Goal: Transaction & Acquisition: Purchase product/service

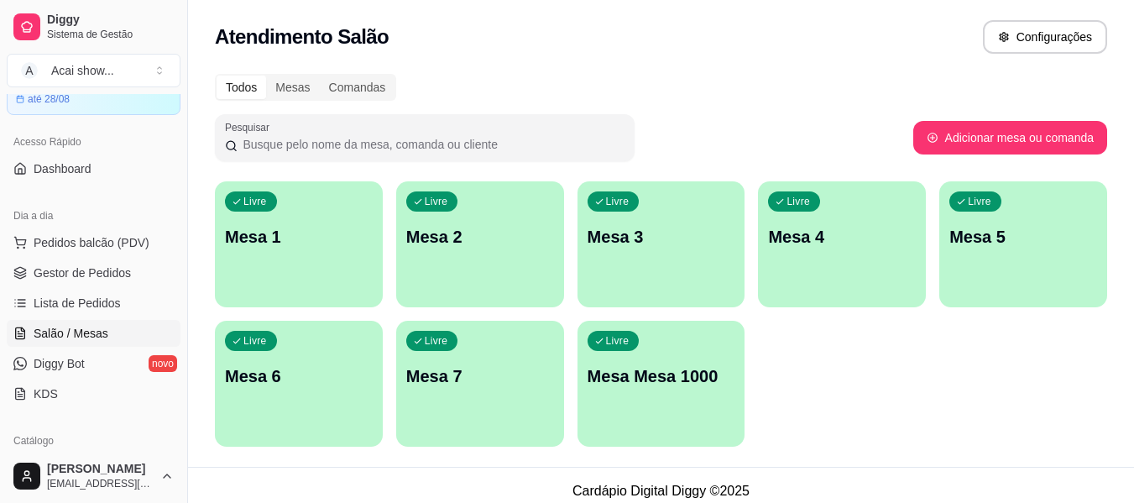
scroll to position [101, 0]
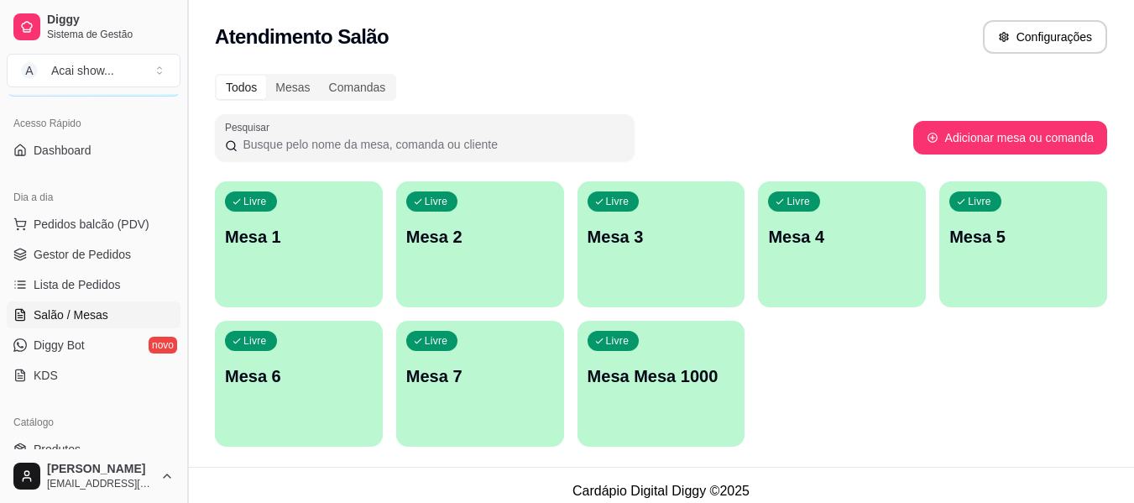
click at [188, 442] on button "Toggle Sidebar" at bounding box center [187, 251] width 13 height 503
click at [188, 442] on div "Diggy Sistema de Gestão A Acai show ... Loja aberta Diggy Bot até 28/08 Acesso …" at bounding box center [567, 257] width 1134 height 515
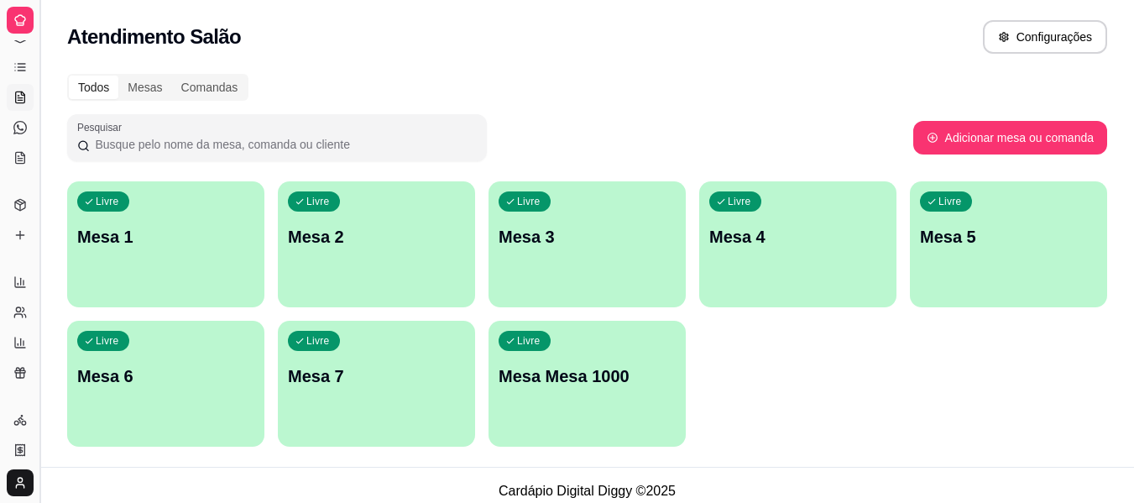
scroll to position [0, 0]
click at [188, 442] on div "button" at bounding box center [165, 437] width 197 height 20
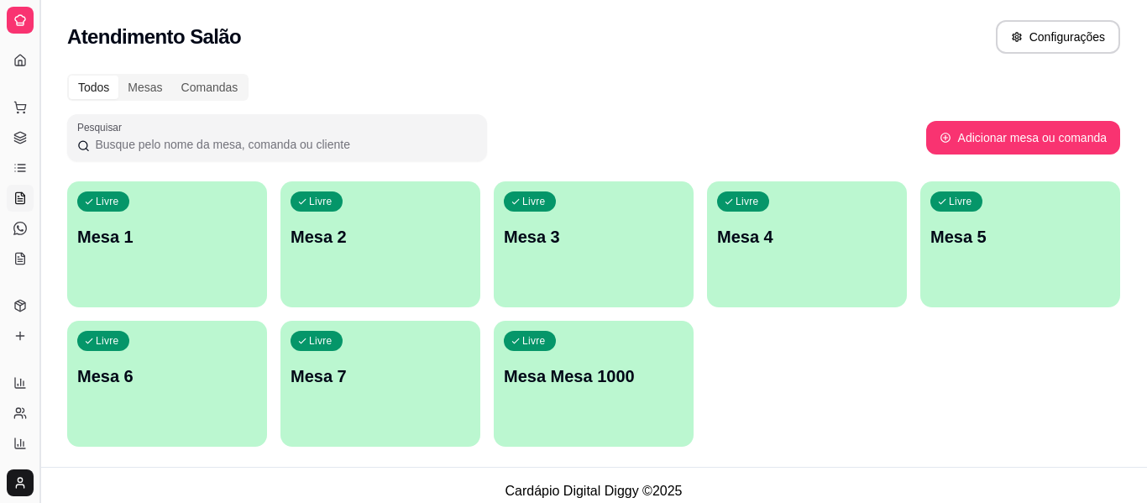
click at [188, 442] on body "Diggy Sistema de Gestão A Acai show ... Loja aberta Diggy Bot até 28/08 Acesso …" at bounding box center [573, 251] width 1147 height 503
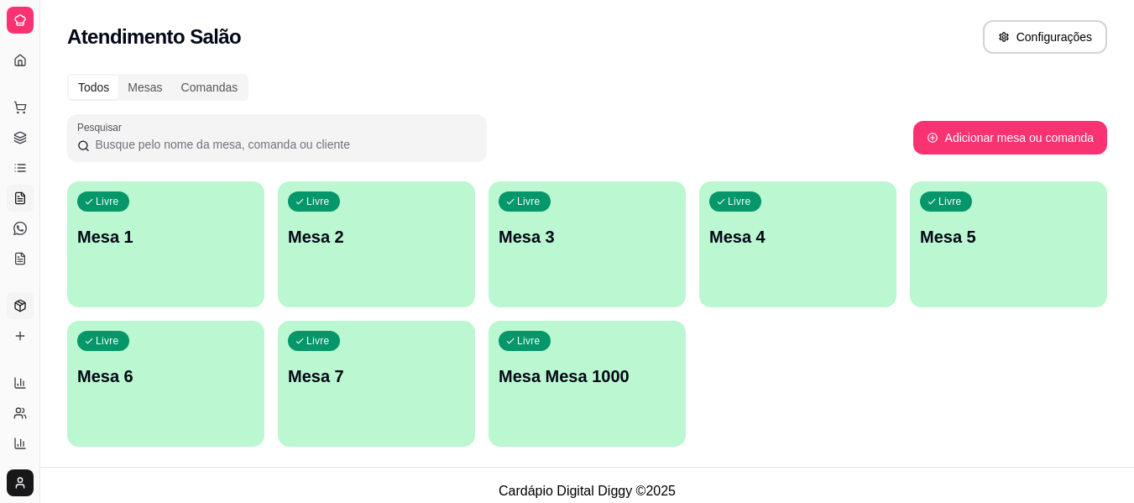
click at [21, 297] on link "Produtos" at bounding box center [20, 305] width 27 height 27
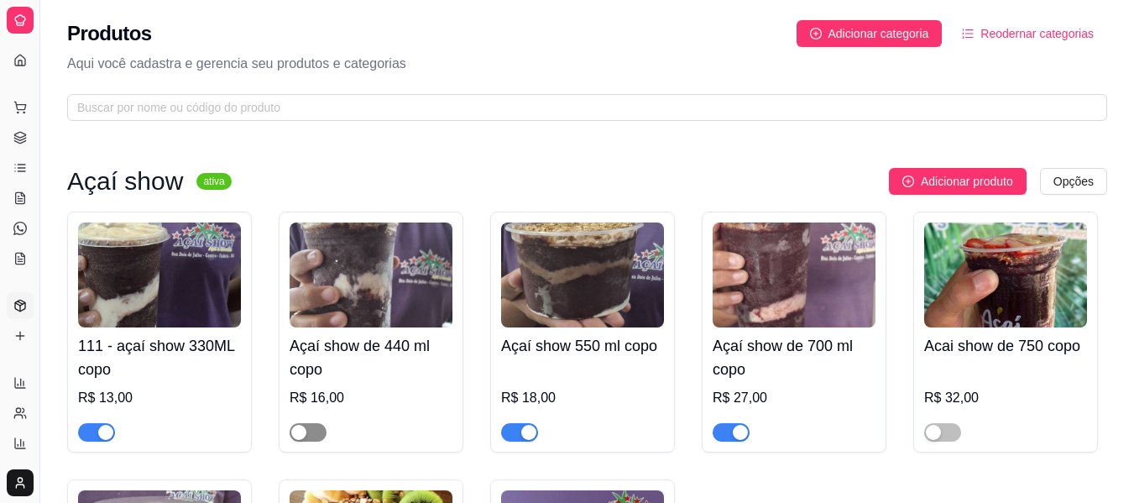
click at [310, 427] on span "button" at bounding box center [308, 432] width 37 height 18
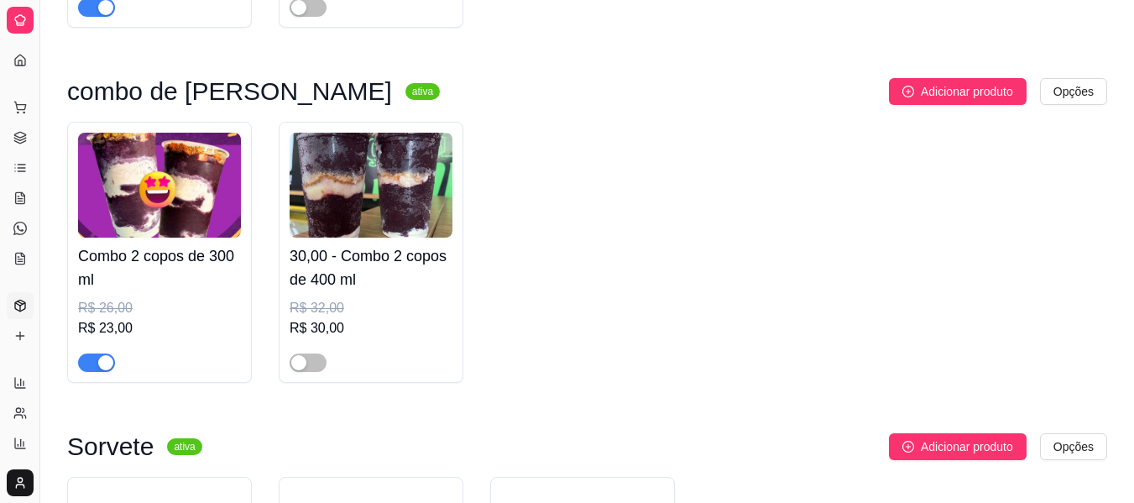
scroll to position [1544, 0]
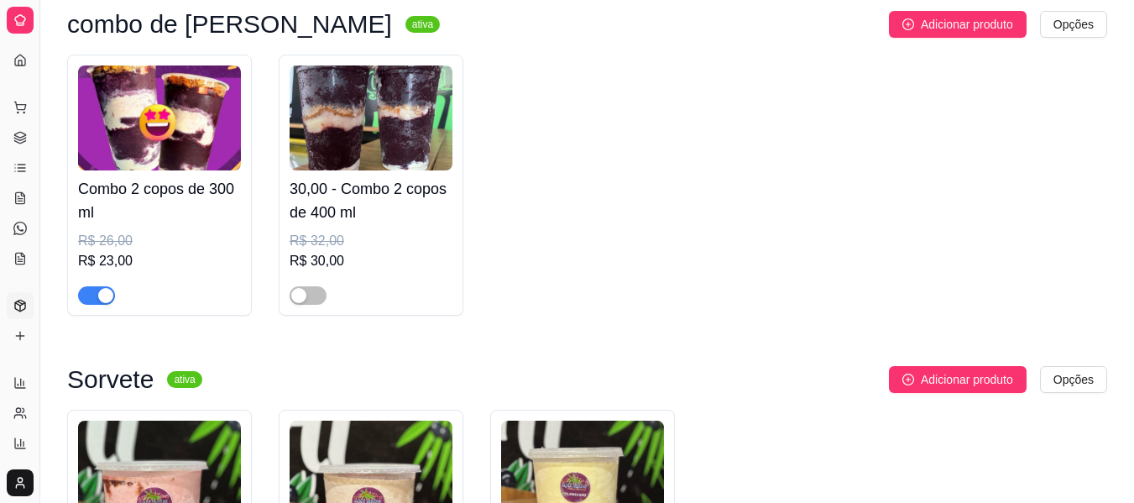
click at [319, 289] on div at bounding box center [308, 295] width 37 height 20
click at [316, 305] on span "button" at bounding box center [308, 295] width 37 height 18
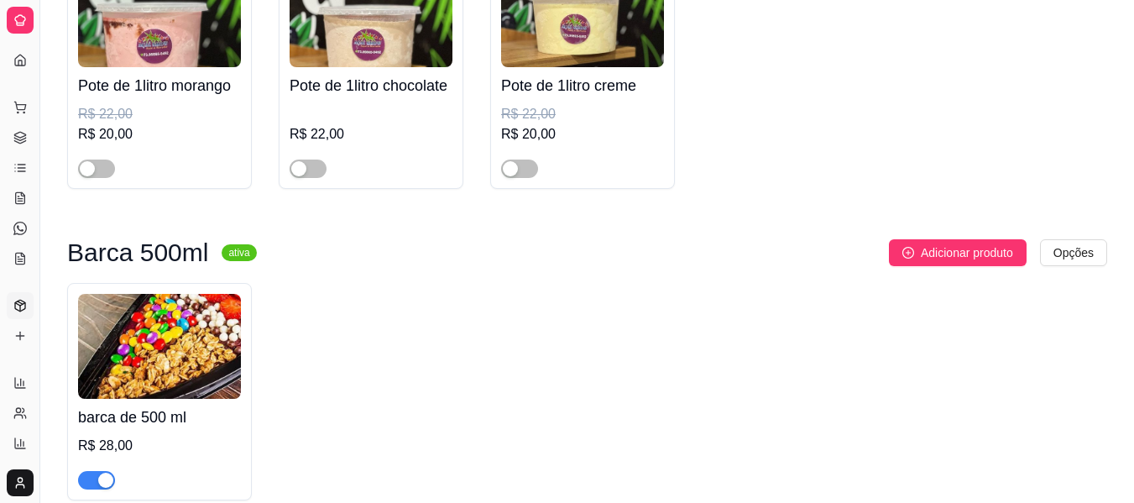
scroll to position [2070, 0]
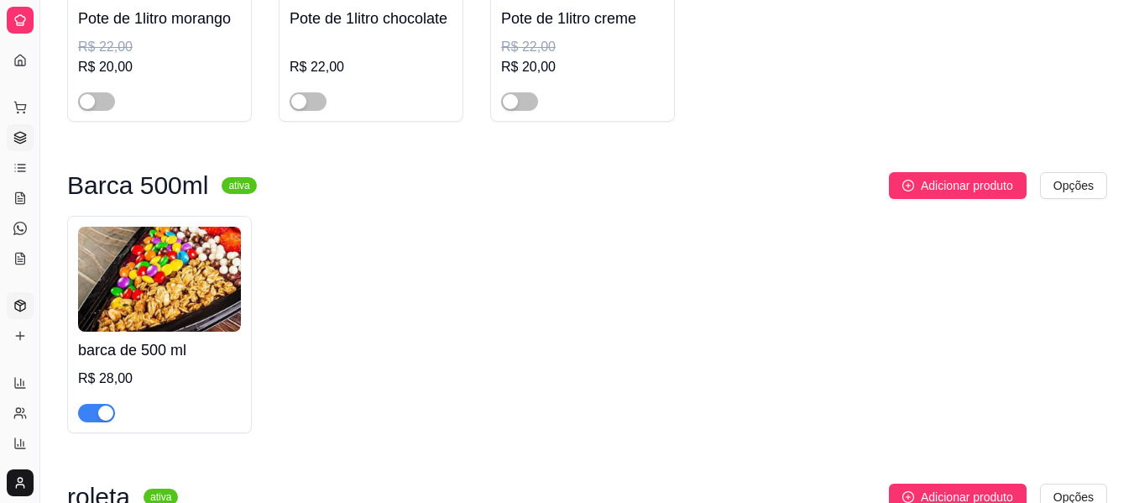
click at [20, 132] on icon at bounding box center [19, 135] width 11 height 6
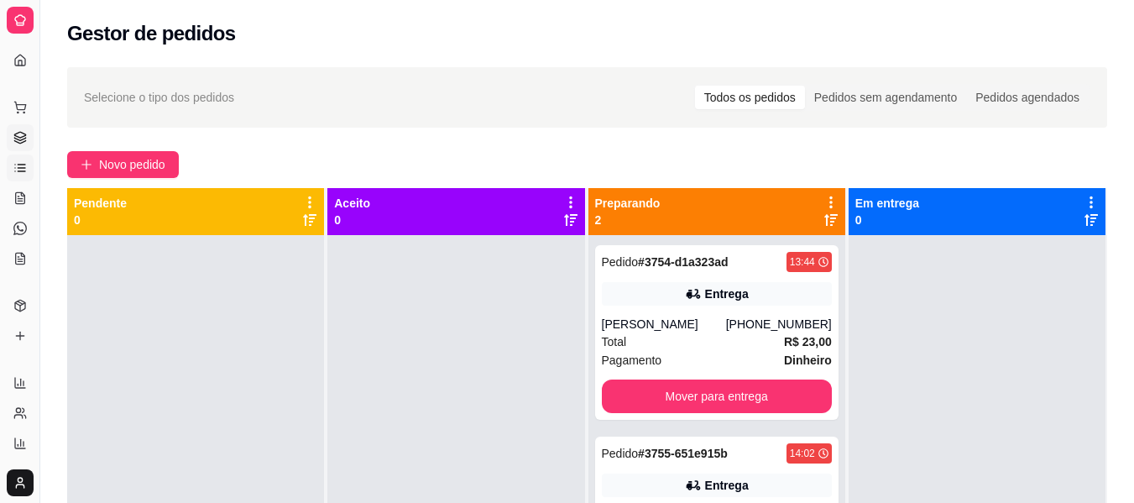
click at [15, 165] on icon at bounding box center [19, 167] width 13 height 13
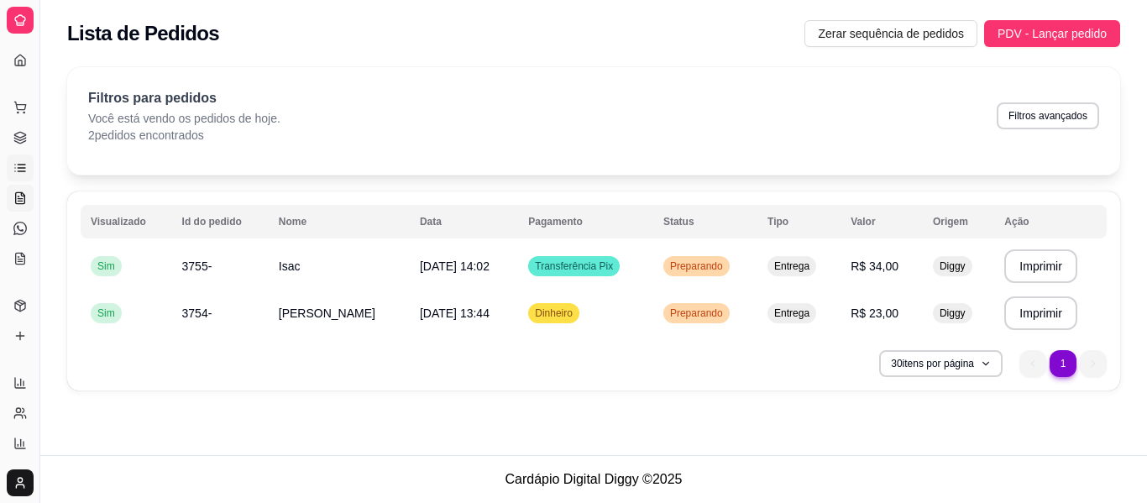
click at [14, 200] on icon at bounding box center [19, 197] width 13 height 13
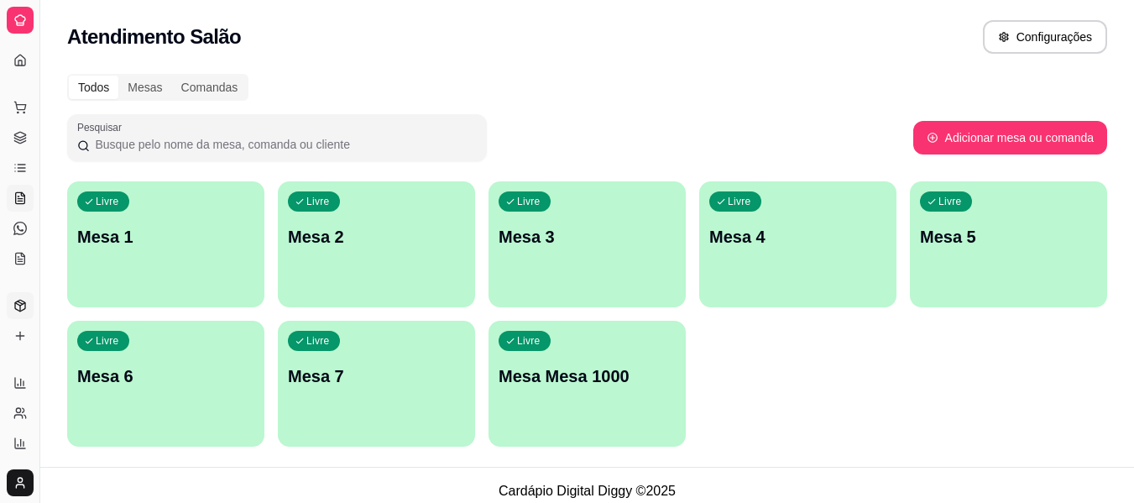
click at [20, 300] on icon at bounding box center [20, 305] width 10 height 11
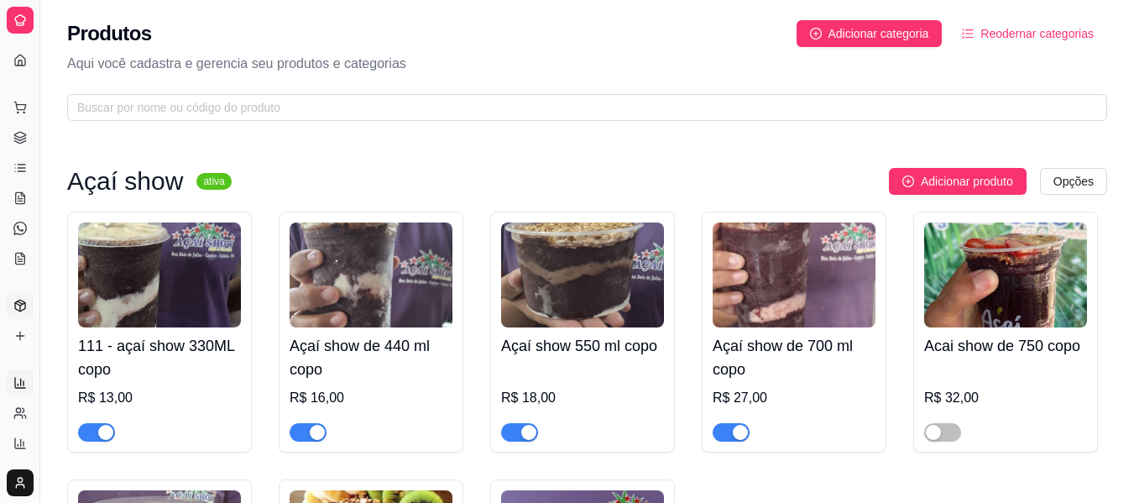
click at [8, 384] on link "Relatórios de vendas" at bounding box center [20, 382] width 27 height 27
select select "ALL"
select select "0"
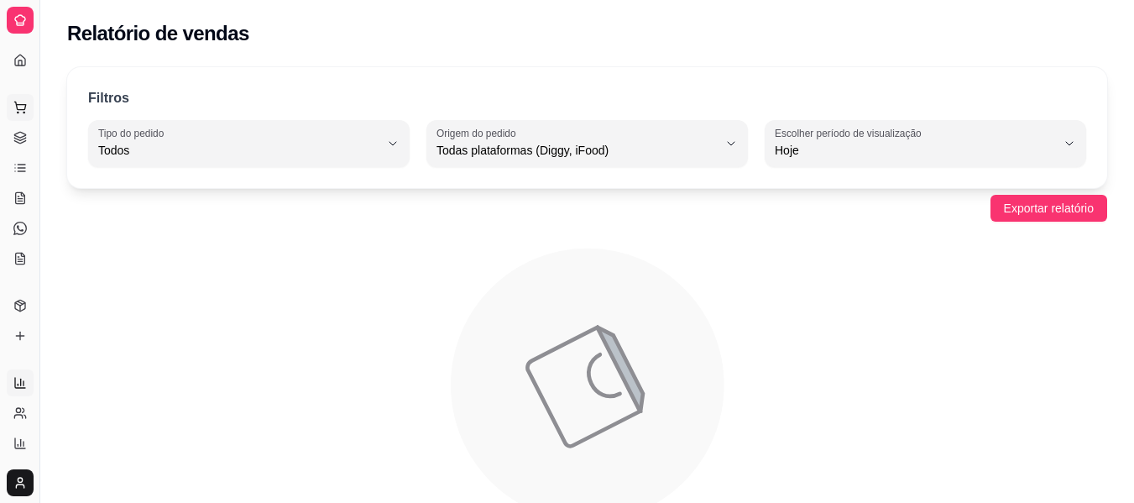
click at [21, 102] on icon at bounding box center [19, 107] width 13 height 13
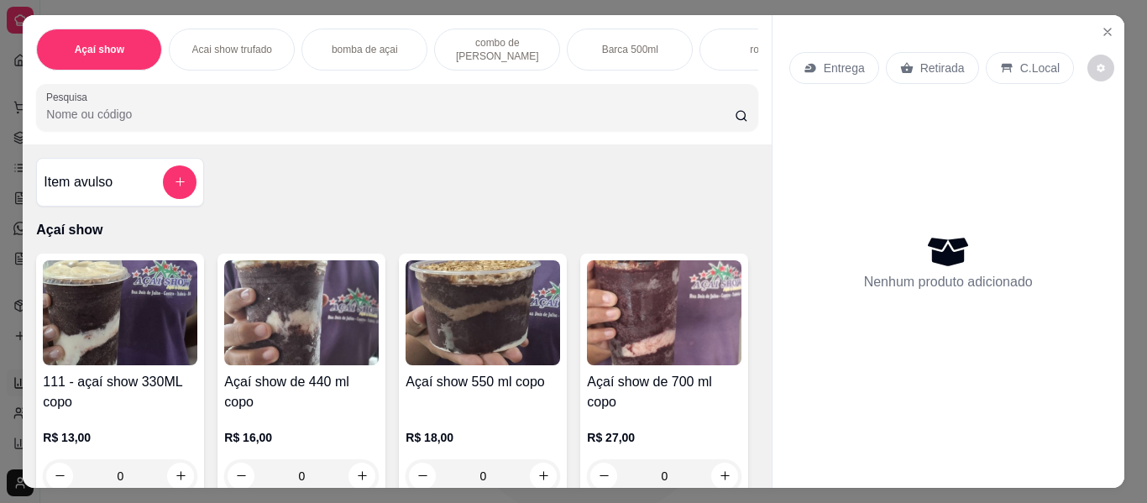
click at [113, 314] on img at bounding box center [120, 312] width 154 height 105
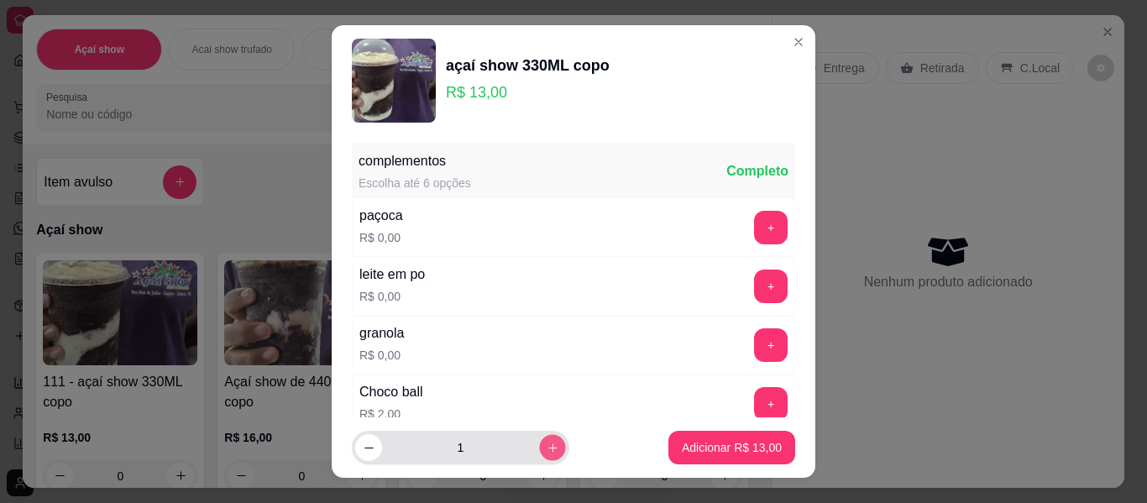
click at [543, 453] on button "increase-product-quantity" at bounding box center [552, 448] width 26 height 26
type input "3"
click at [755, 228] on button "+" at bounding box center [771, 228] width 33 height 33
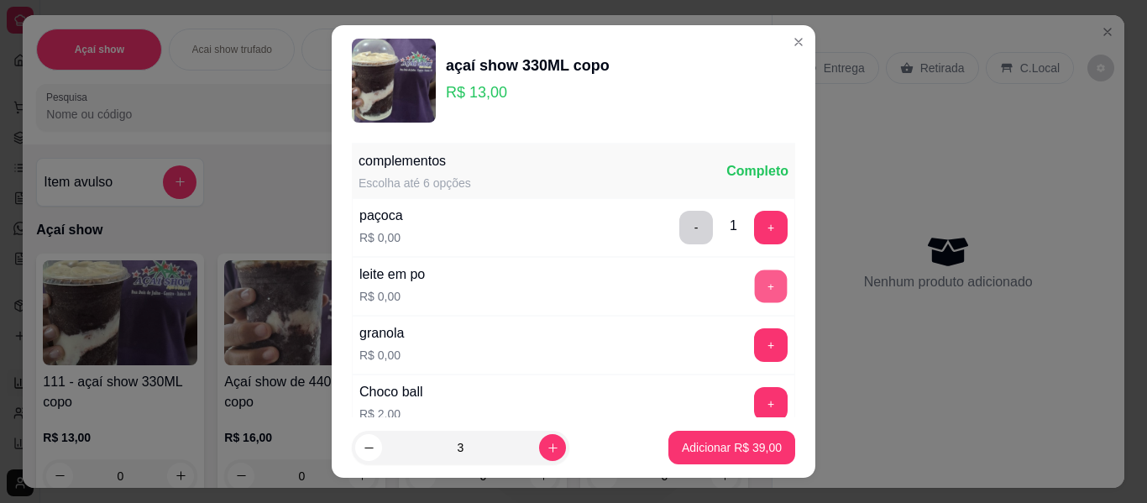
click at [755, 285] on button "+" at bounding box center [771, 286] width 33 height 33
click at [755, 345] on button "+" at bounding box center [771, 345] width 33 height 33
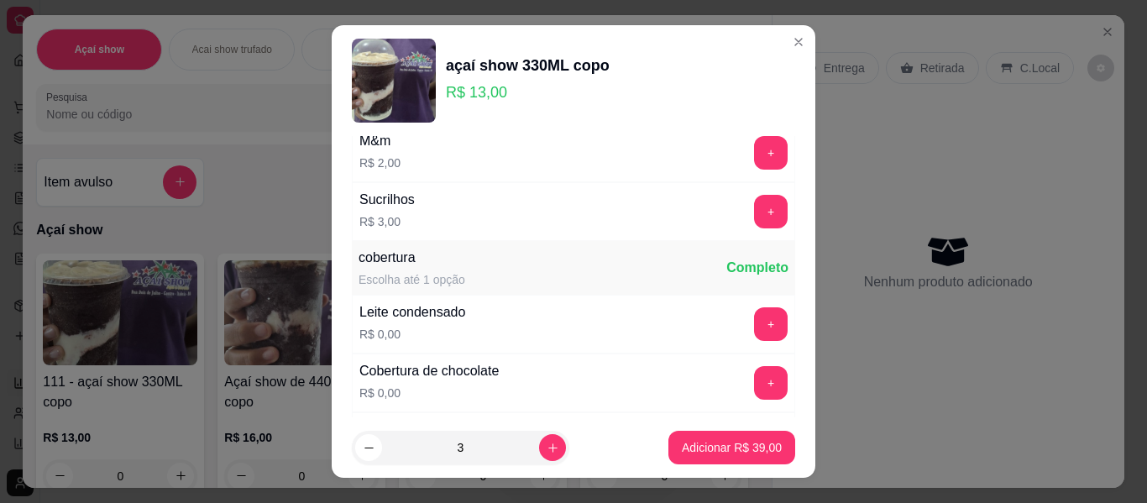
scroll to position [369, 0]
click at [755, 322] on button "+" at bounding box center [771, 323] width 33 height 33
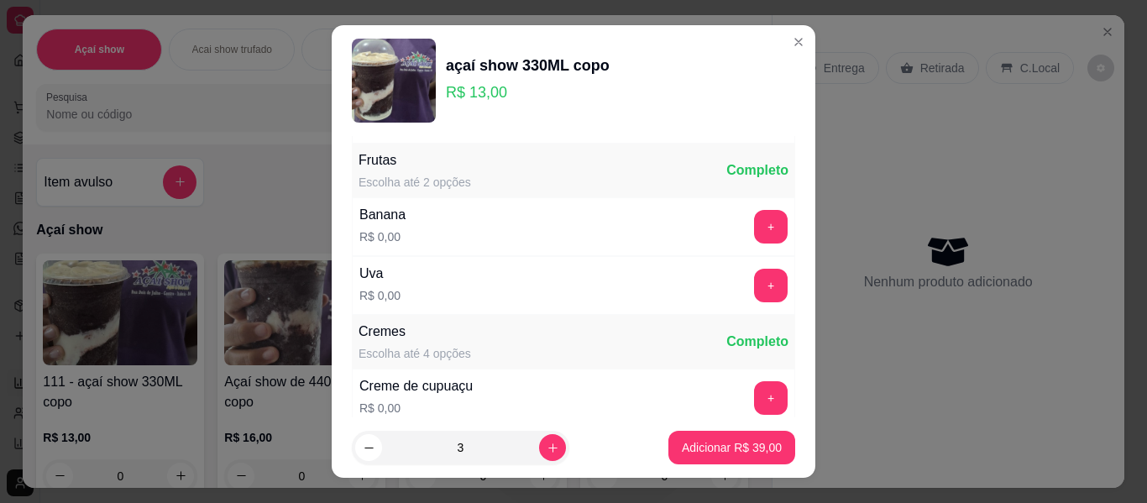
scroll to position [806, 0]
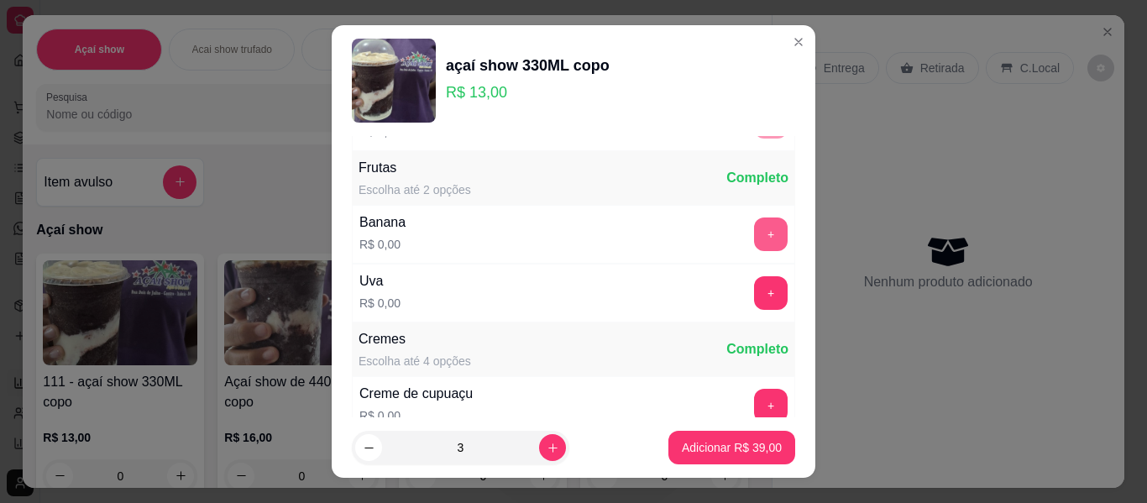
click at [754, 229] on button "+" at bounding box center [771, 234] width 34 height 34
click at [754, 284] on button "+" at bounding box center [771, 293] width 34 height 34
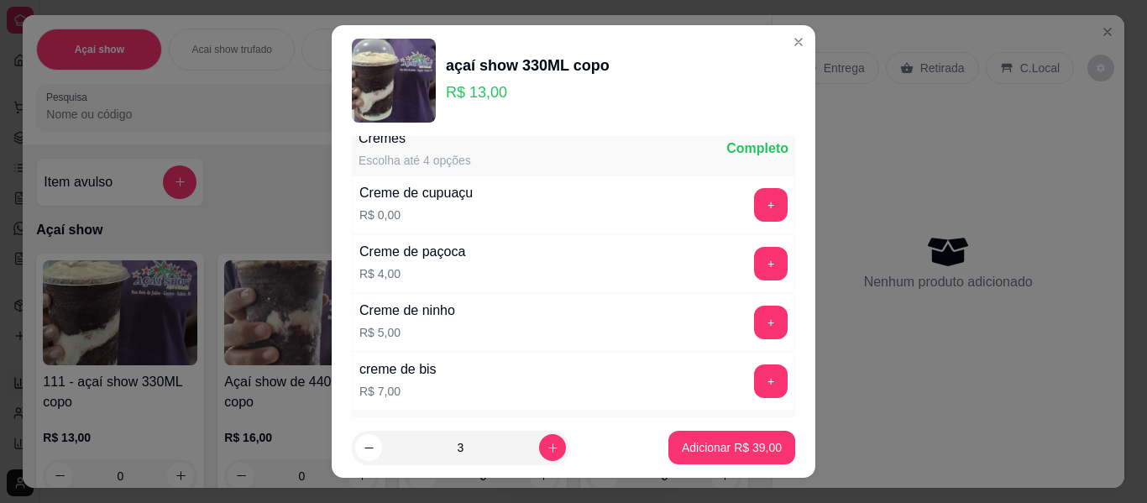
scroll to position [1008, 0]
click at [754, 210] on button "+" at bounding box center [771, 204] width 34 height 34
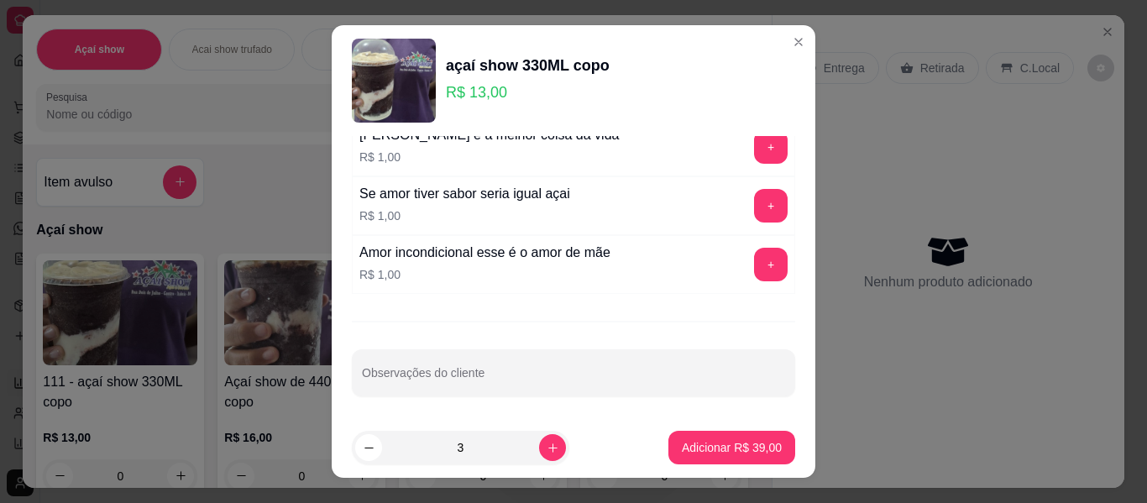
scroll to position [1527, 0]
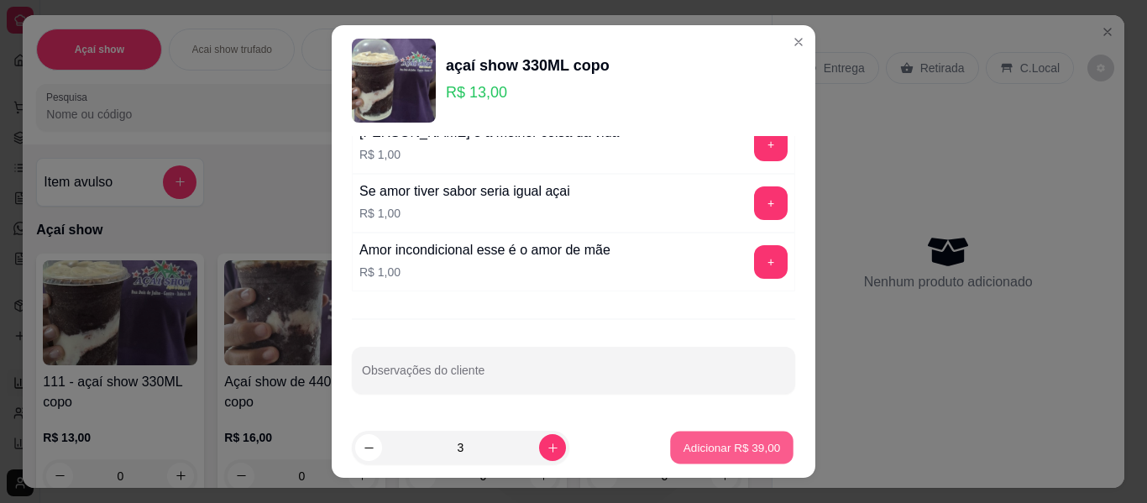
click at [748, 440] on p "Adicionar R$ 39,00" at bounding box center [731, 447] width 97 height 16
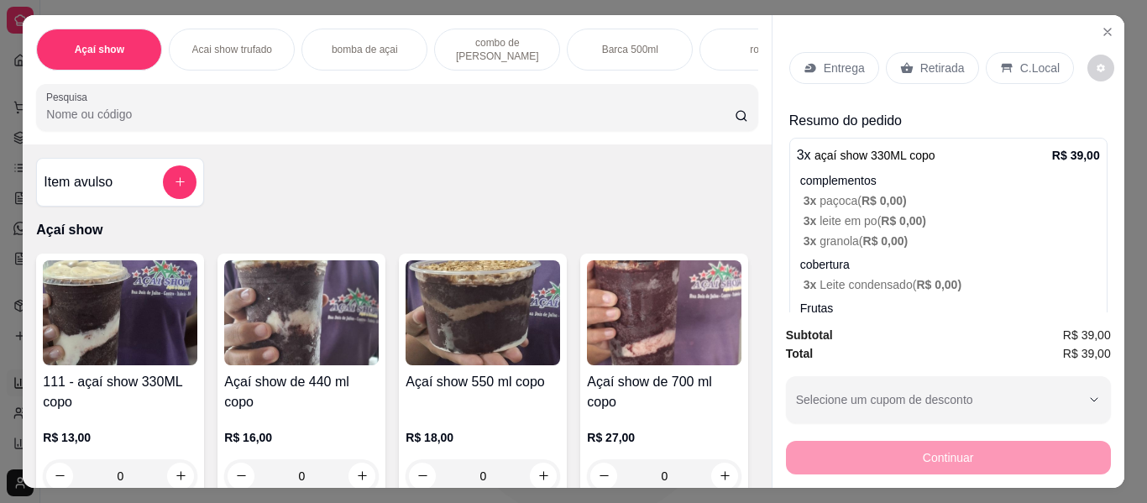
click at [1032, 60] on p "C.Local" at bounding box center [1039, 68] width 39 height 17
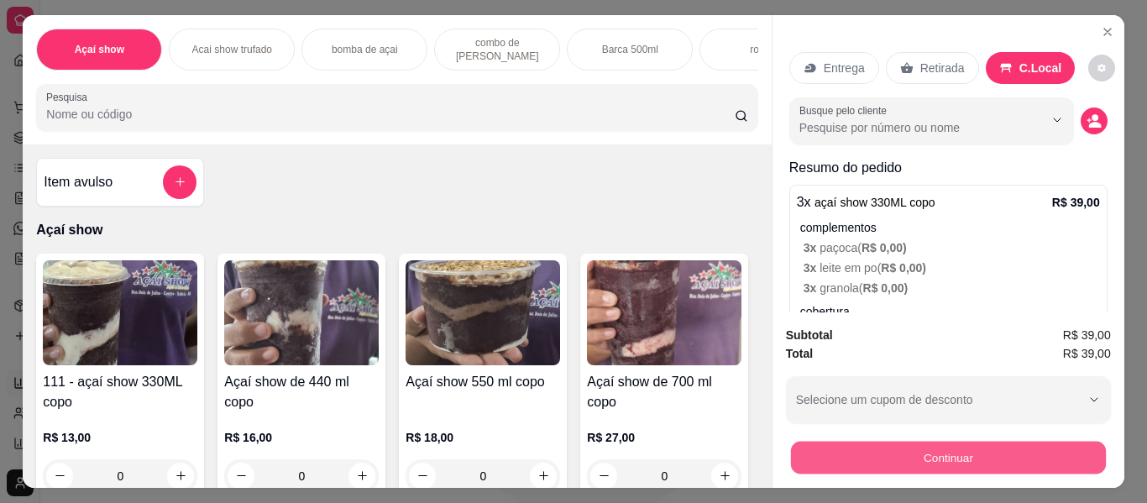
click at [942, 448] on button "Continuar" at bounding box center [947, 458] width 315 height 33
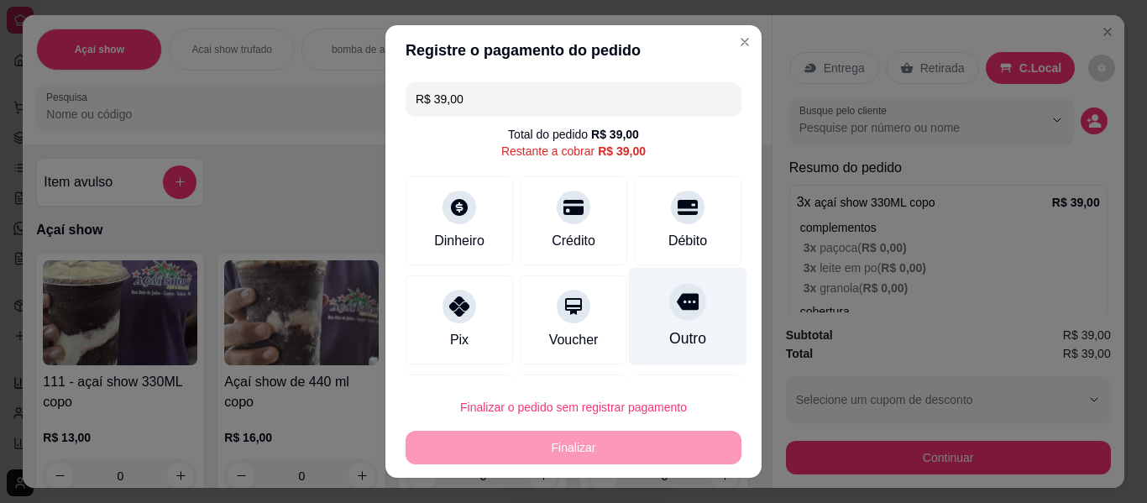
click at [632, 317] on div "Outro" at bounding box center [688, 317] width 118 height 98
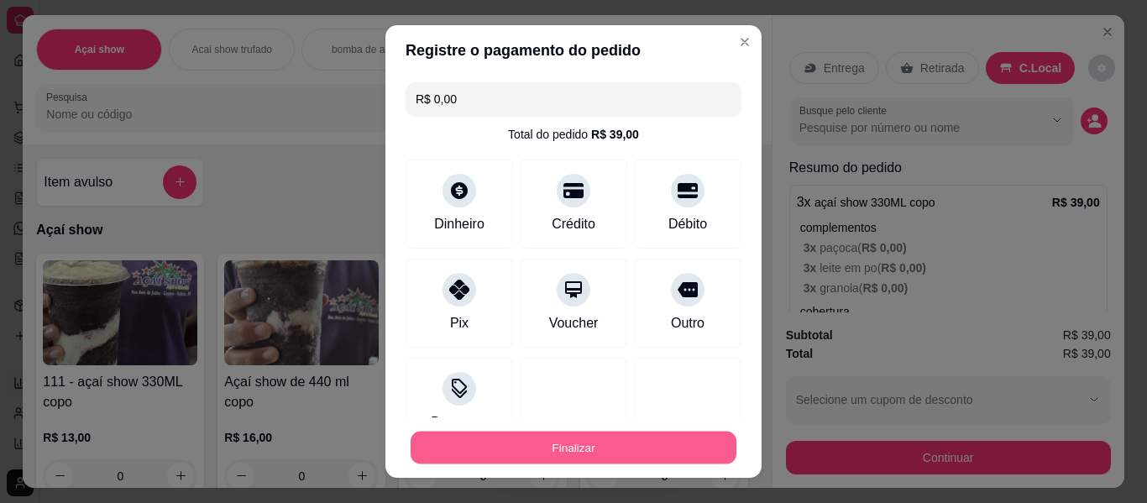
click at [673, 449] on button "Finalizar" at bounding box center [574, 448] width 326 height 33
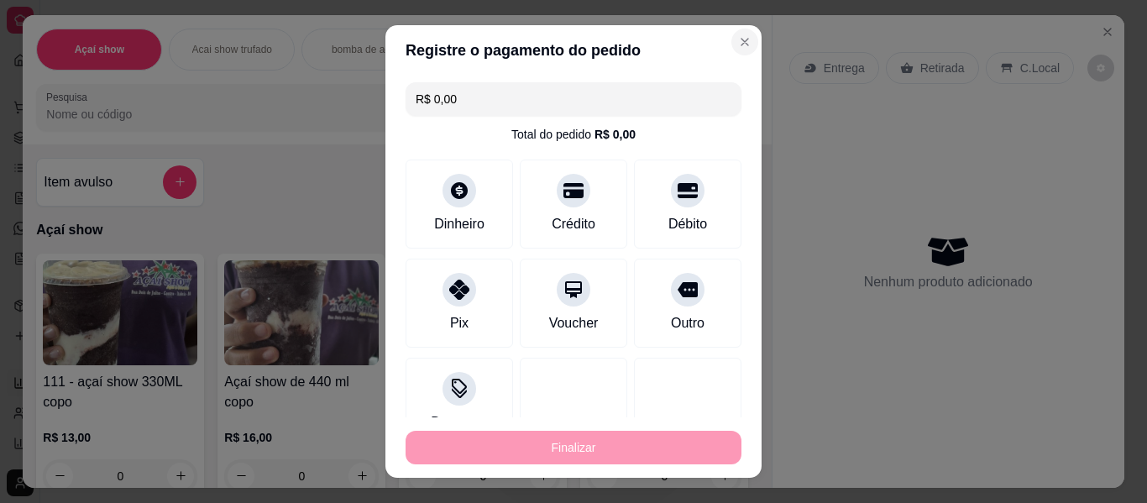
type input "-R$ 39,00"
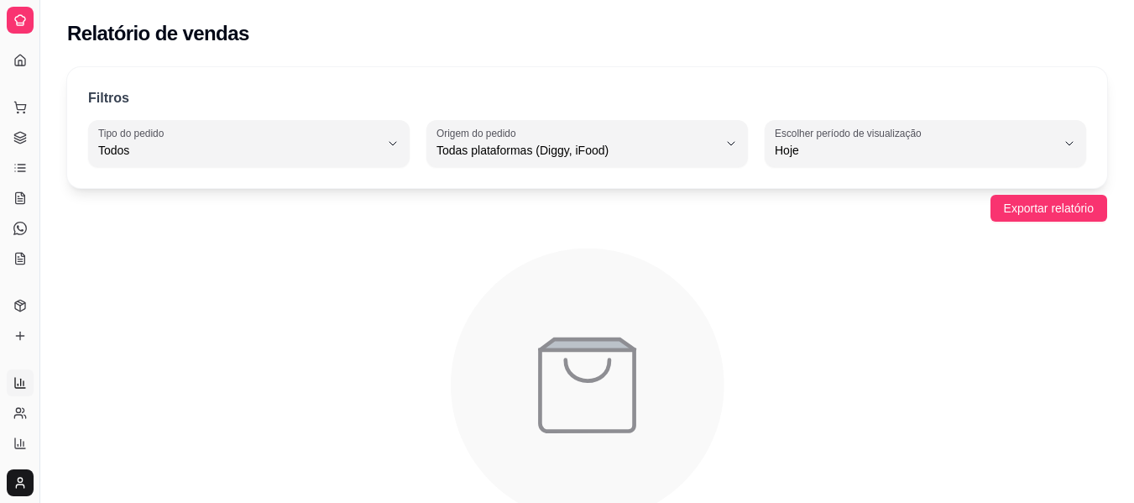
click at [729, 50] on div "Relatório de vendas" at bounding box center [587, 28] width 1094 height 57
click at [21, 126] on link "Gestor de Pedidos" at bounding box center [20, 137] width 27 height 27
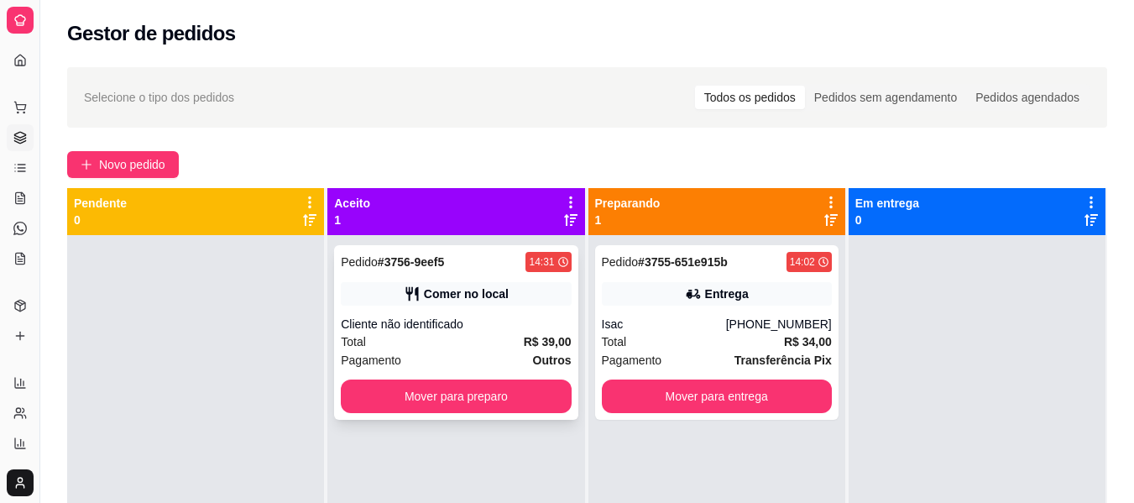
click at [416, 327] on div "Cliente não identificado" at bounding box center [456, 324] width 230 height 17
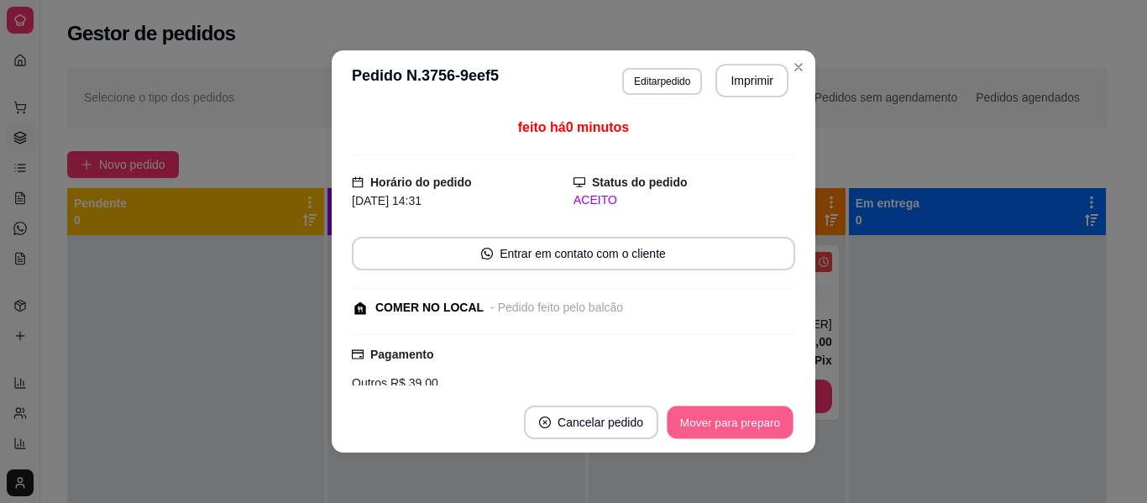
click at [759, 431] on button "Mover para preparo" at bounding box center [730, 422] width 126 height 33
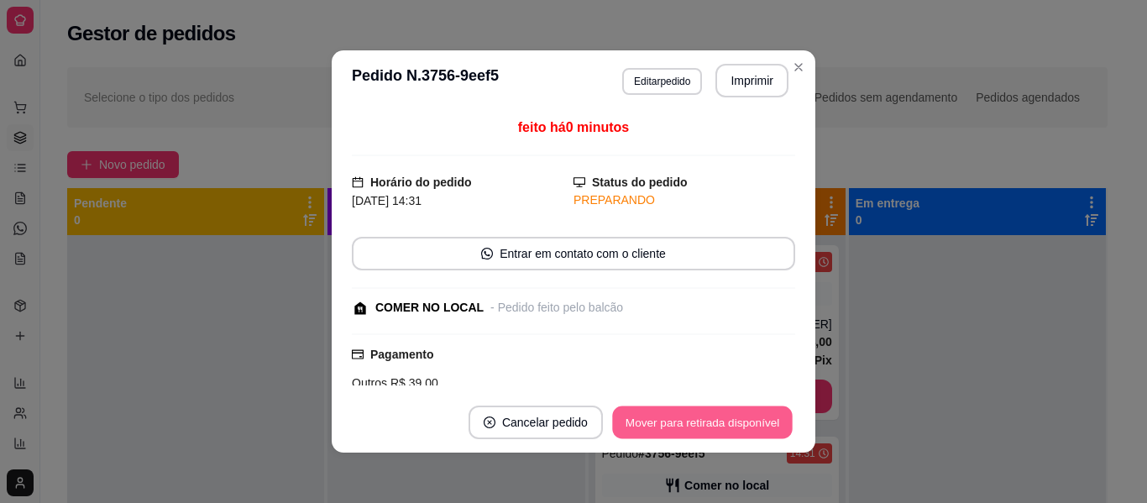
click at [759, 431] on button "Mover para retirada disponível" at bounding box center [702, 422] width 180 height 33
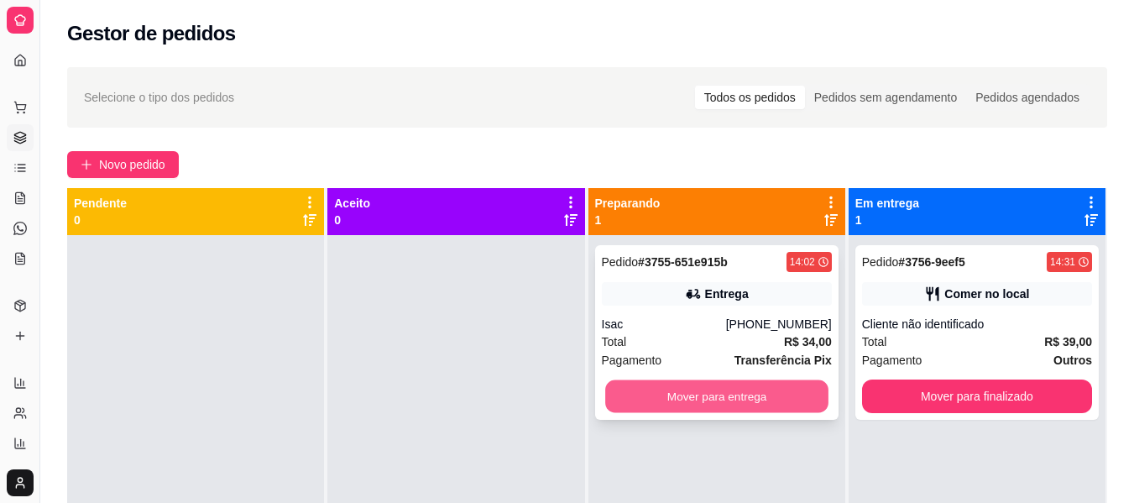
click at [676, 388] on button "Mover para entrega" at bounding box center [716, 396] width 223 height 33
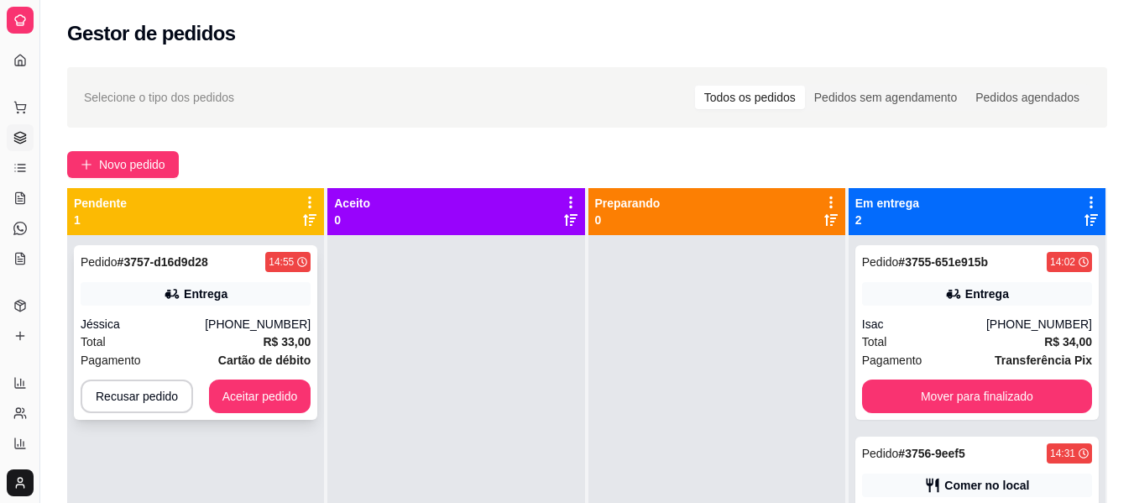
click at [202, 344] on div "Total R$ 33,00" at bounding box center [196, 342] width 230 height 18
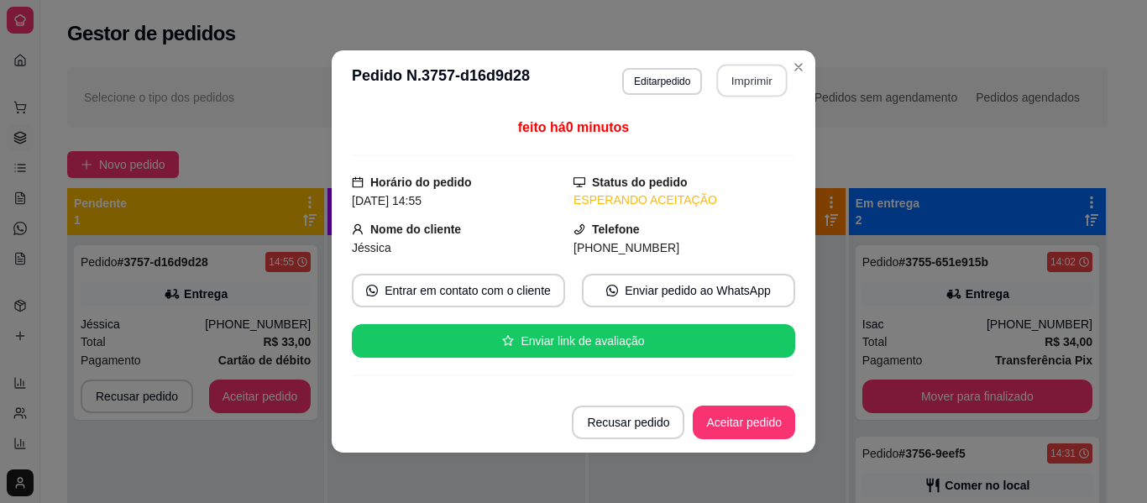
click at [756, 66] on button "Imprimir" at bounding box center [752, 81] width 71 height 33
click at [725, 421] on button "Aceitar pedido" at bounding box center [743, 422] width 99 height 33
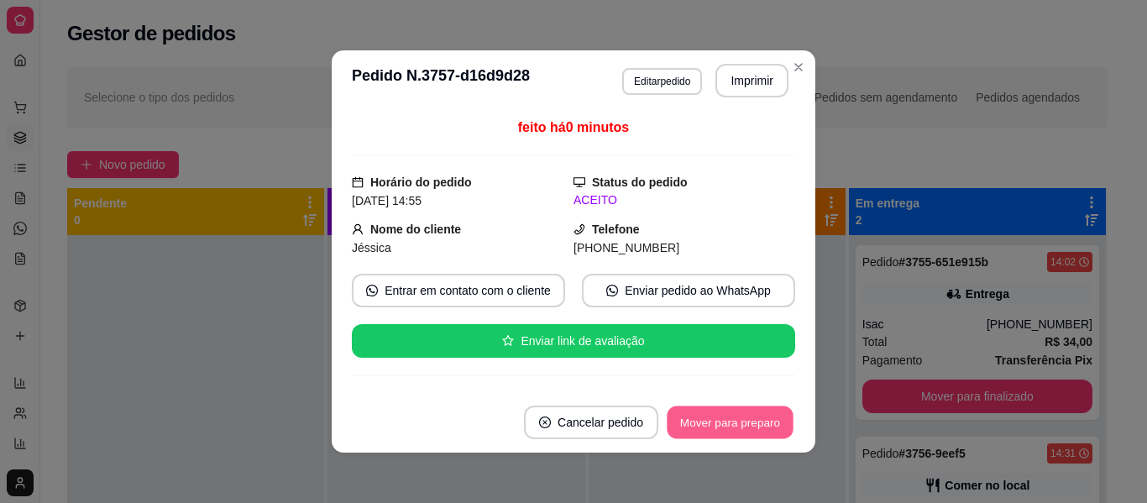
click at [725, 421] on button "Mover para preparo" at bounding box center [730, 422] width 126 height 33
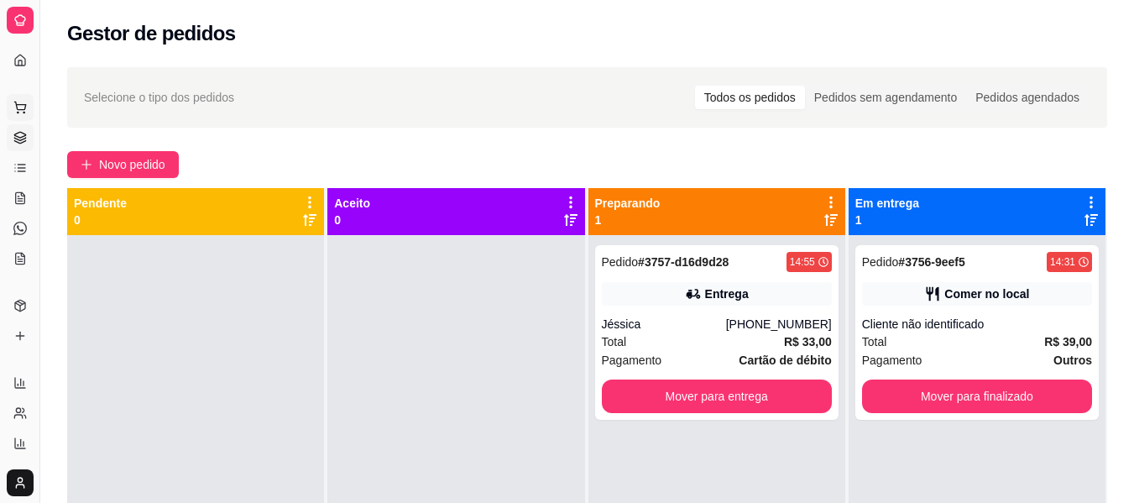
click at [18, 101] on icon at bounding box center [19, 107] width 13 height 13
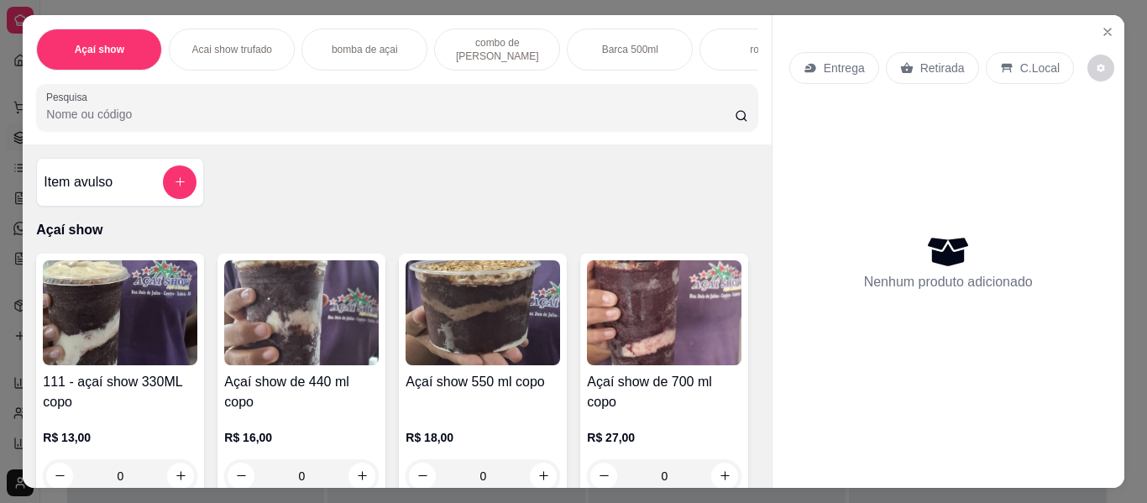
click at [155, 322] on img at bounding box center [120, 312] width 154 height 105
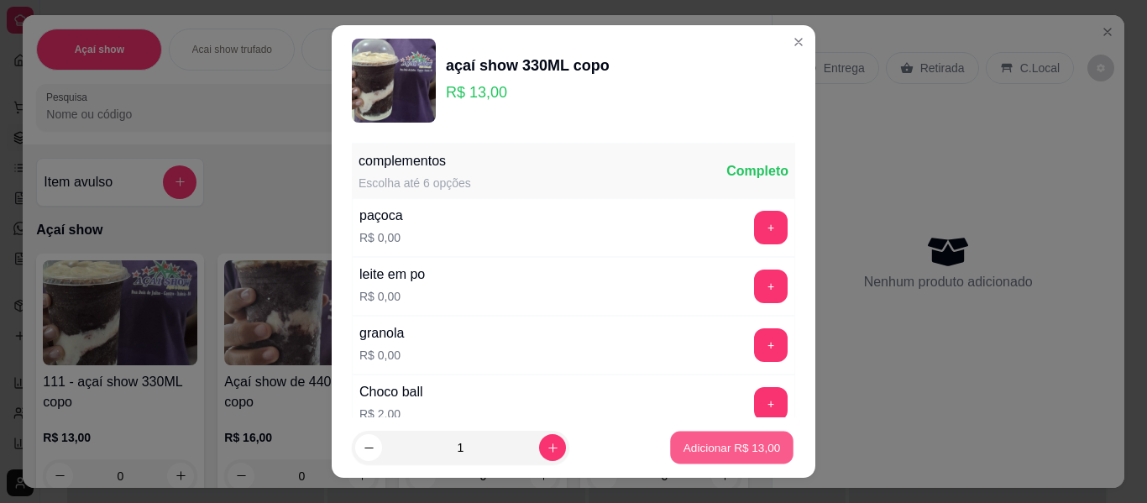
click at [736, 461] on button "Adicionar R$ 13,00" at bounding box center [731, 448] width 123 height 33
type input "1"
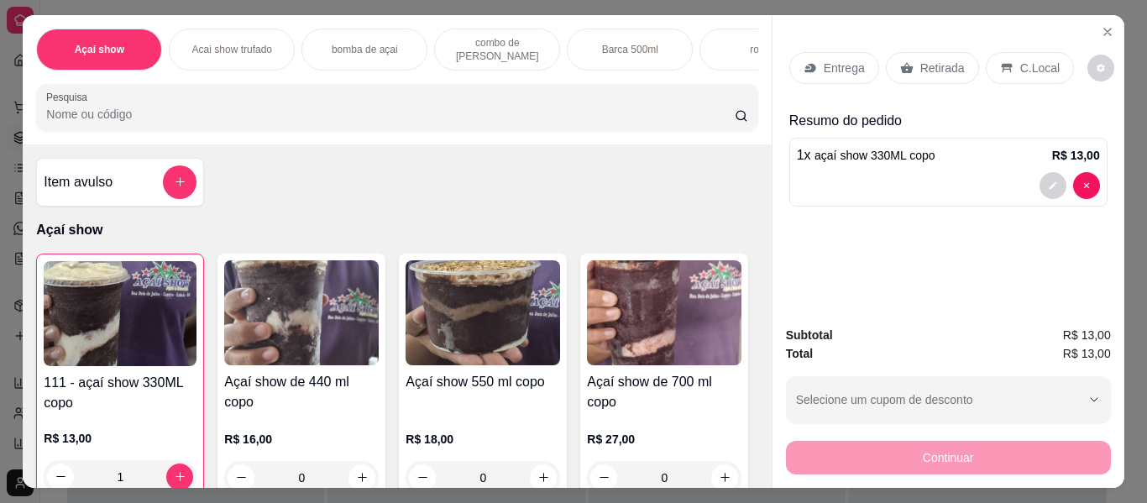
click at [315, 383] on h4 "Açaí show de 440 ml copo" at bounding box center [301, 392] width 154 height 40
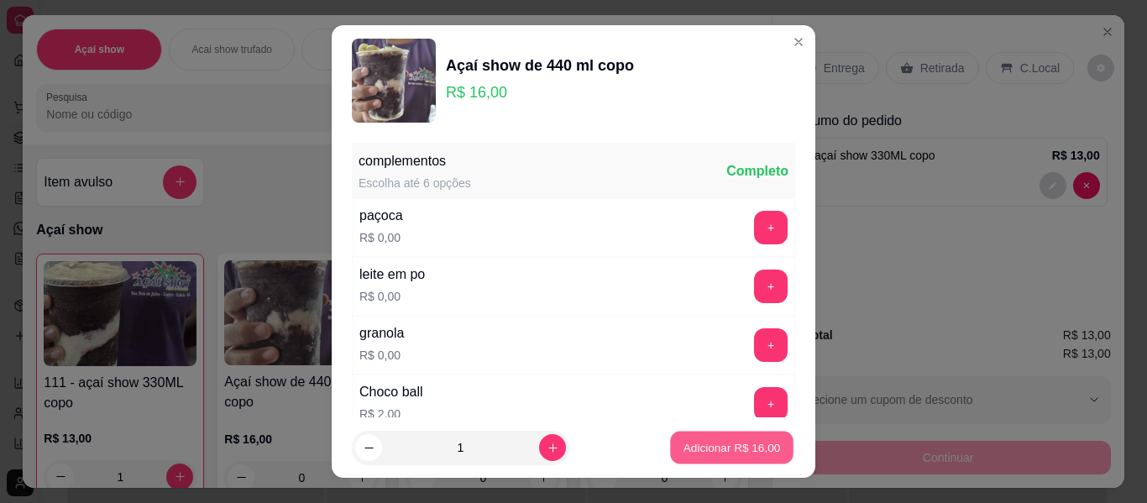
click at [689, 444] on p "Adicionar R$ 16,00" at bounding box center [731, 447] width 97 height 16
type input "1"
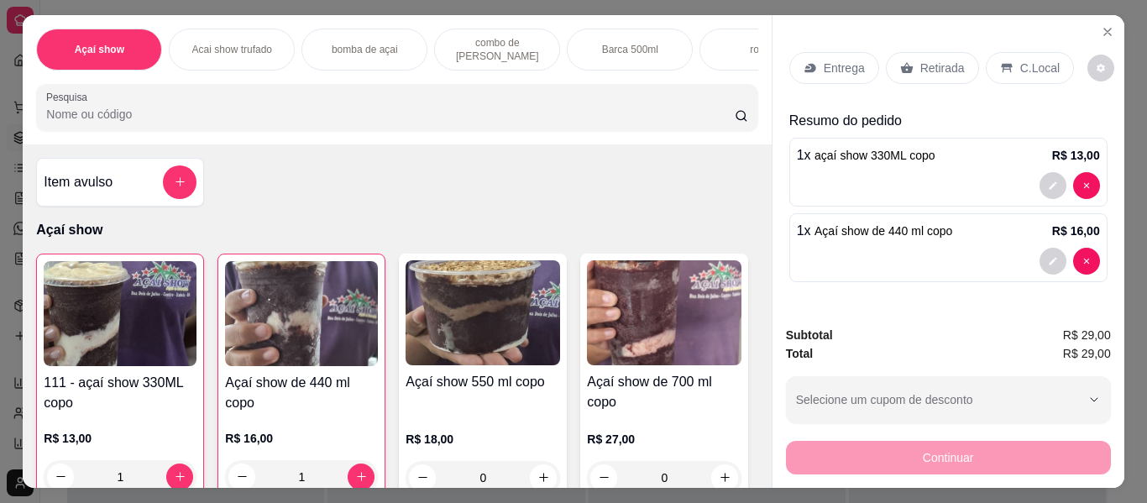
click at [920, 62] on p "Retirada" at bounding box center [942, 68] width 45 height 17
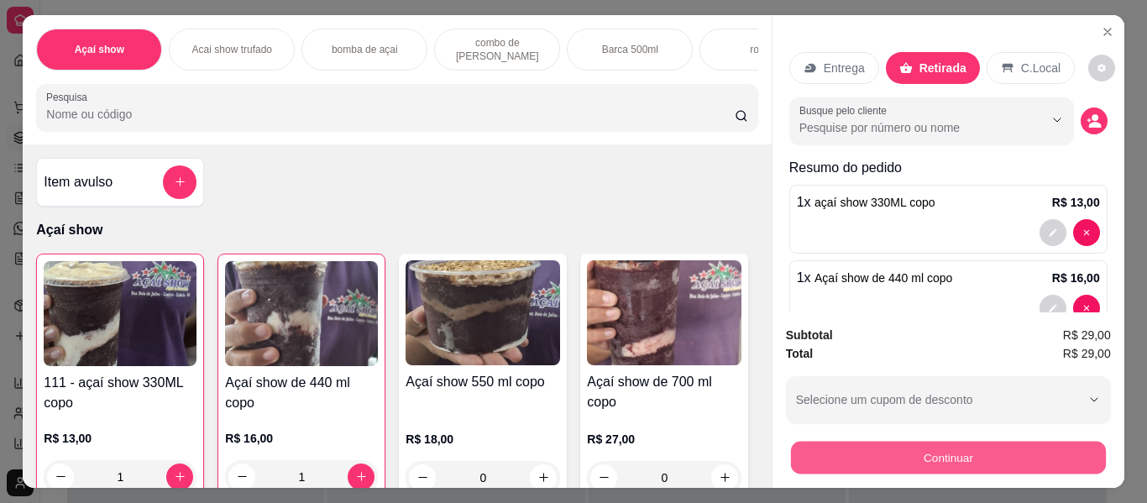
click at [957, 448] on button "Continuar" at bounding box center [947, 458] width 315 height 33
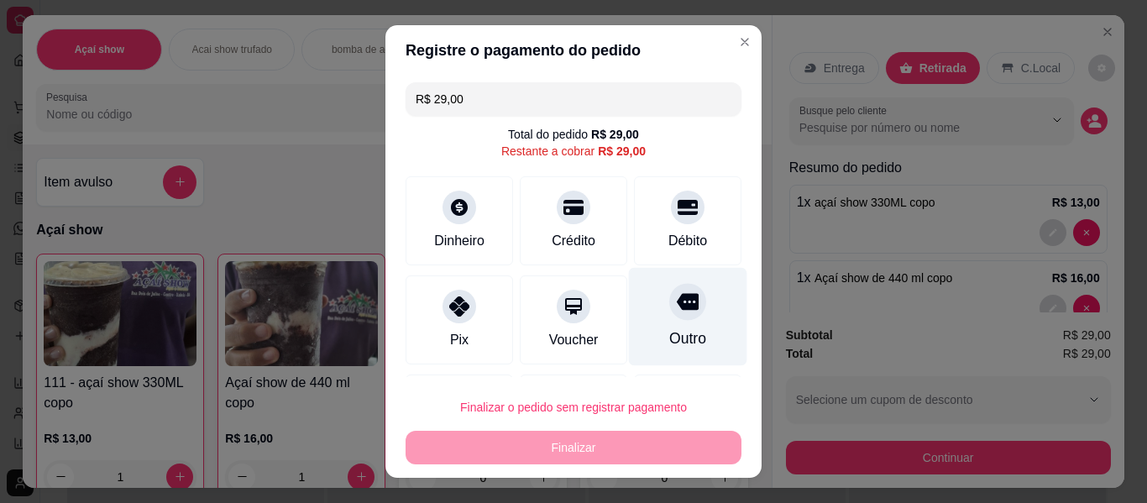
click at [669, 317] on div at bounding box center [687, 301] width 37 height 37
type input "R$ 0,00"
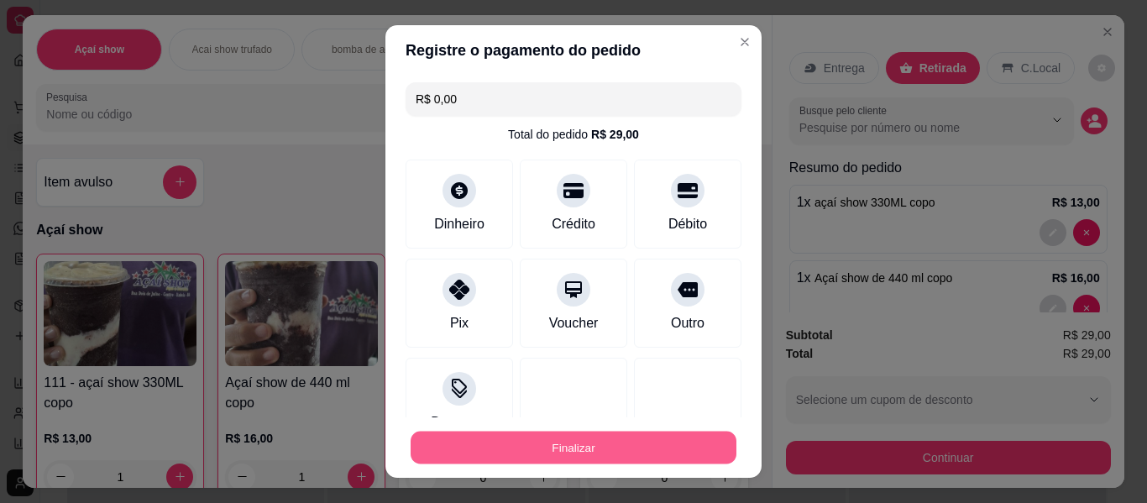
click at [650, 436] on button "Finalizar" at bounding box center [574, 448] width 326 height 33
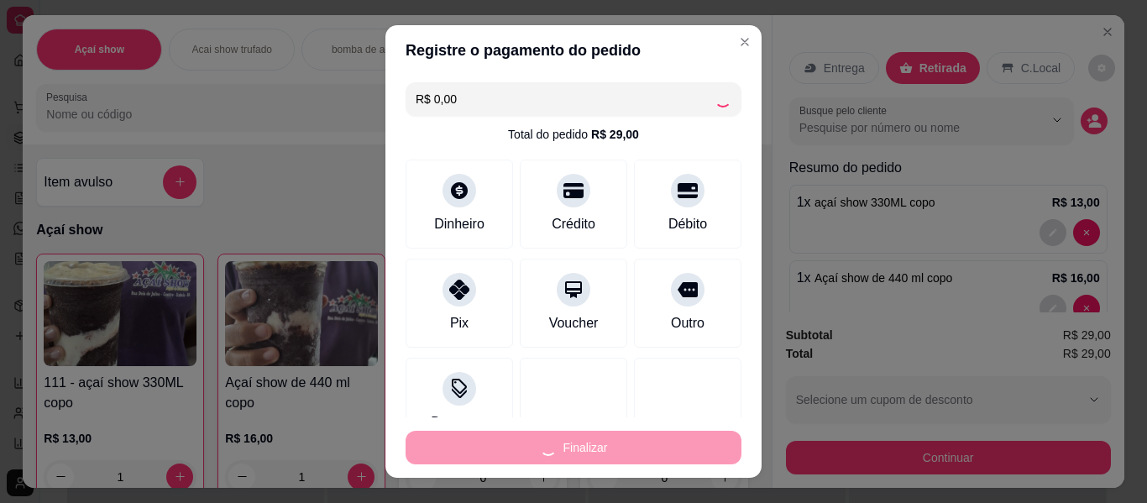
type input "0"
type input "-R$ 29,00"
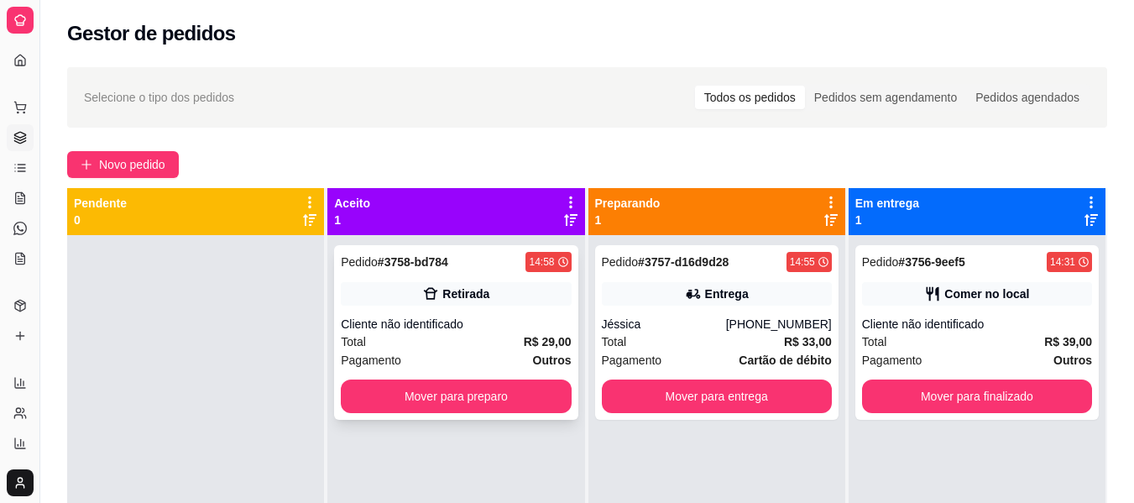
click at [473, 353] on div "Pagamento Outros" at bounding box center [456, 360] width 230 height 18
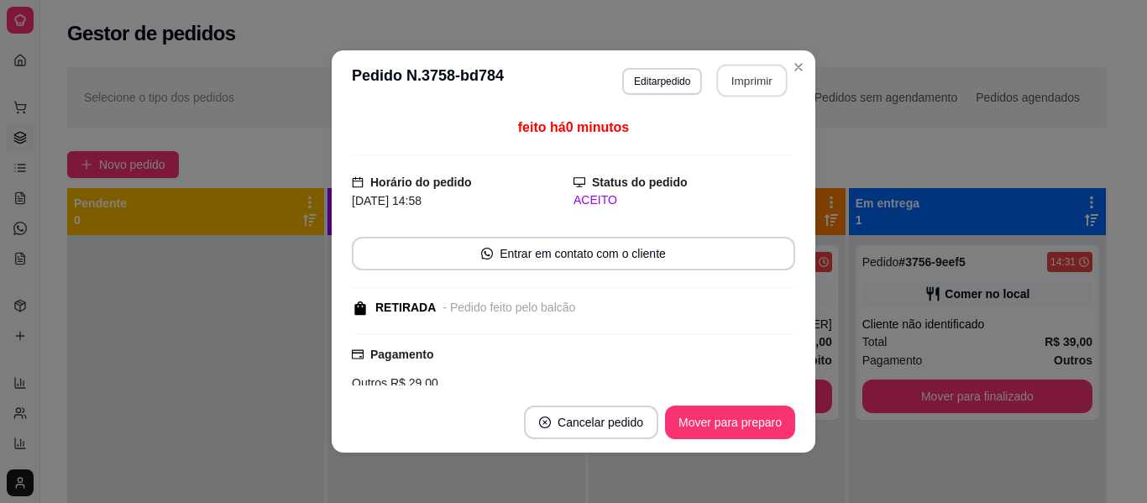
click at [732, 85] on button "Imprimir" at bounding box center [752, 81] width 71 height 33
click at [747, 412] on button "Mover para preparo" at bounding box center [730, 422] width 126 height 33
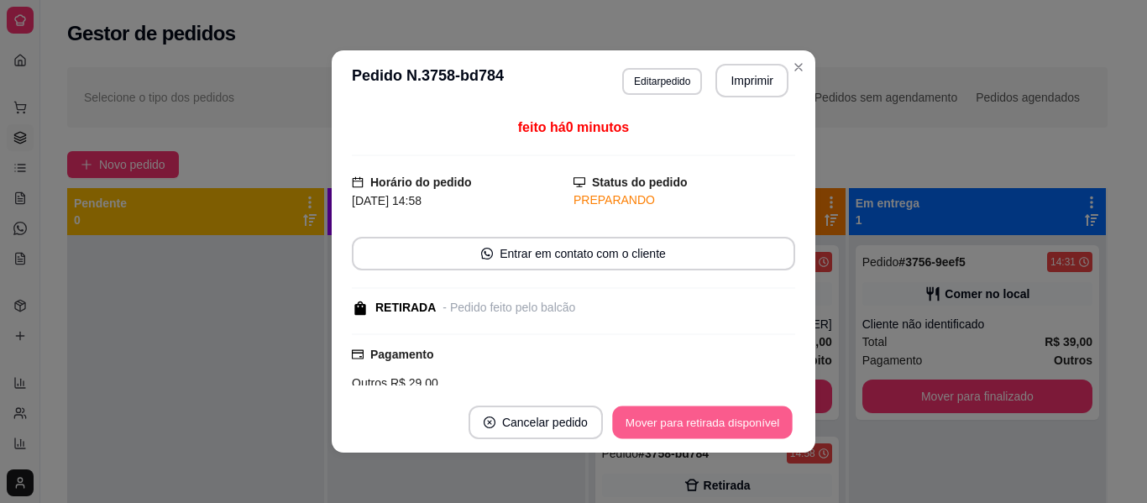
click at [747, 412] on button "Mover para retirada disponível" at bounding box center [702, 422] width 180 height 33
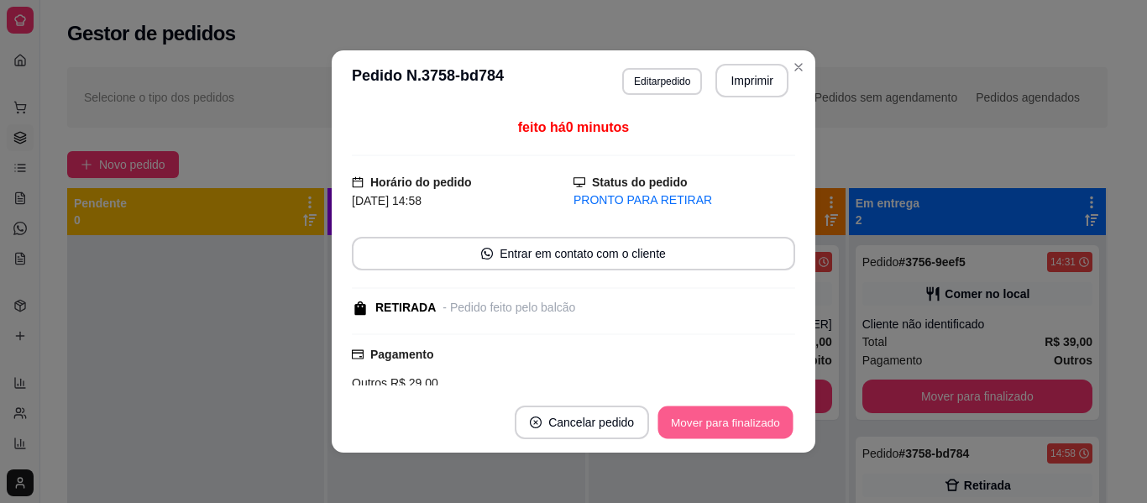
click at [747, 412] on button "Mover para finalizado" at bounding box center [725, 422] width 135 height 33
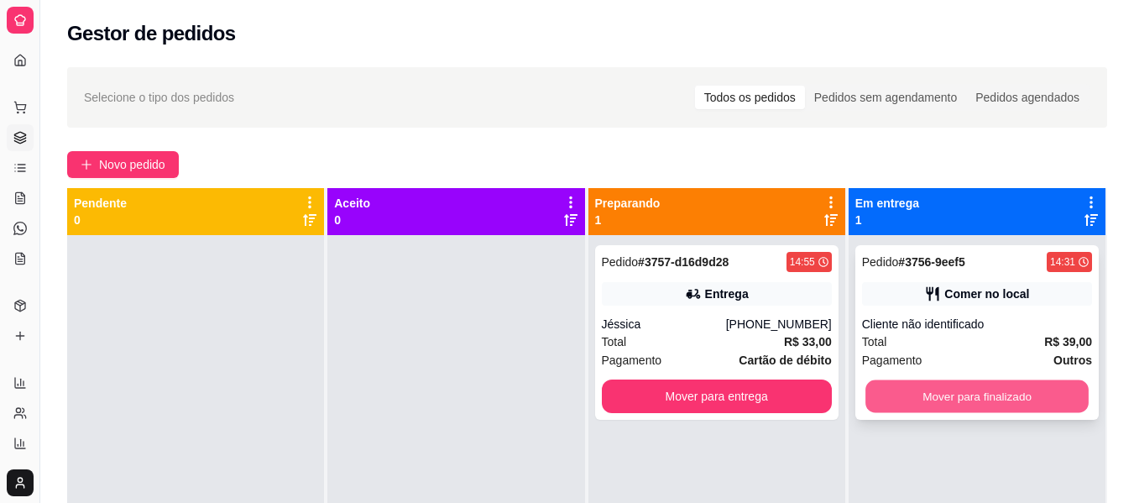
click at [984, 396] on button "Mover para finalizado" at bounding box center [977, 396] width 223 height 33
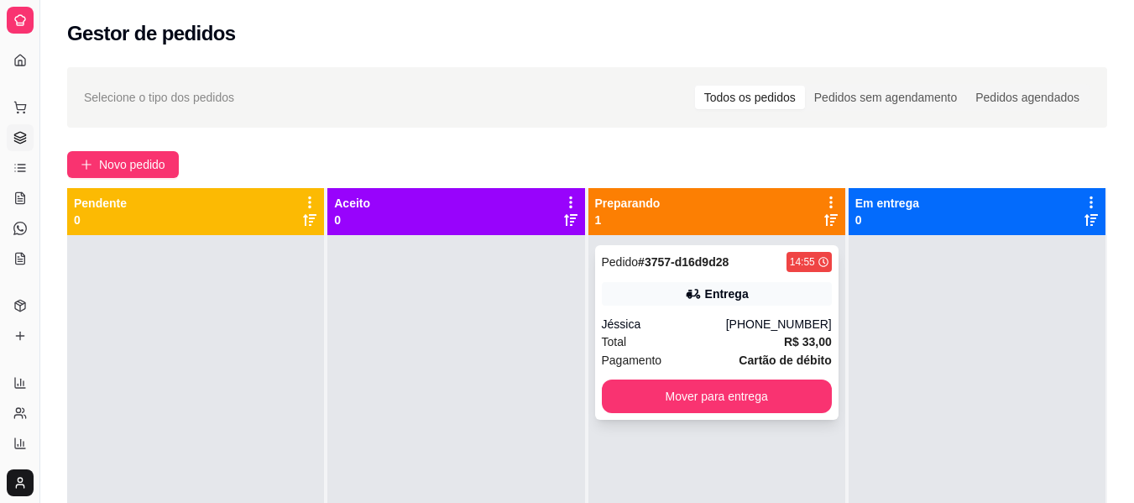
click at [617, 323] on div "Jéssica" at bounding box center [664, 324] width 124 height 17
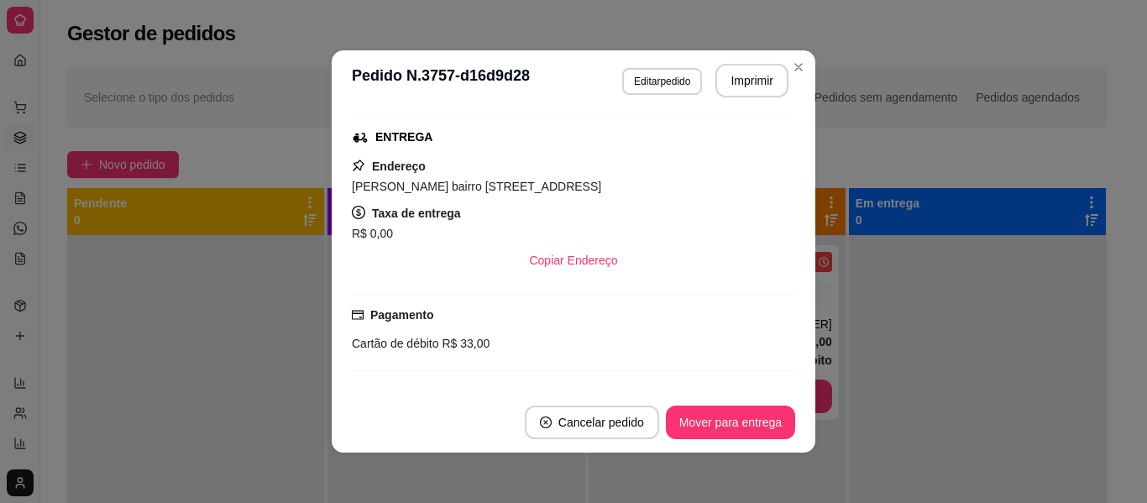
scroll to position [336, 0]
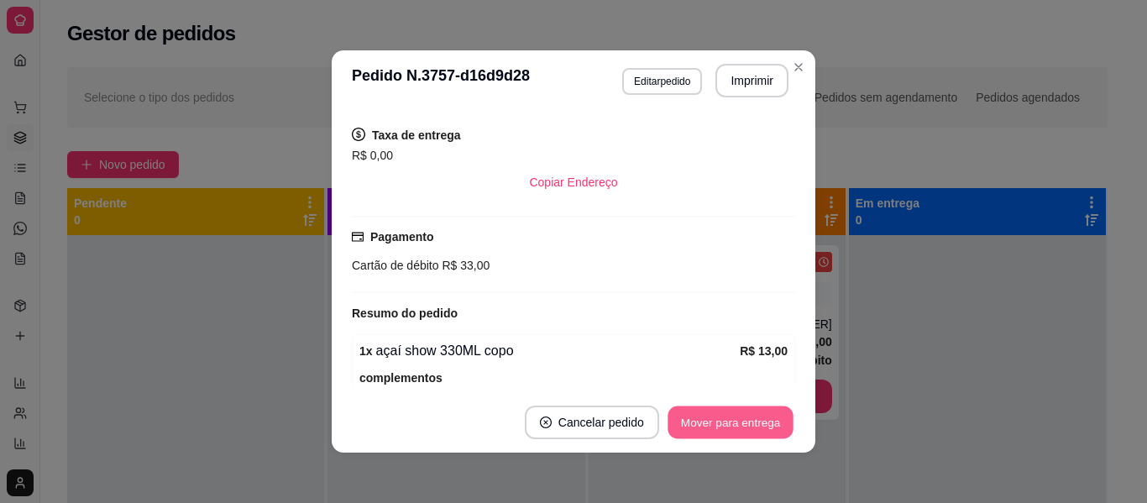
click at [749, 429] on button "Mover para entrega" at bounding box center [731, 422] width 126 height 33
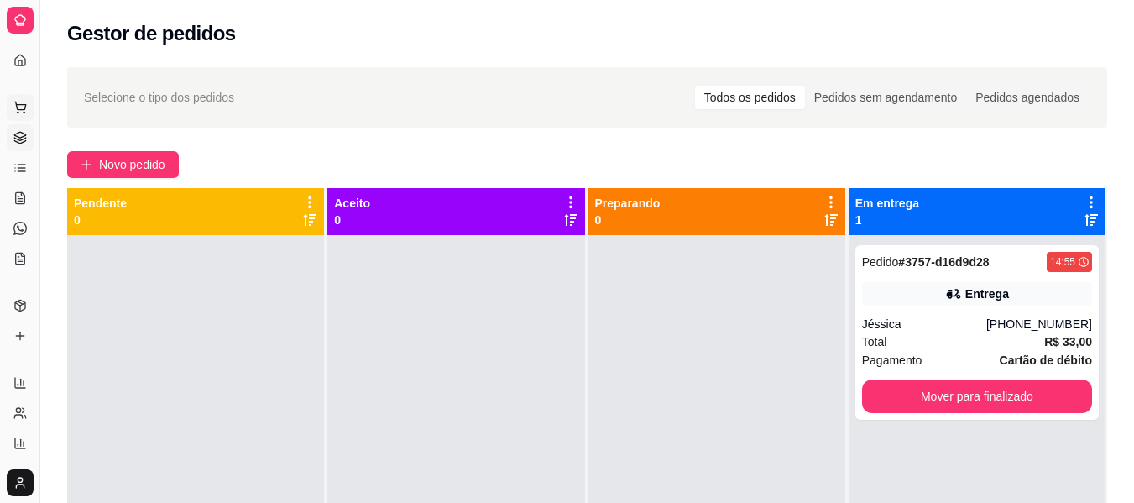
click at [21, 104] on icon at bounding box center [19, 107] width 13 height 13
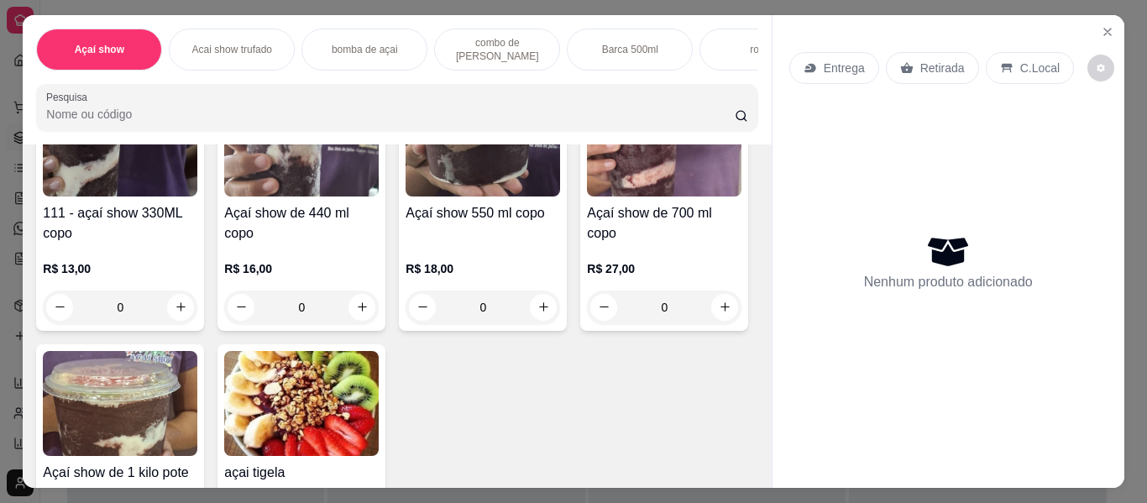
scroll to position [235, 0]
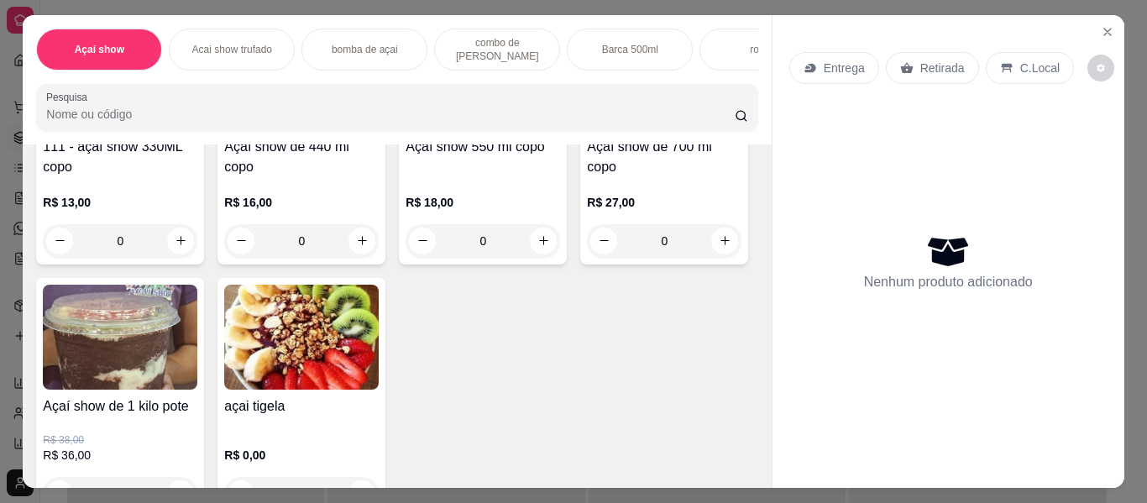
click at [379, 334] on img at bounding box center [301, 337] width 154 height 105
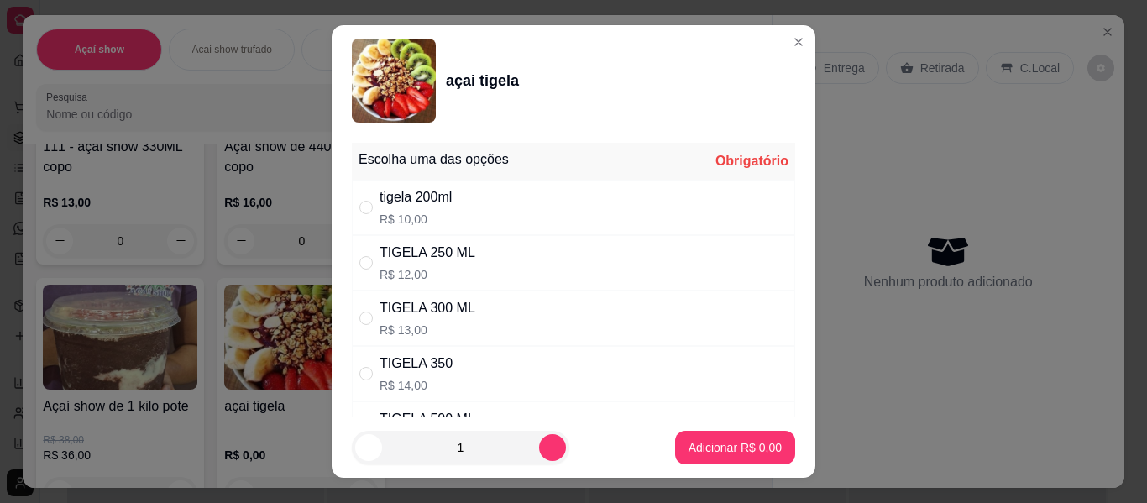
click at [460, 208] on div "tigela 200ml R$ 10,00" at bounding box center [573, 207] width 443 height 55
radio input "true"
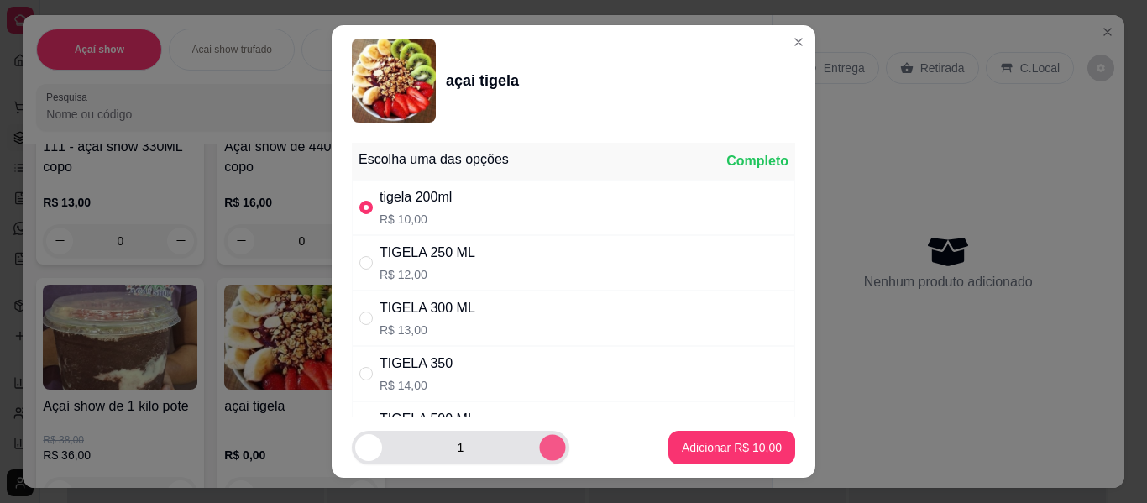
click at [547, 442] on icon "increase-product-quantity" at bounding box center [553, 448] width 13 height 13
type input "2"
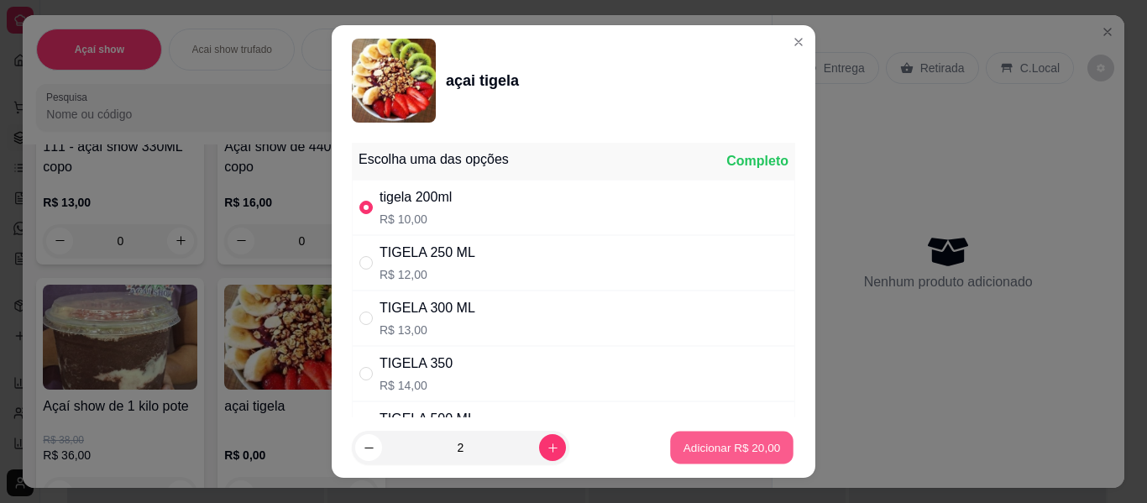
click at [722, 451] on p "Adicionar R$ 20,00" at bounding box center [731, 447] width 97 height 16
type input "2"
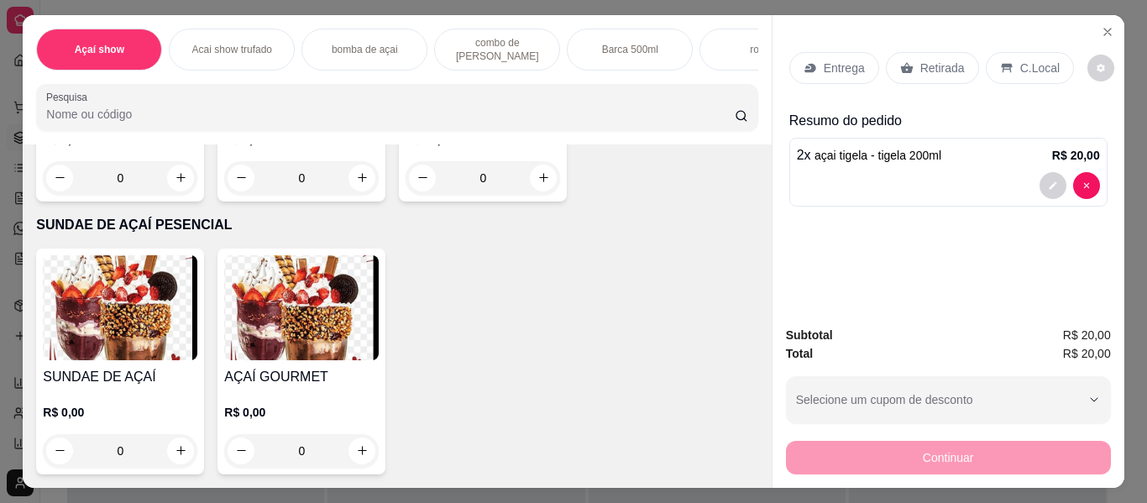
scroll to position [3318, 0]
click at [143, 353] on img at bounding box center [120, 307] width 154 height 105
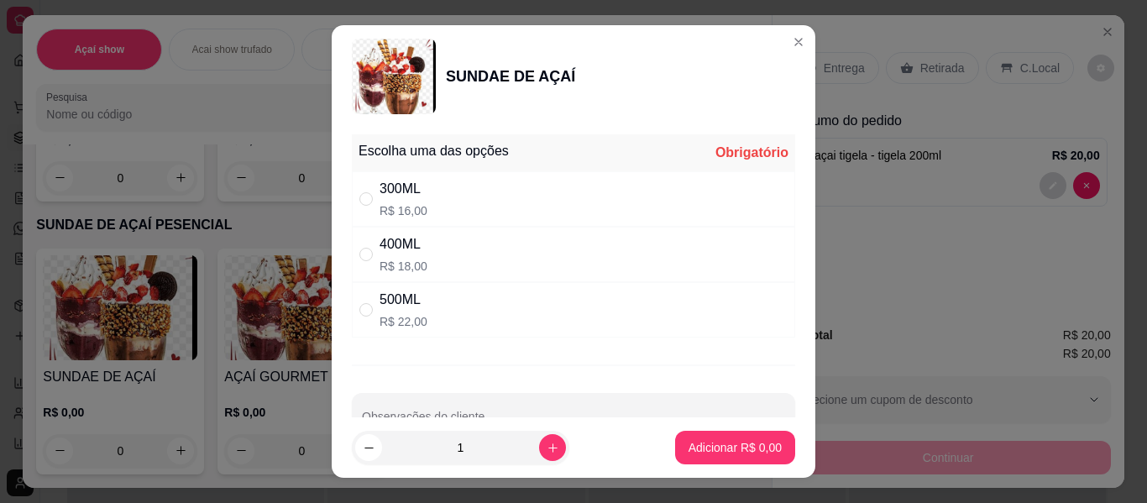
click at [487, 191] on div "300ML R$ 16,00" at bounding box center [573, 198] width 443 height 55
radio input "true"
click at [767, 447] on button "Adicionar R$ 16,00" at bounding box center [731, 448] width 123 height 33
type input "1"
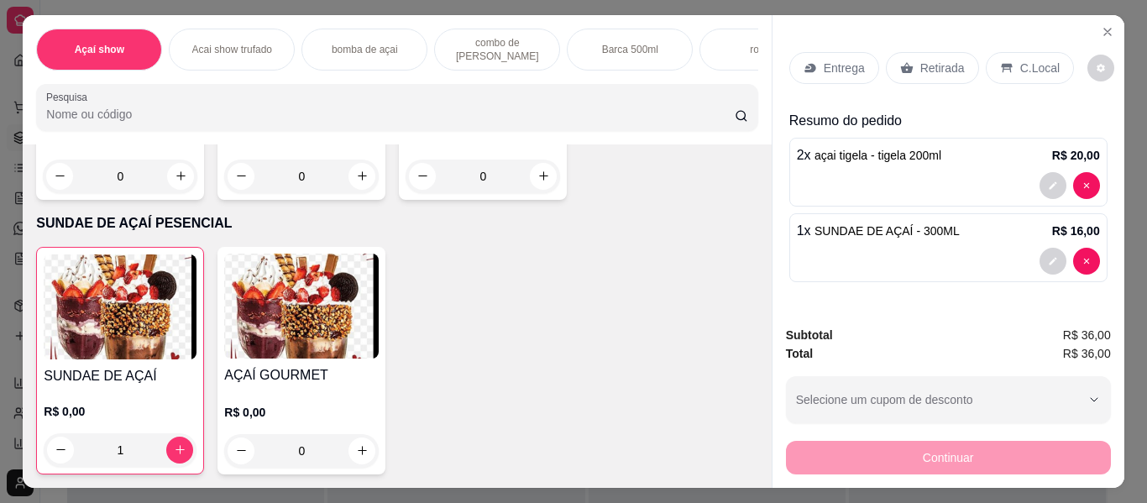
click at [1000, 61] on icon at bounding box center [1006, 67] width 13 height 13
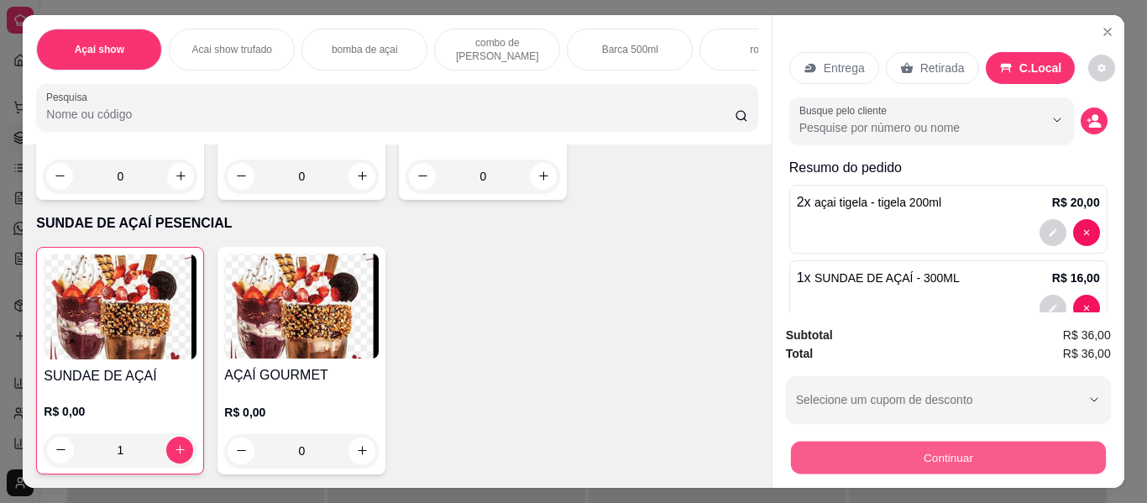
click at [971, 442] on button "Continuar" at bounding box center [947, 458] width 315 height 33
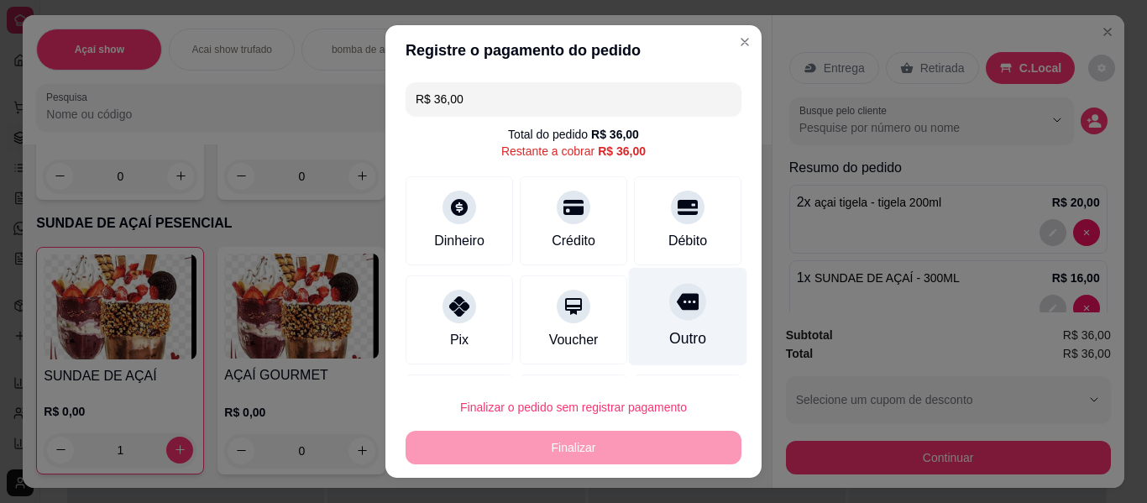
click at [686, 338] on div "Outro" at bounding box center [688, 317] width 118 height 98
type input "R$ 0,00"
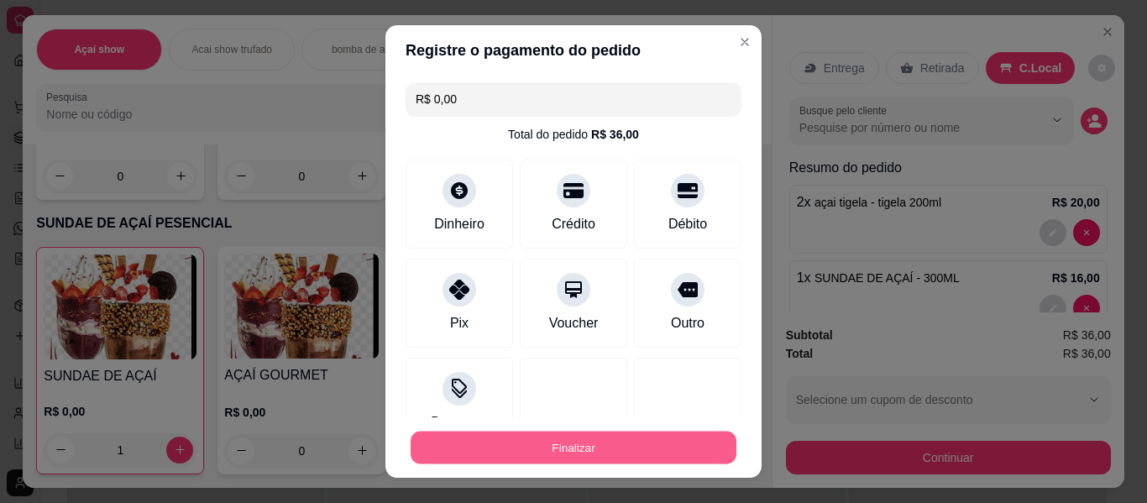
click at [574, 455] on button "Finalizar" at bounding box center [574, 448] width 326 height 33
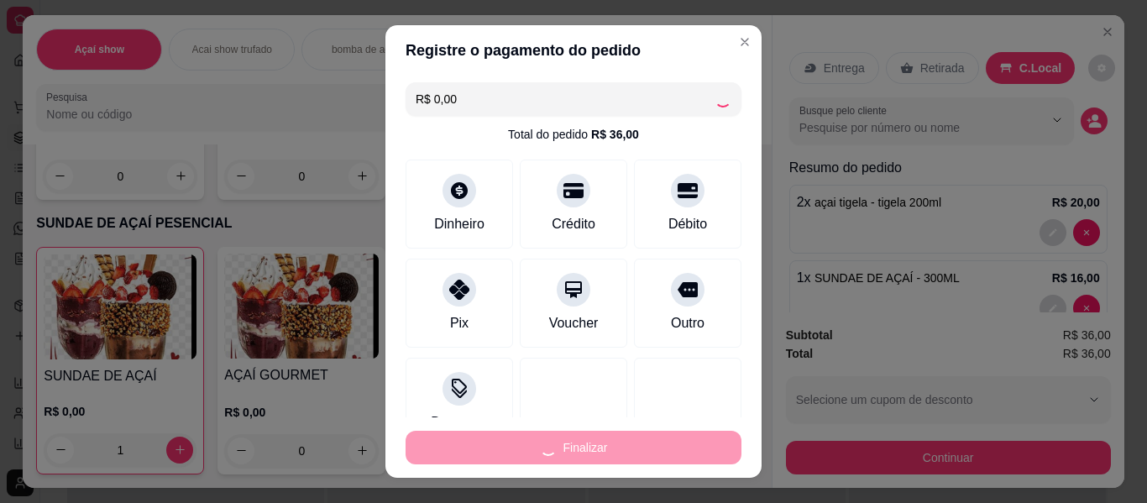
type input "0"
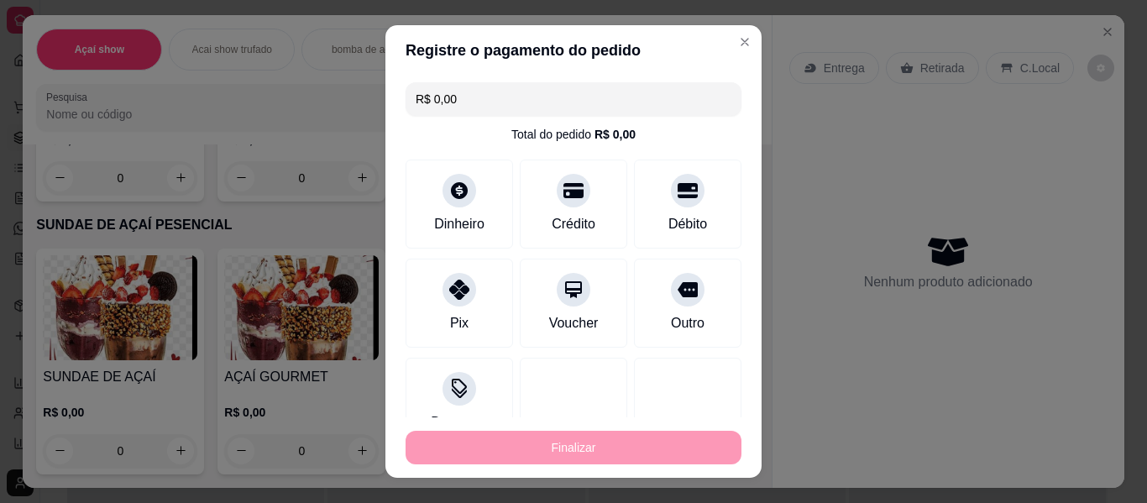
type input "-R$ 36,00"
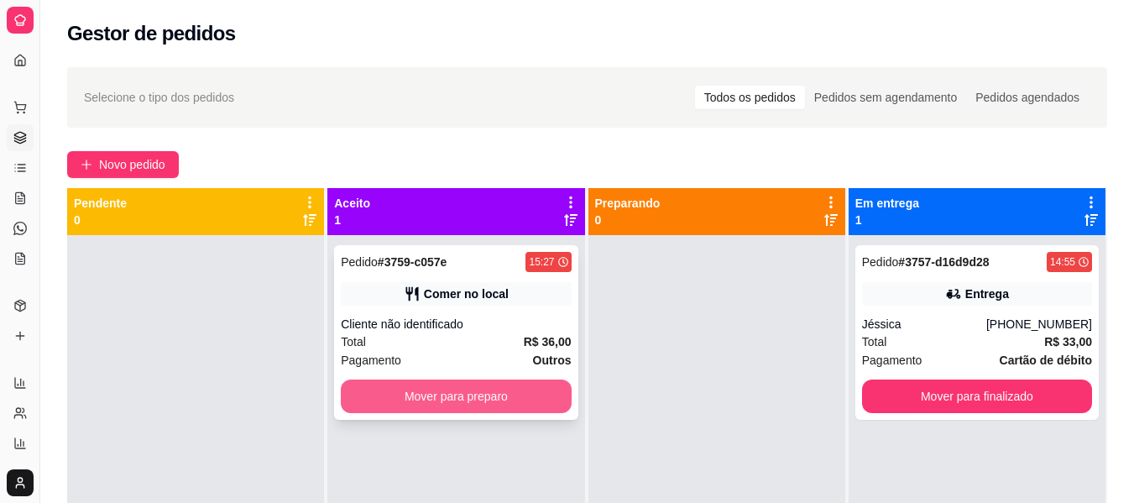
click at [457, 386] on button "Mover para preparo" at bounding box center [456, 397] width 230 height 34
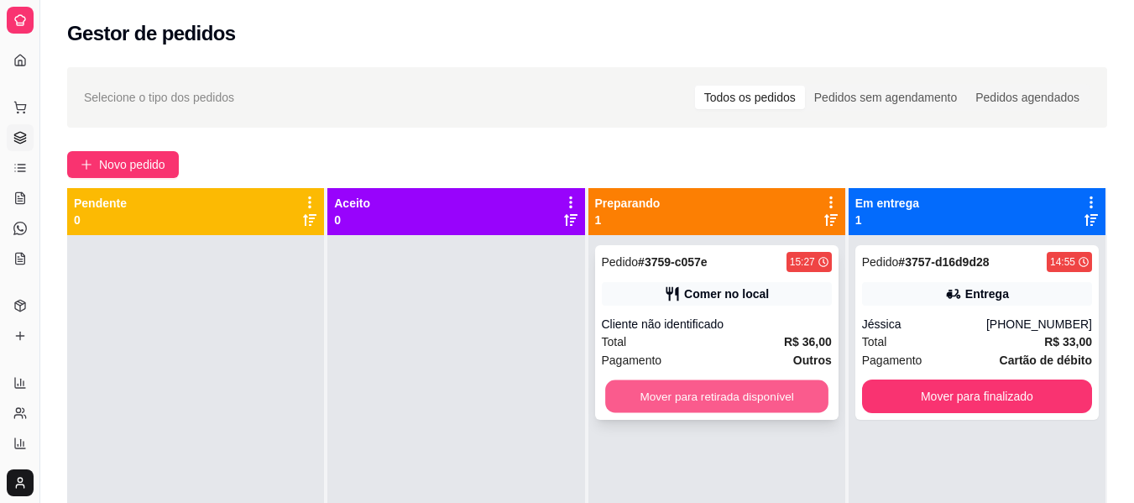
click at [610, 393] on button "Mover para retirada disponível" at bounding box center [716, 396] width 223 height 33
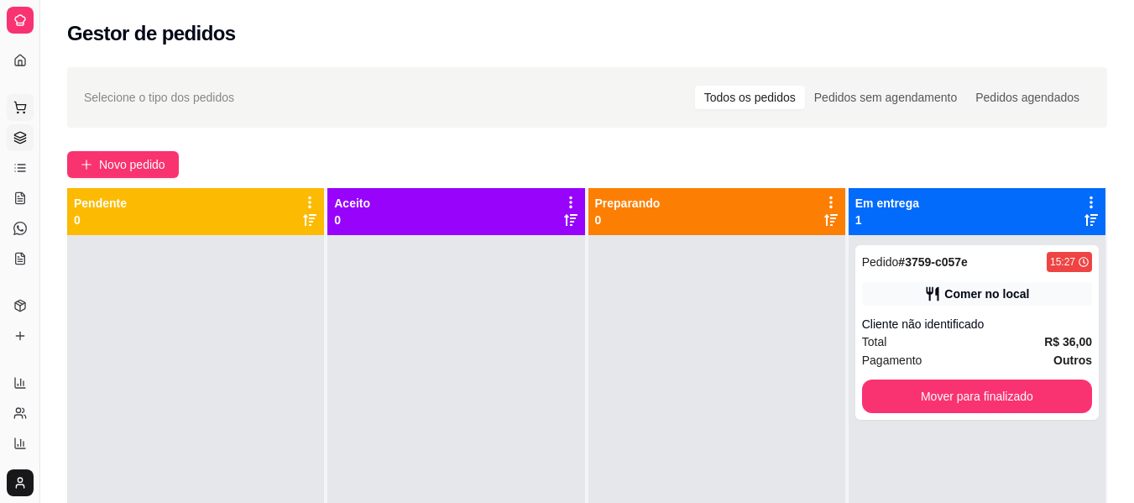
click at [20, 98] on button "Pedidos balcão (PDV)" at bounding box center [20, 107] width 27 height 27
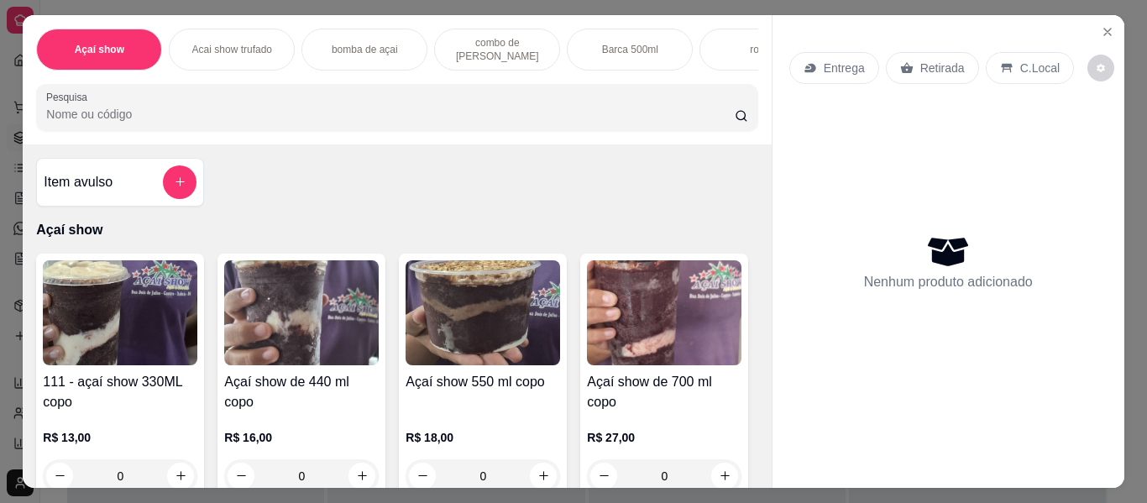
click at [143, 345] on img at bounding box center [120, 312] width 154 height 105
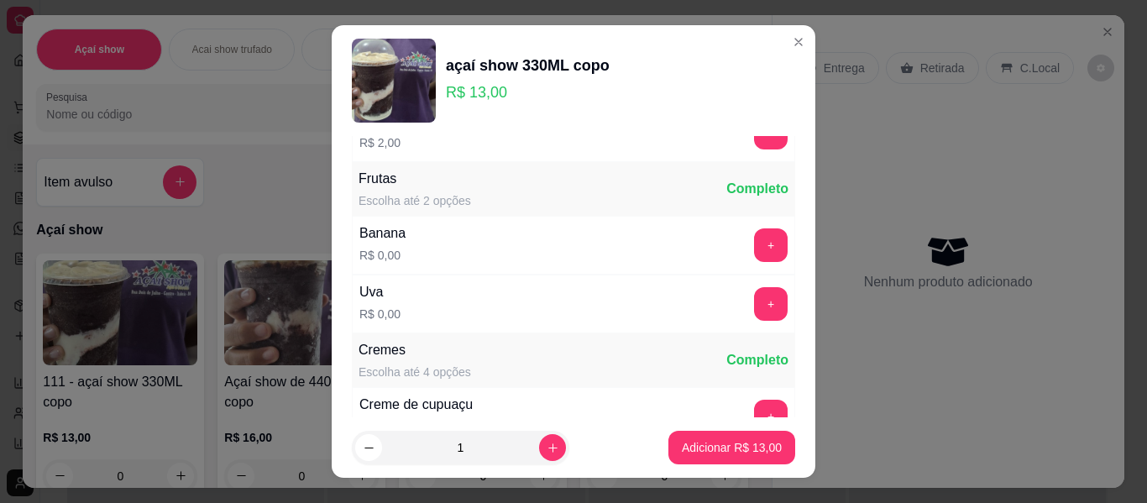
scroll to position [873, 0]
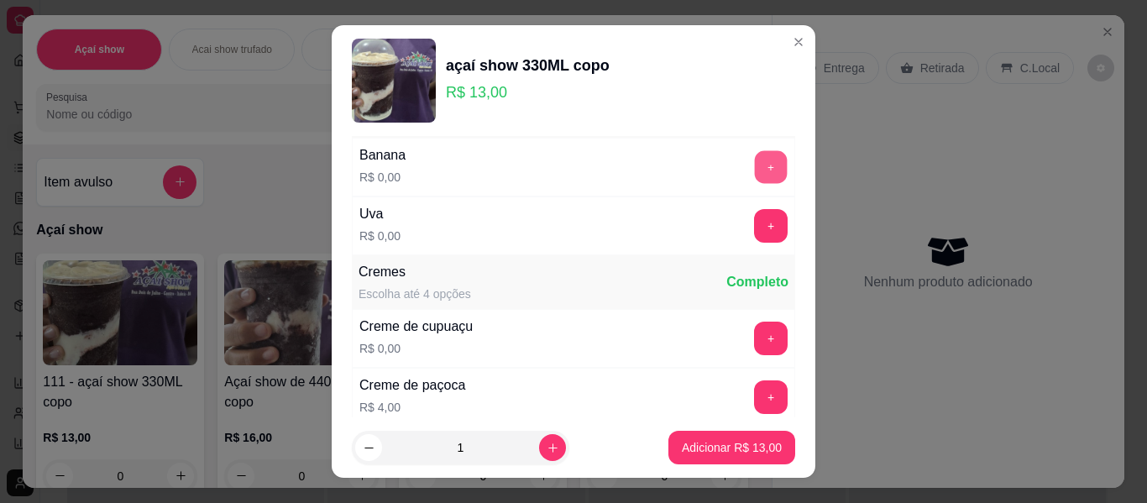
click at [755, 174] on button "+" at bounding box center [771, 167] width 33 height 33
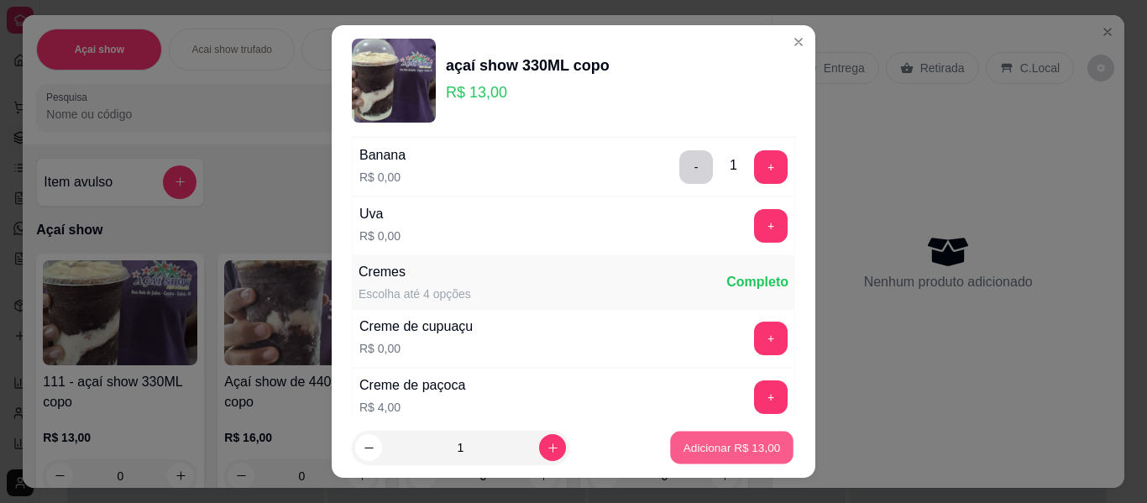
click at [736, 439] on p "Adicionar R$ 13,00" at bounding box center [731, 447] width 97 height 16
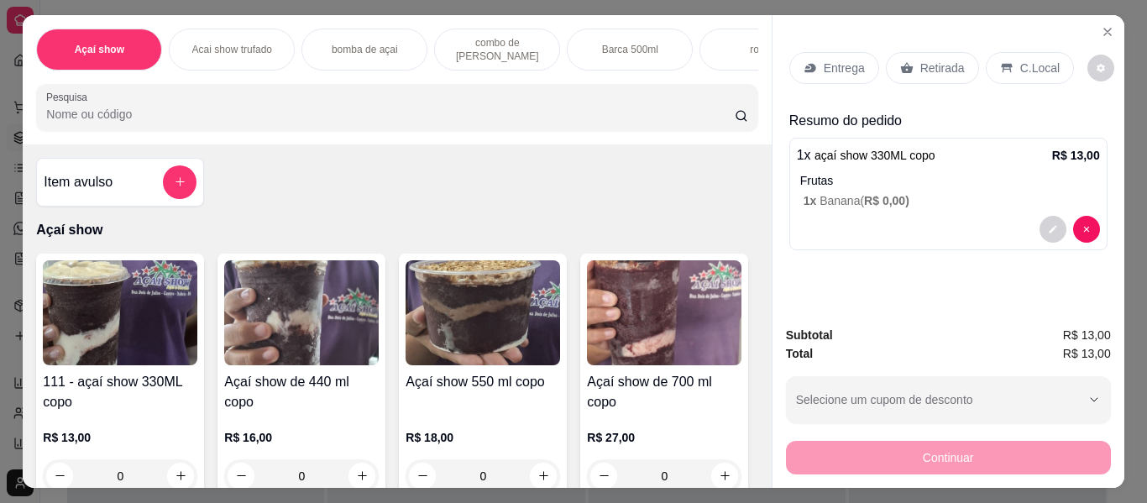
click at [113, 293] on img at bounding box center [120, 312] width 154 height 105
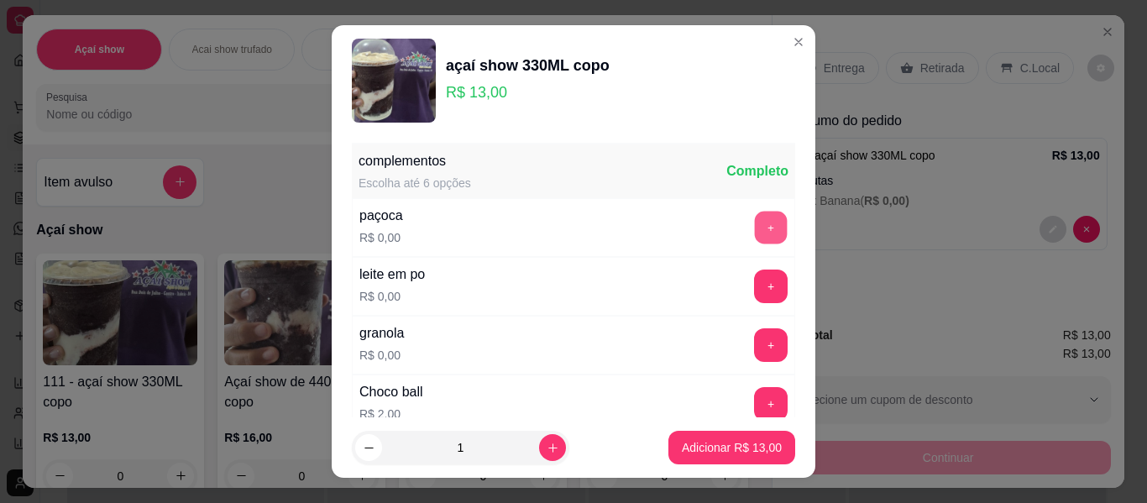
click at [755, 236] on button "+" at bounding box center [771, 228] width 33 height 33
click at [739, 305] on div "leite em po R$ 0,00 +" at bounding box center [573, 286] width 443 height 59
click at [754, 288] on button "+" at bounding box center [771, 287] width 34 height 34
click at [755, 355] on button "+" at bounding box center [771, 345] width 33 height 33
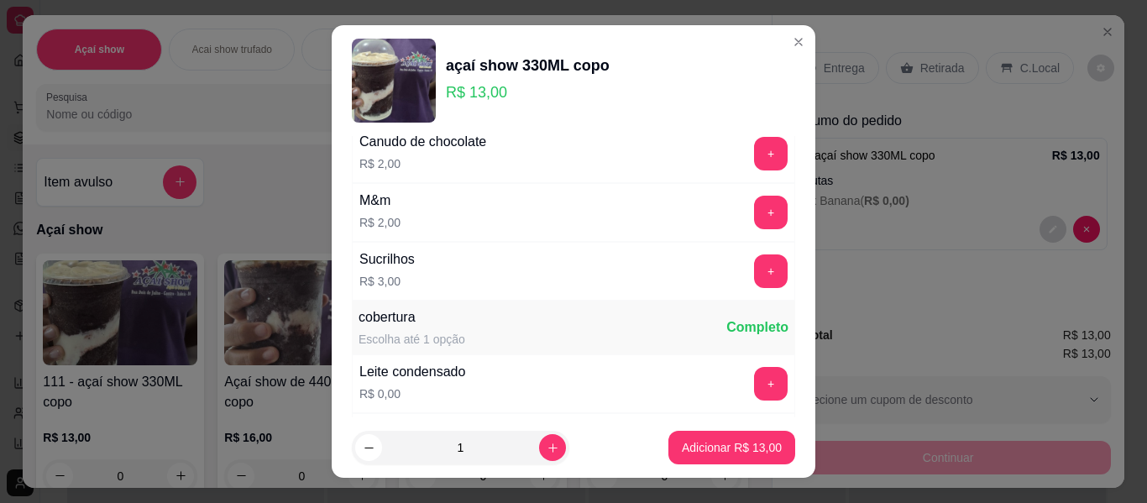
scroll to position [369, 0]
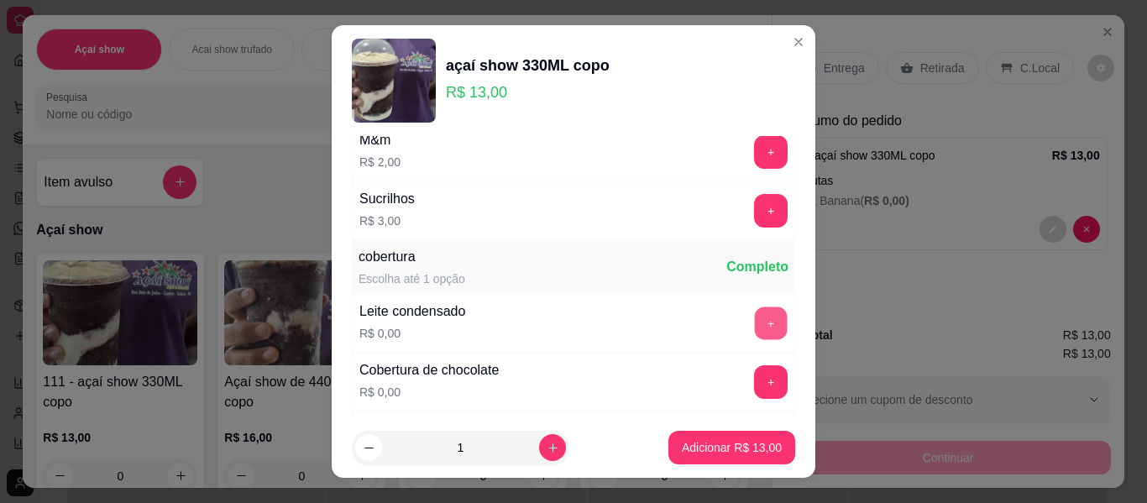
click at [755, 331] on button "+" at bounding box center [771, 323] width 33 height 33
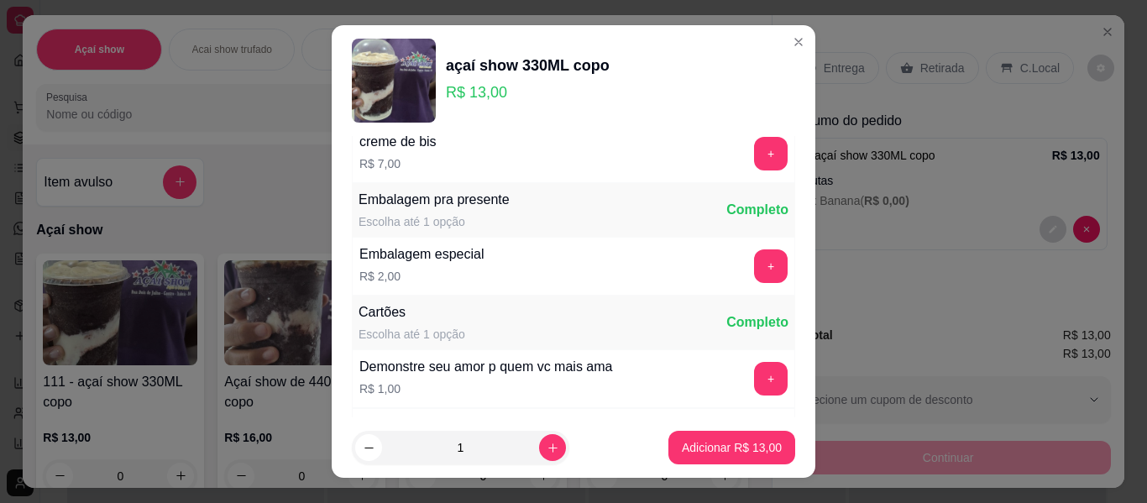
scroll to position [1243, 0]
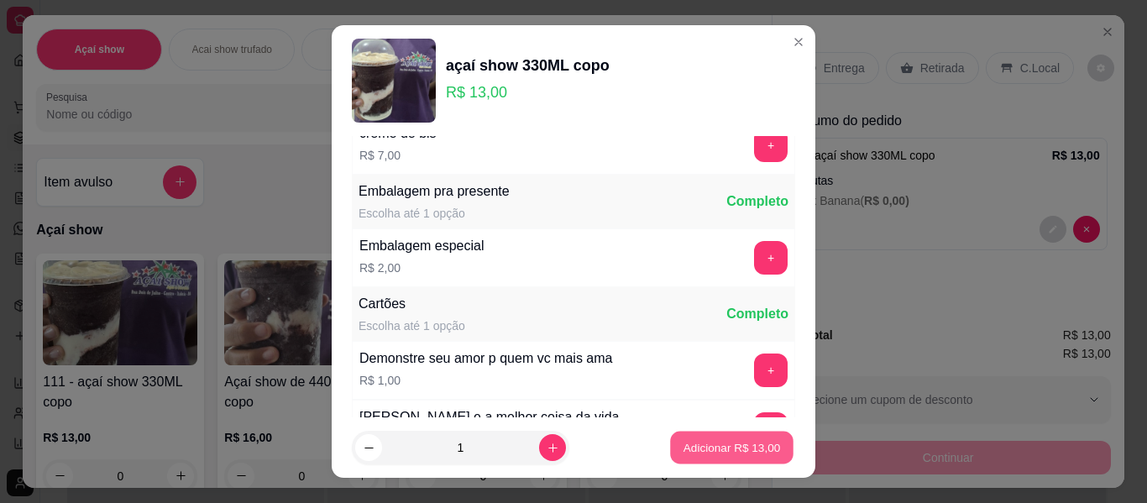
click at [702, 441] on p "Adicionar R$ 13,00" at bounding box center [731, 447] width 97 height 16
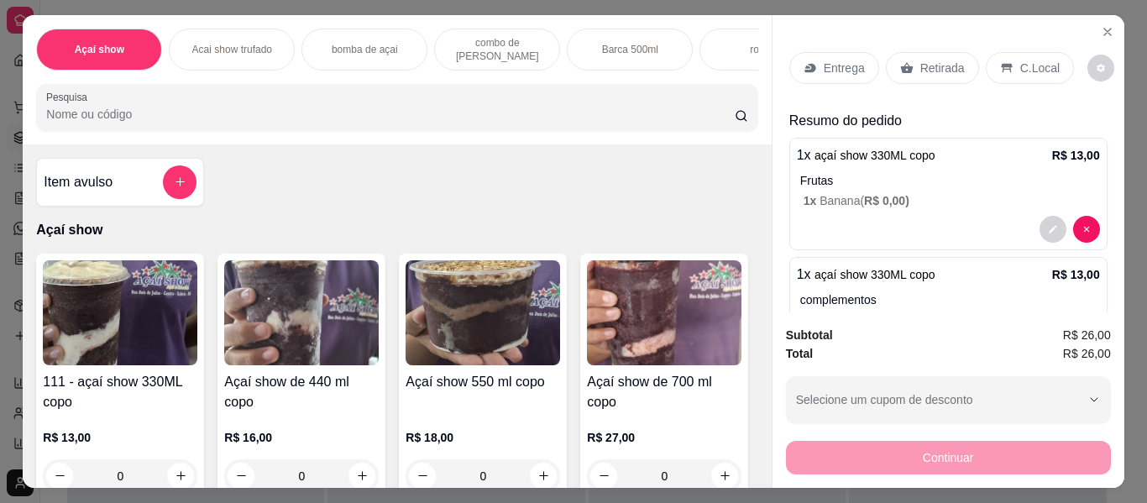
click at [176, 308] on img at bounding box center [120, 312] width 154 height 105
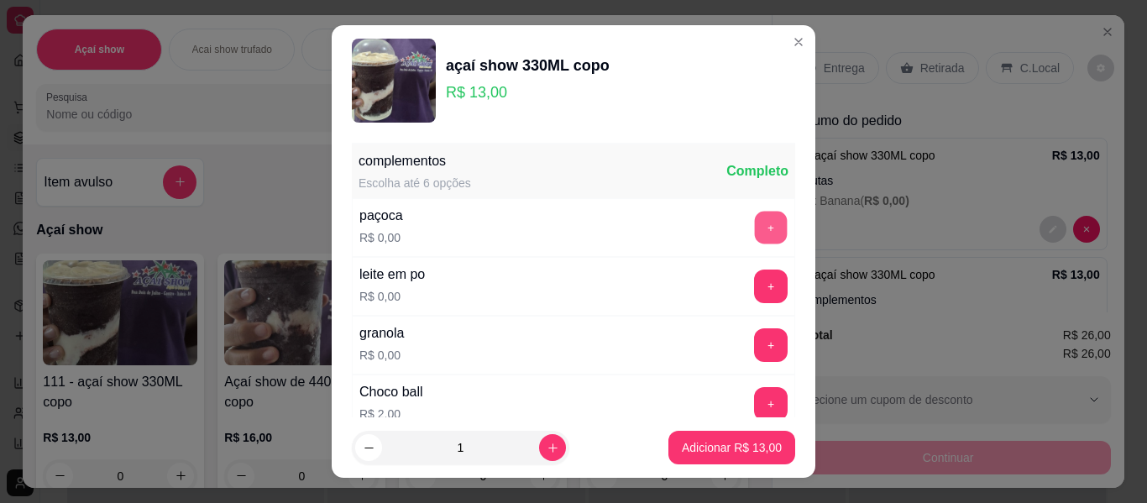
click at [755, 231] on button "+" at bounding box center [771, 228] width 33 height 33
click at [755, 285] on button "+" at bounding box center [771, 286] width 33 height 33
click at [755, 338] on button "+" at bounding box center [771, 345] width 33 height 33
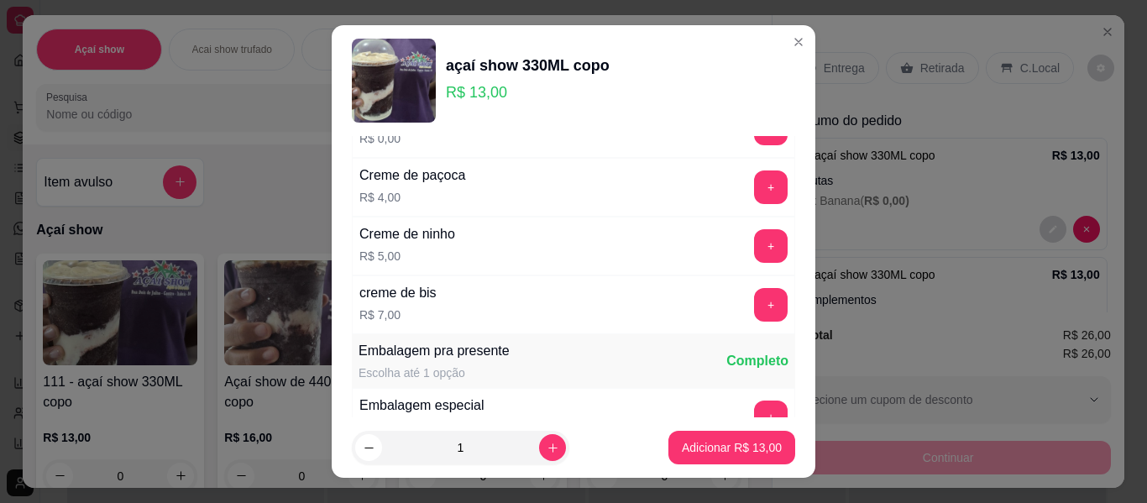
scroll to position [1108, 0]
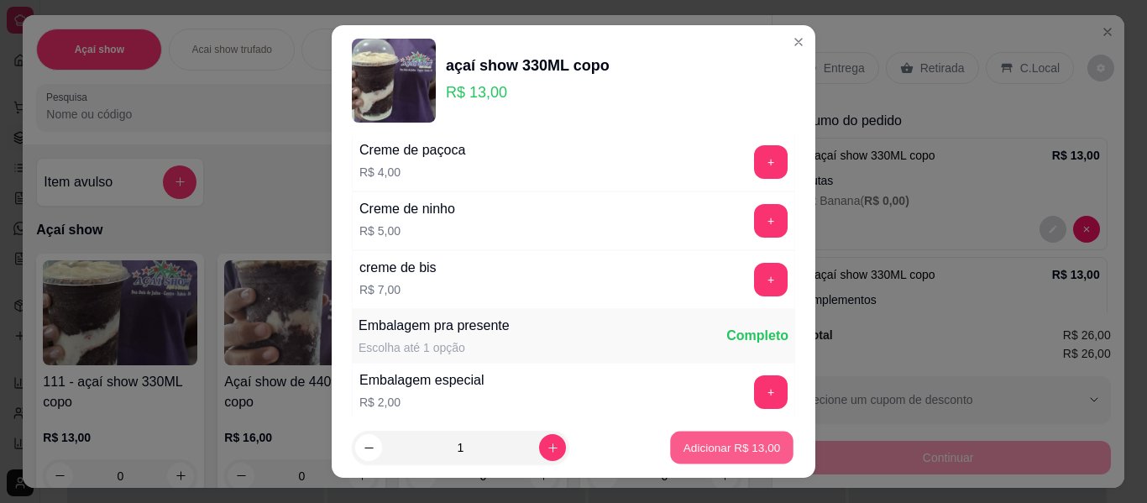
click at [752, 445] on p "Adicionar R$ 13,00" at bounding box center [731, 447] width 97 height 16
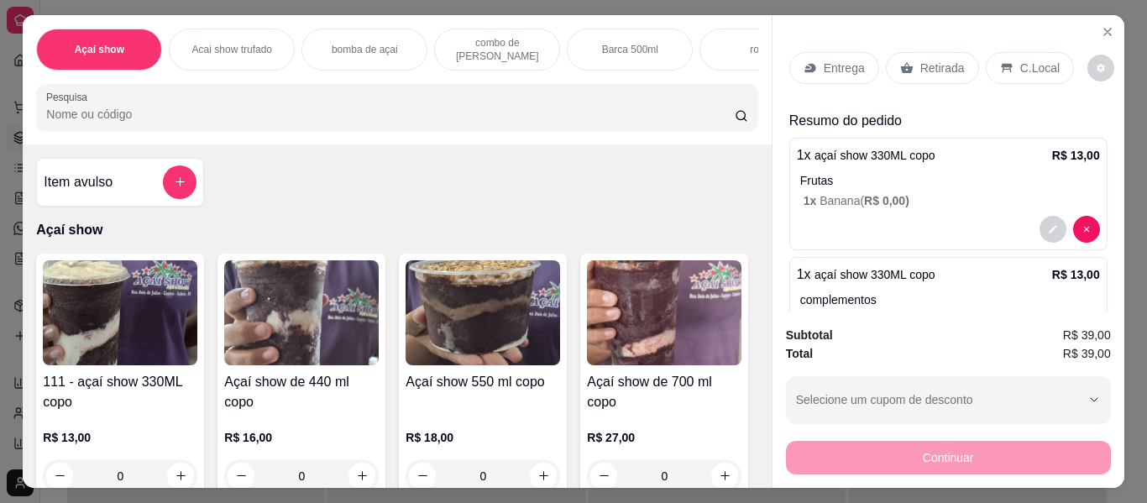
click at [835, 61] on p "Entrega" at bounding box center [844, 68] width 41 height 17
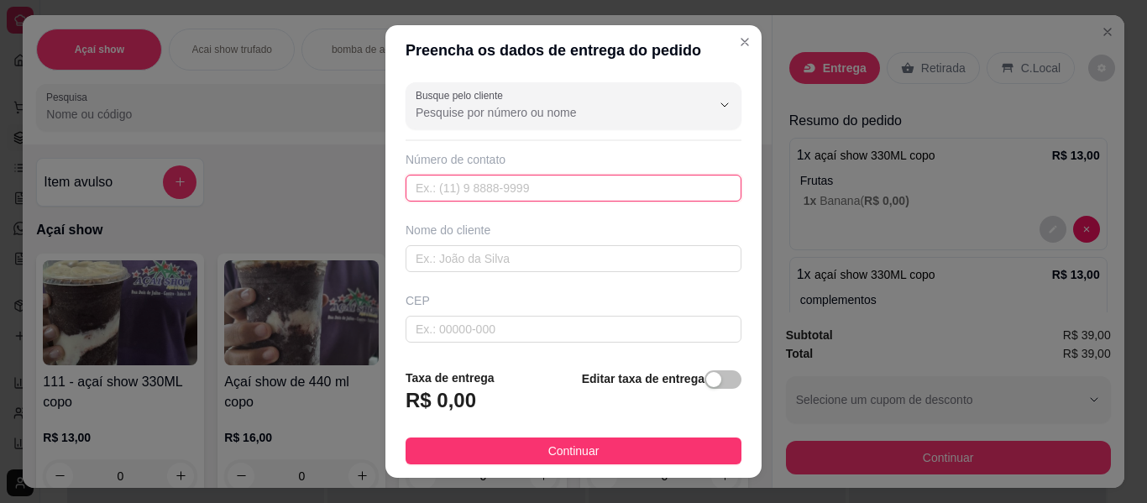
click at [461, 200] on input "text" at bounding box center [574, 188] width 336 height 27
click at [442, 273] on div "Busque pelo cliente Número de contato Nome do cliente CEP Rua/[GEOGRAPHIC_DATA]" at bounding box center [573, 216] width 376 height 280
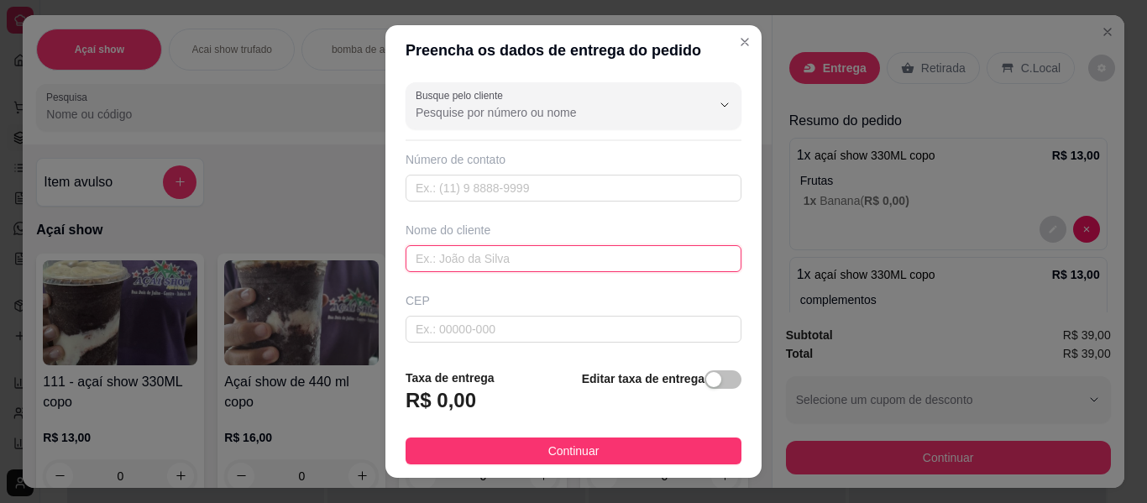
click at [449, 254] on input "text" at bounding box center [574, 258] width 336 height 27
type input "nicck"
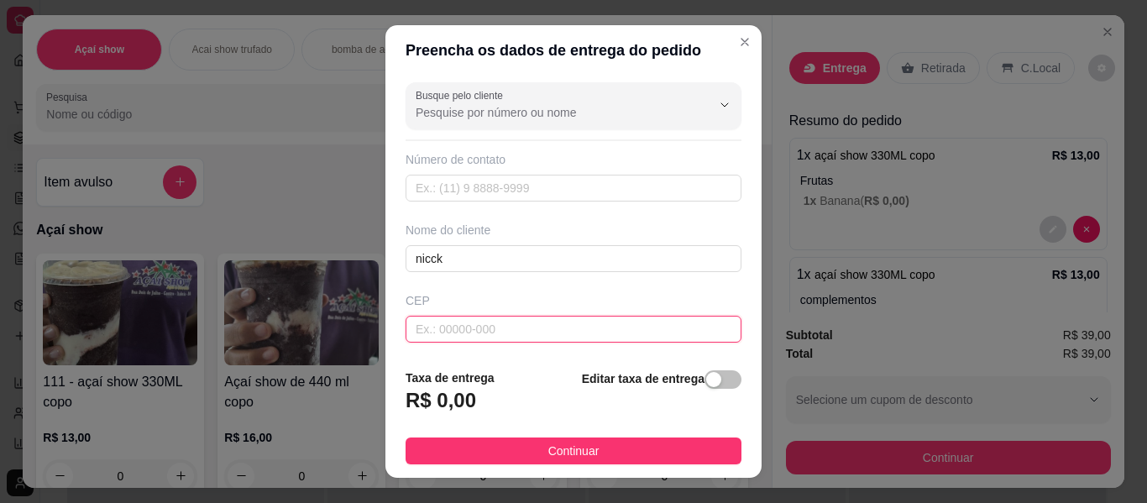
click at [428, 333] on input "text" at bounding box center [574, 329] width 336 height 27
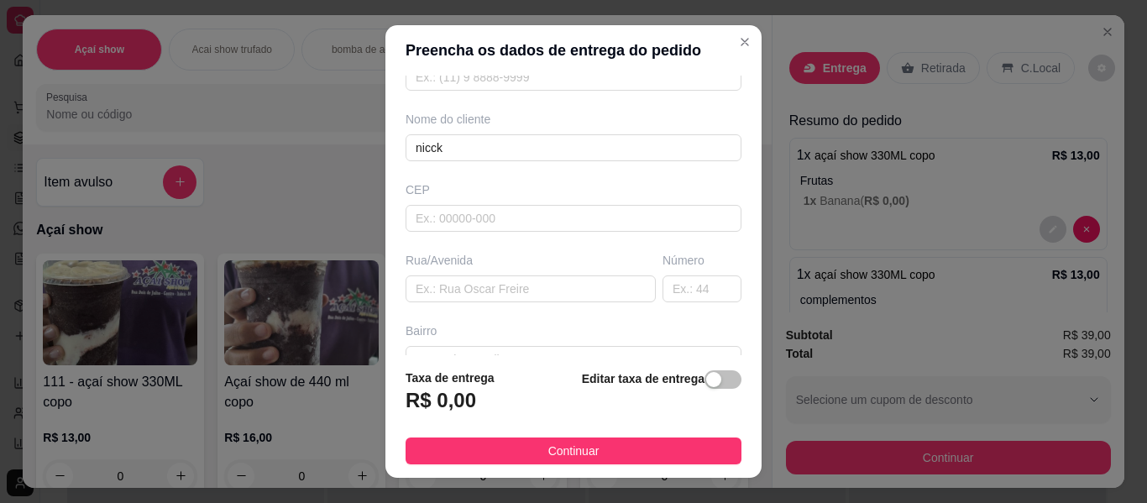
scroll to position [134, 0]
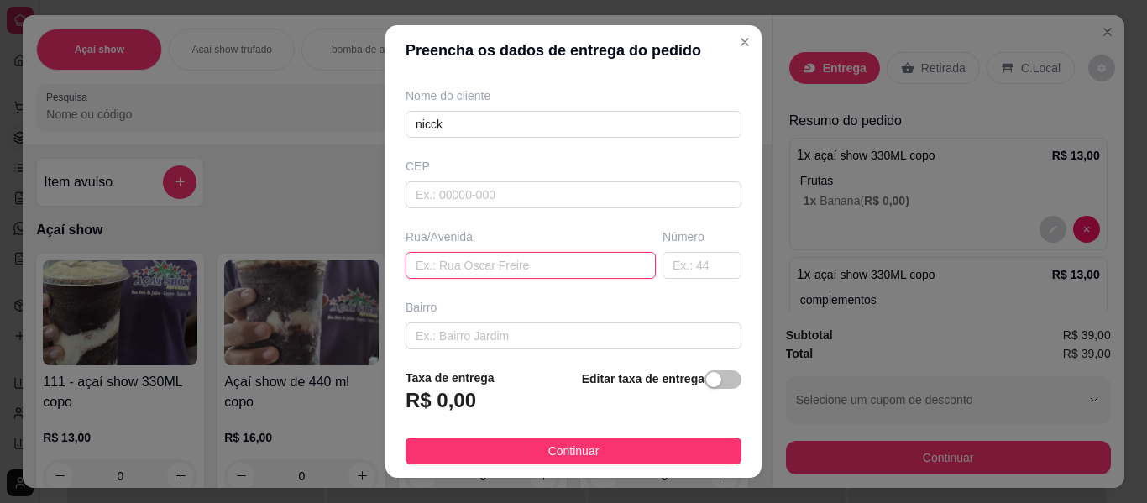
click at [496, 266] on input "text" at bounding box center [531, 265] width 250 height 27
type input "miramar"
click at [674, 273] on input "text" at bounding box center [701, 265] width 79 height 27
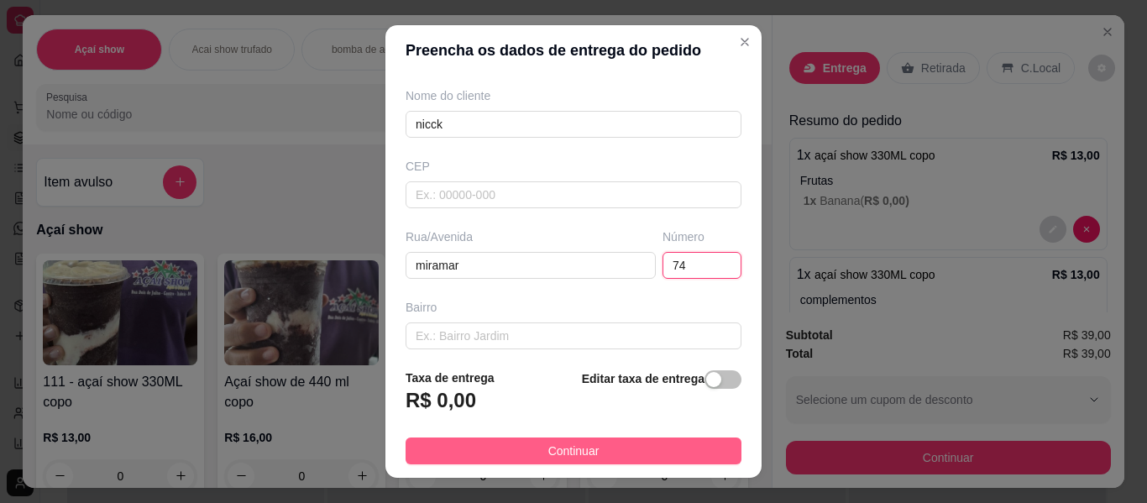
type input "74"
click at [650, 450] on button "Continuar" at bounding box center [574, 450] width 336 height 27
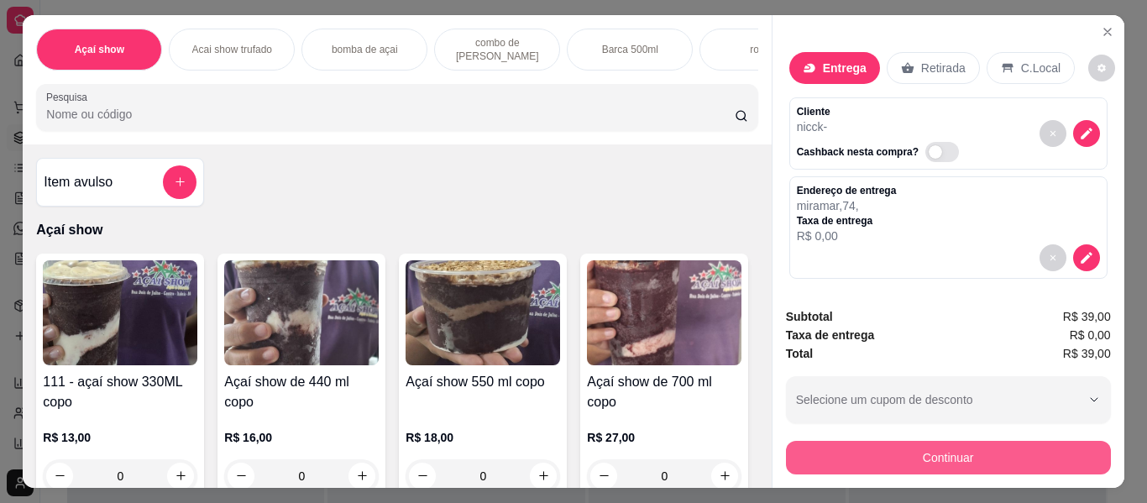
click at [852, 454] on button "Continuar" at bounding box center [948, 458] width 325 height 34
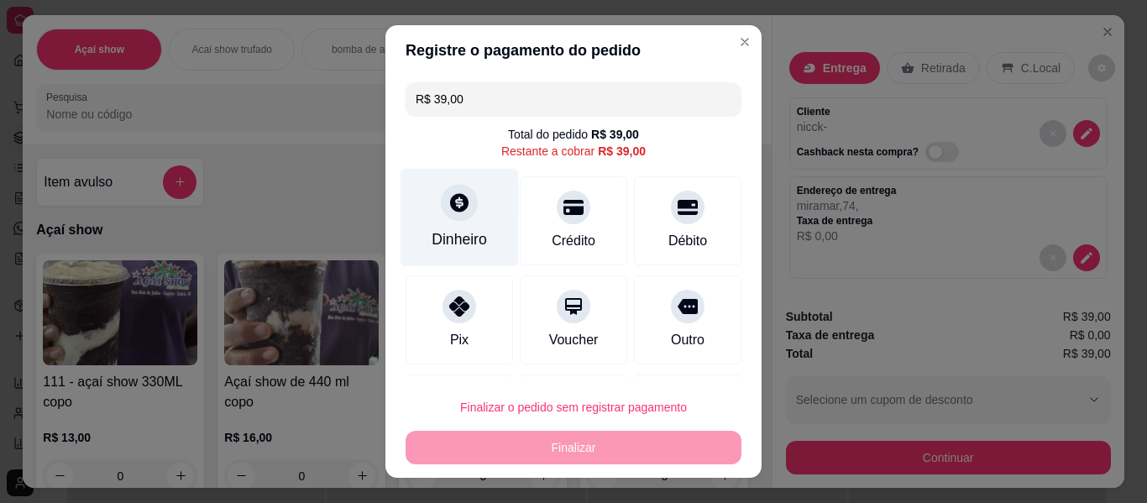
click at [439, 227] on div "Dinheiro" at bounding box center [460, 218] width 118 height 98
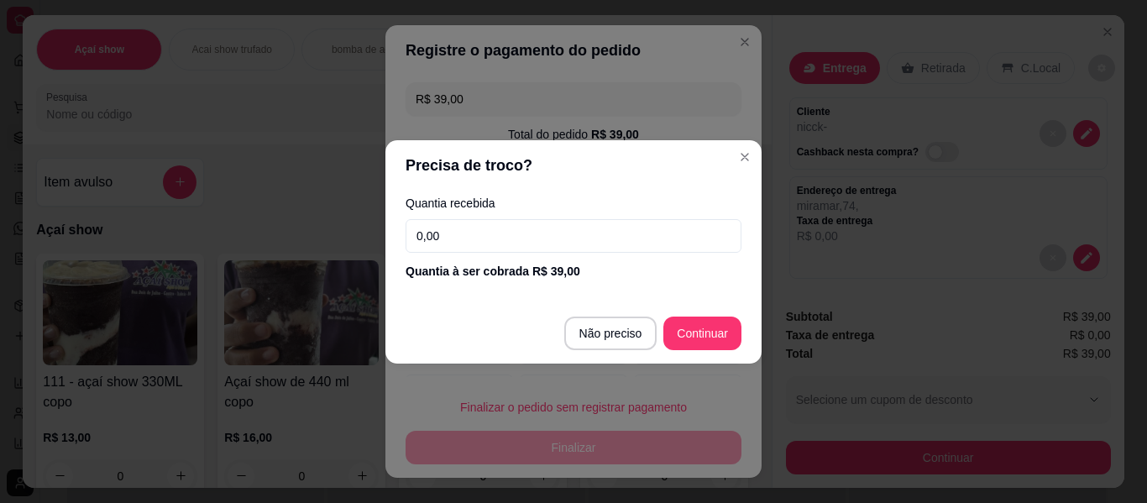
click at [495, 248] on input "0,00" at bounding box center [574, 236] width 336 height 34
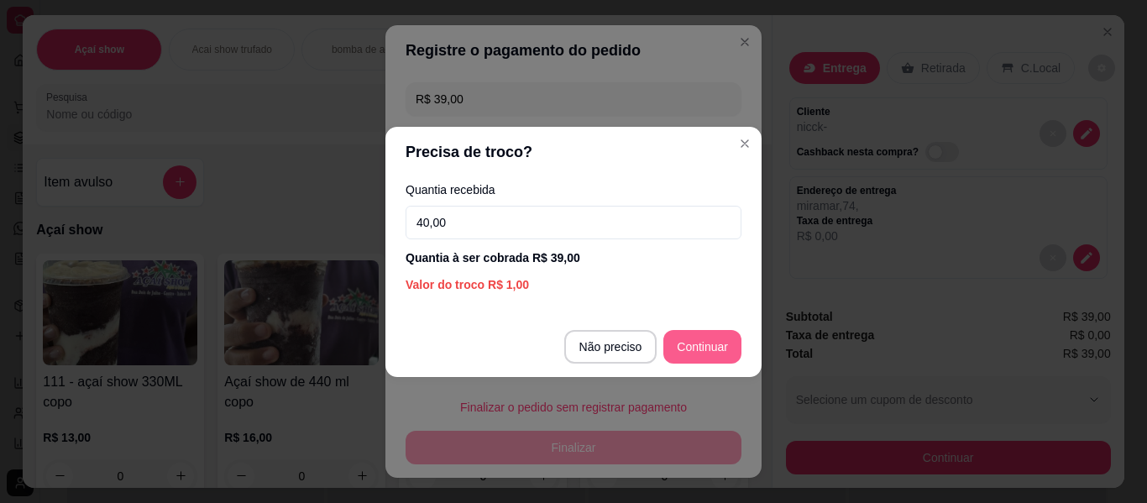
type input "40,00"
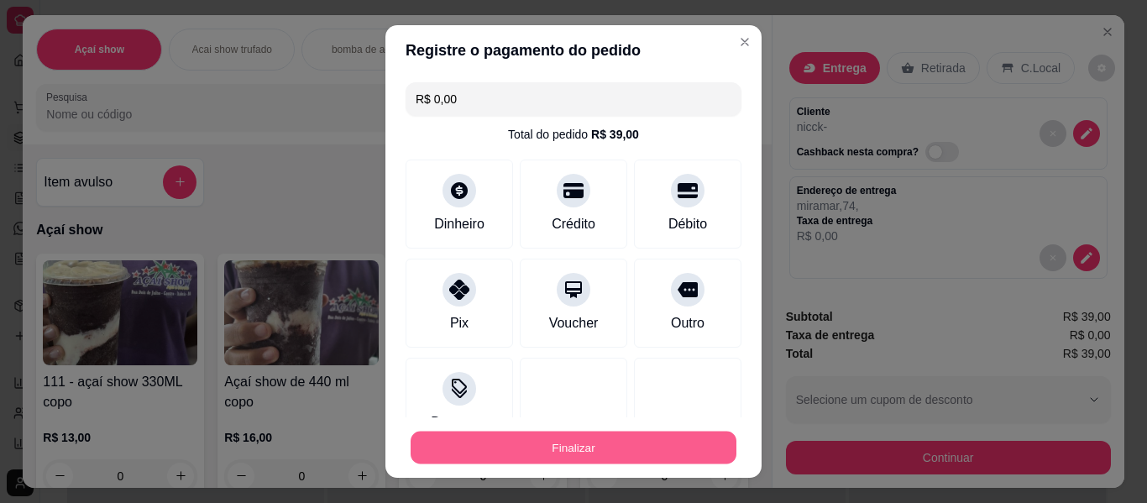
click at [647, 433] on button "Finalizar" at bounding box center [574, 448] width 326 height 33
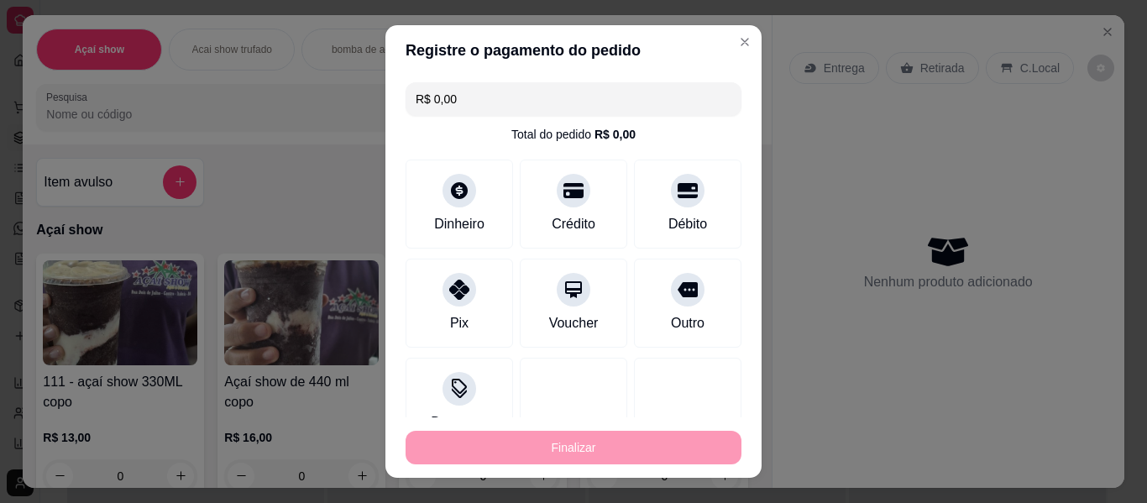
type input "-R$ 39,00"
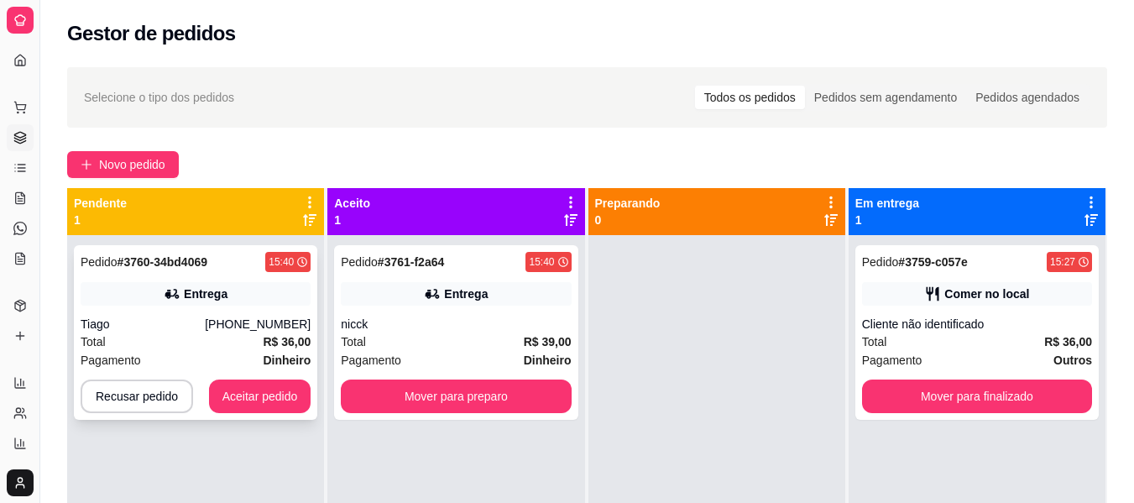
click at [182, 346] on div "Total R$ 36,00" at bounding box center [196, 342] width 230 height 18
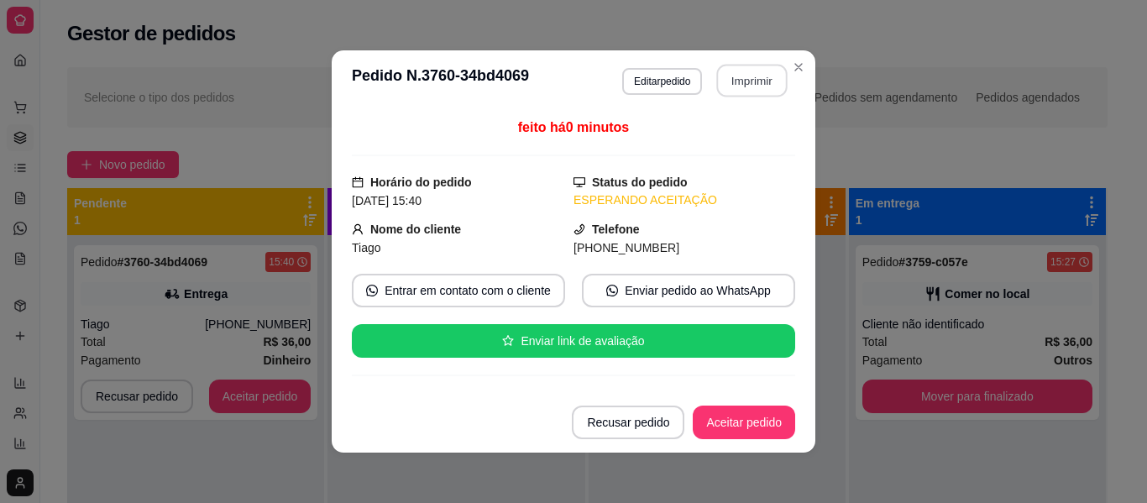
click at [732, 68] on button "Imprimir" at bounding box center [752, 81] width 71 height 33
click at [746, 423] on button "Aceitar pedido" at bounding box center [743, 422] width 99 height 33
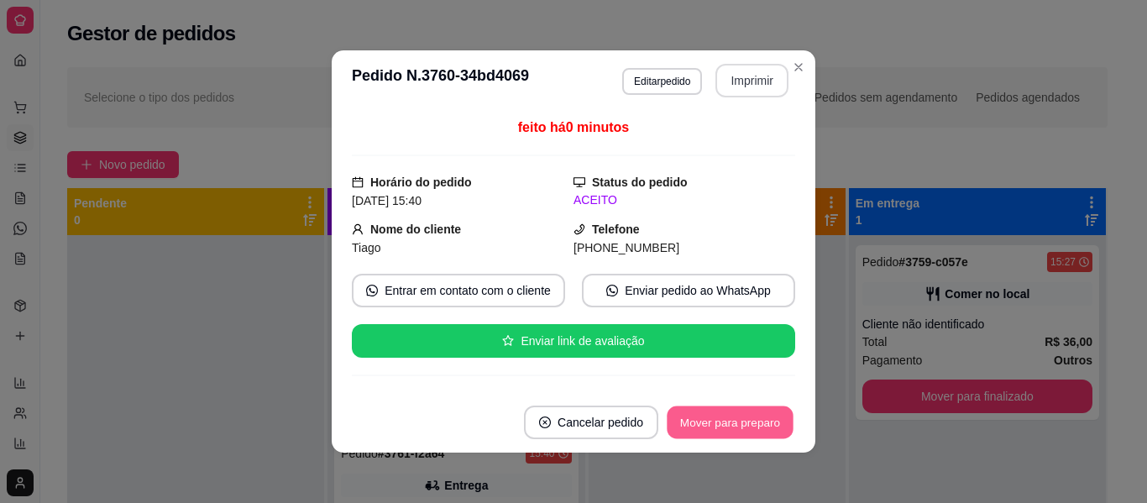
click at [746, 423] on button "Mover para preparo" at bounding box center [730, 422] width 126 height 33
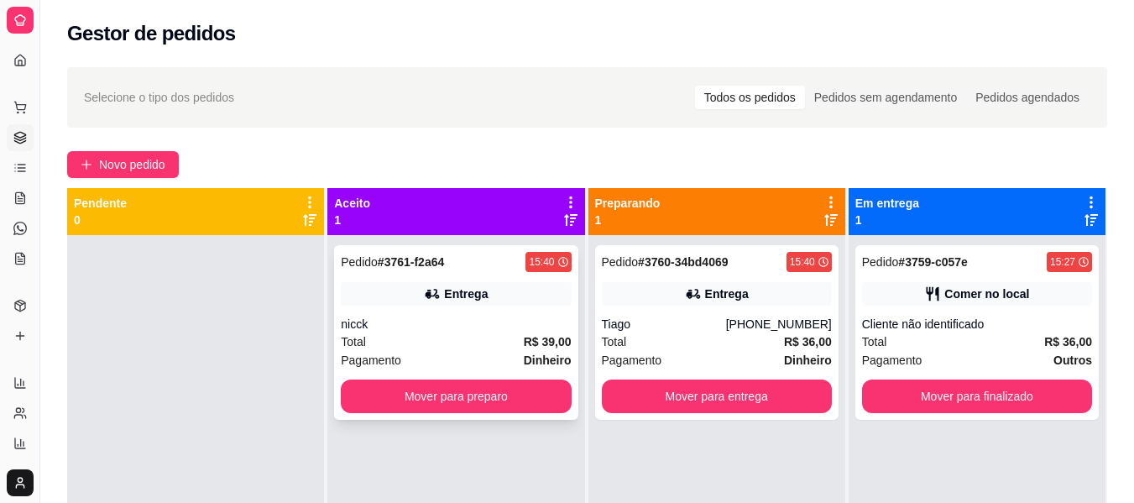
click at [429, 343] on div "Total R$ 39,00" at bounding box center [456, 342] width 230 height 18
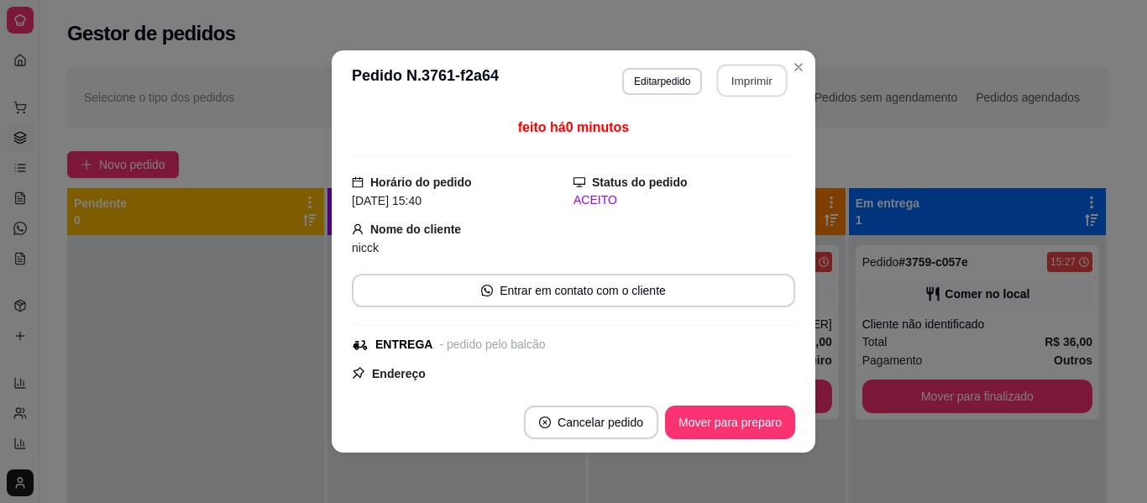
click at [731, 77] on button "Imprimir" at bounding box center [752, 81] width 71 height 33
click at [733, 432] on button "Mover para preparo" at bounding box center [730, 422] width 126 height 33
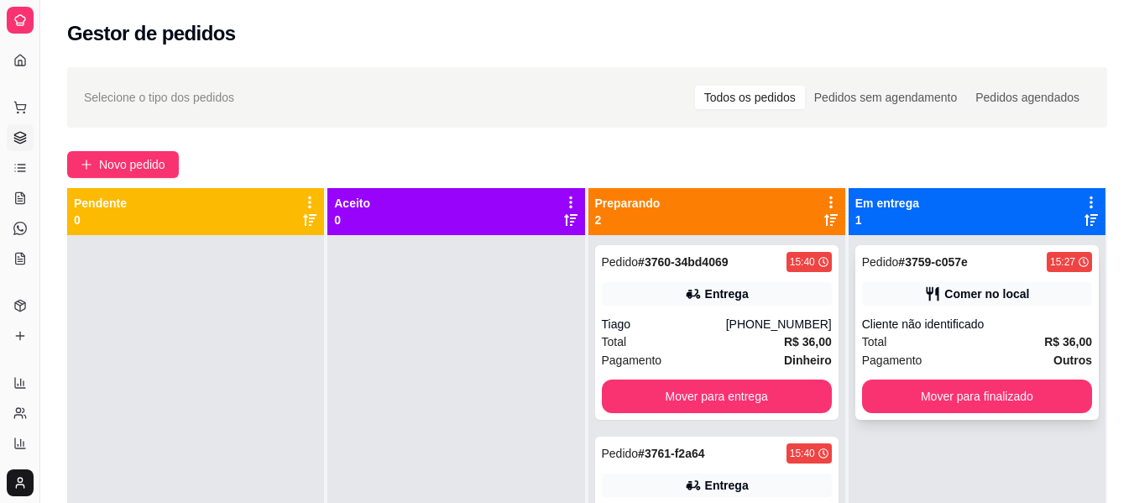
click at [1070, 339] on strong "R$ 36,00" at bounding box center [1069, 341] width 48 height 13
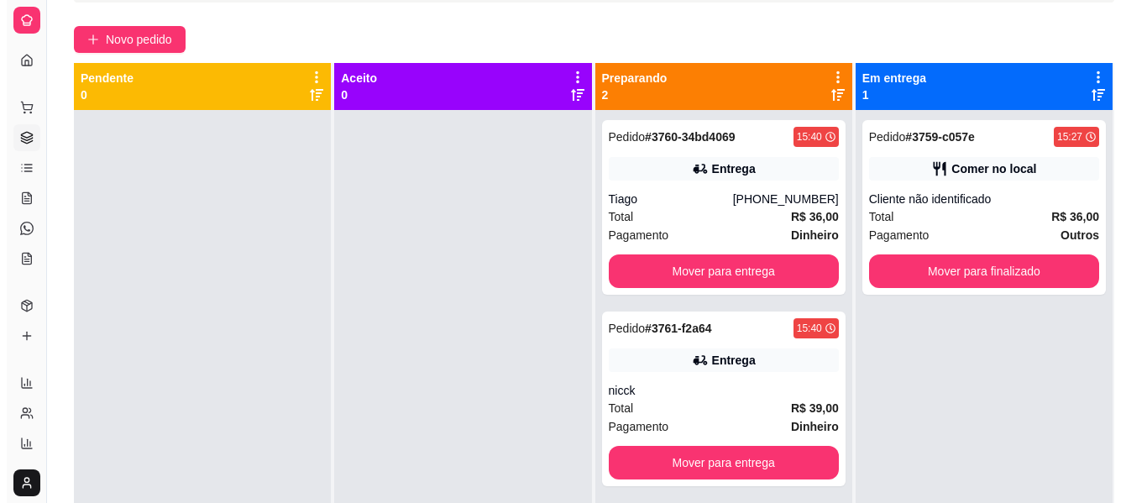
scroll to position [122, 0]
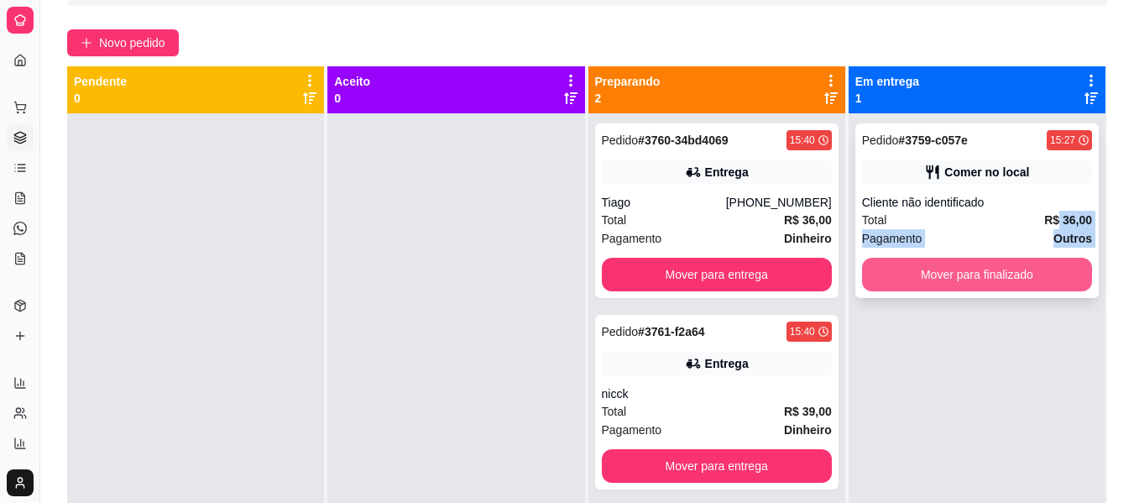
drag, startPoint x: 1048, startPoint y: 218, endPoint x: 1045, endPoint y: 258, distance: 39.6
click at [1045, 258] on div "Pedido # 3759-c057e 15:27 Comer no local Cliente não identificado Total R$ 36,0…" at bounding box center [978, 210] width 244 height 175
click at [904, 274] on button "Mover para finalizado" at bounding box center [977, 275] width 223 height 33
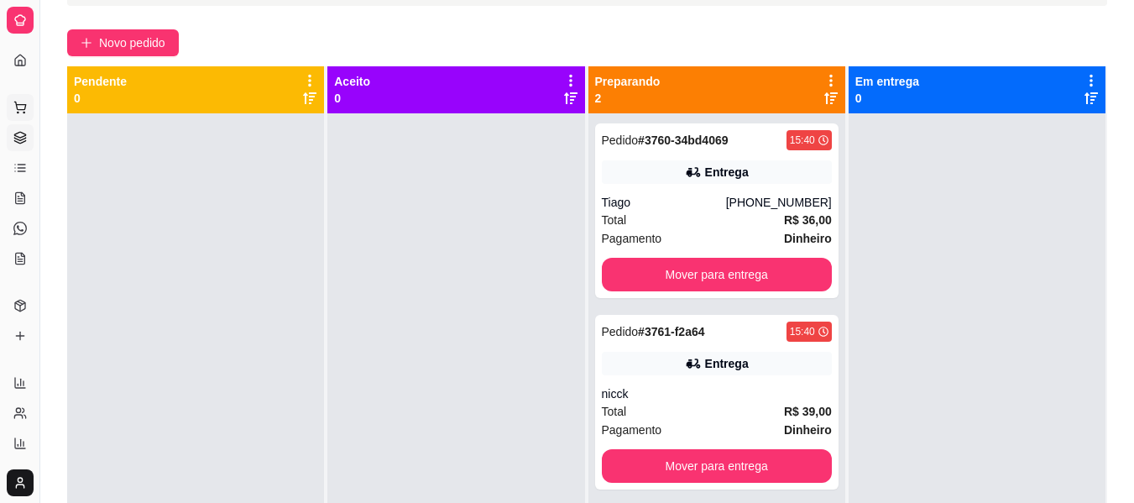
click at [19, 101] on icon at bounding box center [19, 107] width 13 height 13
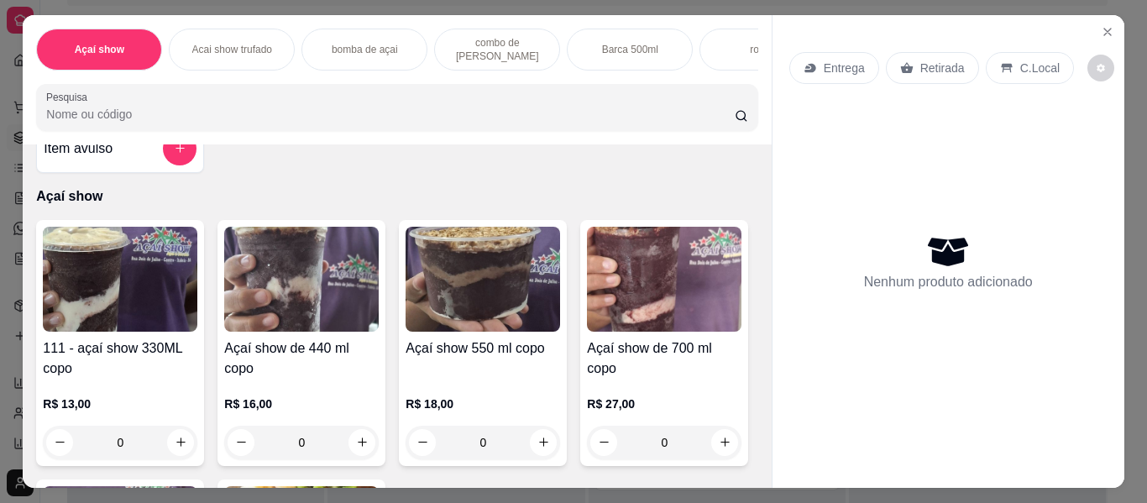
scroll to position [67, 0]
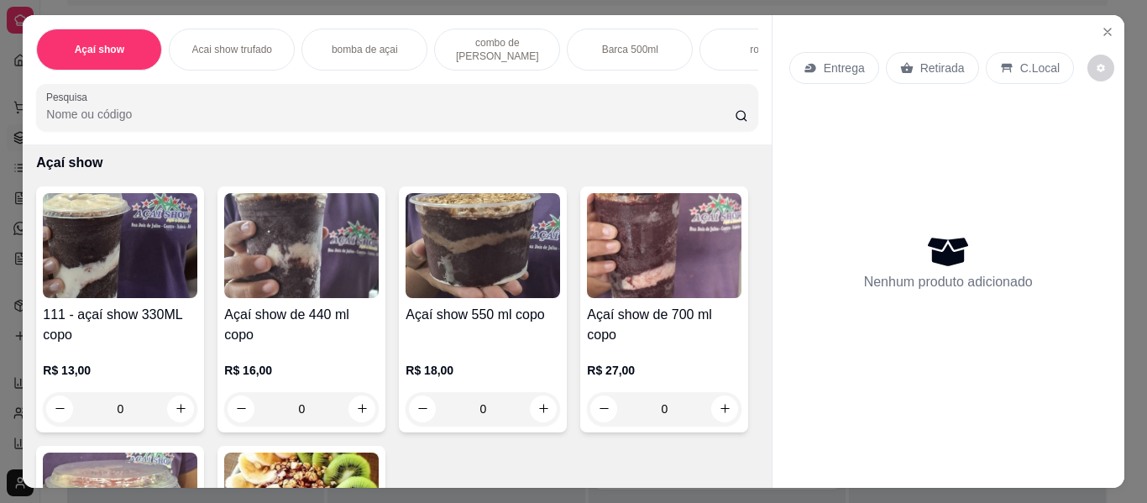
click at [735, 474] on div "111 - açaí show 330ML copo R$ 13,00 0 Açaí show de 440 ml copo R$ 16,00 0 Açaí …" at bounding box center [396, 435] width 721 height 499
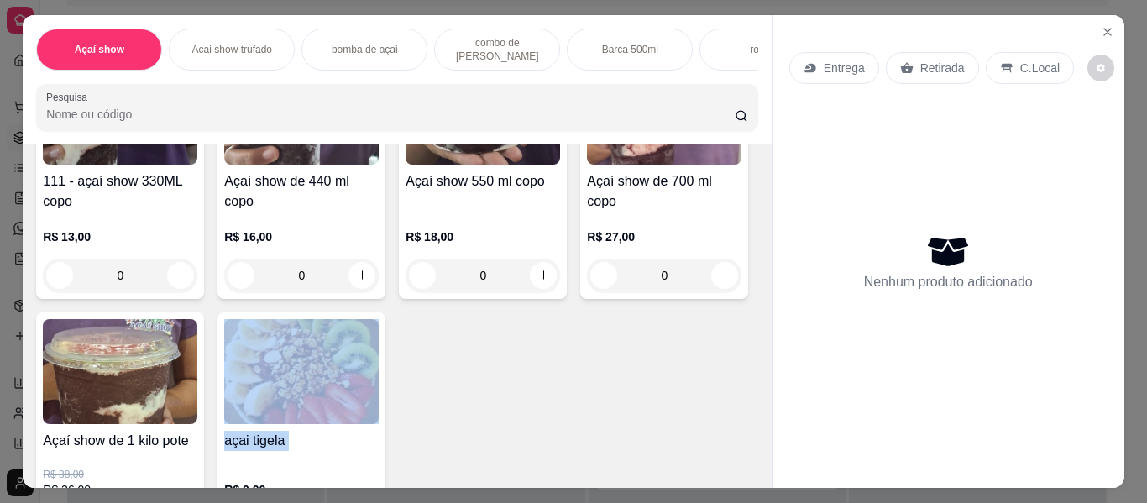
scroll to position [247, 0]
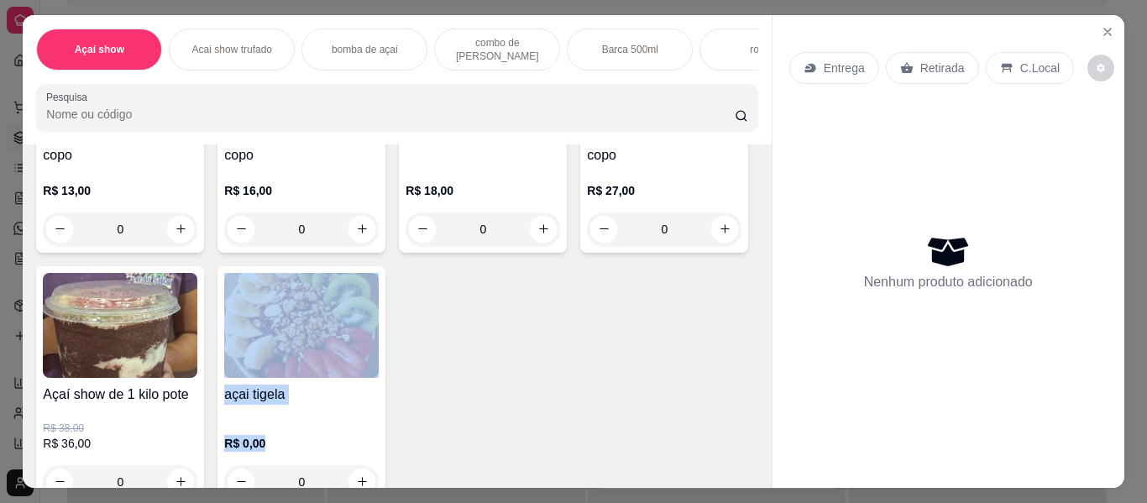
drag, startPoint x: 735, startPoint y: 474, endPoint x: 762, endPoint y: 474, distance: 27.7
click at [762, 474] on div "Item avulso Açaí show 111 - açaí show 330ML copo R$ 13,00 0 Açaí show de 440 ml…" at bounding box center [397, 315] width 748 height 343
click at [379, 351] on img at bounding box center [301, 325] width 154 height 105
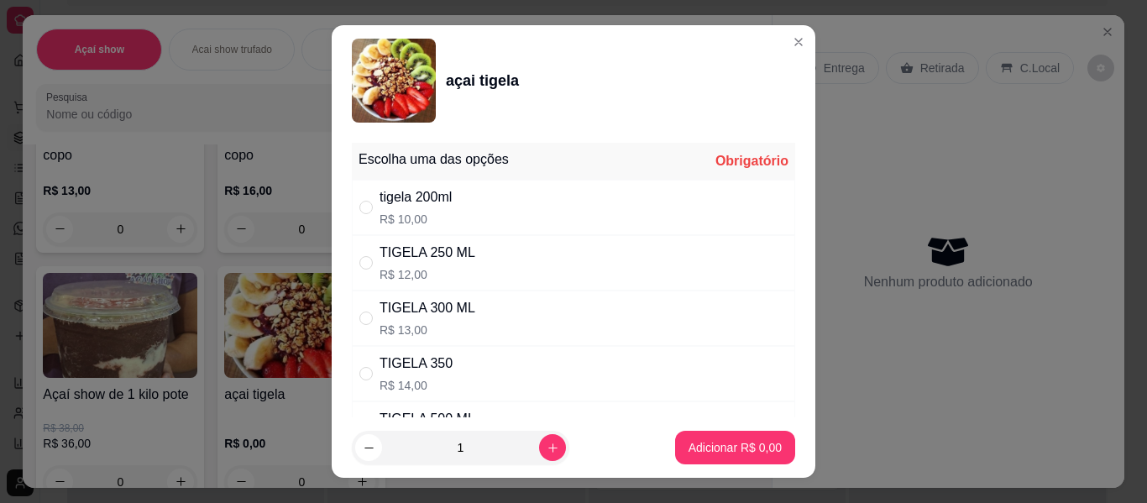
click at [446, 201] on div "tigela 200ml" at bounding box center [416, 197] width 72 height 20
radio input "true"
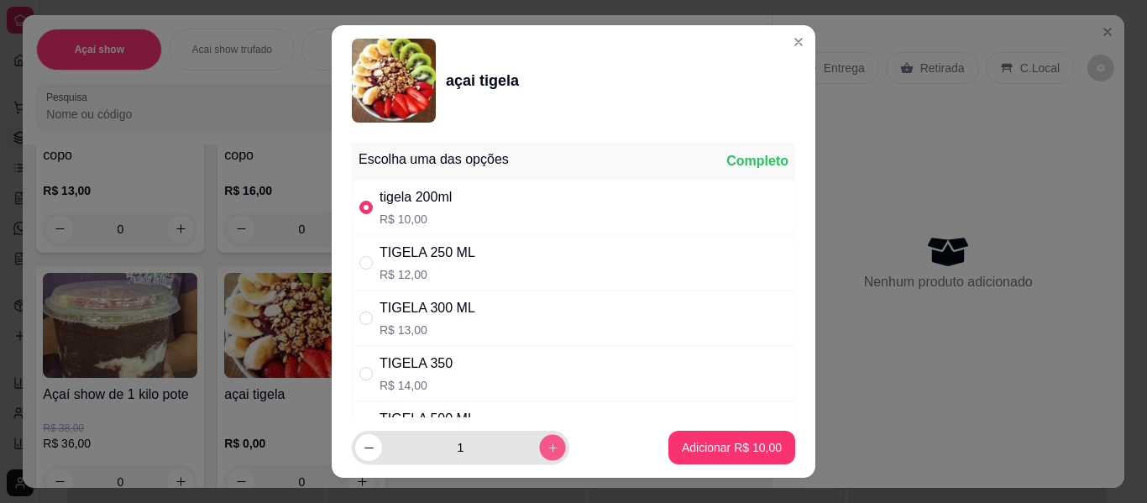
click at [547, 443] on icon "increase-product-quantity" at bounding box center [553, 448] width 13 height 13
type input "2"
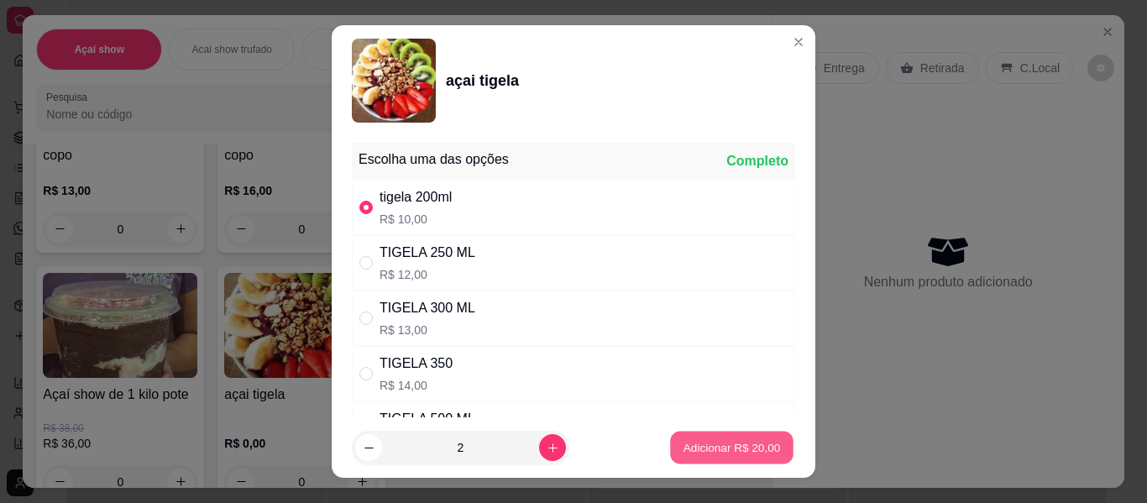
click at [730, 437] on button "Adicionar R$ 20,00" at bounding box center [731, 448] width 123 height 33
type input "2"
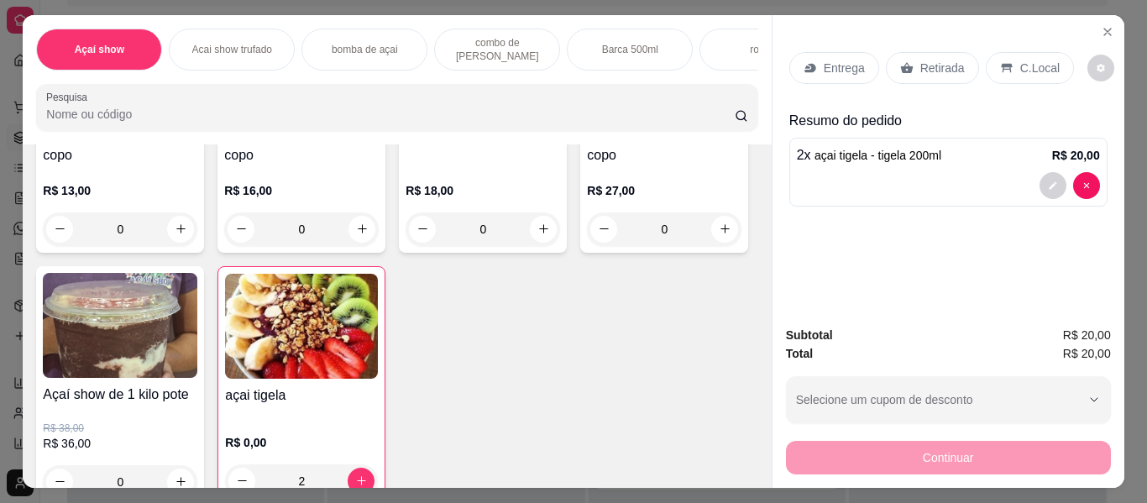
click at [1001, 64] on icon at bounding box center [1006, 68] width 11 height 9
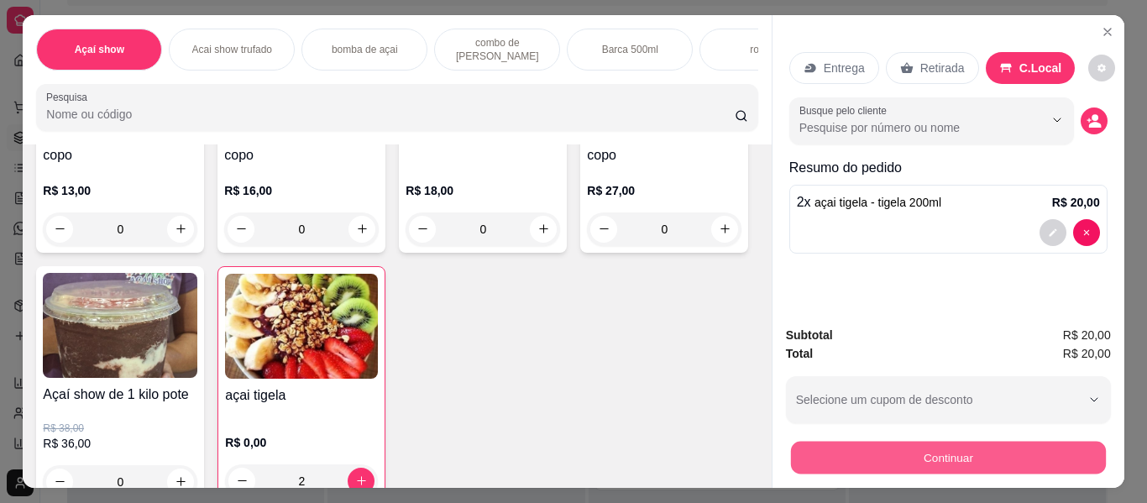
click at [970, 443] on button "Continuar" at bounding box center [947, 458] width 315 height 33
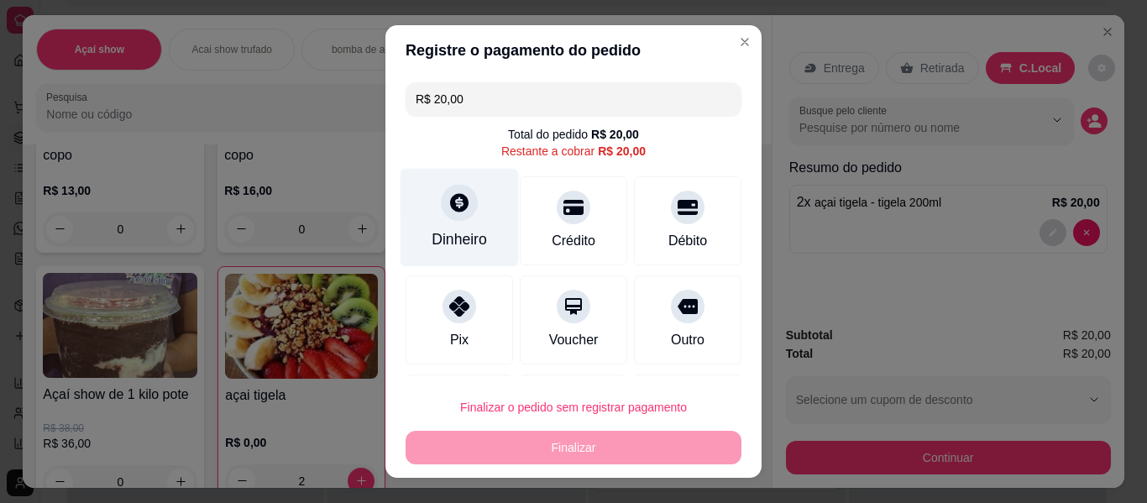
click at [432, 233] on div "Dinheiro" at bounding box center [459, 239] width 55 height 22
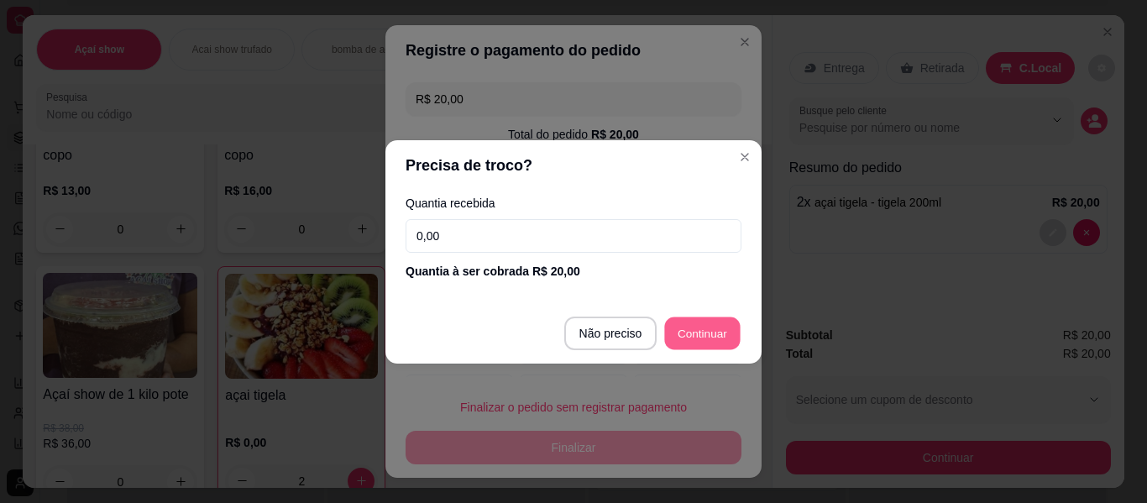
type input "R$ 0,00"
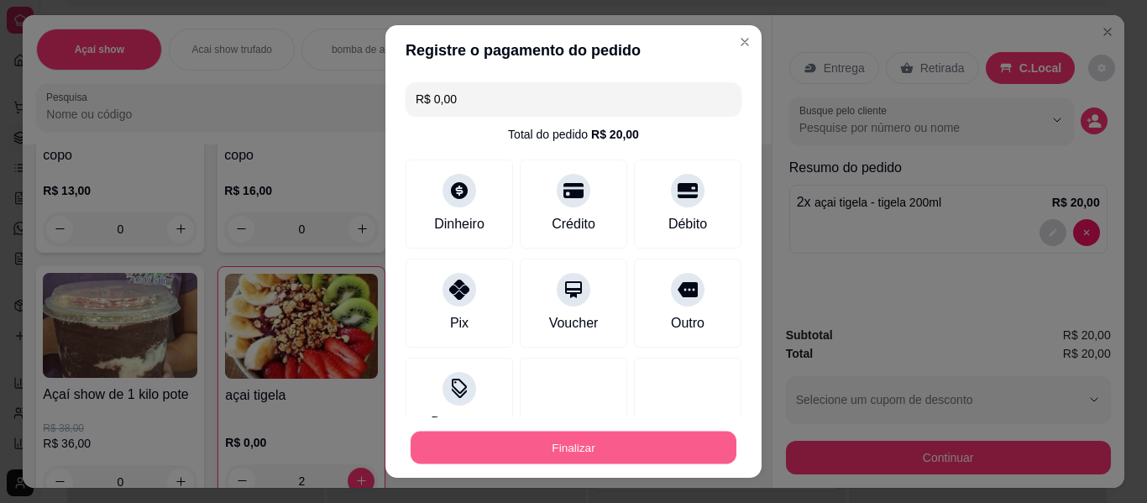
click at [658, 435] on button "Finalizar" at bounding box center [574, 448] width 326 height 33
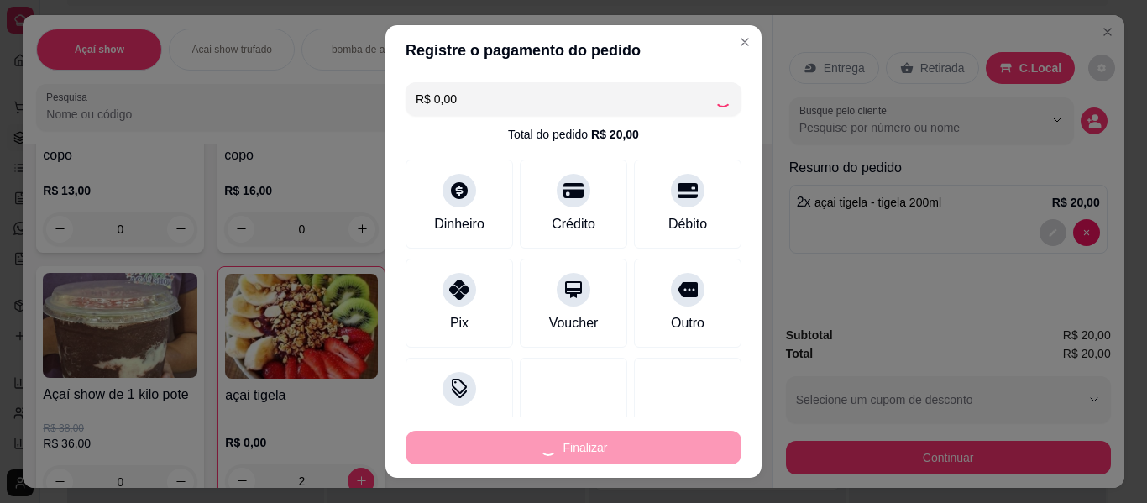
type input "0"
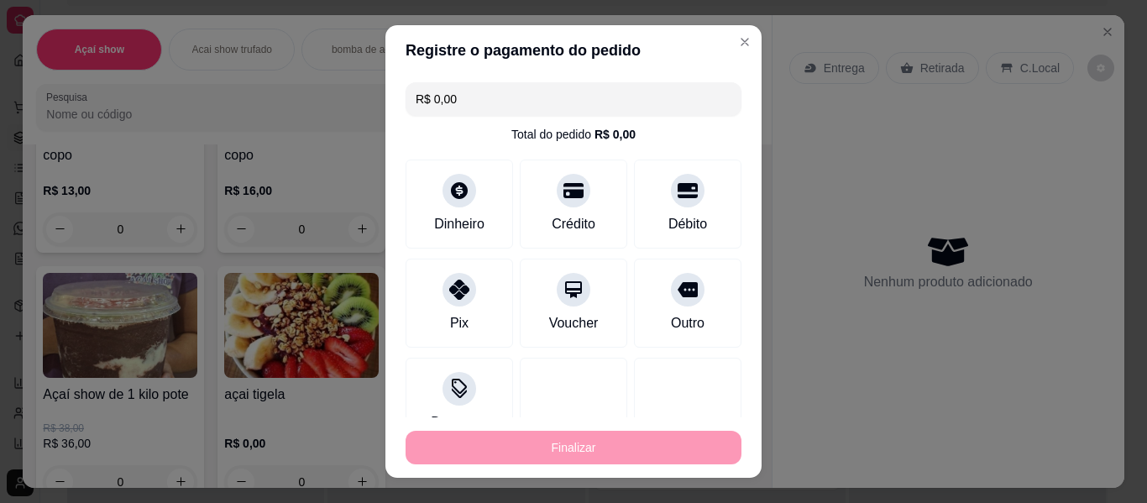
type input "-R$ 20,00"
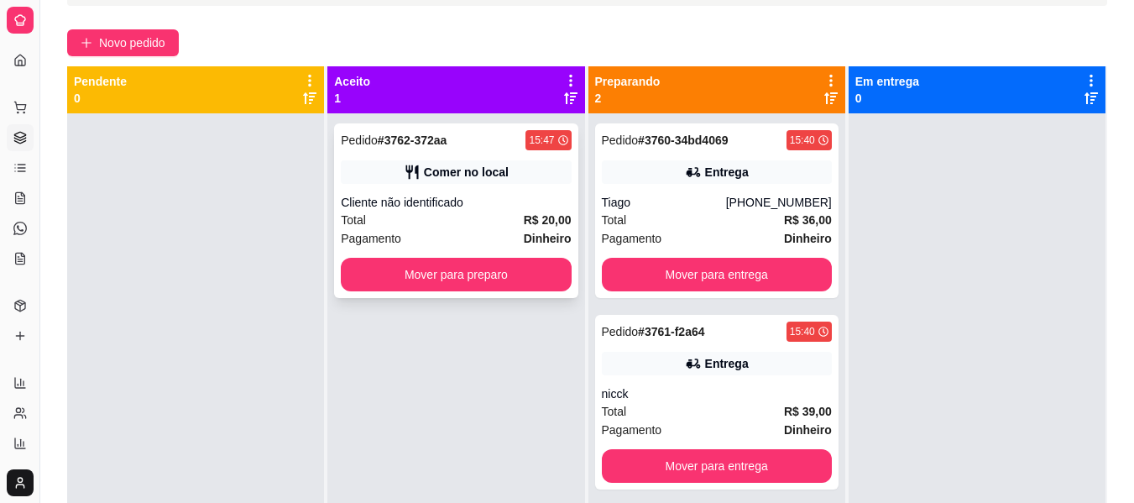
click at [443, 240] on div "Pagamento Dinheiro" at bounding box center [456, 238] width 230 height 18
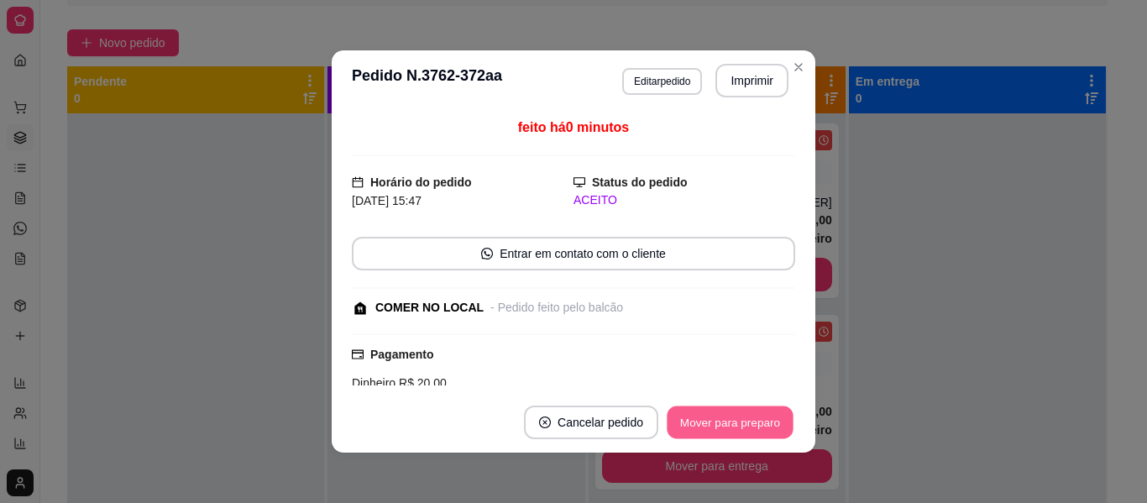
click at [755, 427] on button "Mover para preparo" at bounding box center [730, 422] width 126 height 33
click at [755, 427] on button "Mover para retirada disponível" at bounding box center [702, 422] width 180 height 33
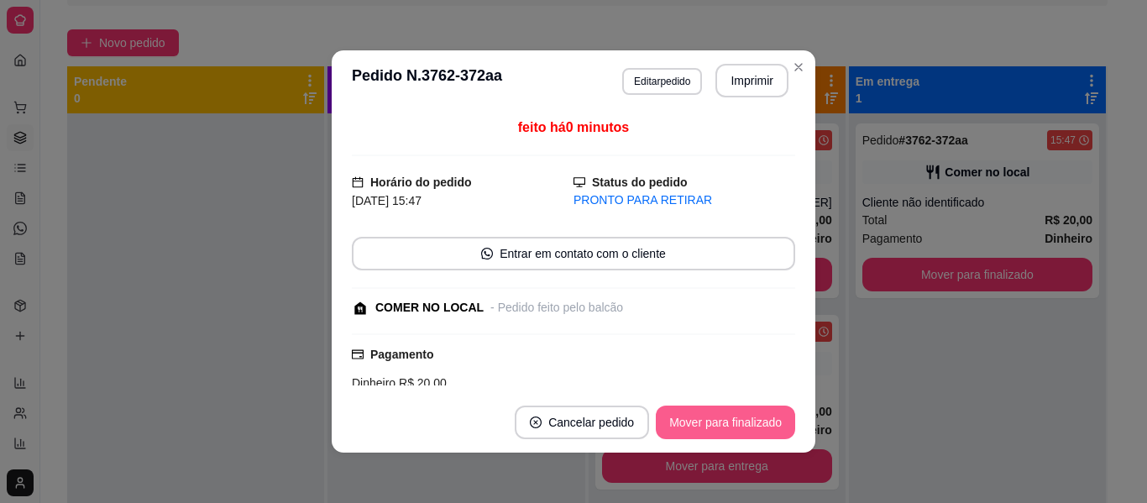
click at [755, 427] on button "Mover para finalizado" at bounding box center [725, 423] width 139 height 34
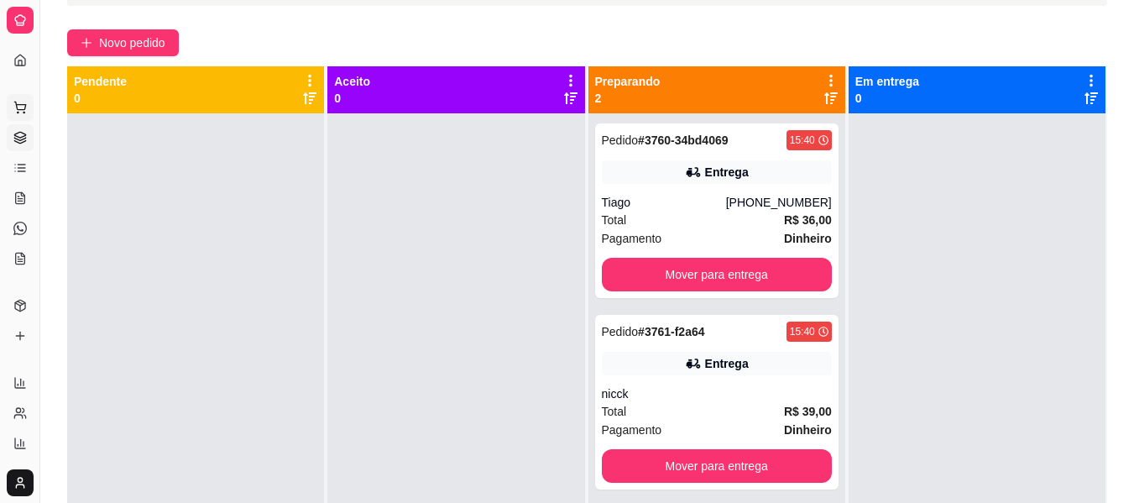
click at [15, 110] on icon at bounding box center [19, 107] width 13 height 13
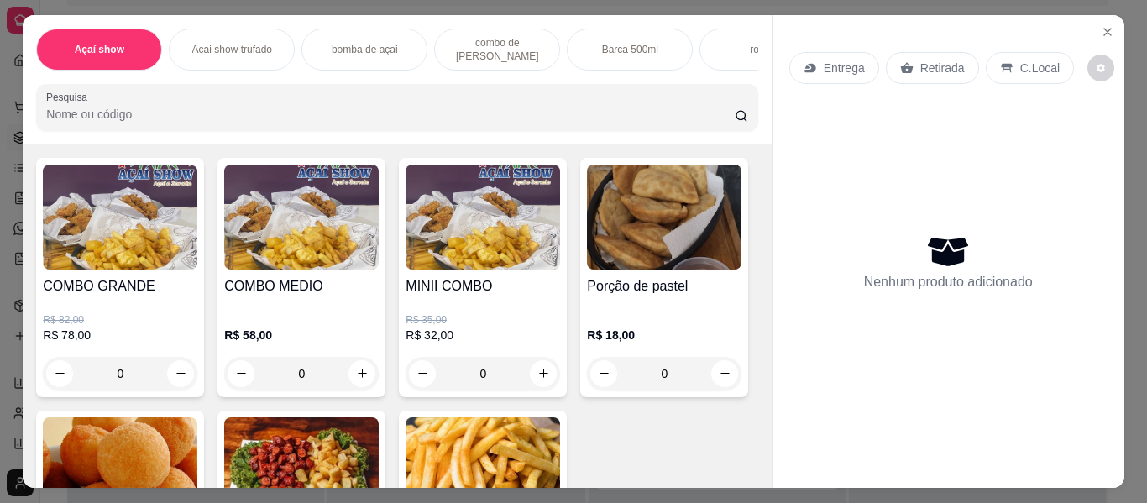
scroll to position [2082, 0]
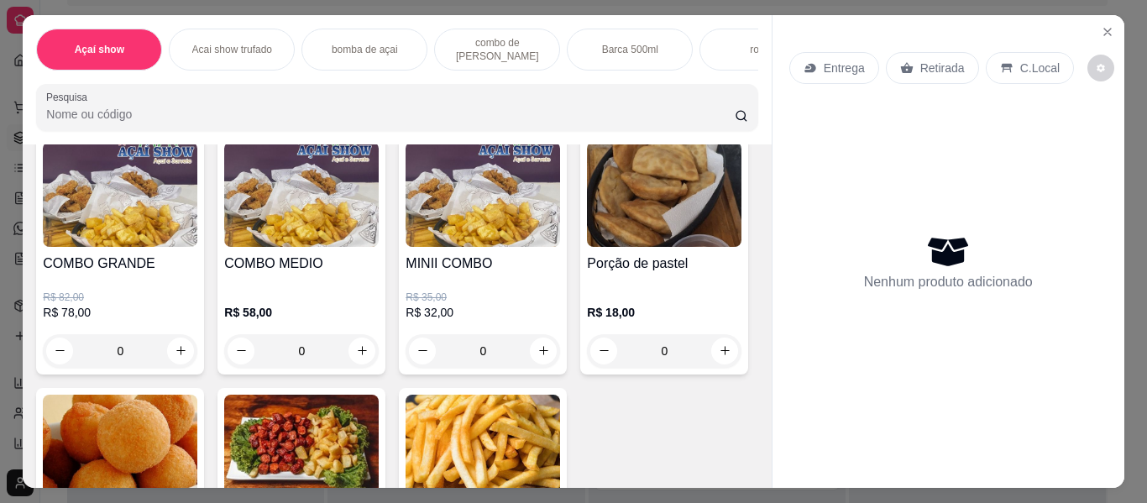
click at [537, 359] on div "0" at bounding box center [483, 351] width 154 height 34
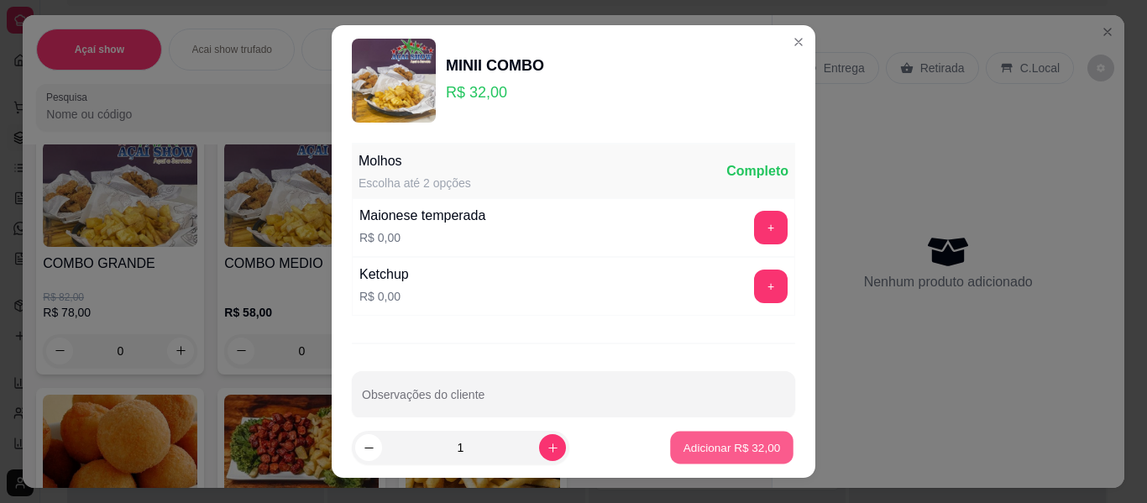
click at [685, 448] on p "Adicionar R$ 32,00" at bounding box center [731, 447] width 97 height 16
type input "1"
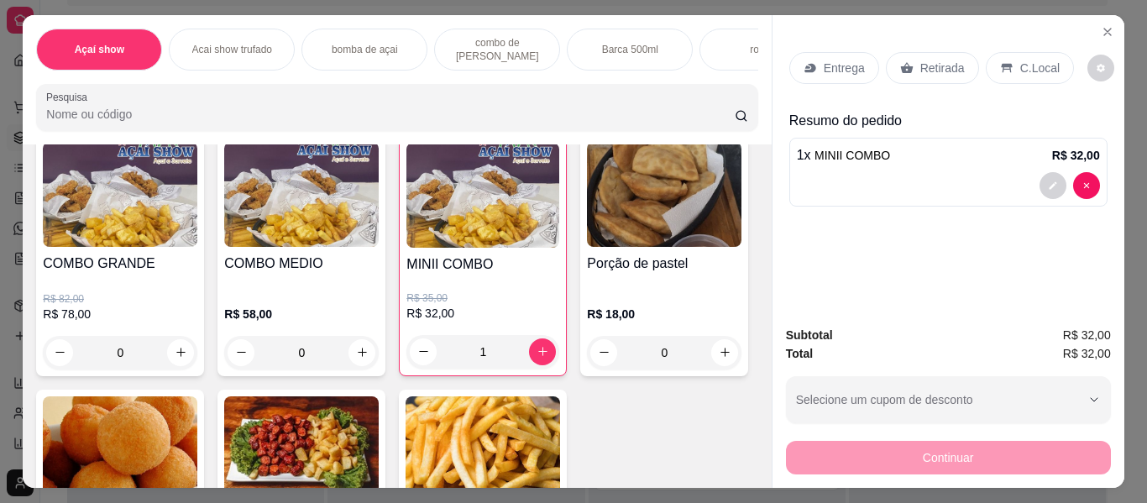
click at [1008, 65] on div "C.Local" at bounding box center [1030, 68] width 88 height 32
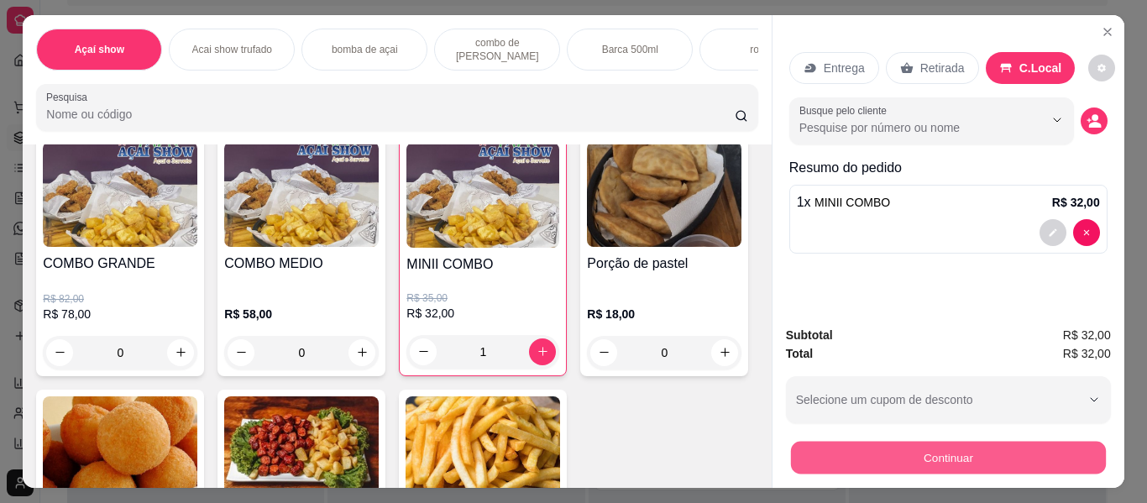
click at [956, 442] on button "Continuar" at bounding box center [947, 458] width 315 height 33
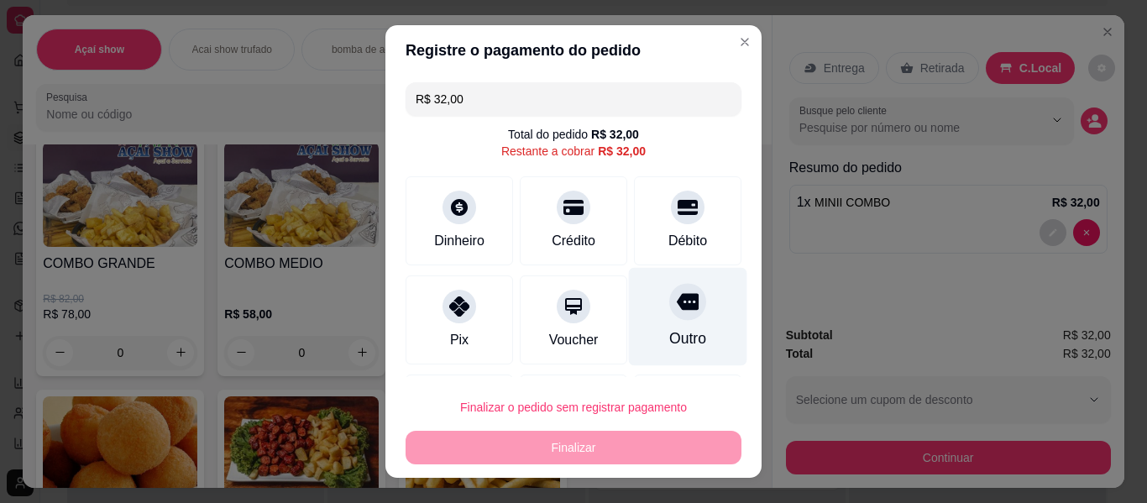
click at [677, 306] on icon at bounding box center [688, 301] width 22 height 17
type input "R$ 0,00"
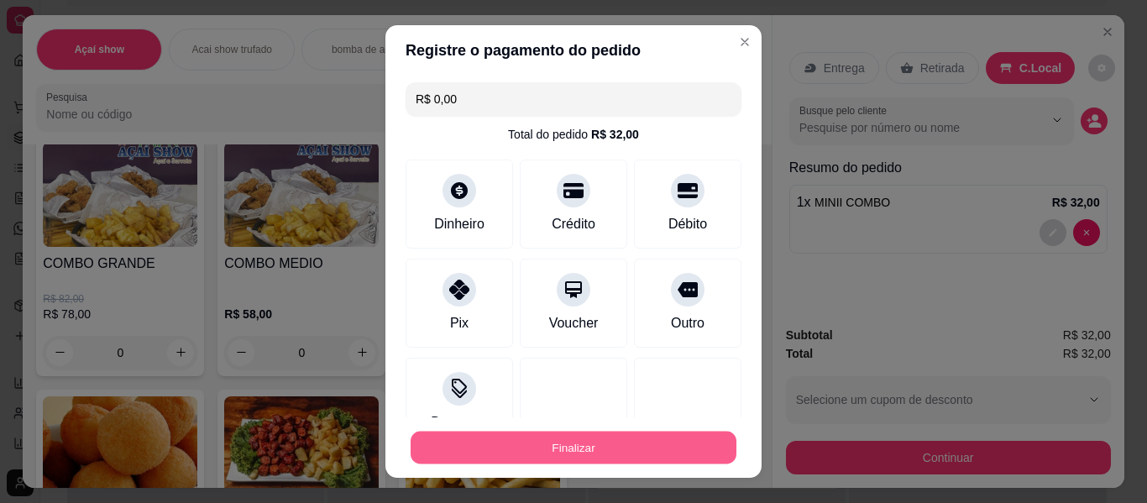
click at [585, 458] on button "Finalizar" at bounding box center [574, 448] width 326 height 33
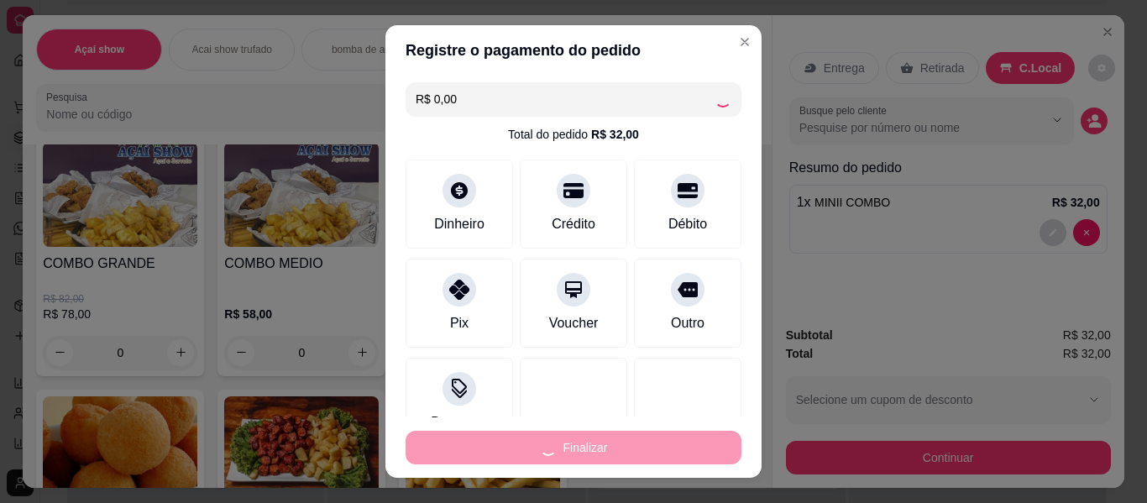
type input "0"
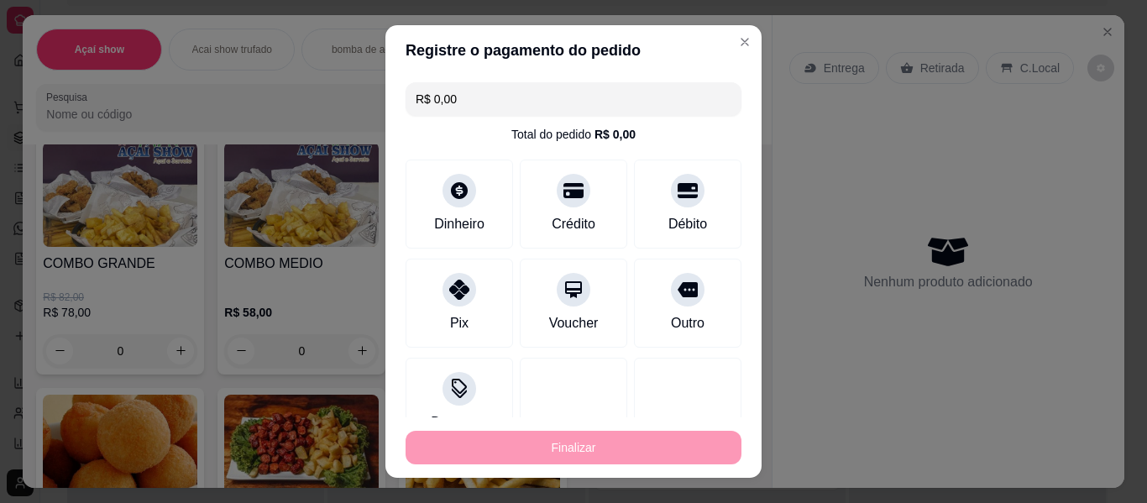
type input "-R$ 32,00"
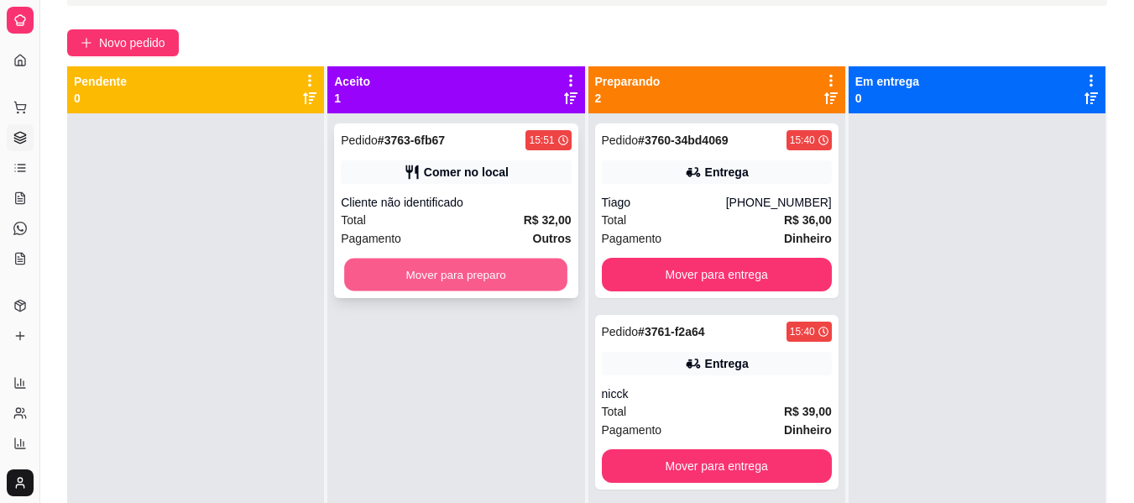
click at [528, 279] on button "Mover para preparo" at bounding box center [455, 275] width 223 height 33
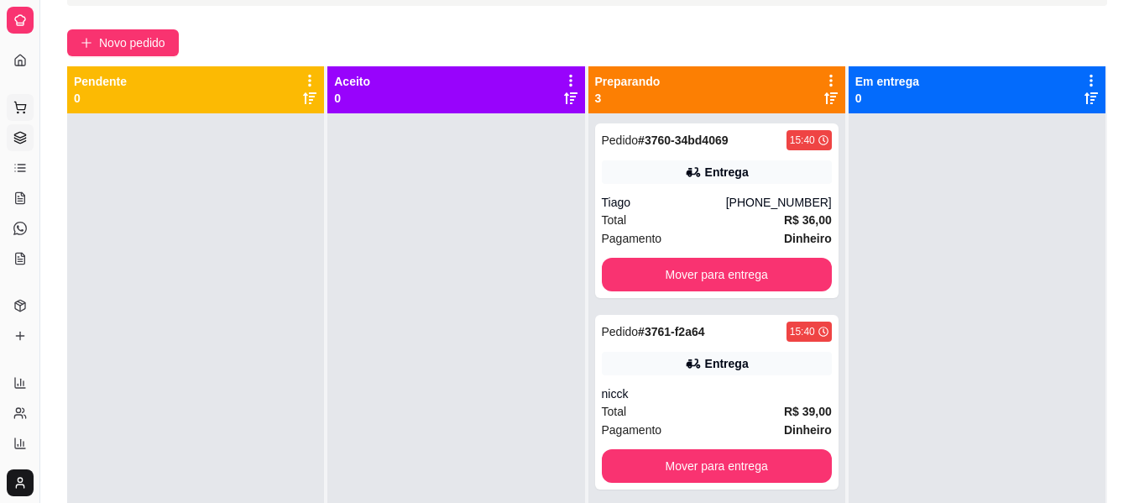
click at [18, 104] on icon at bounding box center [19, 107] width 13 height 13
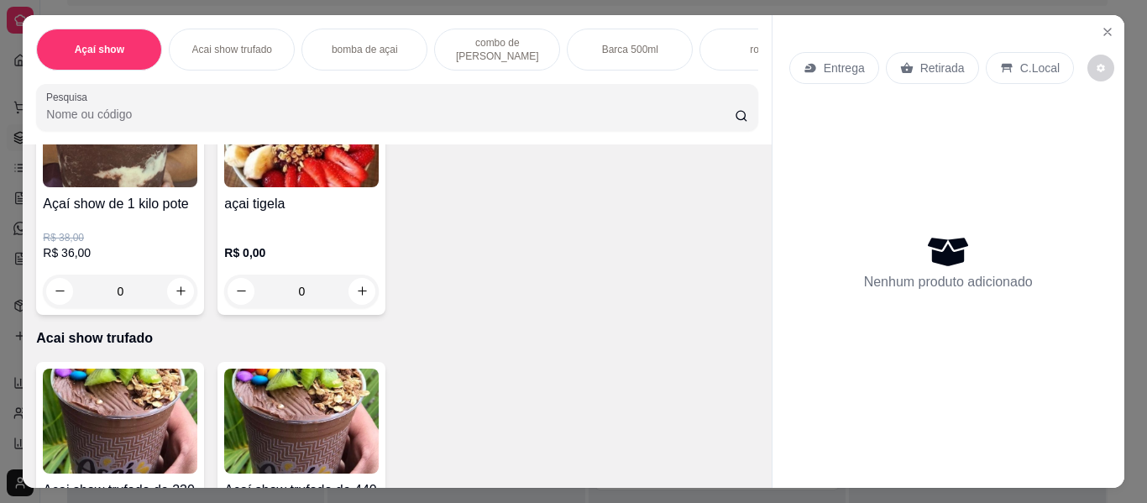
scroll to position [437, 0]
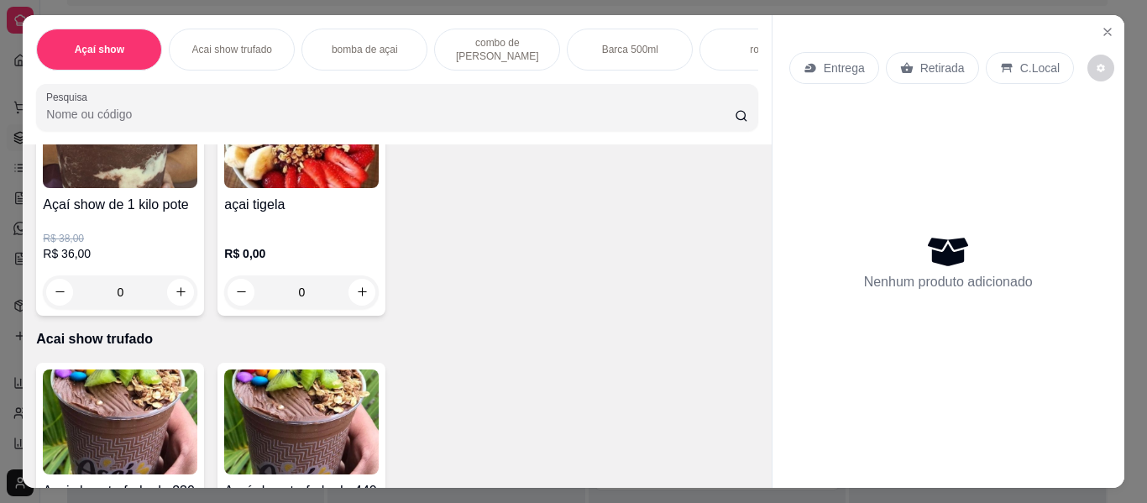
click at [379, 188] on img at bounding box center [301, 135] width 154 height 105
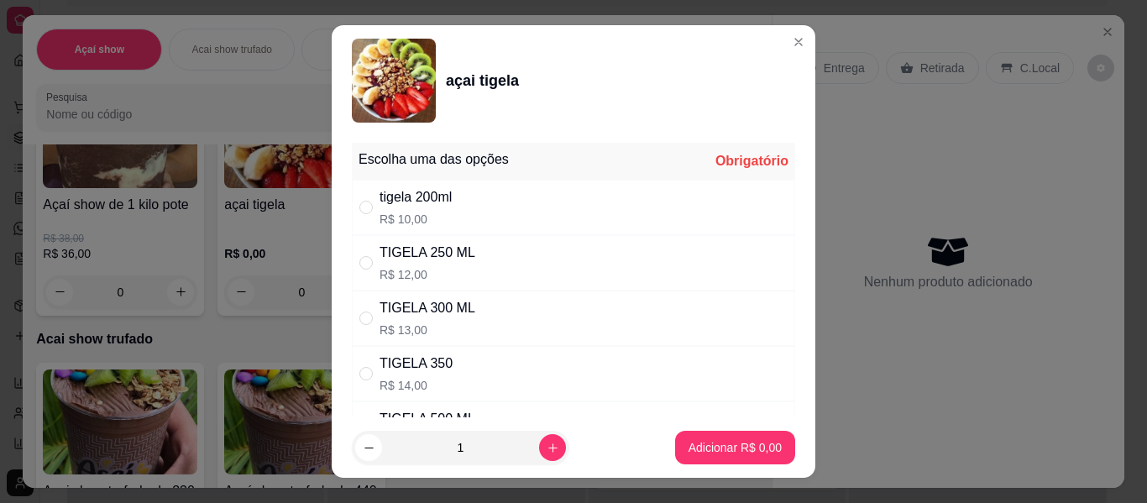
click at [413, 363] on div "TIGELA 350" at bounding box center [416, 364] width 73 height 20
radio input "true"
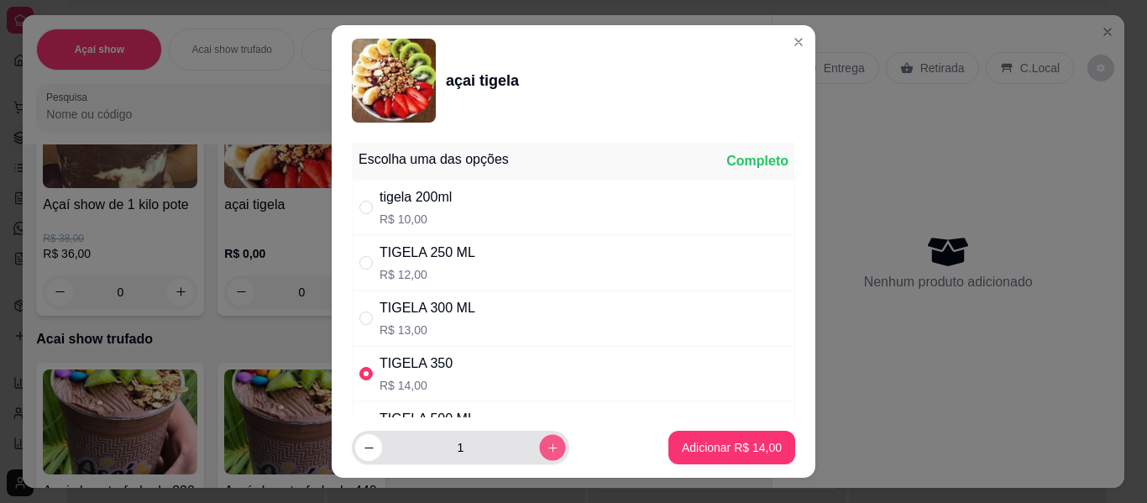
click at [539, 456] on button "increase-product-quantity" at bounding box center [552, 448] width 26 height 26
type input "2"
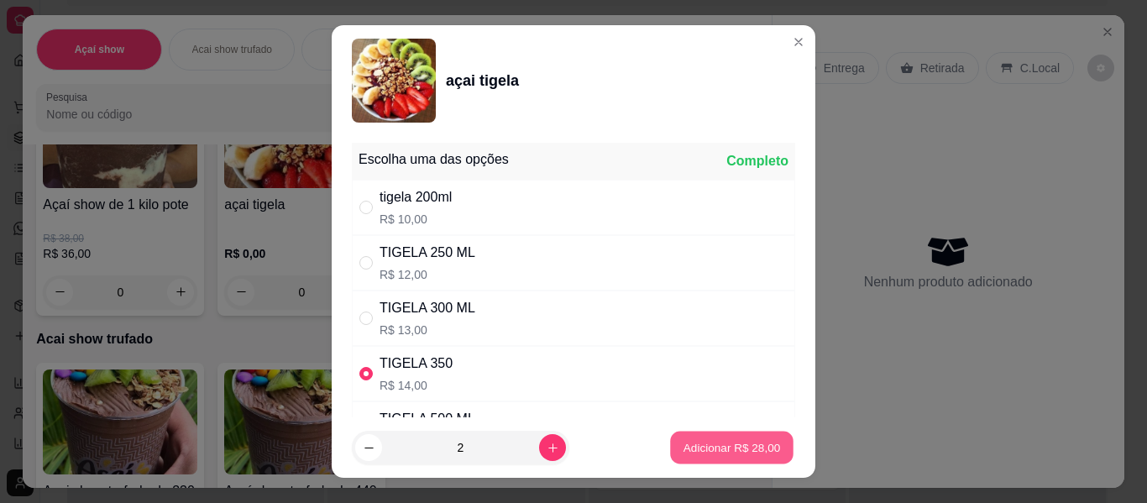
click at [744, 451] on p "Adicionar R$ 28,00" at bounding box center [731, 447] width 97 height 16
type input "2"
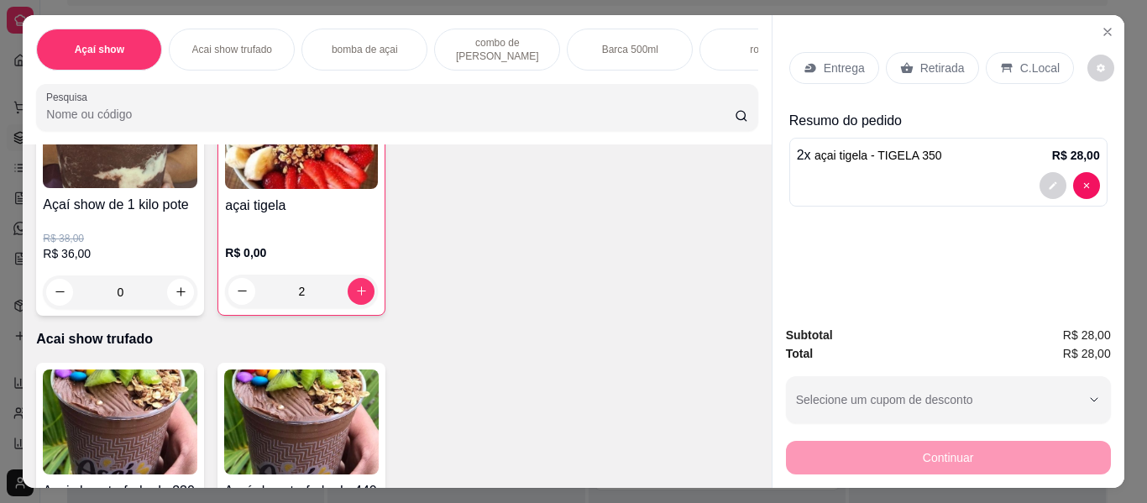
click at [1020, 60] on p "C.Local" at bounding box center [1039, 68] width 39 height 17
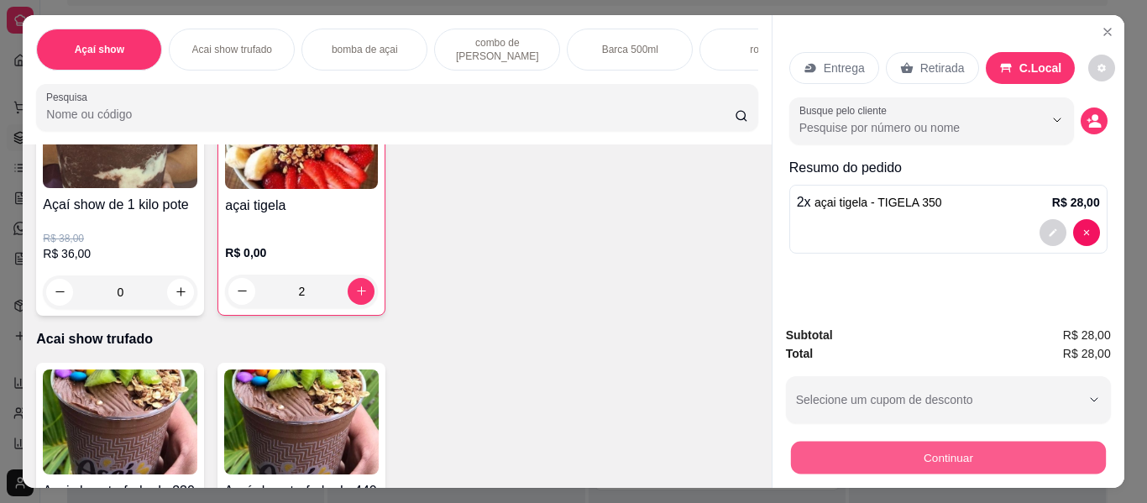
click at [998, 442] on button "Continuar" at bounding box center [947, 458] width 315 height 33
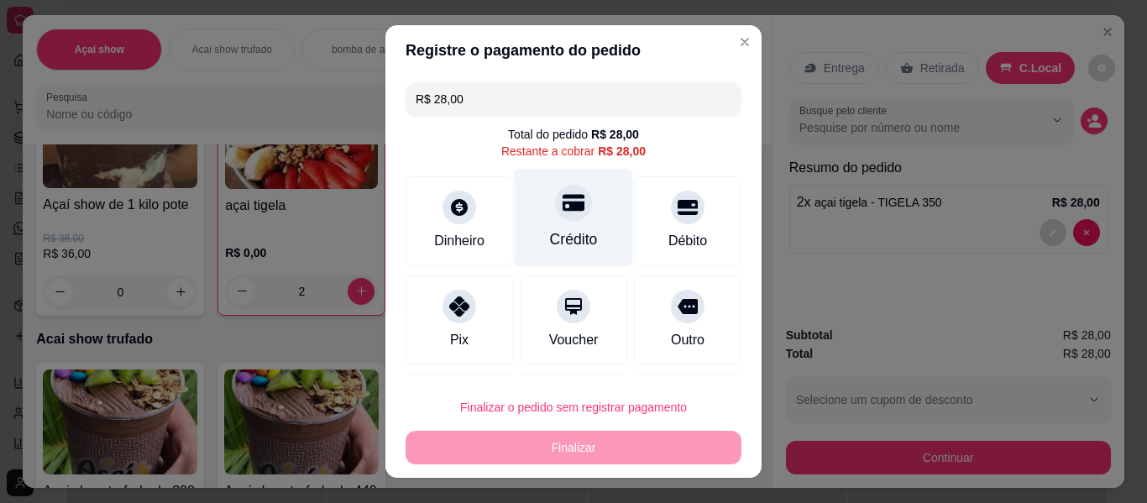
click at [547, 223] on div "Crédito" at bounding box center [574, 218] width 118 height 98
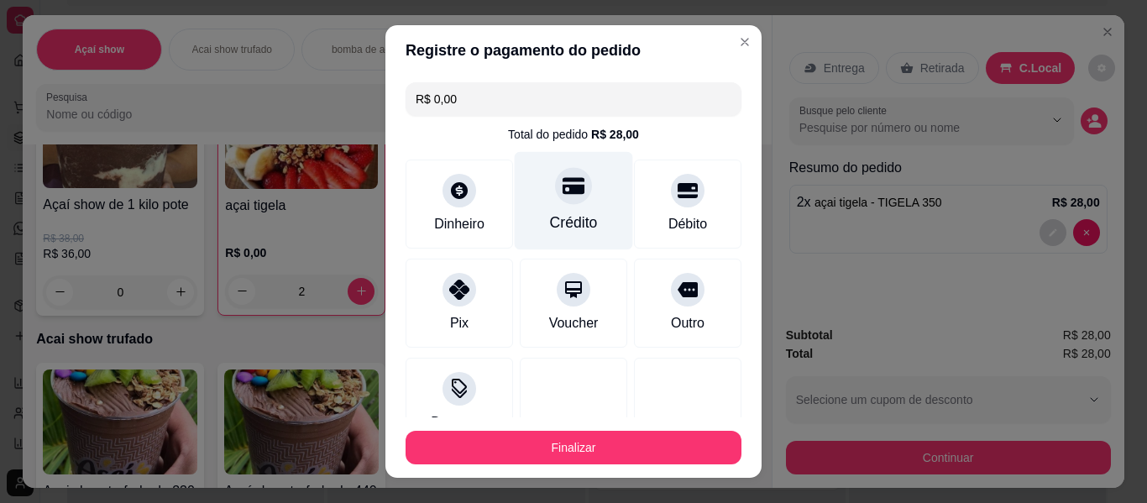
type input "R$ 0,00"
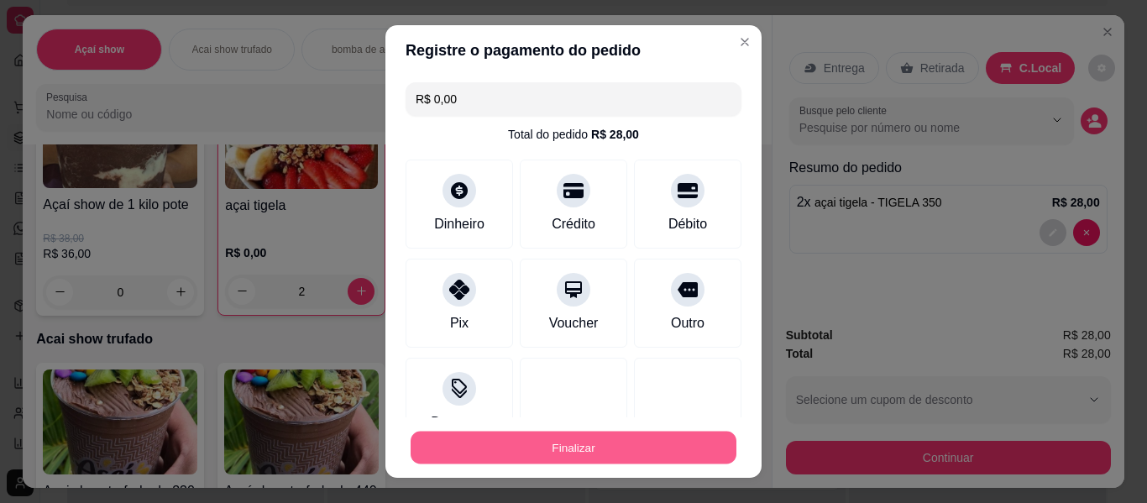
click at [544, 448] on button "Finalizar" at bounding box center [574, 448] width 326 height 33
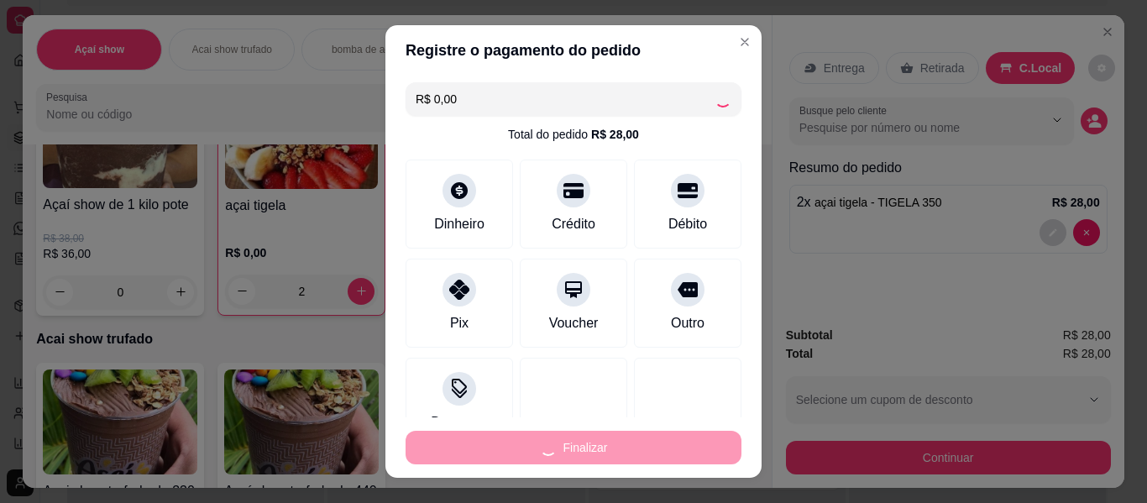
type input "0"
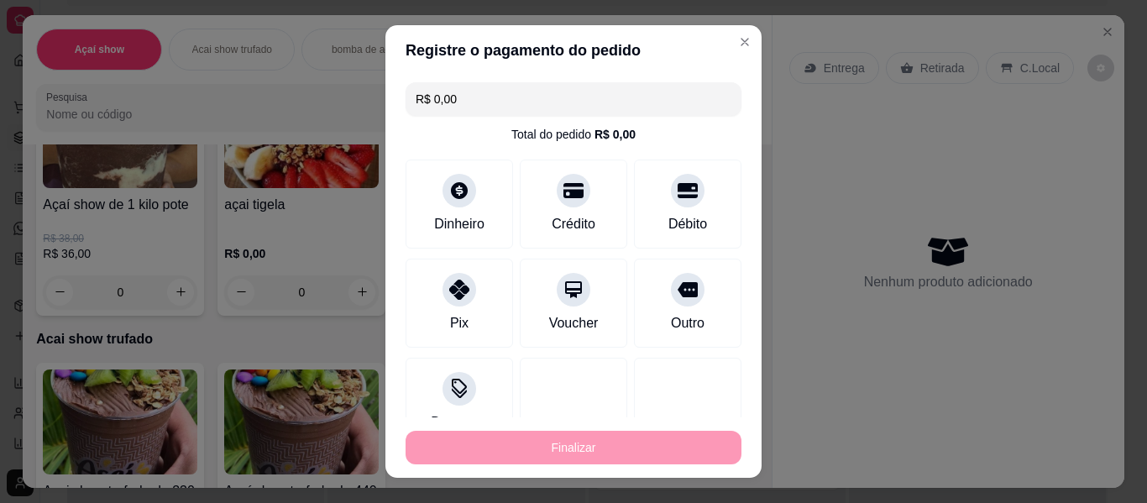
type input "-R$ 28,00"
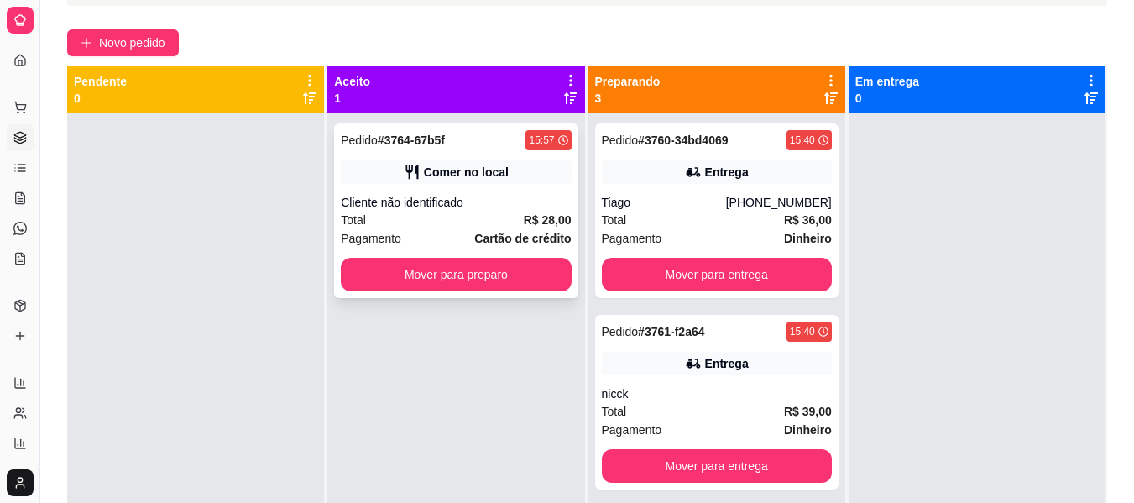
click at [513, 228] on div "Total R$ 28,00" at bounding box center [456, 220] width 230 height 18
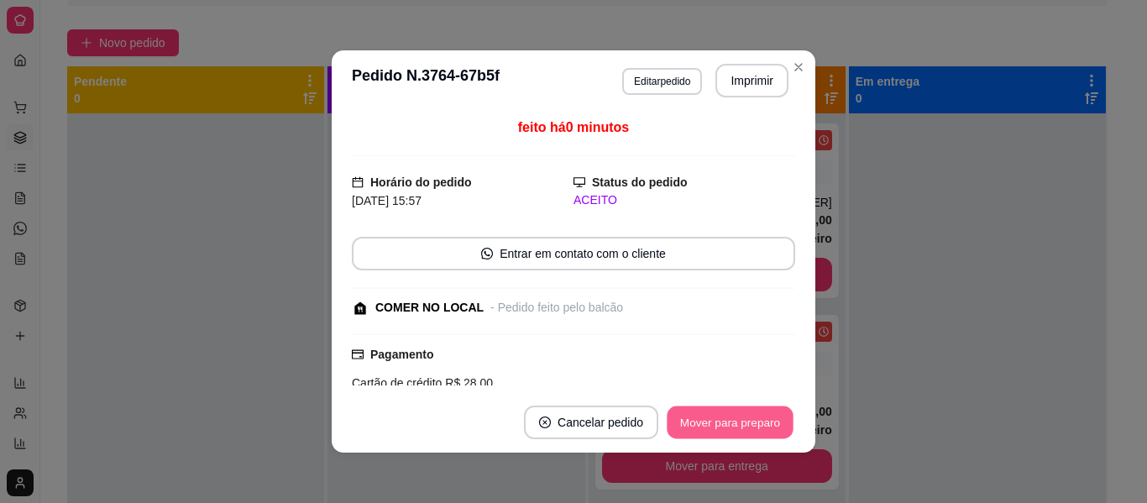
click at [703, 416] on button "Mover para preparo" at bounding box center [730, 422] width 126 height 33
click at [703, 416] on button "Mover para retirada disponível" at bounding box center [702, 422] width 180 height 33
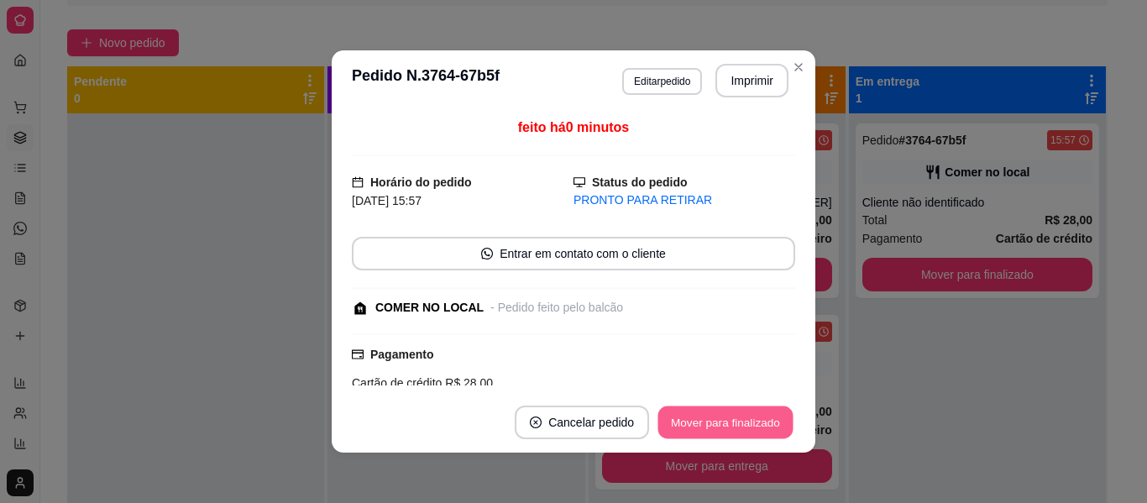
click at [703, 416] on button "Mover para finalizado" at bounding box center [725, 422] width 135 height 33
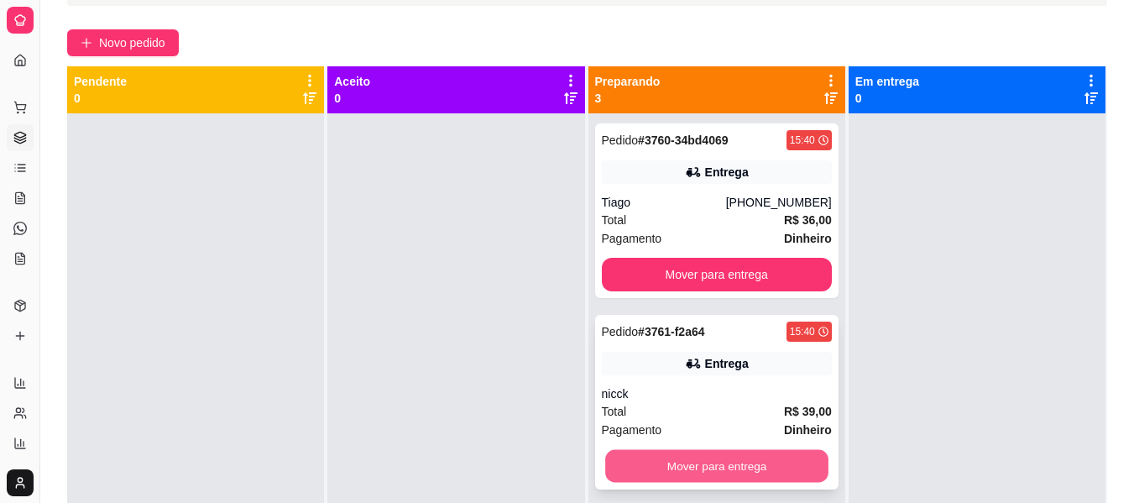
click at [632, 476] on button "Mover para entrega" at bounding box center [716, 466] width 223 height 33
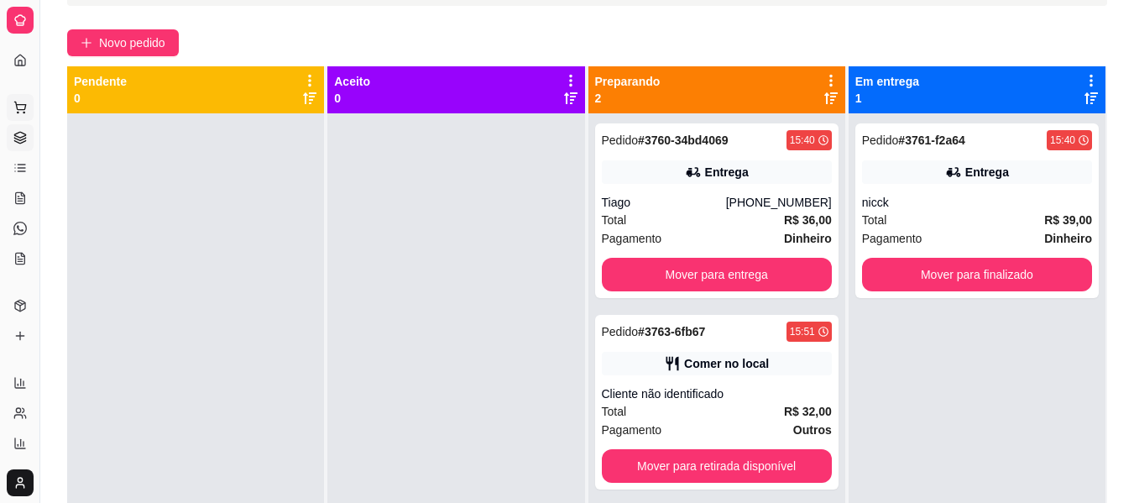
click at [29, 102] on button "Pedidos balcão (PDV)" at bounding box center [20, 107] width 27 height 27
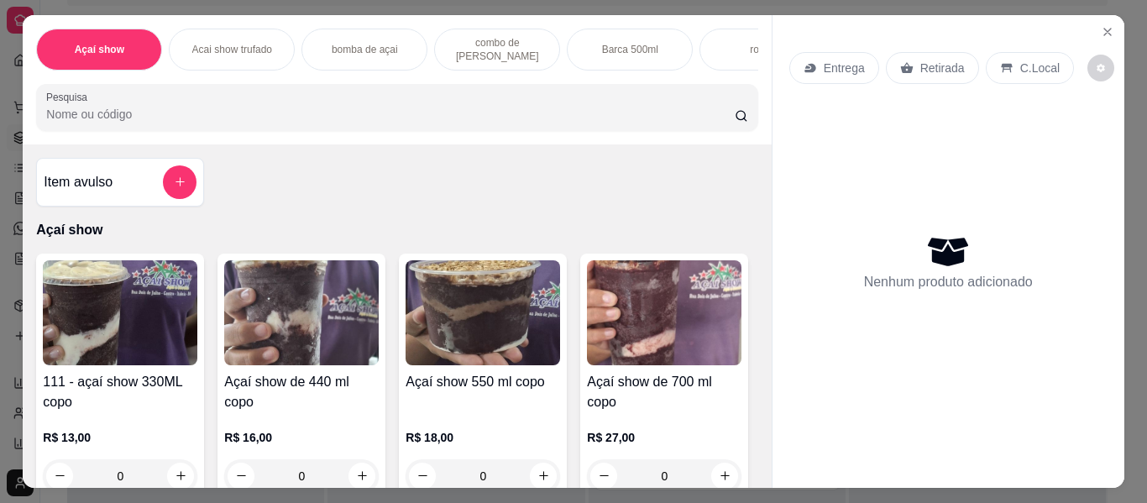
click at [451, 365] on img at bounding box center [483, 312] width 154 height 105
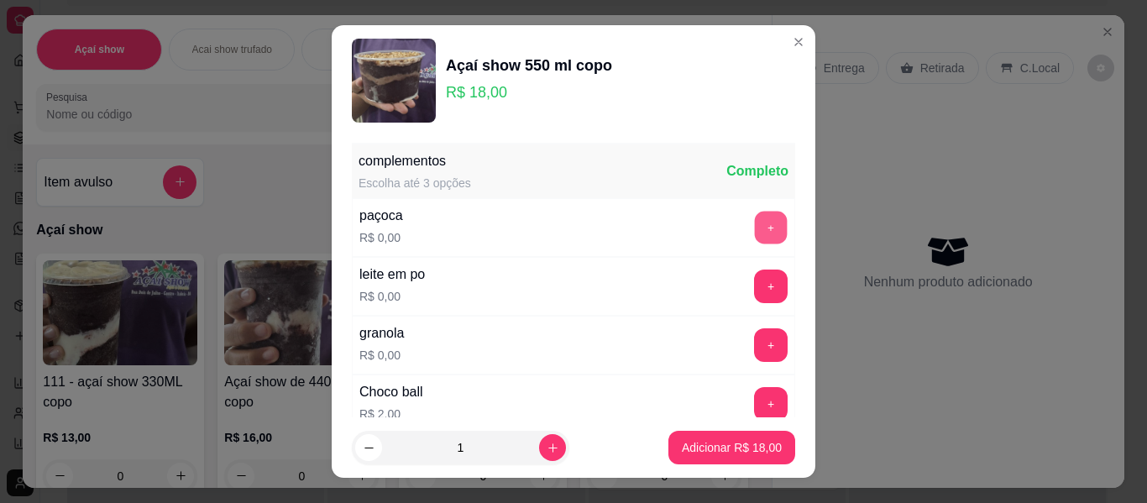
click at [755, 243] on button "+" at bounding box center [771, 228] width 33 height 33
click at [755, 279] on button "+" at bounding box center [771, 286] width 33 height 33
click at [755, 341] on button "+" at bounding box center [771, 345] width 33 height 33
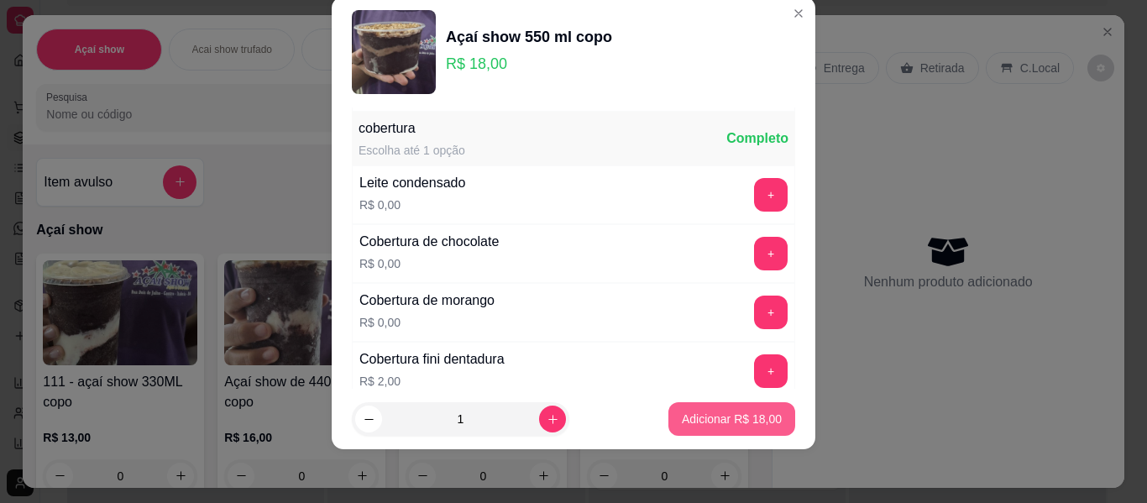
scroll to position [474, 0]
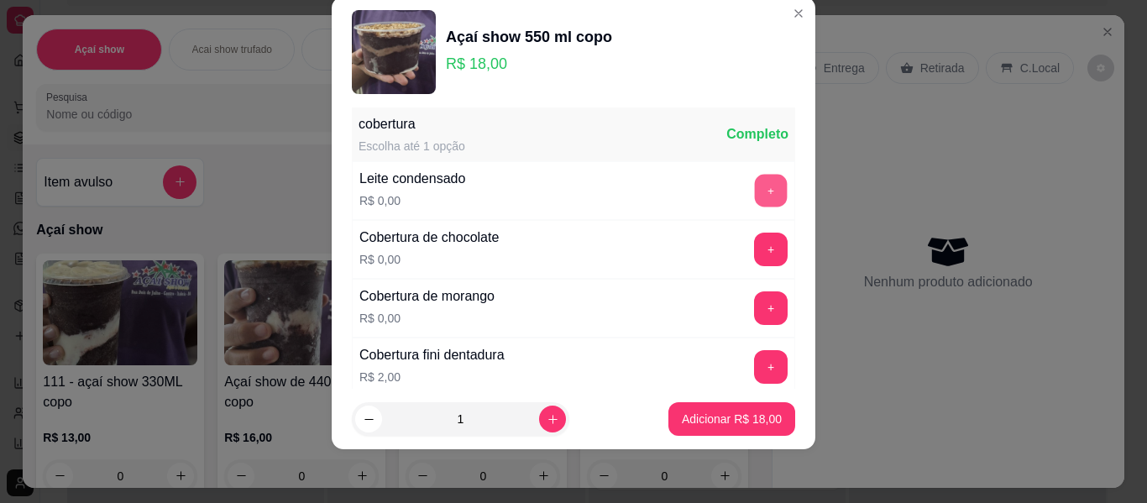
click at [755, 191] on button "+" at bounding box center [771, 191] width 33 height 33
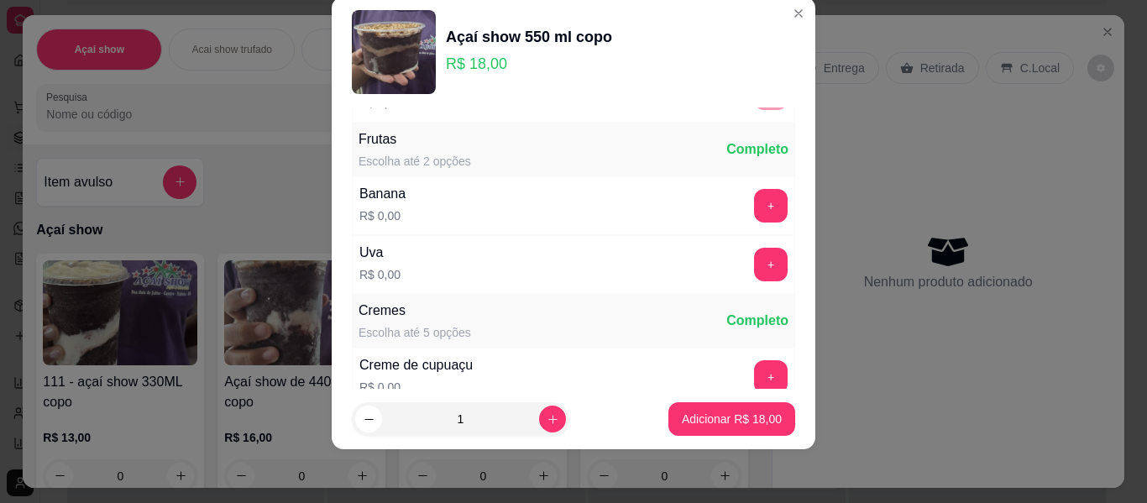
scroll to position [821, 0]
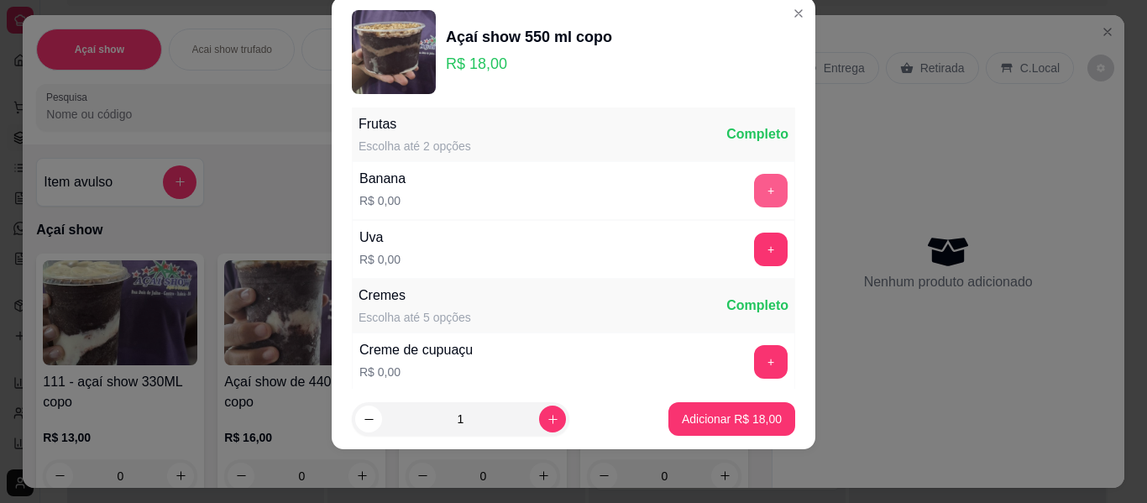
click at [754, 196] on button "+" at bounding box center [771, 191] width 34 height 34
click at [755, 247] on button "+" at bounding box center [771, 249] width 33 height 33
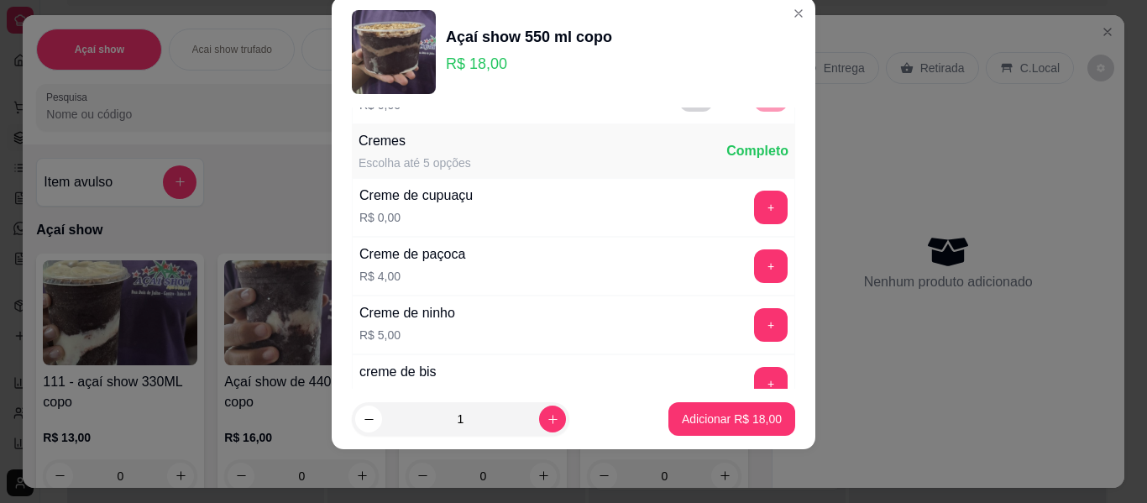
scroll to position [992, 0]
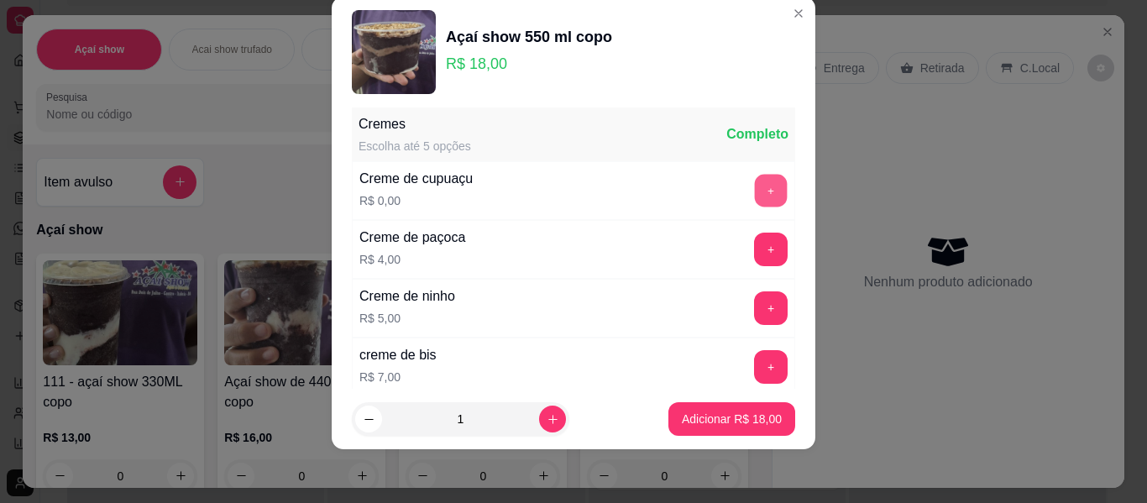
click at [755, 186] on button "+" at bounding box center [771, 191] width 33 height 33
click at [783, 380] on div "complementos Escolha até 3 opções Completo paçoca R$ 0,00 - 1 + leite em po R$ …" at bounding box center [574, 247] width 484 height 281
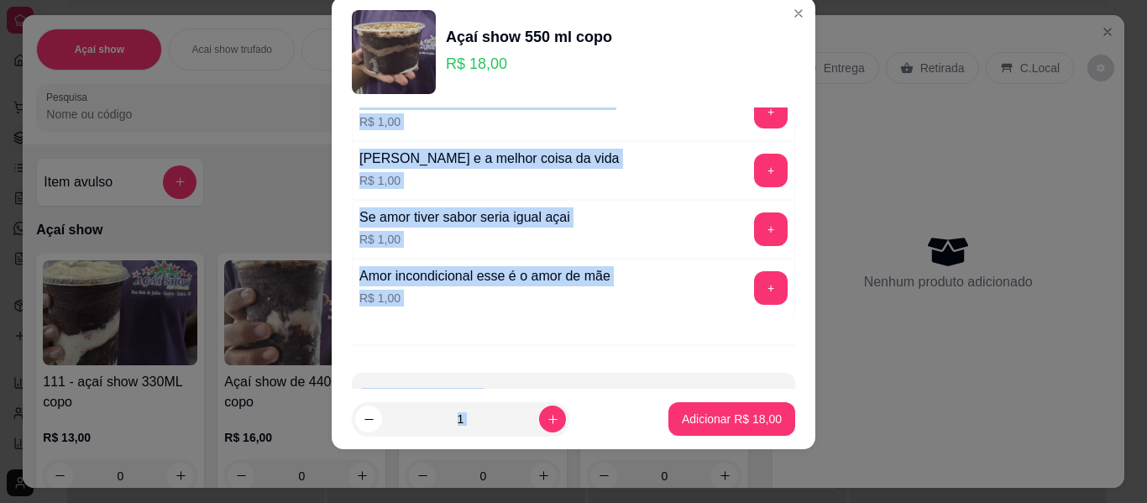
scroll to position [1527, 0]
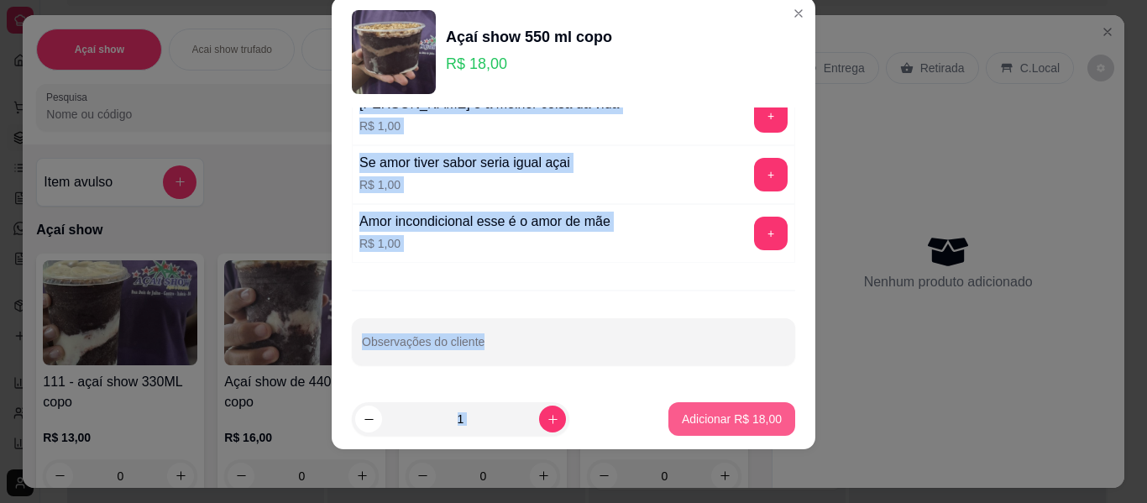
drag, startPoint x: 783, startPoint y: 380, endPoint x: 752, endPoint y: 420, distance: 50.9
click at [752, 420] on section "Açaí show 550 ml copo R$ 18,00 complementos Escolha até 3 opções Completo paçoc…" at bounding box center [574, 223] width 484 height 453
click at [752, 420] on p "Adicionar R$ 18,00" at bounding box center [731, 419] width 97 height 16
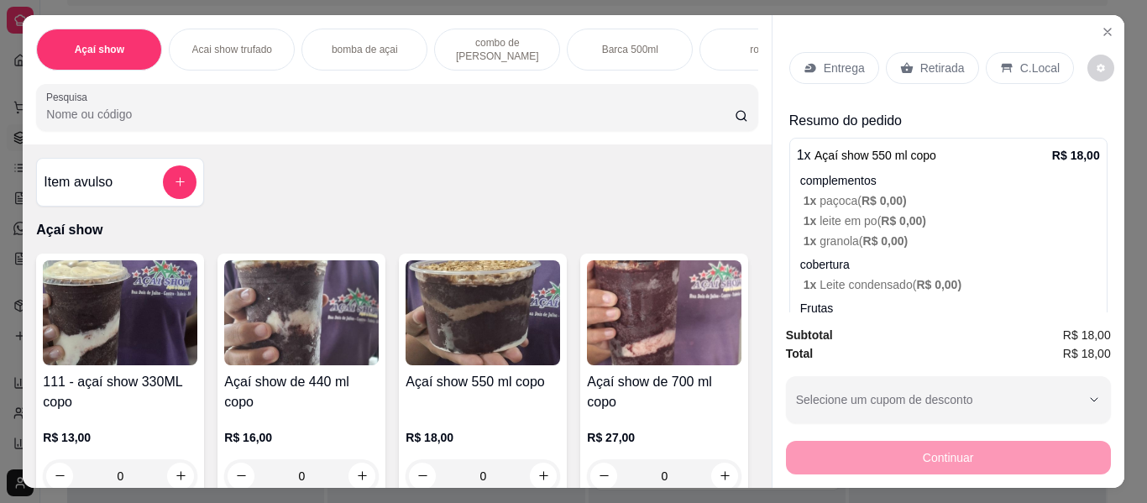
click at [925, 60] on p "Retirada" at bounding box center [942, 68] width 45 height 17
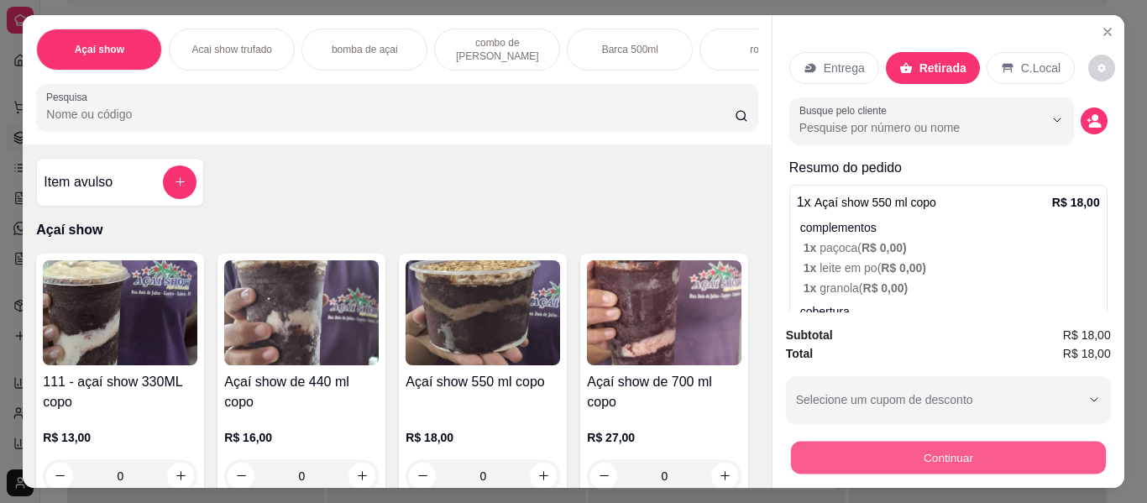
click at [952, 443] on button "Continuar" at bounding box center [947, 458] width 315 height 33
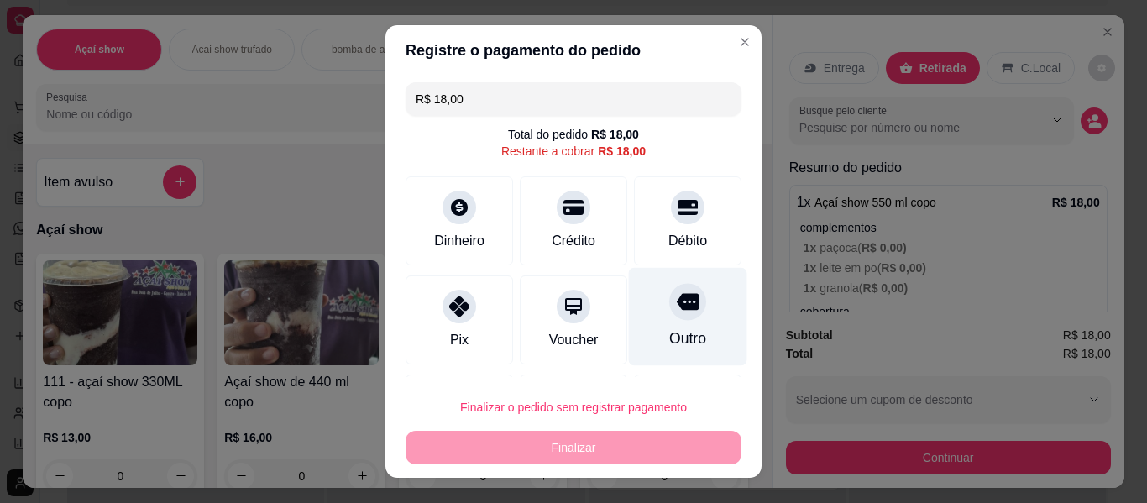
click at [677, 310] on icon at bounding box center [688, 301] width 22 height 17
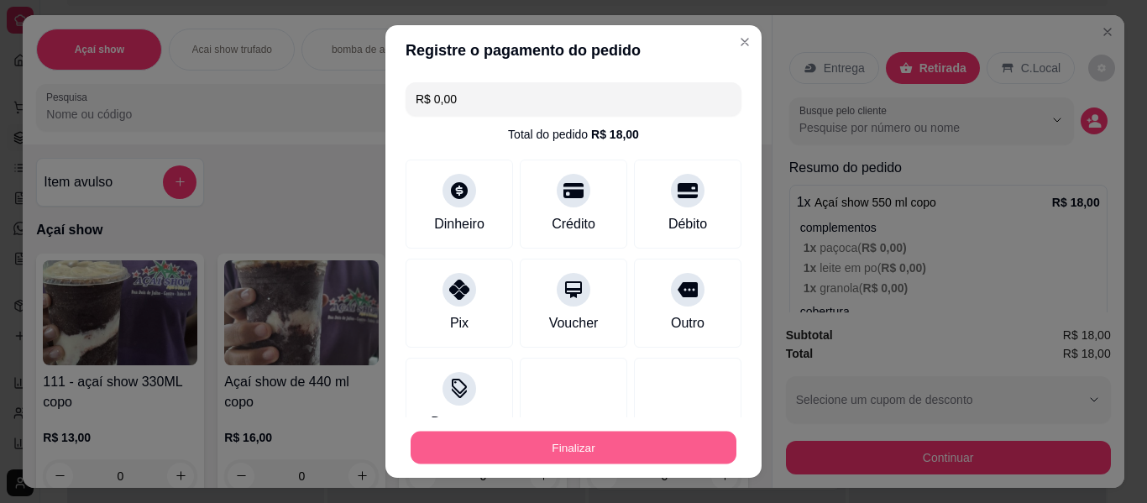
click at [675, 456] on button "Finalizar" at bounding box center [574, 448] width 326 height 33
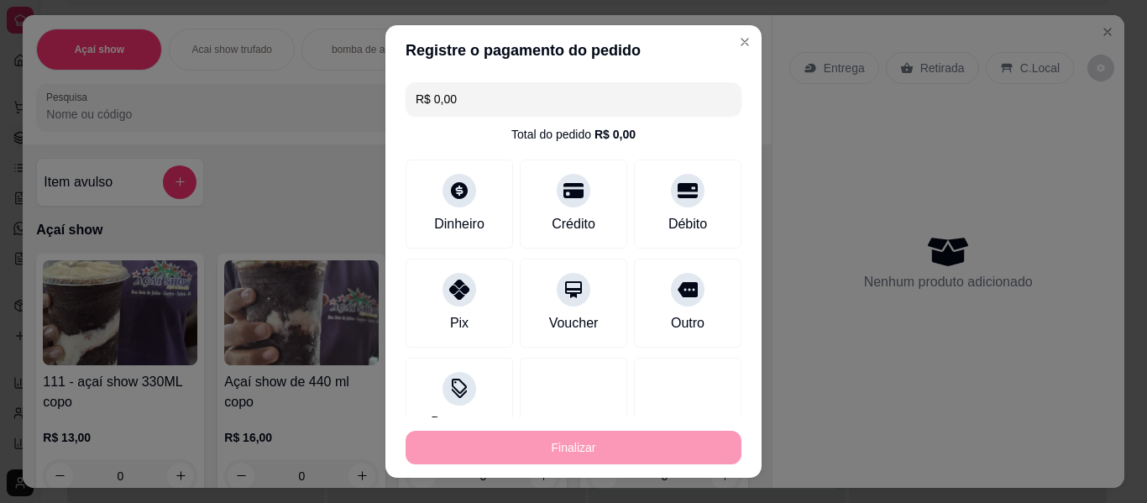
type input "-R$ 18,00"
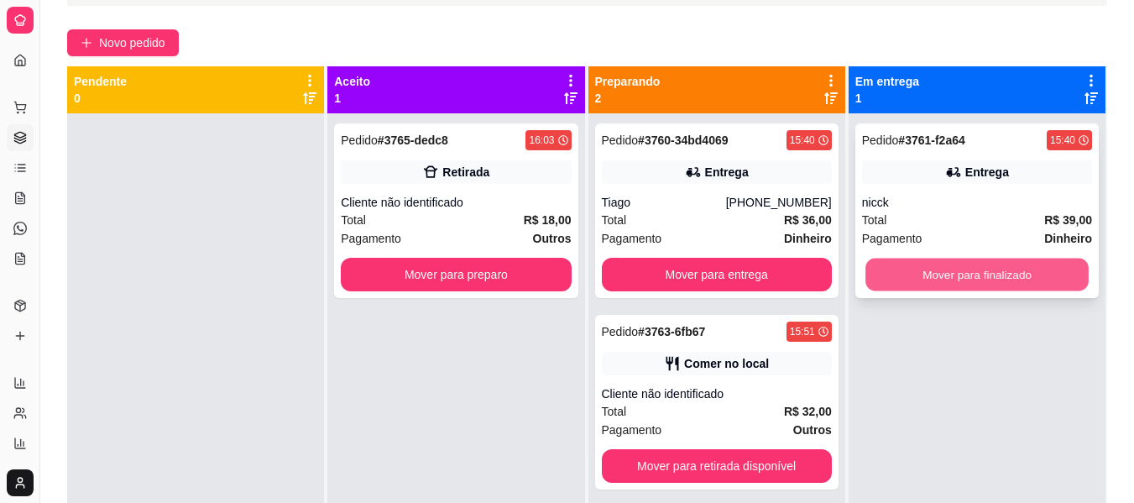
click at [1057, 277] on button "Mover para finalizado" at bounding box center [977, 275] width 223 height 33
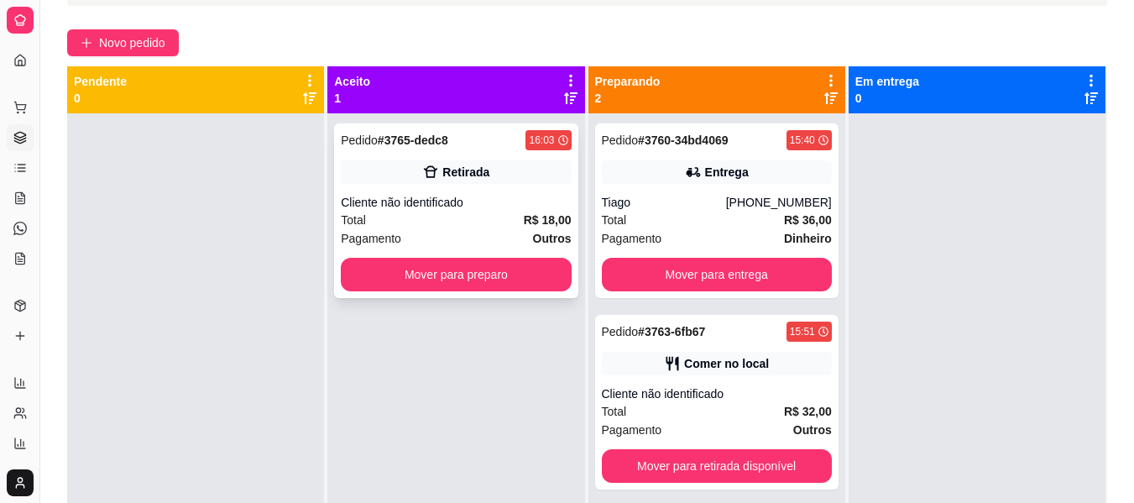
click at [505, 217] on div "Total R$ 18,00" at bounding box center [456, 220] width 230 height 18
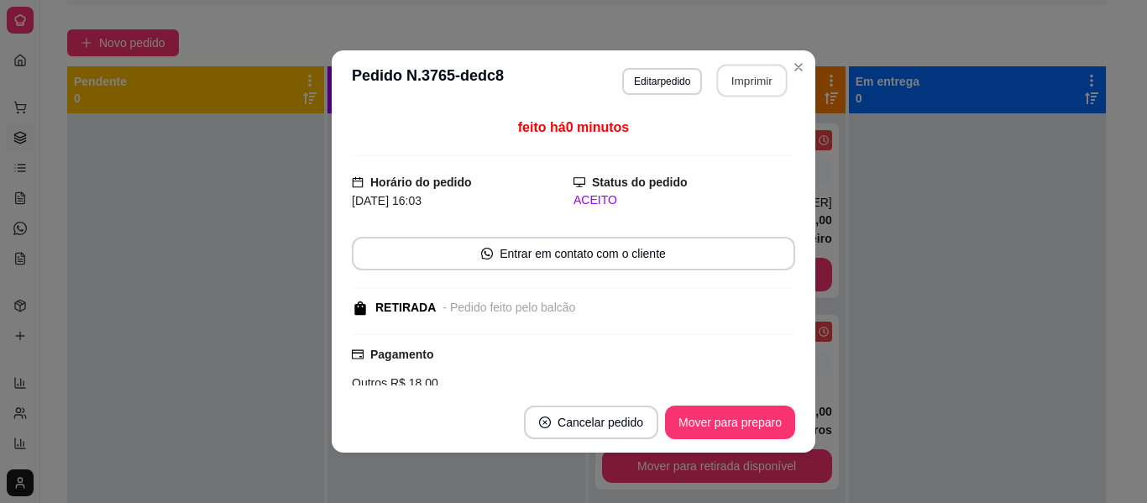
click at [720, 79] on button "Imprimir" at bounding box center [752, 81] width 71 height 33
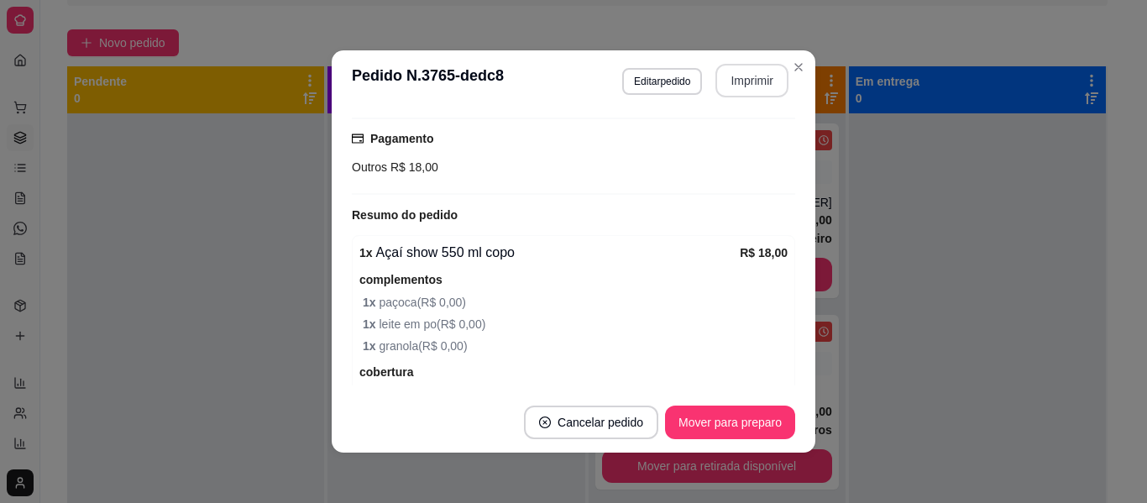
scroll to position [302, 0]
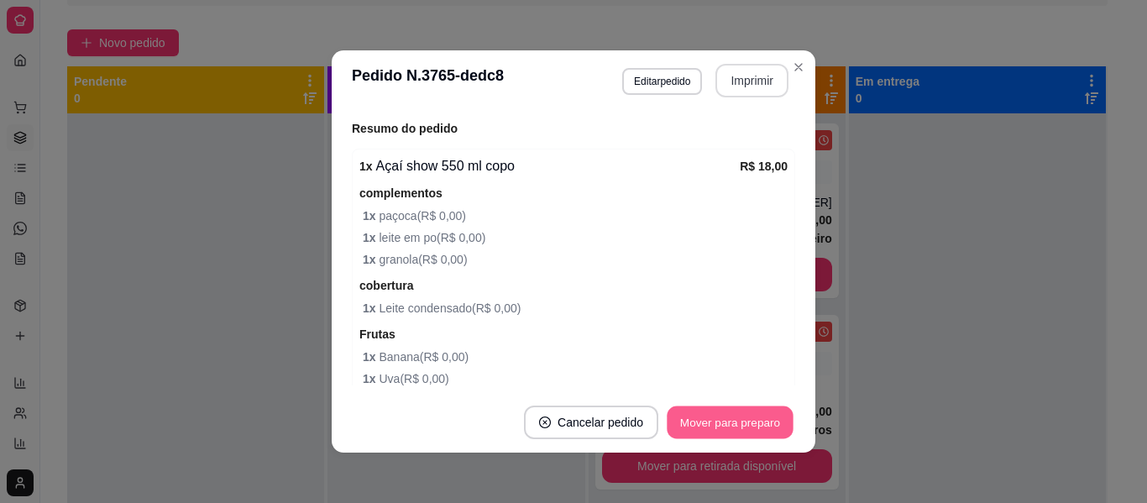
click at [755, 428] on button "Mover para preparo" at bounding box center [730, 422] width 126 height 33
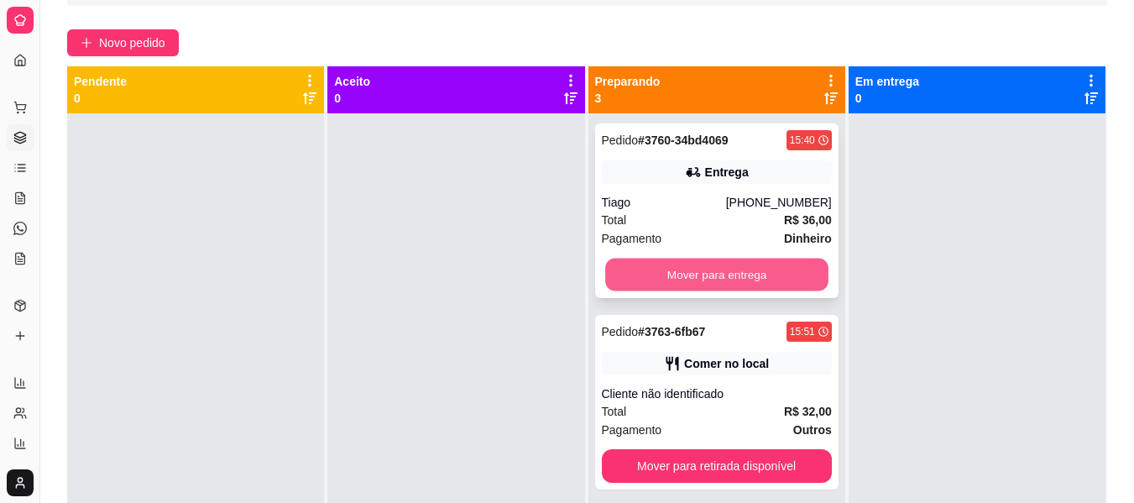
click at [747, 270] on button "Mover para entrega" at bounding box center [716, 275] width 223 height 33
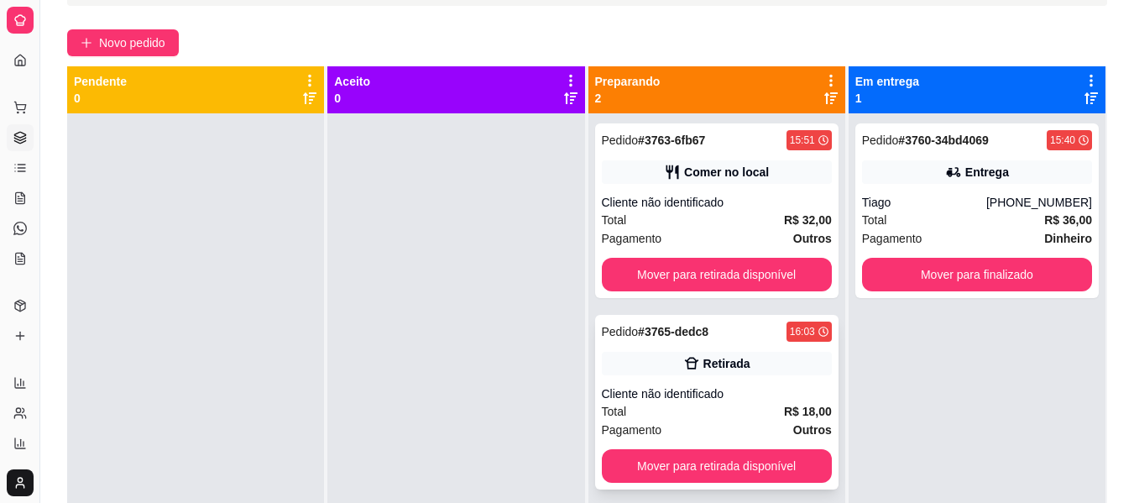
click at [752, 410] on div "Total R$ 18,00" at bounding box center [717, 411] width 230 height 18
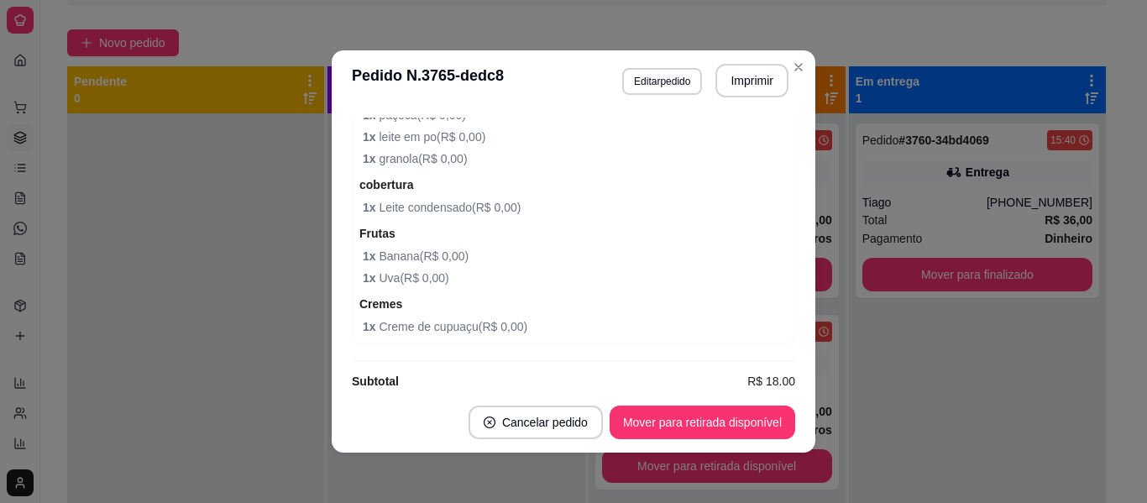
scroll to position [427, 0]
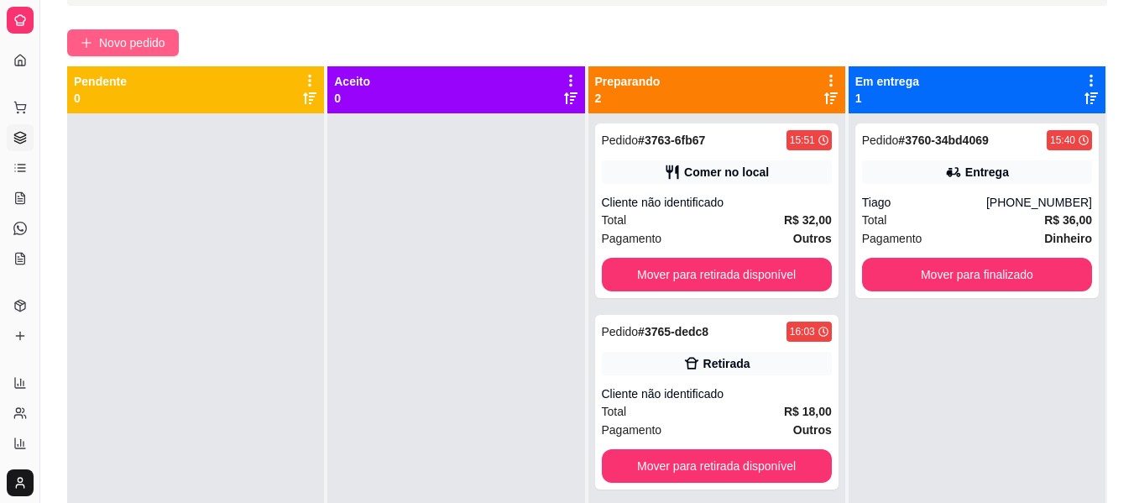
click at [134, 31] on button "Novo pedido" at bounding box center [123, 42] width 112 height 27
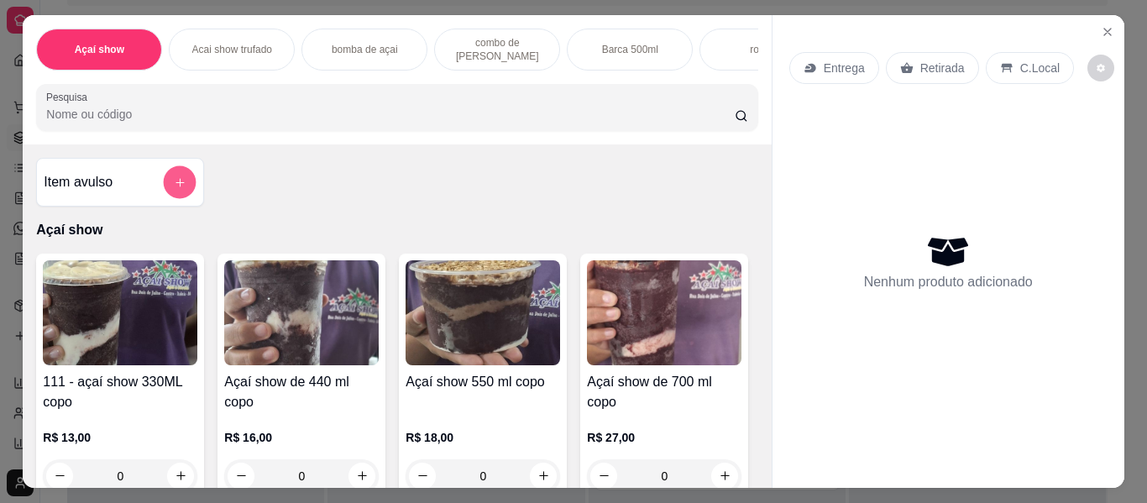
click at [164, 186] on button "add-separate-item" at bounding box center [180, 182] width 33 height 33
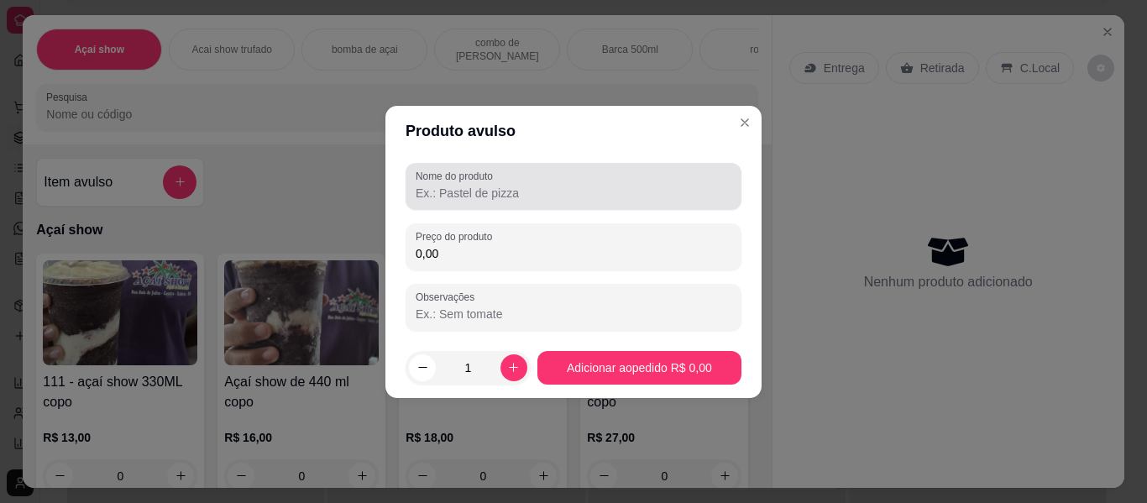
click at [479, 182] on label "Nome do produto" at bounding box center [457, 176] width 83 height 14
click at [479, 185] on input "Nome do produto" at bounding box center [574, 193] width 316 height 17
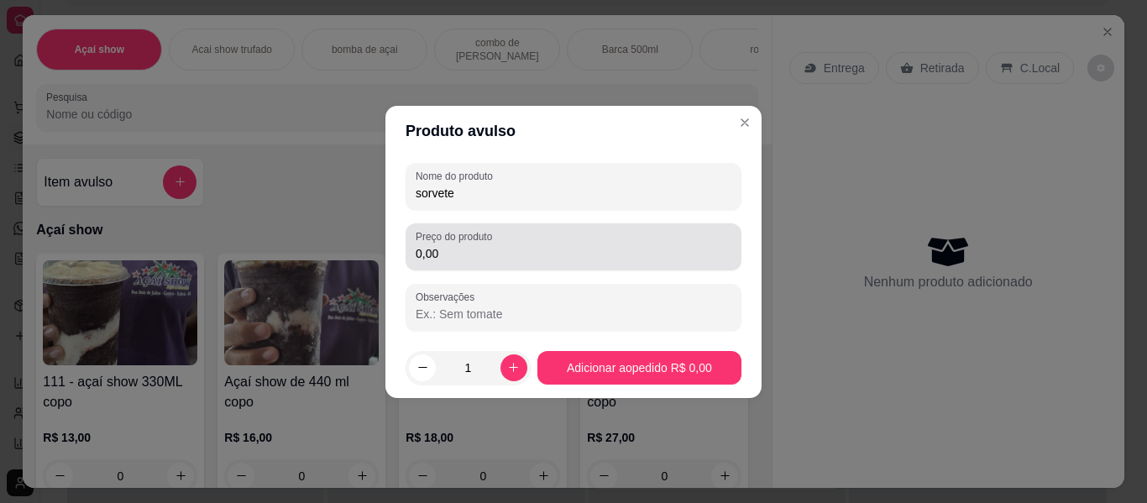
type input "sorvete"
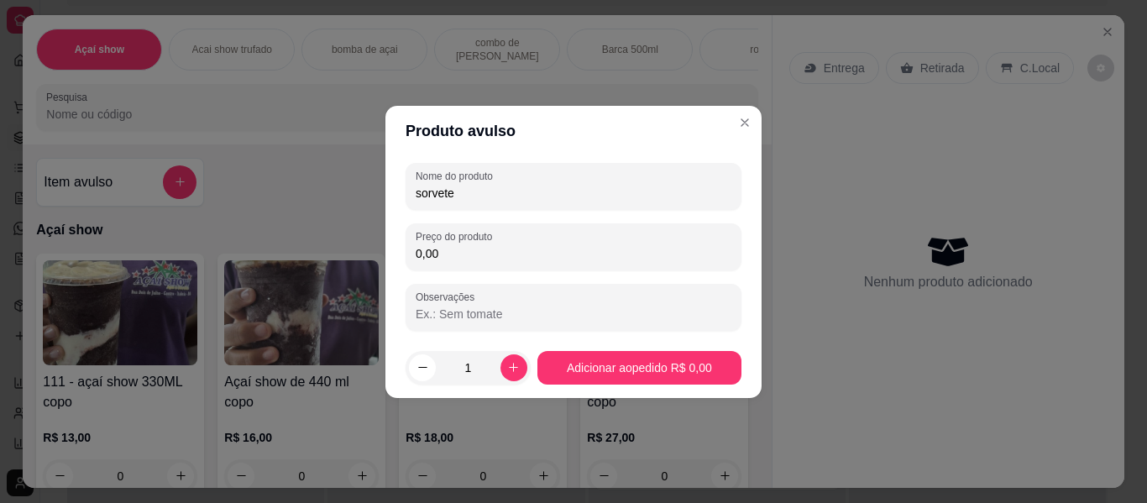
click at [447, 254] on input "0,00" at bounding box center [574, 253] width 316 height 17
type input "10,00"
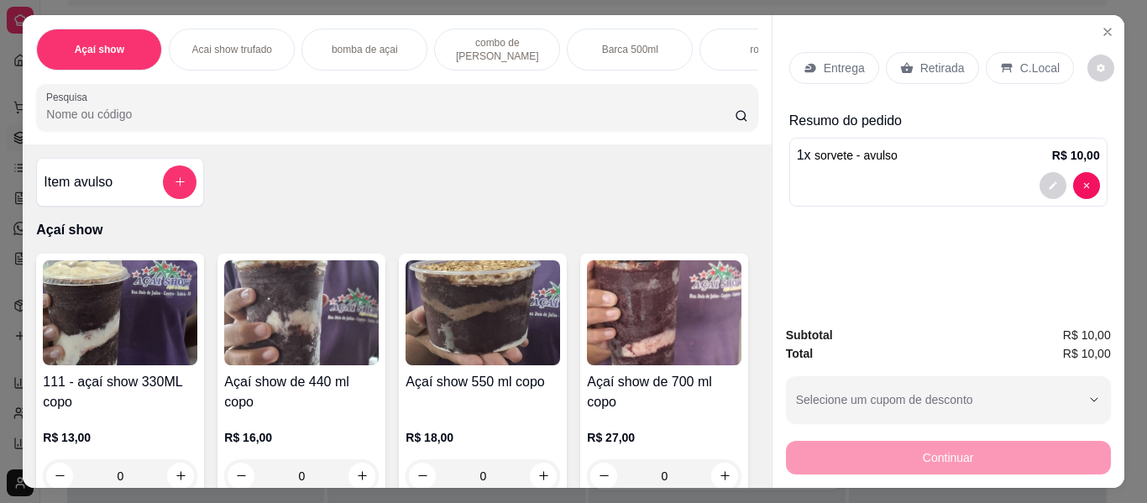
click at [1034, 60] on p "C.Local" at bounding box center [1039, 68] width 39 height 17
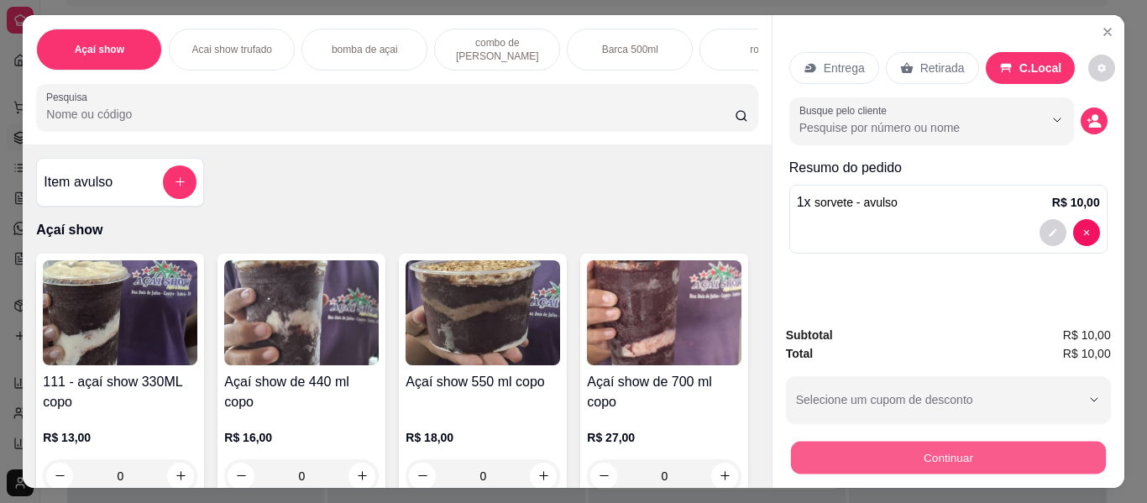
click at [975, 448] on button "Continuar" at bounding box center [947, 458] width 315 height 33
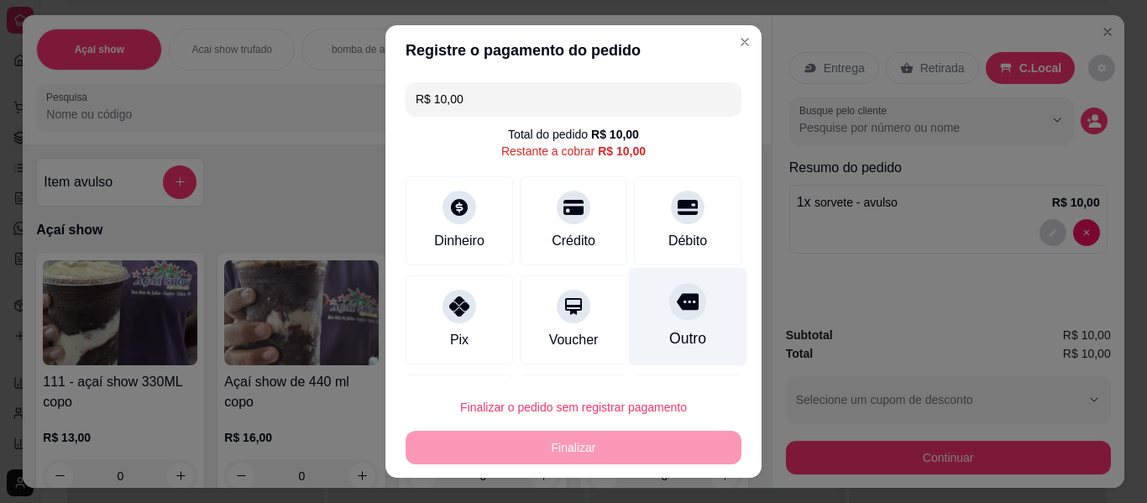
click at [657, 322] on div "Outro" at bounding box center [688, 317] width 118 height 98
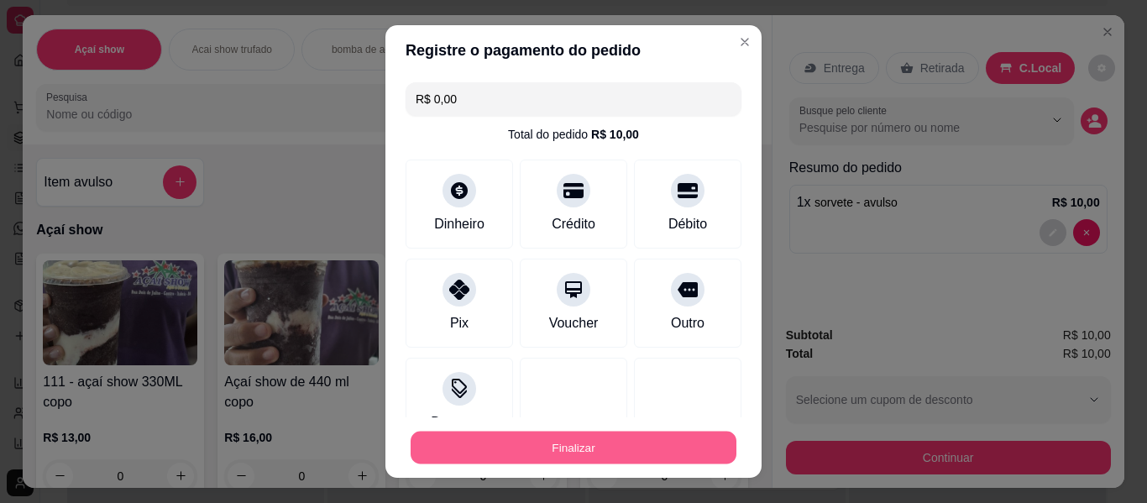
click at [594, 437] on button "Finalizar" at bounding box center [574, 448] width 326 height 33
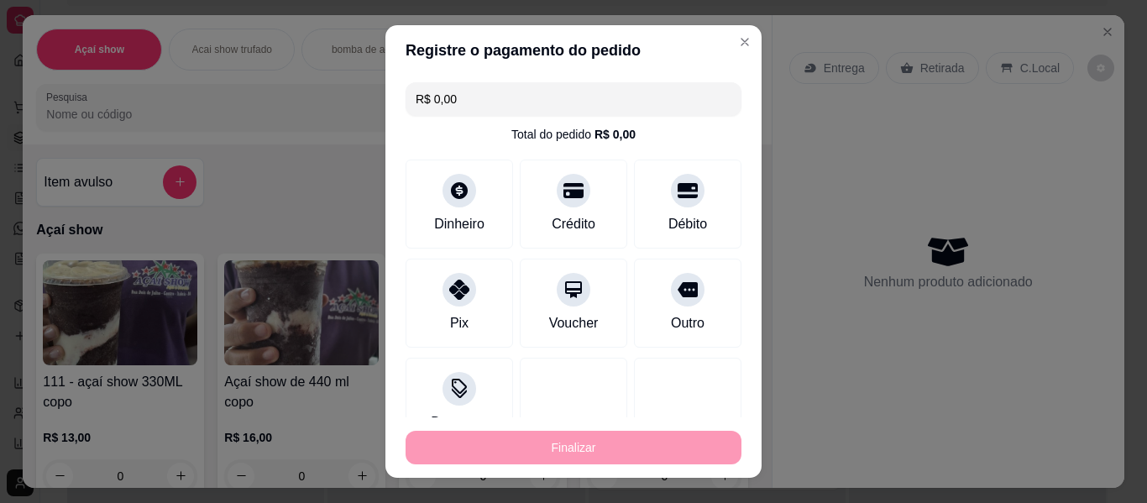
type input "-R$ 10,00"
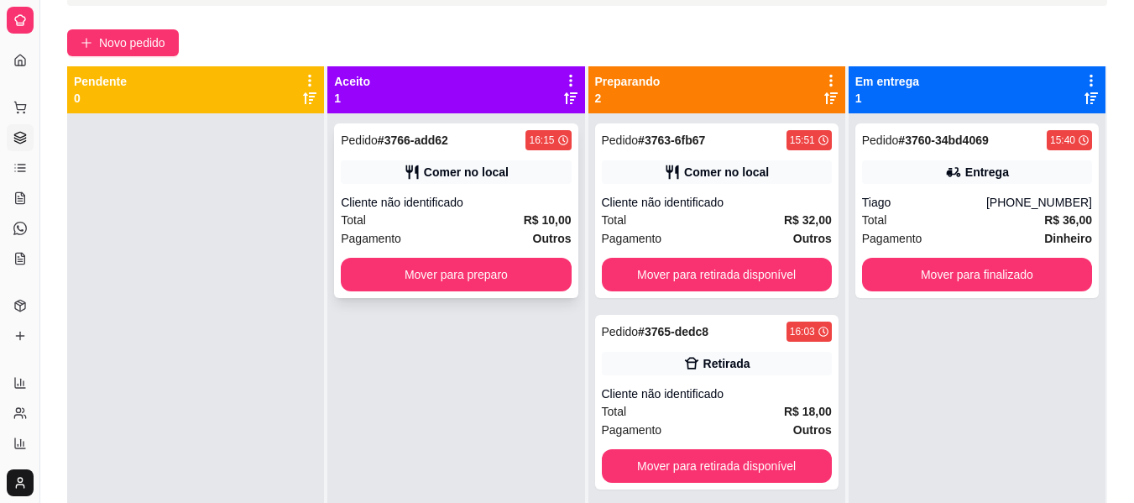
click at [525, 203] on div "Cliente não identificado" at bounding box center [456, 202] width 230 height 17
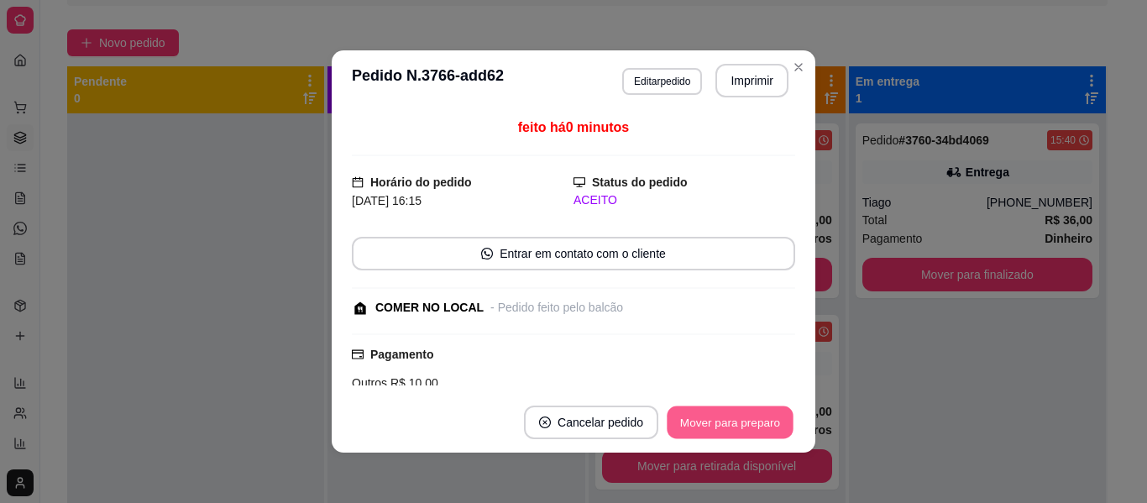
click at [757, 408] on button "Mover para preparo" at bounding box center [730, 422] width 126 height 33
click at [757, 408] on button "Mover para retirada disponível" at bounding box center [702, 422] width 180 height 33
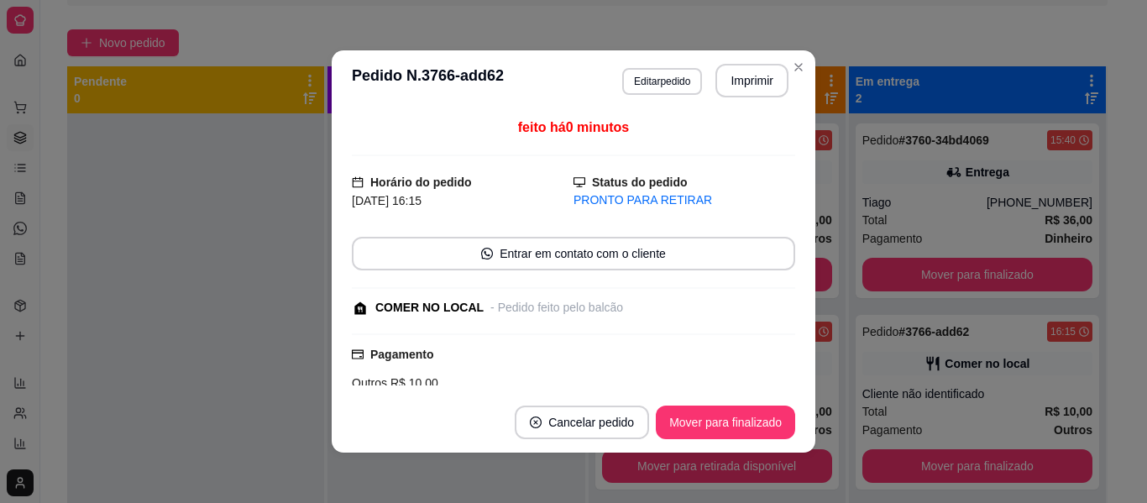
click at [745, 443] on footer "Cancelar pedido Mover para finalizado" at bounding box center [574, 422] width 484 height 60
click at [750, 415] on button "Mover para finalizado" at bounding box center [725, 422] width 135 height 33
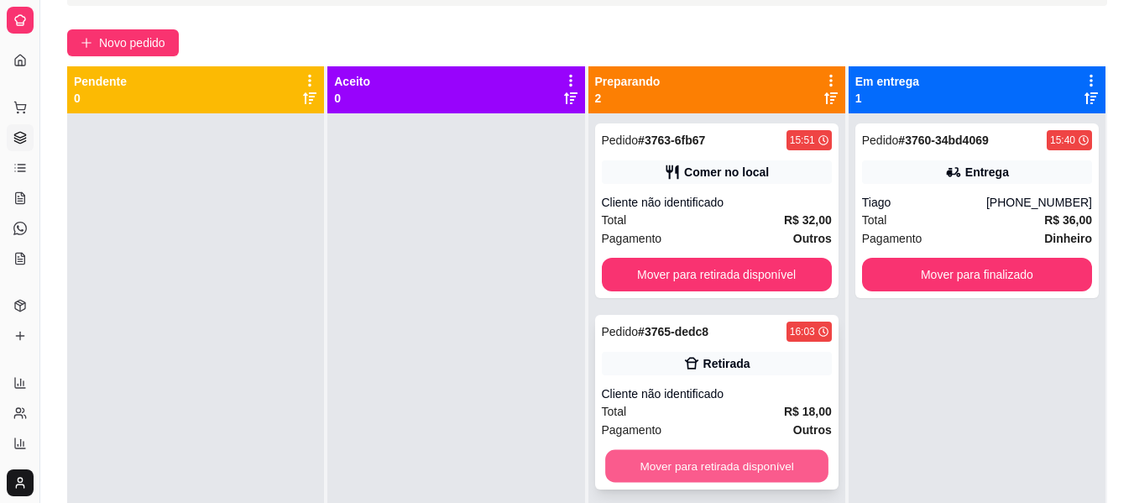
click at [712, 455] on button "Mover para retirada disponível" at bounding box center [716, 466] width 223 height 33
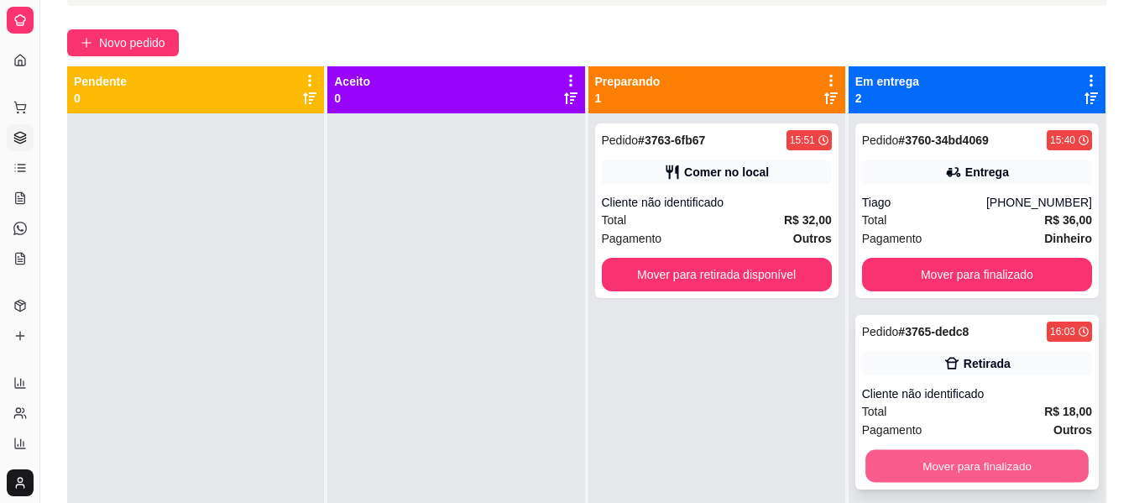
click at [897, 459] on button "Mover para finalizado" at bounding box center [977, 466] width 223 height 33
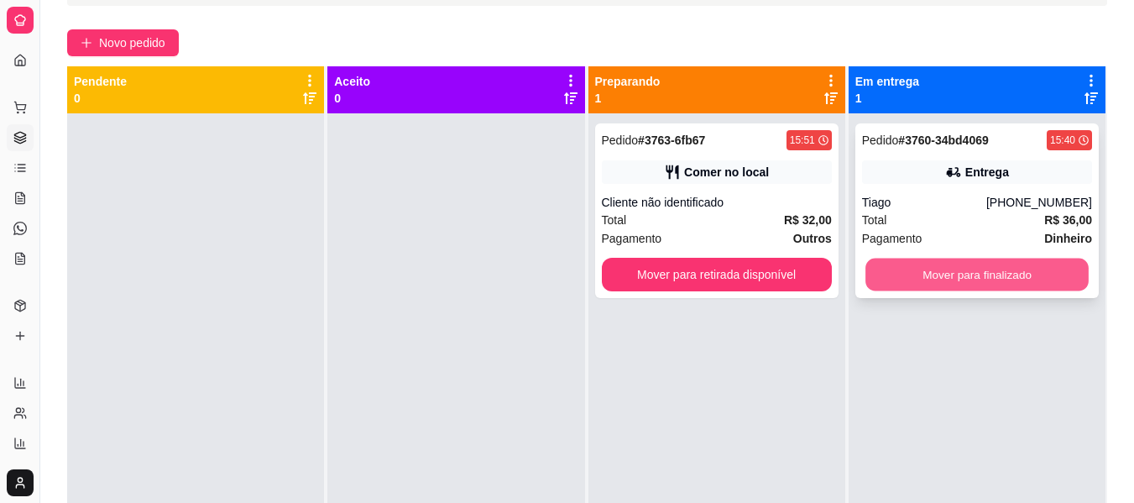
click at [909, 264] on button "Mover para finalizado" at bounding box center [977, 275] width 223 height 33
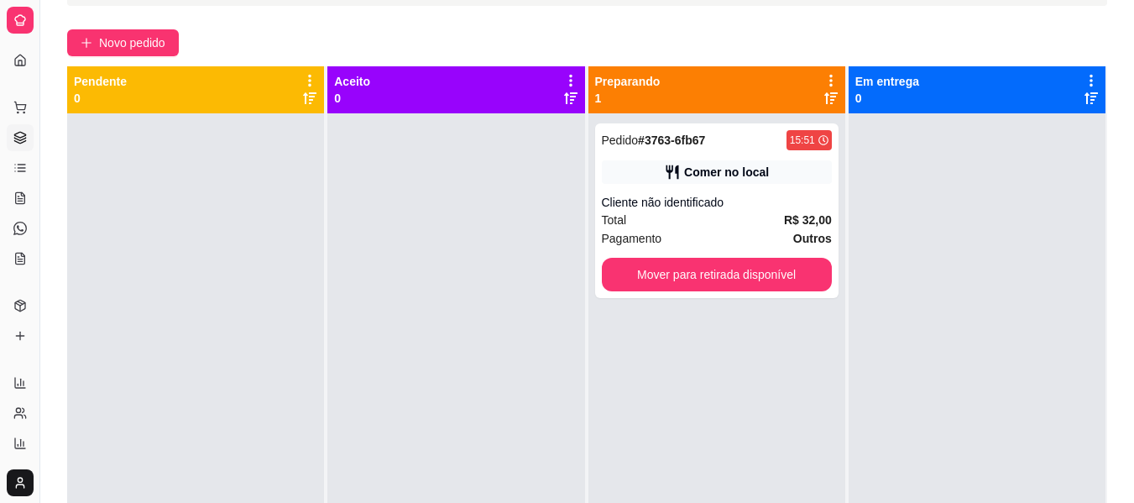
click at [909, 264] on div at bounding box center [977, 364] width 257 height 503
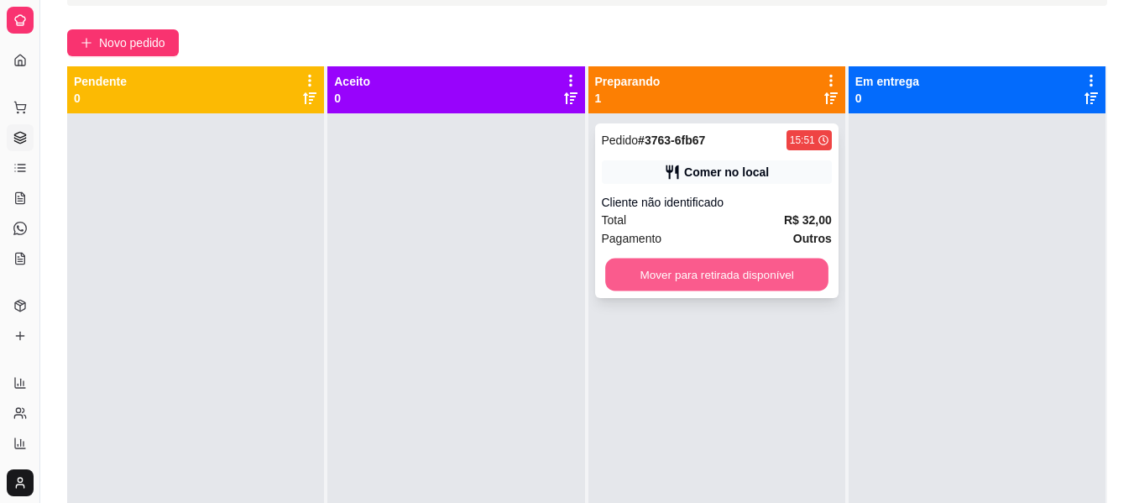
click at [762, 259] on button "Mover para retirada disponível" at bounding box center [716, 275] width 223 height 33
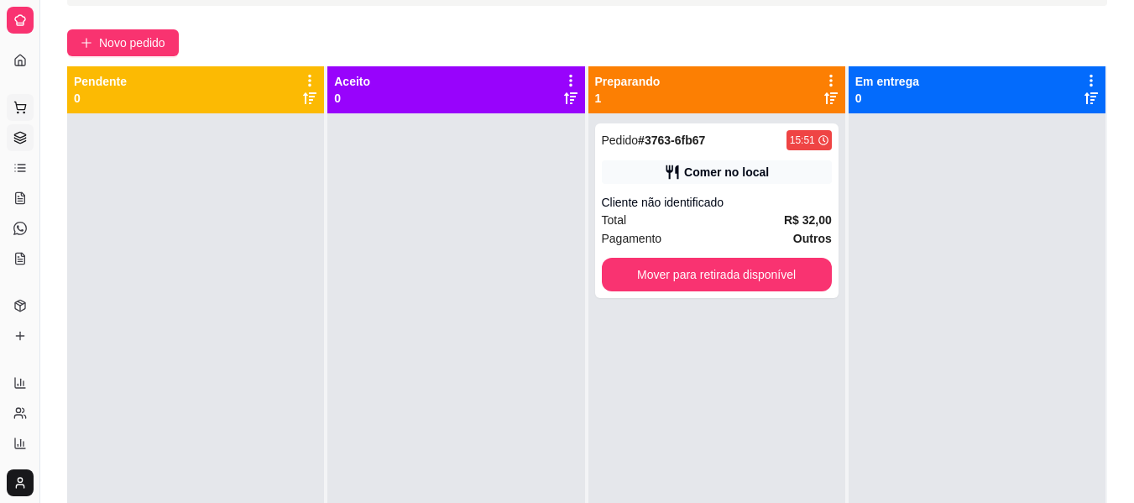
click at [18, 109] on icon at bounding box center [19, 106] width 11 height 8
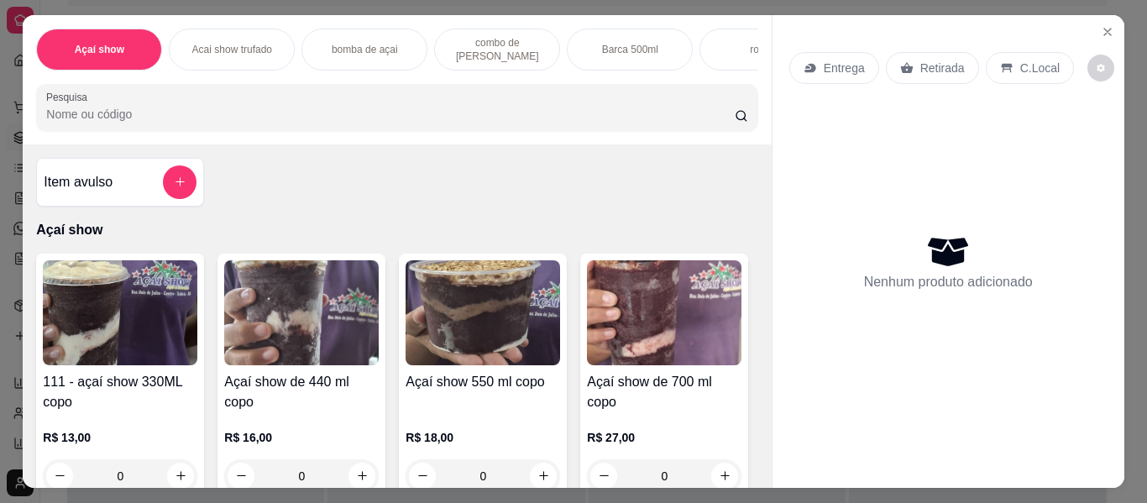
click at [499, 405] on div "Açaí show 550 ml copo" at bounding box center [483, 392] width 154 height 40
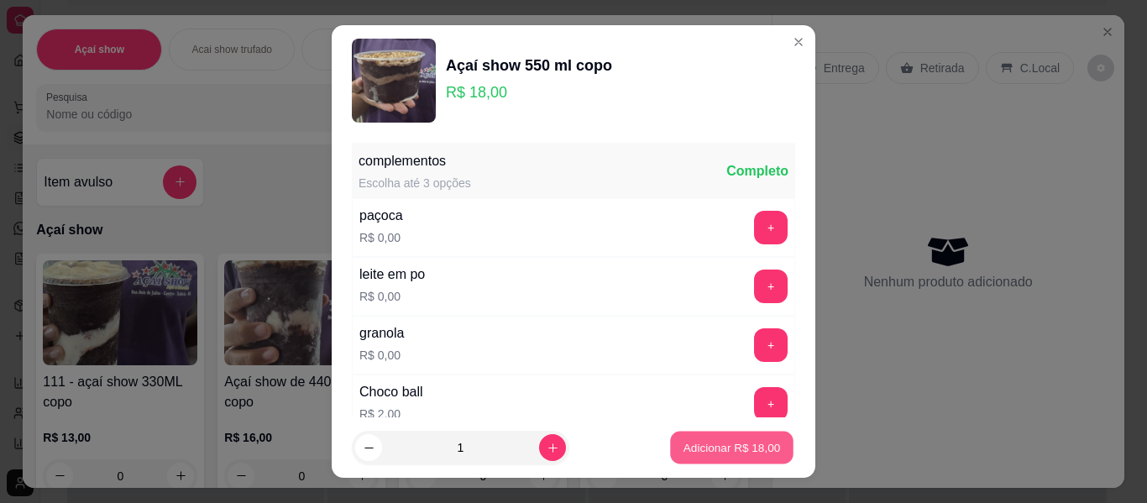
click at [683, 441] on p "Adicionar R$ 18,00" at bounding box center [731, 447] width 97 height 16
type input "1"
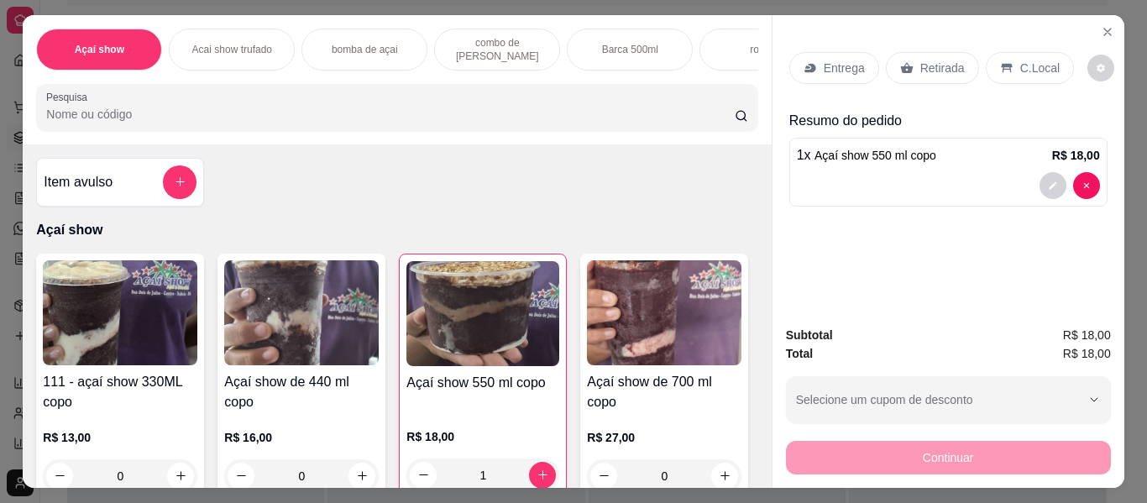
click at [540, 472] on div "1" at bounding box center [482, 475] width 153 height 34
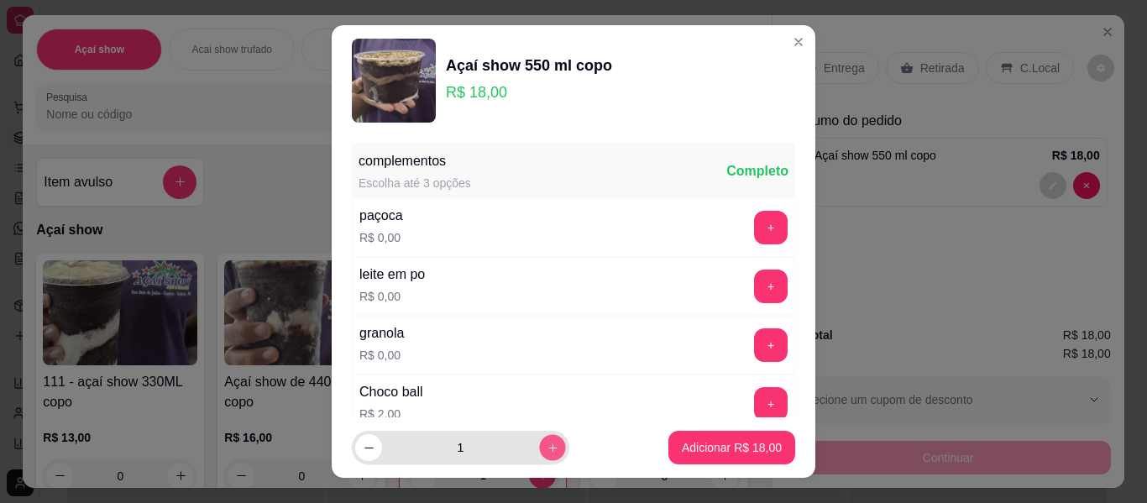
click at [539, 457] on button "increase-product-quantity" at bounding box center [552, 448] width 26 height 26
type input "2"
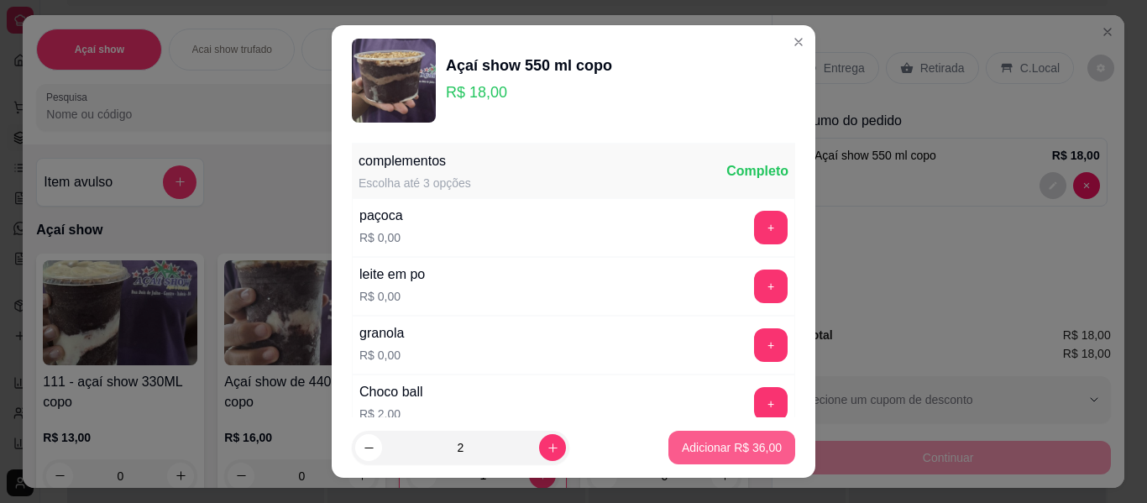
click at [699, 450] on p "Adicionar R$ 36,00" at bounding box center [732, 447] width 100 height 17
type input "3"
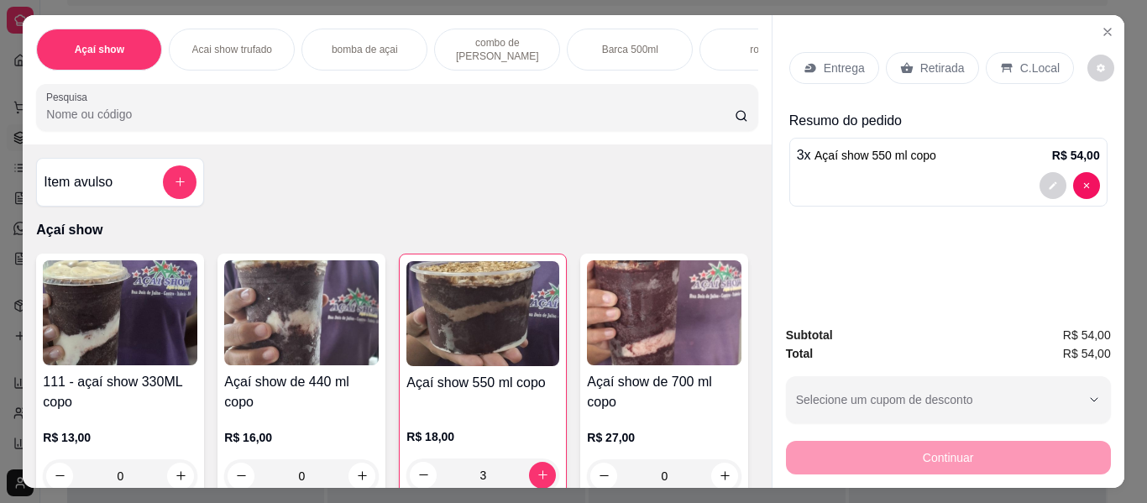
click at [734, 469] on div "111 - açaí show 330ML copo R$ 13,00 0 Açaí show de 440 ml copo R$ 16,00 0 Açaí …" at bounding box center [396, 503] width 721 height 499
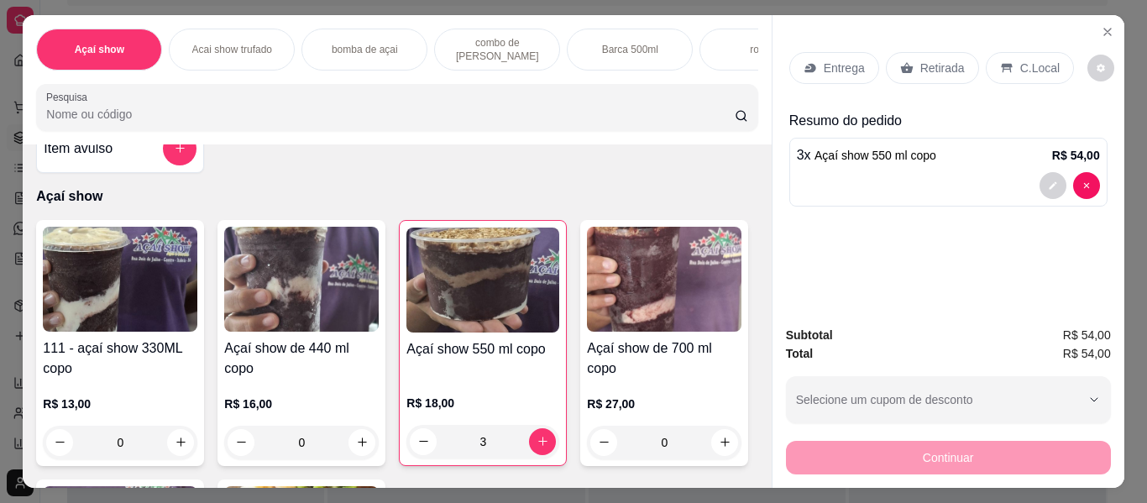
scroll to position [67, 0]
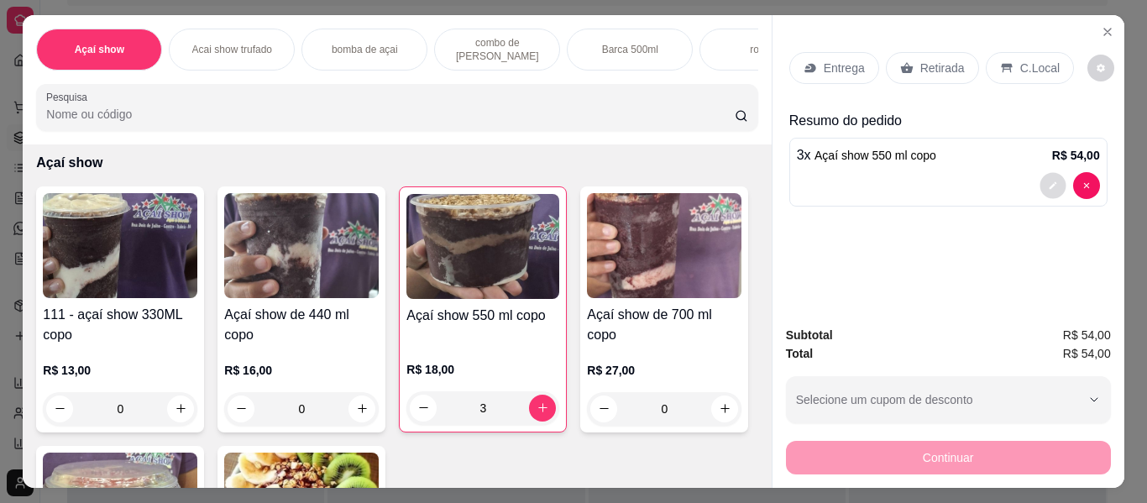
click at [1050, 181] on icon "decrease-product-quantity" at bounding box center [1053, 186] width 10 height 10
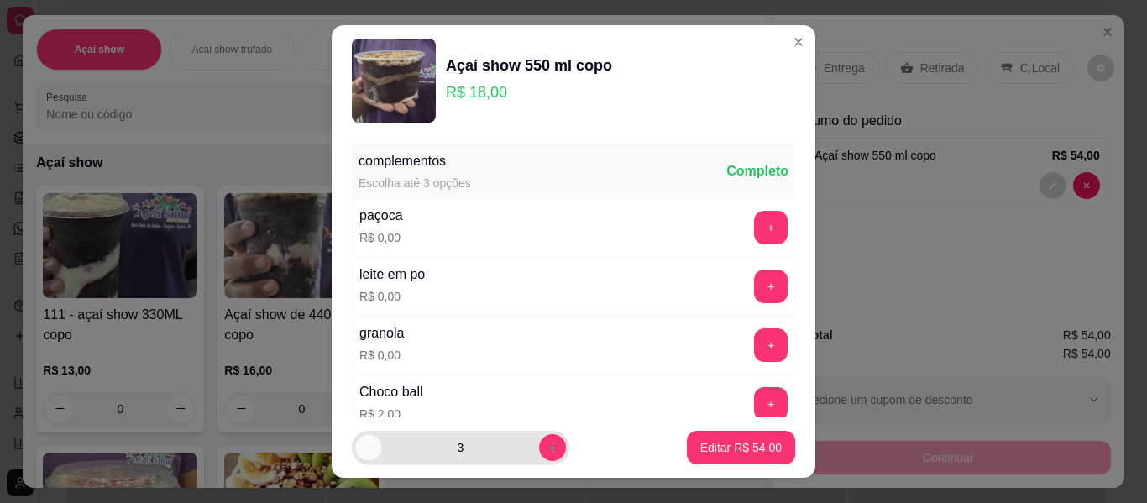
click at [363, 445] on icon "decrease-product-quantity" at bounding box center [369, 448] width 13 height 13
type input "2"
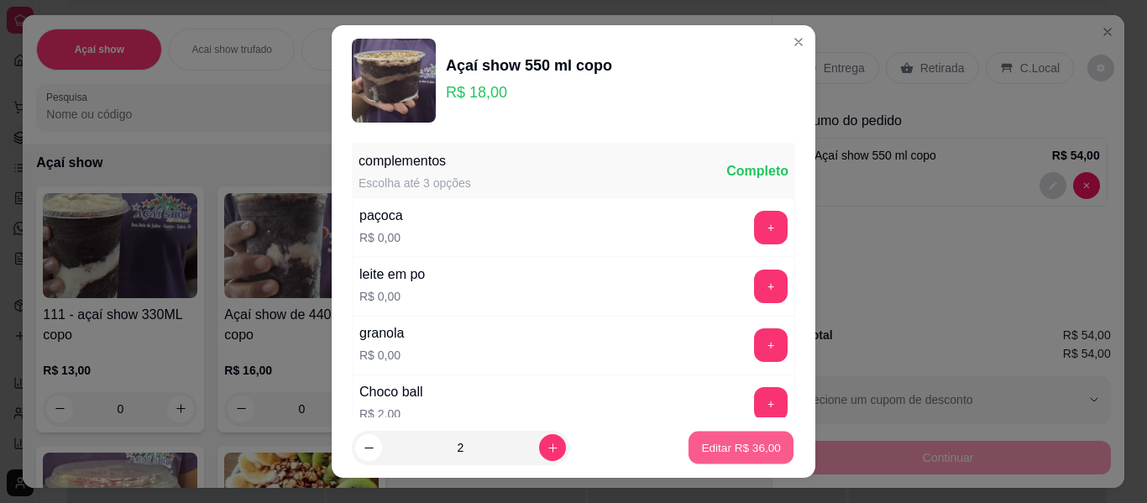
click at [702, 449] on p "Editar R$ 36,00" at bounding box center [740, 447] width 79 height 16
type input "2"
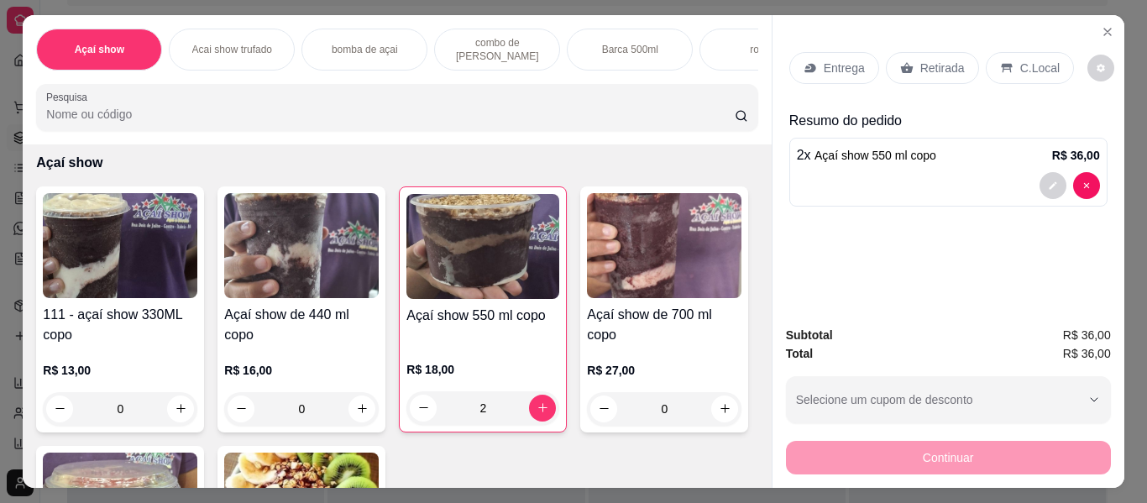
click at [1000, 61] on icon at bounding box center [1006, 67] width 13 height 13
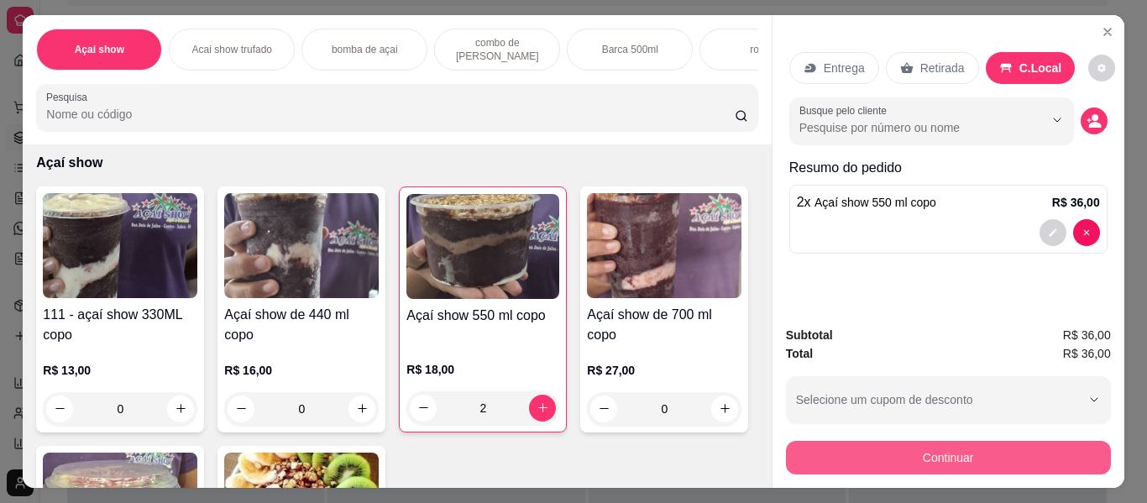
click at [1041, 443] on button "Continuar" at bounding box center [948, 458] width 325 height 34
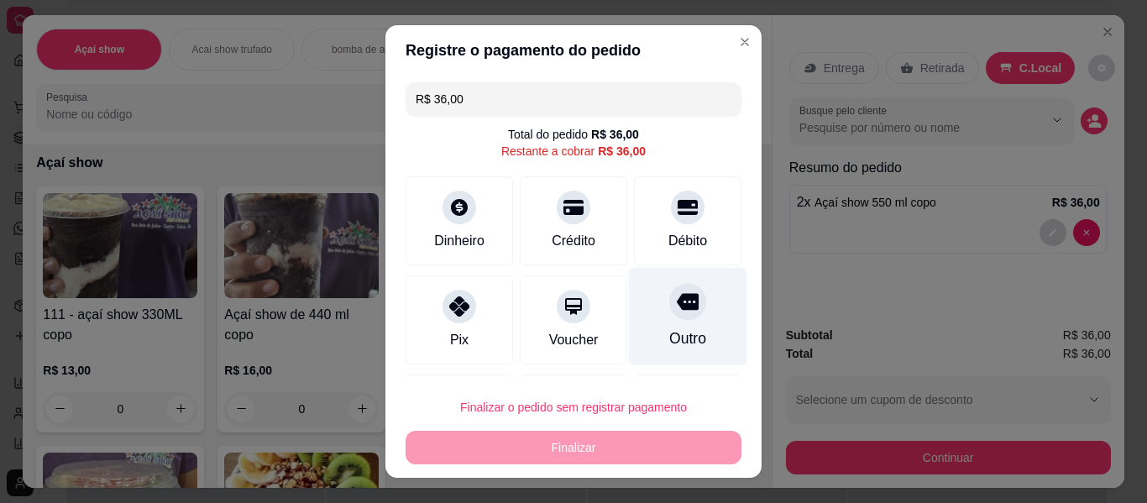
click at [679, 312] on div "Outro" at bounding box center [688, 317] width 118 height 98
type input "R$ 0,00"
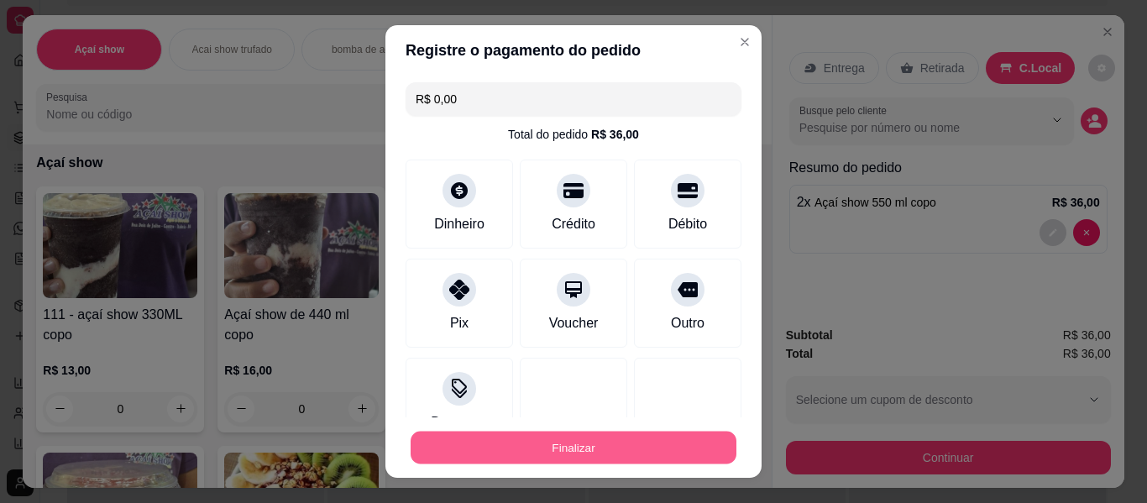
click at [642, 437] on button "Finalizar" at bounding box center [574, 448] width 326 height 33
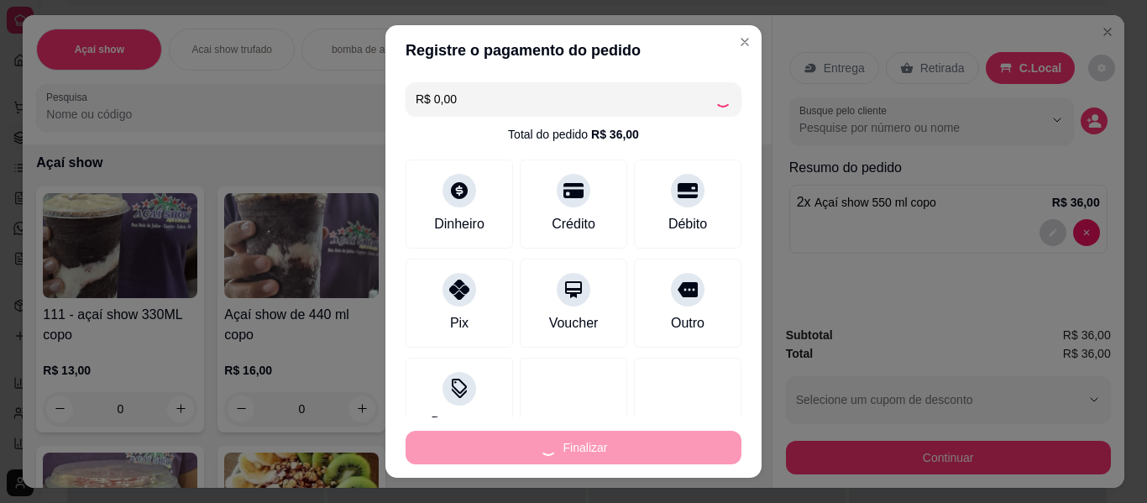
type input "0"
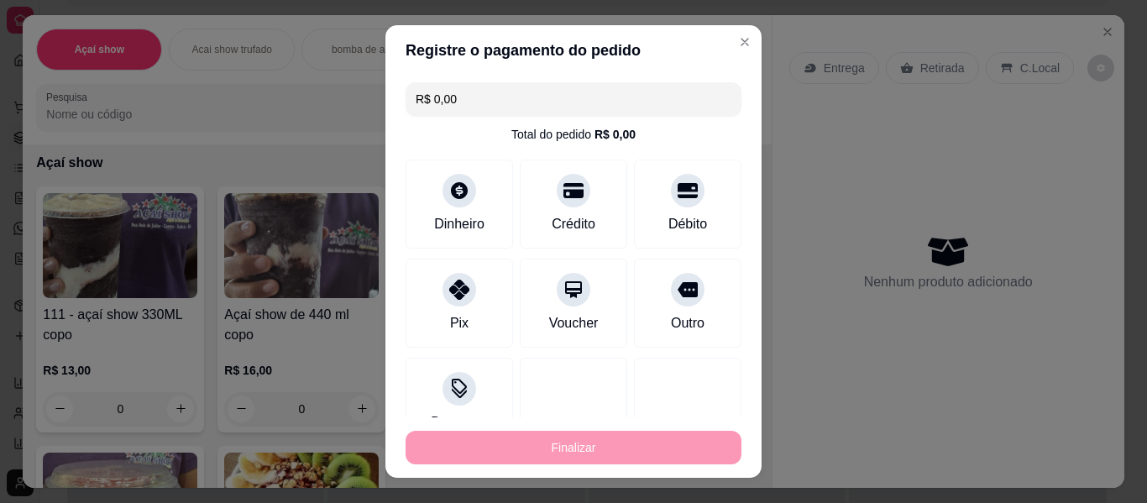
type input "-R$ 36,00"
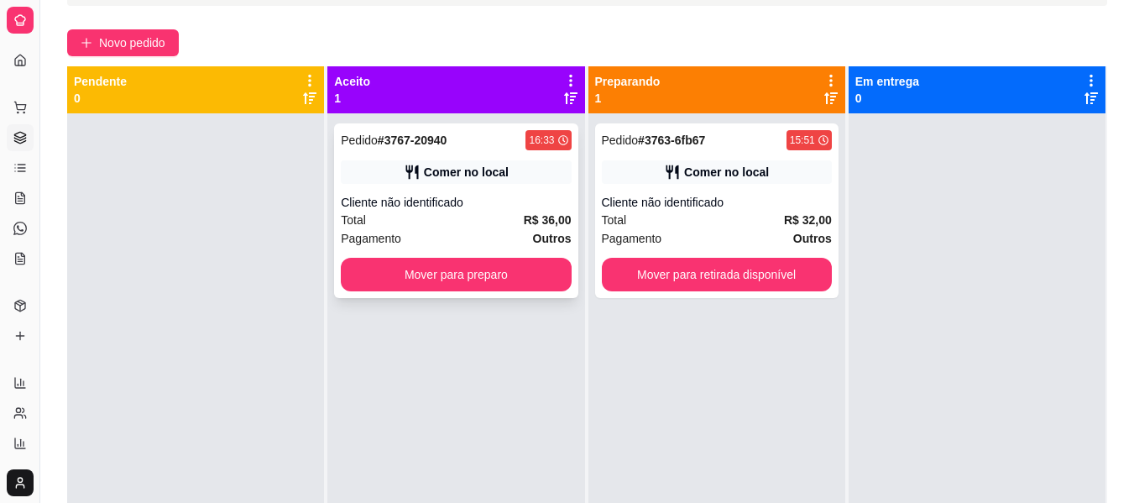
click at [521, 244] on div "Pagamento Outros" at bounding box center [456, 238] width 230 height 18
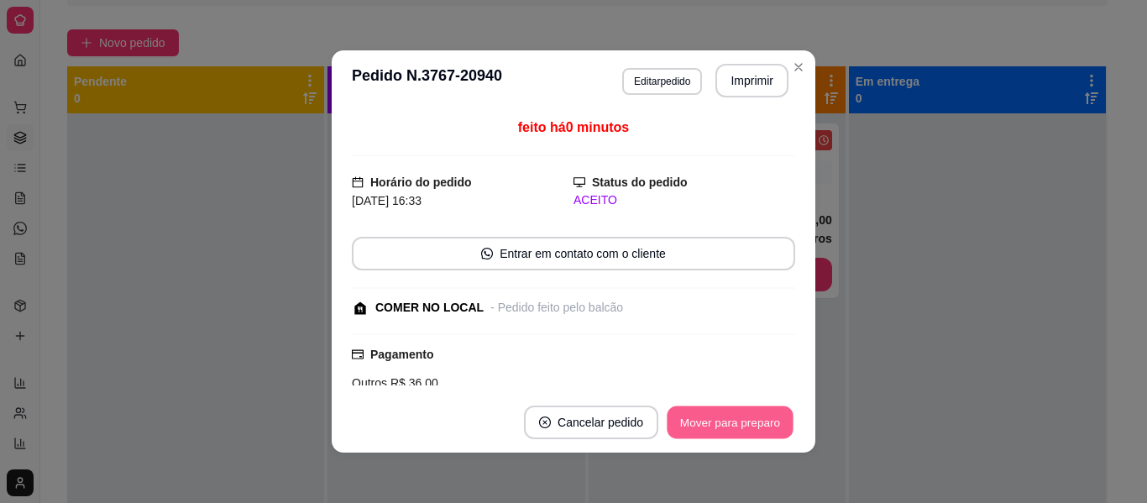
click at [702, 437] on button "Mover para preparo" at bounding box center [730, 422] width 126 height 33
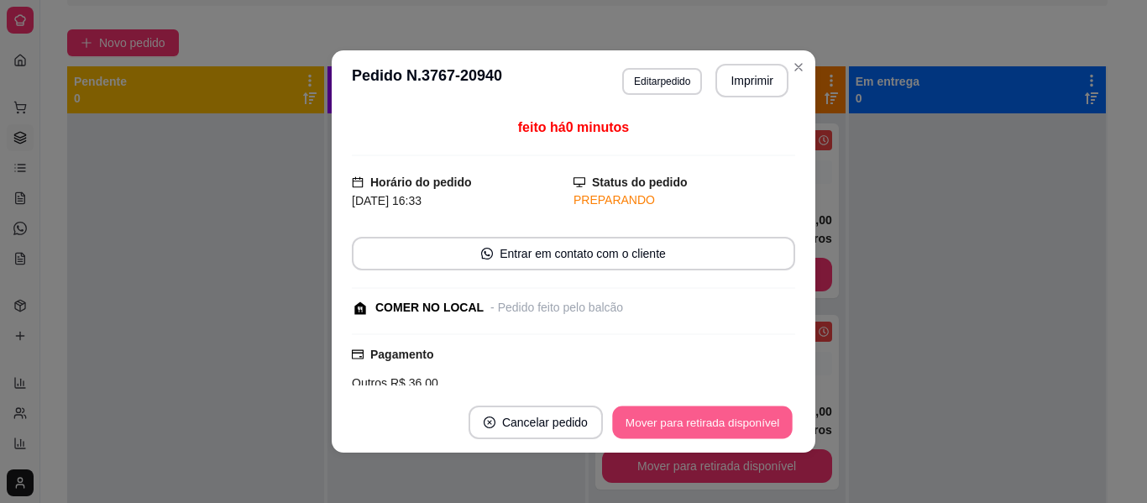
click at [702, 437] on button "Mover para retirada disponível" at bounding box center [702, 422] width 180 height 33
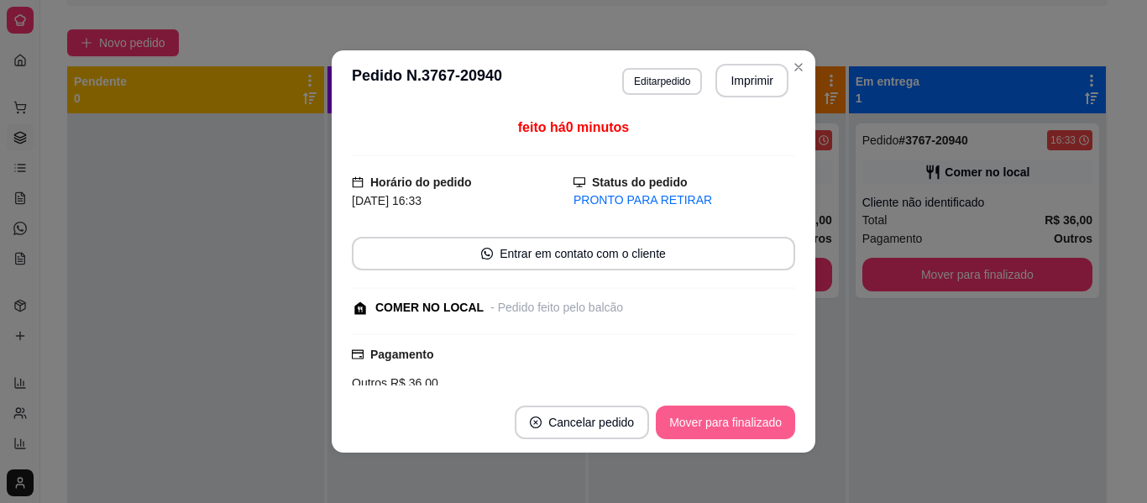
click at [702, 437] on button "Mover para finalizado" at bounding box center [725, 423] width 139 height 34
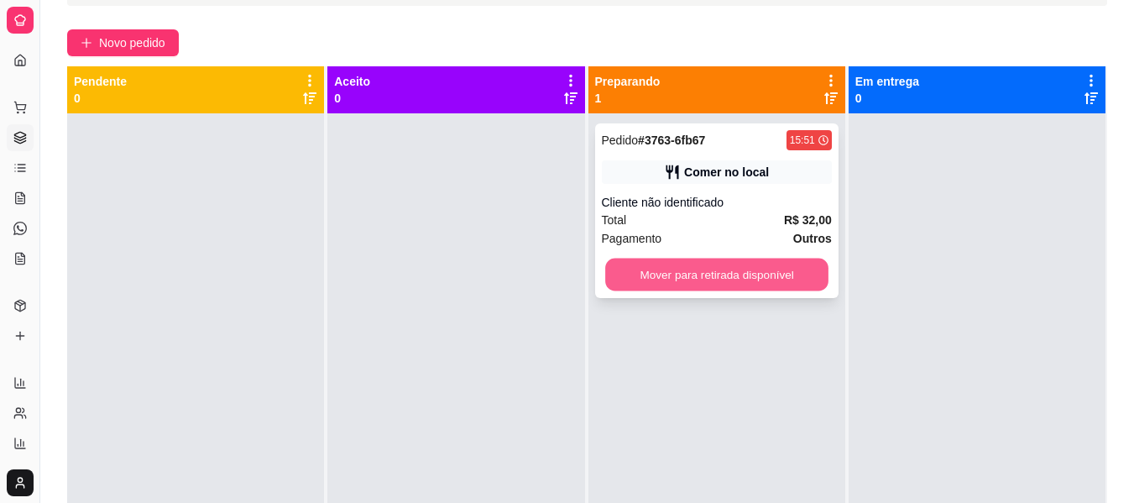
click at [732, 270] on button "Mover para retirada disponível" at bounding box center [716, 275] width 223 height 33
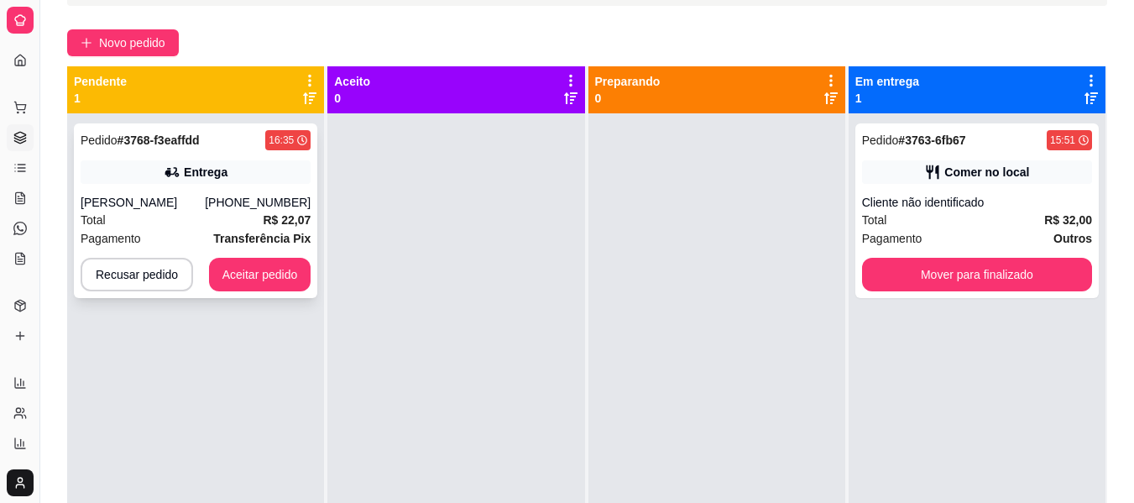
click at [109, 204] on div "[PERSON_NAME]" at bounding box center [143, 202] width 124 height 17
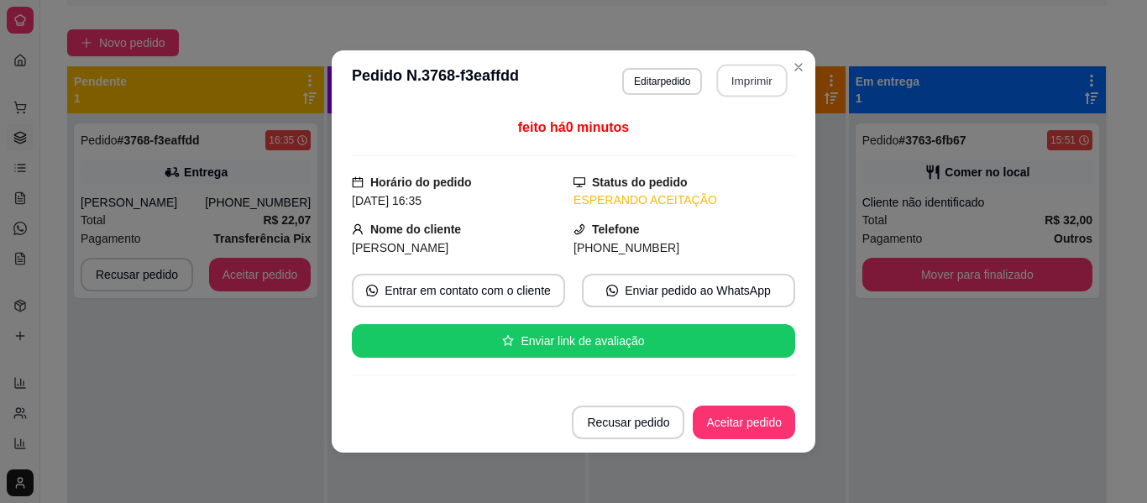
click at [719, 71] on button "Imprimir" at bounding box center [752, 81] width 71 height 33
click at [748, 432] on button "Aceitar pedido" at bounding box center [743, 422] width 99 height 33
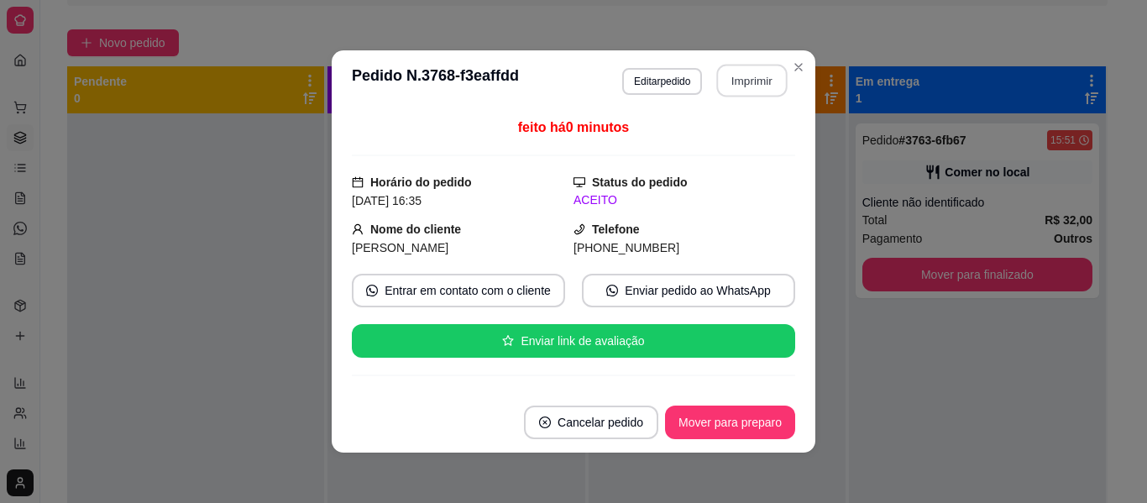
click at [735, 81] on button "Imprimir" at bounding box center [752, 81] width 71 height 33
click at [755, 73] on button "Imprimir" at bounding box center [752, 81] width 71 height 33
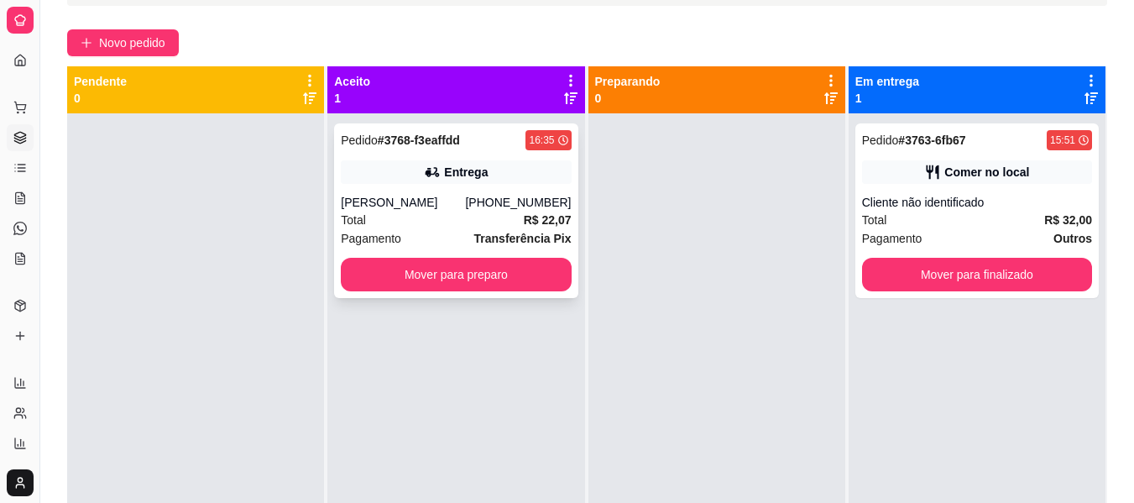
click at [399, 228] on div "Total R$ 22,07" at bounding box center [456, 220] width 230 height 18
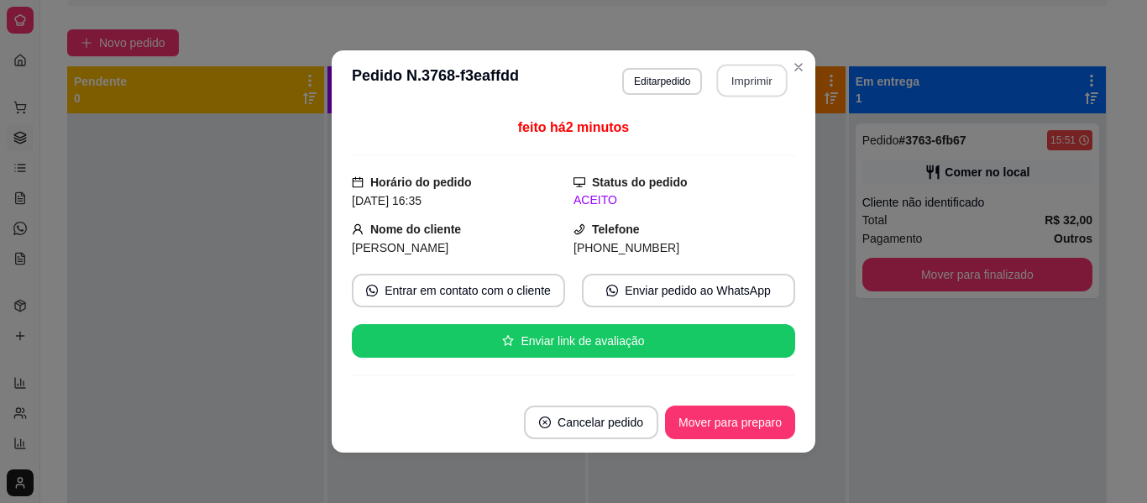
click at [756, 68] on button "Imprimir" at bounding box center [752, 81] width 71 height 33
click at [739, 87] on button "Imprimir" at bounding box center [752, 81] width 71 height 33
click at [737, 427] on button "Mover para preparo" at bounding box center [730, 422] width 126 height 33
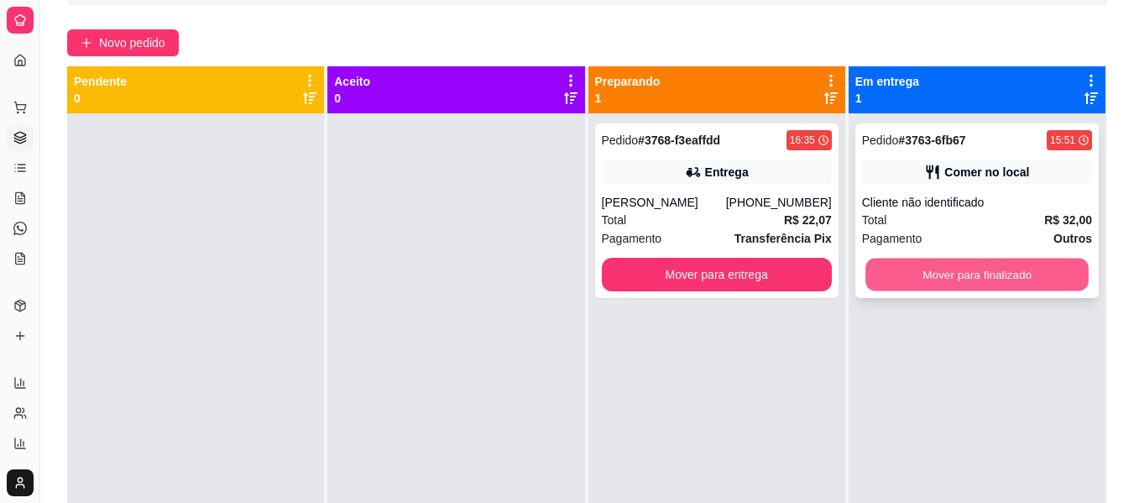
click at [1041, 269] on button "Mover para finalizado" at bounding box center [977, 275] width 223 height 33
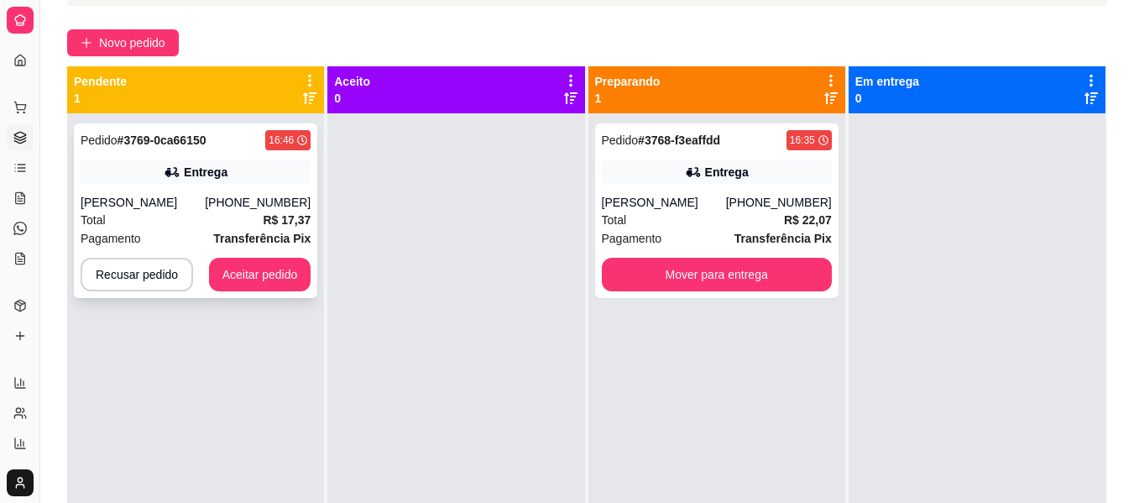
click at [267, 213] on strong "R$ 17,37" at bounding box center [287, 219] width 48 height 13
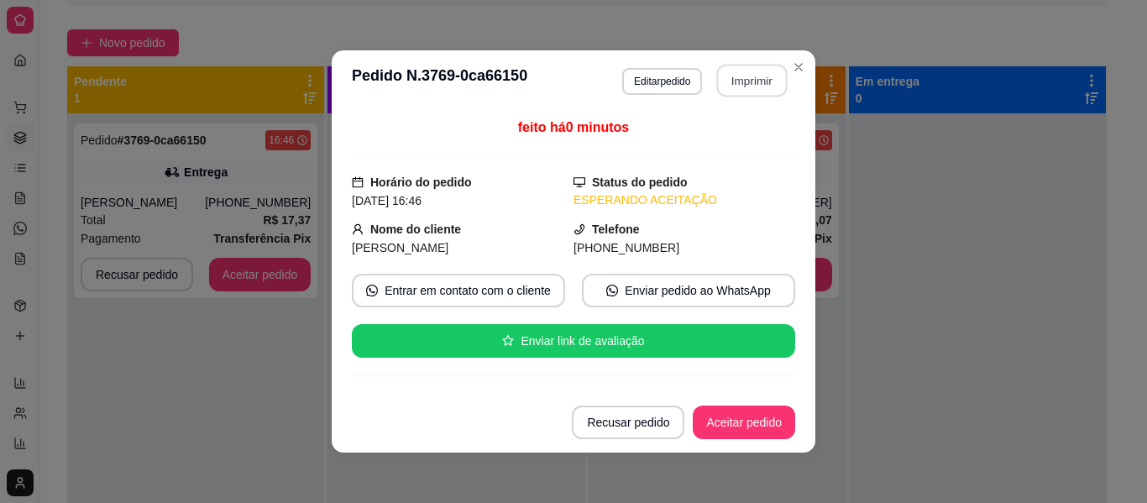
click at [743, 75] on button "Imprimir" at bounding box center [752, 81] width 71 height 33
click at [736, 411] on button "Aceitar pedido" at bounding box center [744, 423] width 102 height 34
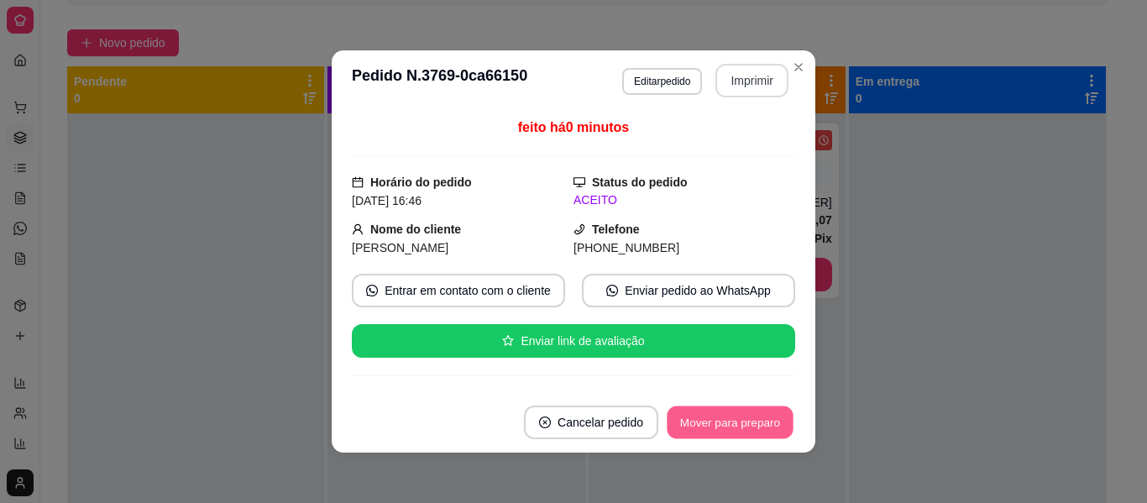
click at [736, 411] on button "Mover para preparo" at bounding box center [730, 422] width 126 height 33
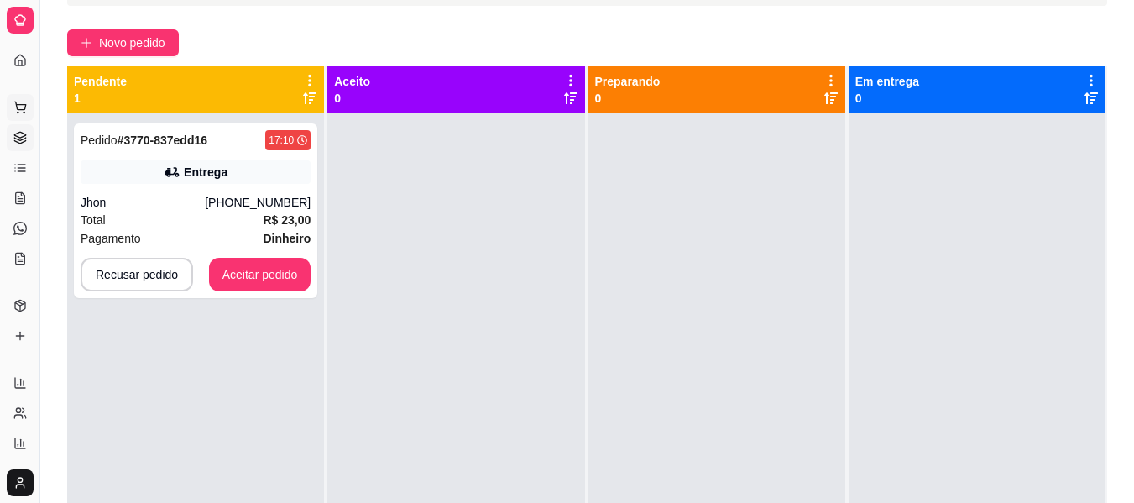
click at [25, 101] on icon at bounding box center [19, 107] width 13 height 13
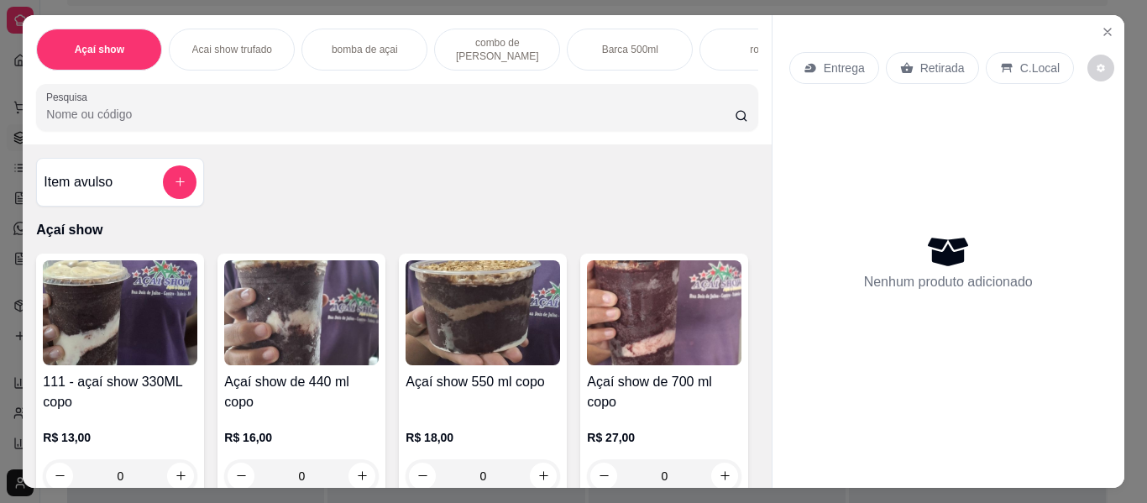
click at [752, 470] on div "Item avulso Açaí show 111 - açaí show 330ML copo R$ 13,00 0 Açaí show de 440 ml…" at bounding box center [397, 315] width 748 height 343
click at [1102, 25] on icon "Close" at bounding box center [1107, 31] width 13 height 13
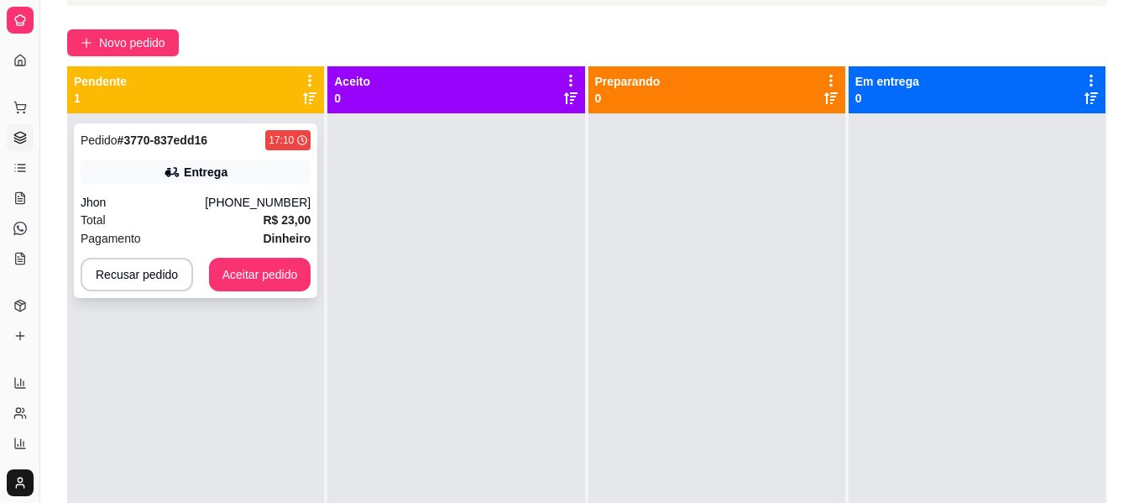
click at [235, 215] on div "Total R$ 23,00" at bounding box center [196, 220] width 230 height 18
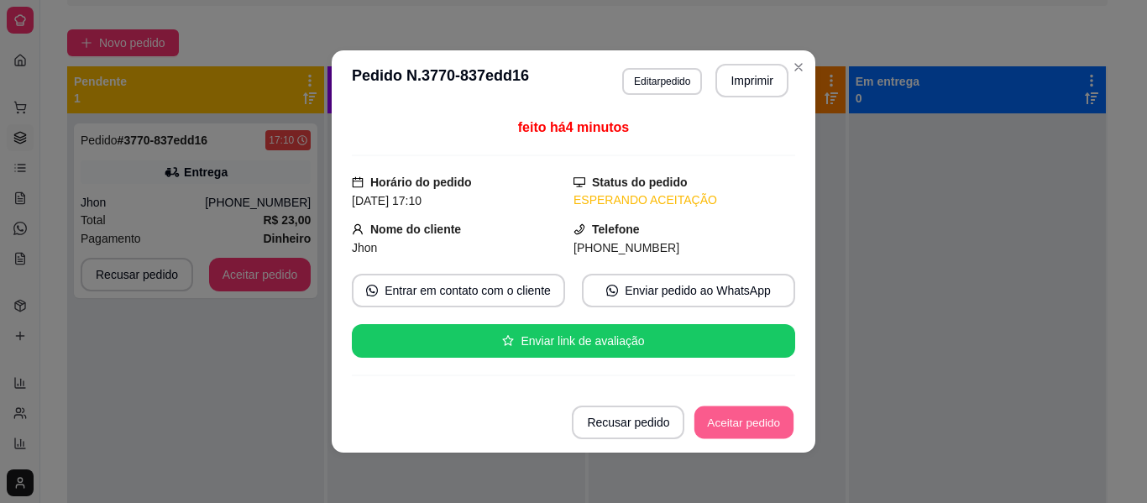
click at [727, 425] on button "Aceitar pedido" at bounding box center [743, 422] width 99 height 33
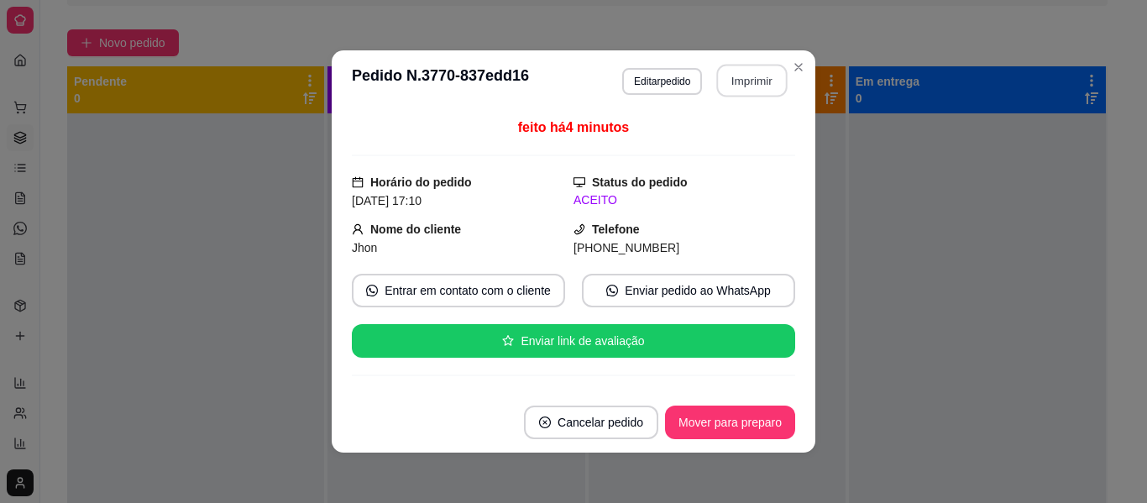
click at [757, 69] on button "Imprimir" at bounding box center [752, 81] width 71 height 33
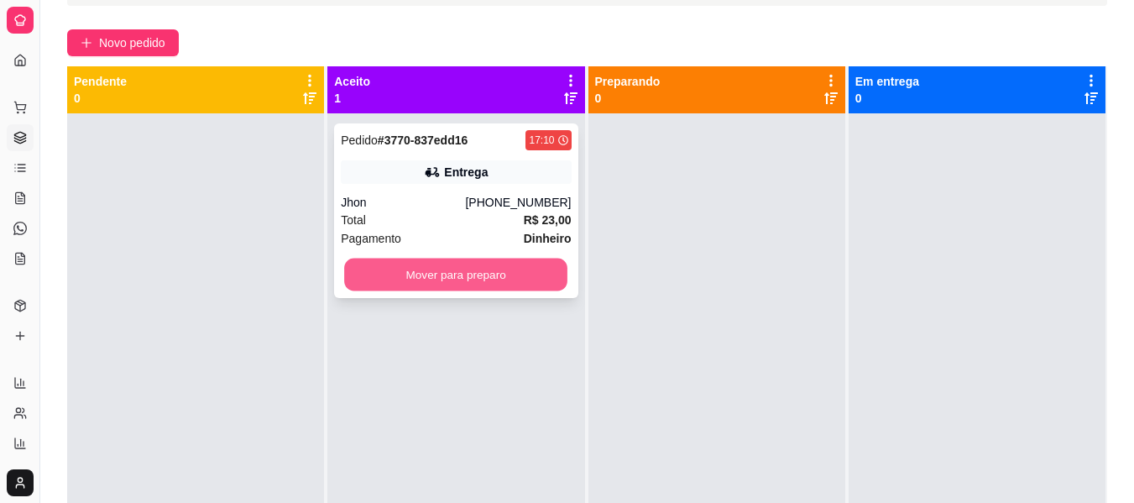
click at [496, 264] on button "Mover para preparo" at bounding box center [455, 275] width 223 height 33
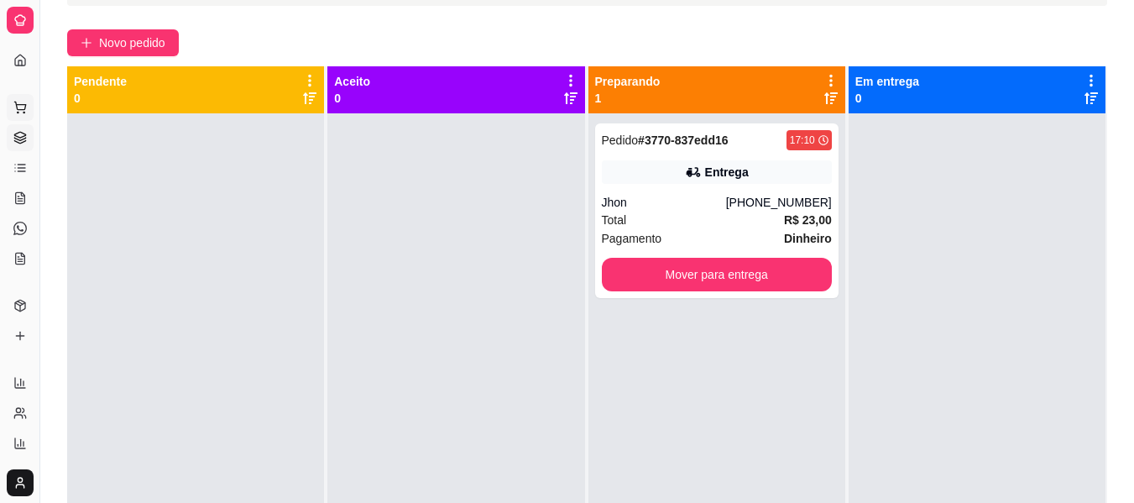
click at [16, 94] on button "Pedidos balcão (PDV)" at bounding box center [20, 107] width 27 height 27
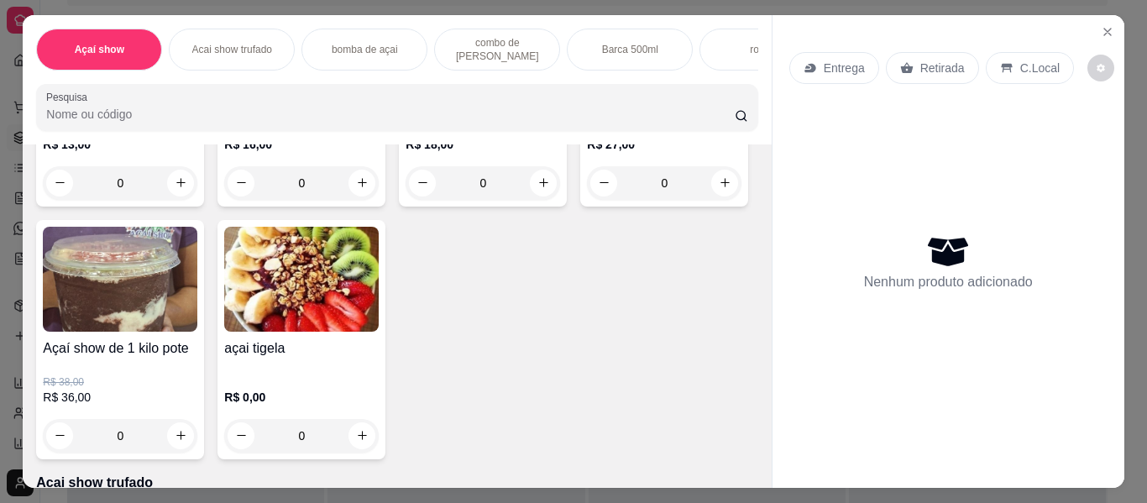
scroll to position [302, 0]
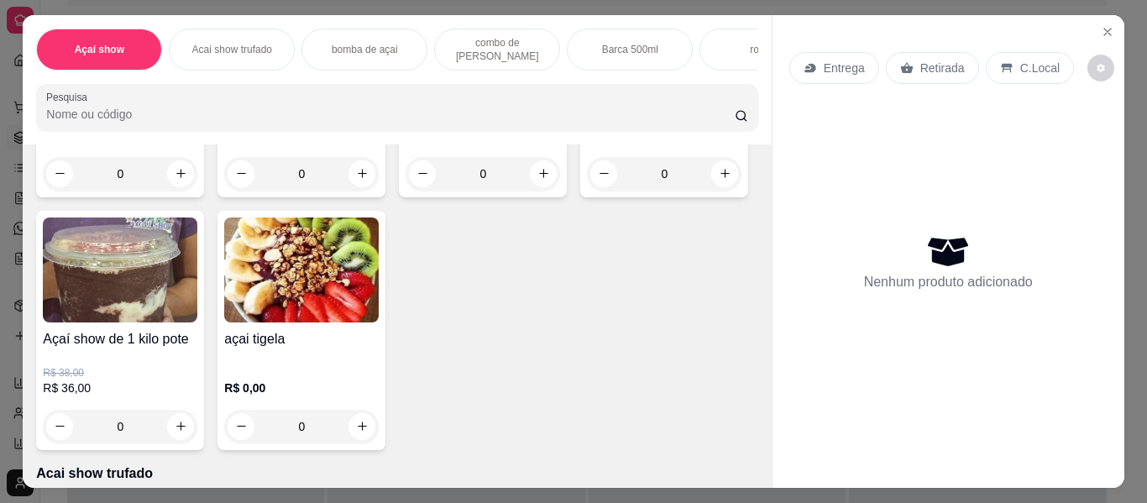
click at [763, 482] on div "Açaí show Acai show trufado bomba de açai combo de açai Barca 500ml roleta Porç…" at bounding box center [573, 251] width 1147 height 503
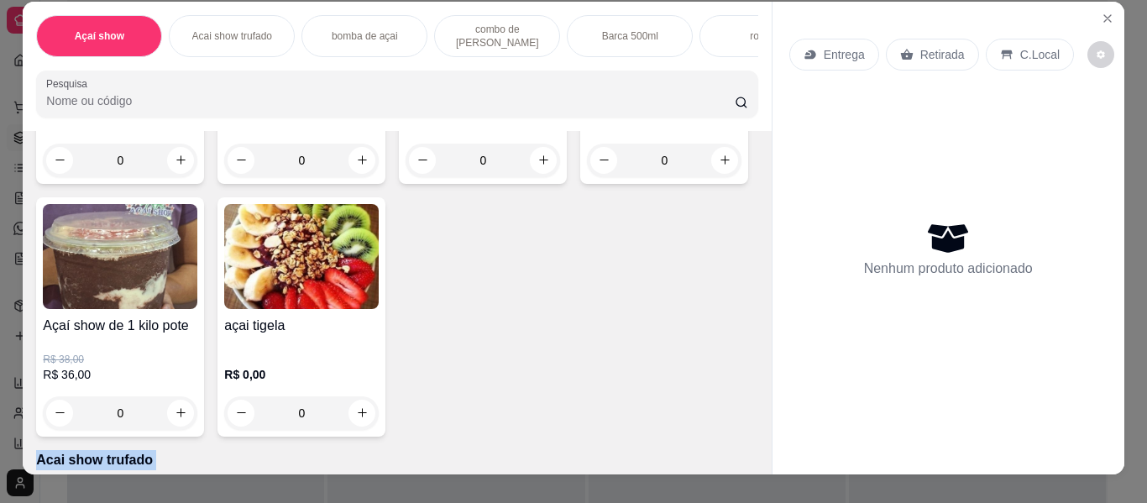
scroll to position [45, 0]
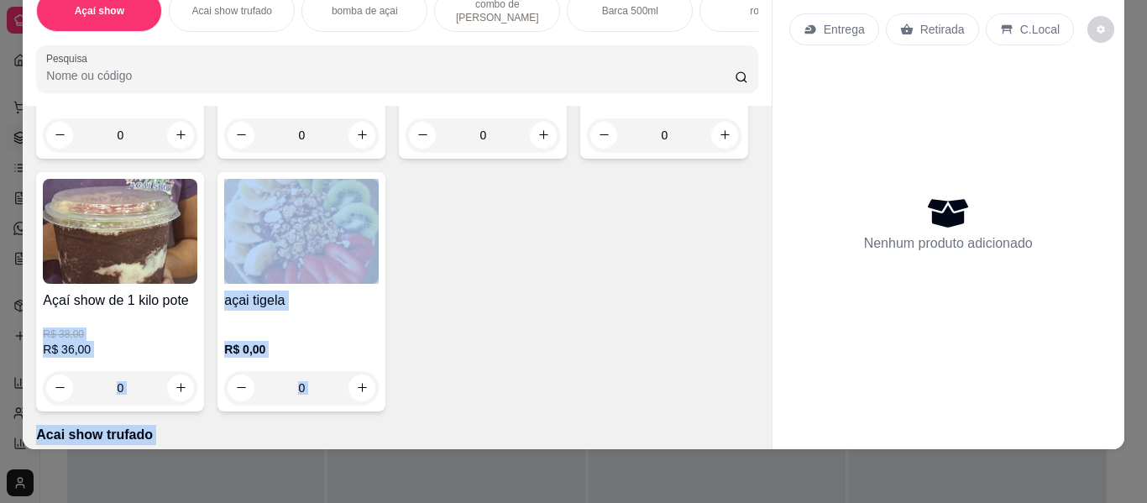
drag, startPoint x: 763, startPoint y: 482, endPoint x: 289, endPoint y: 338, distance: 495.9
click at [289, 338] on div "Açaí show Acai show trufado bomba de açai combo de açai Barca 500ml roleta Porç…" at bounding box center [573, 251] width 1147 height 503
click at [197, 338] on p "R$ 38,00" at bounding box center [120, 333] width 154 height 13
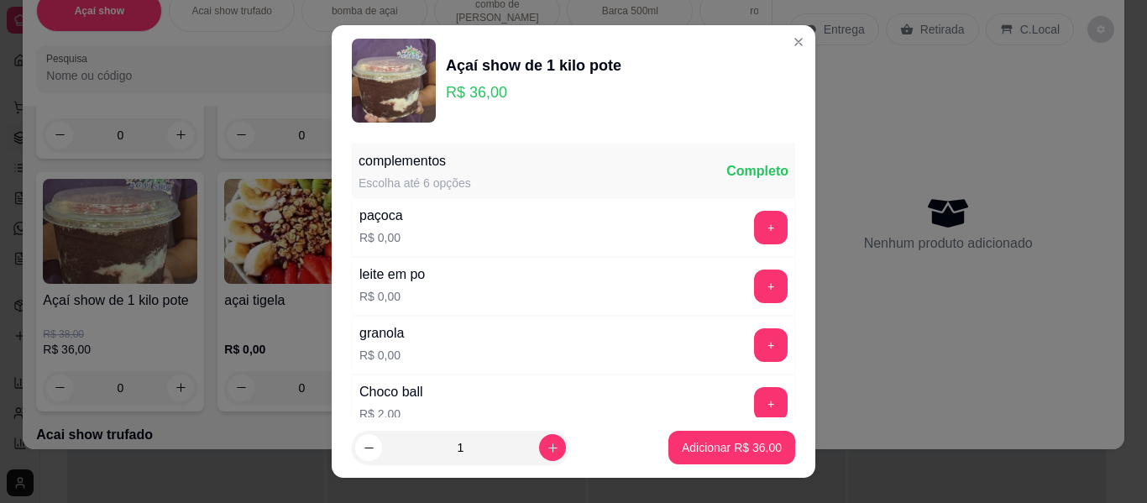
click at [775, 226] on div "complementos Escolha até 6 opções Completo paçoca R$ 0,00 + leite em po R$ 0,00…" at bounding box center [574, 276] width 484 height 281
click at [755, 230] on button "+" at bounding box center [771, 228] width 33 height 33
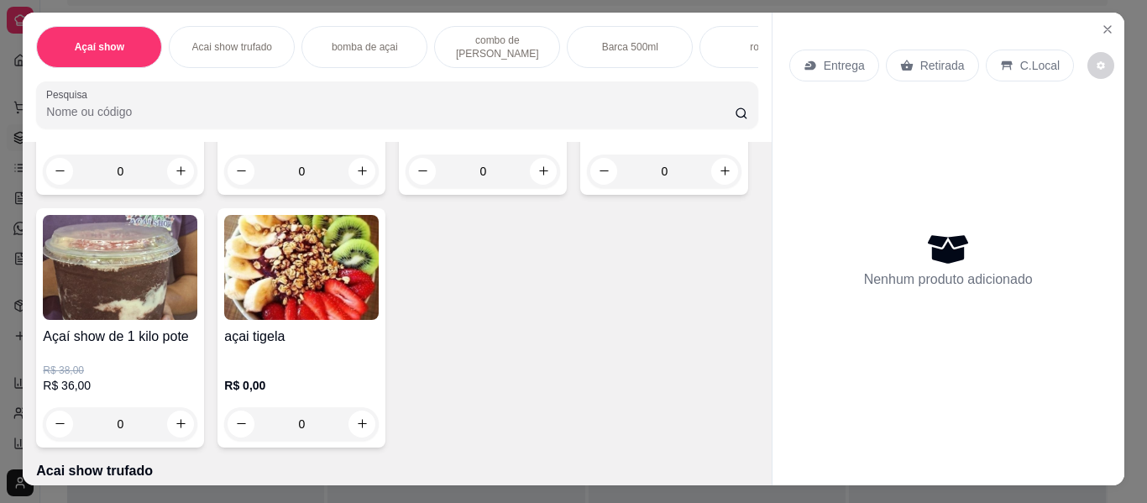
scroll to position [0, 0]
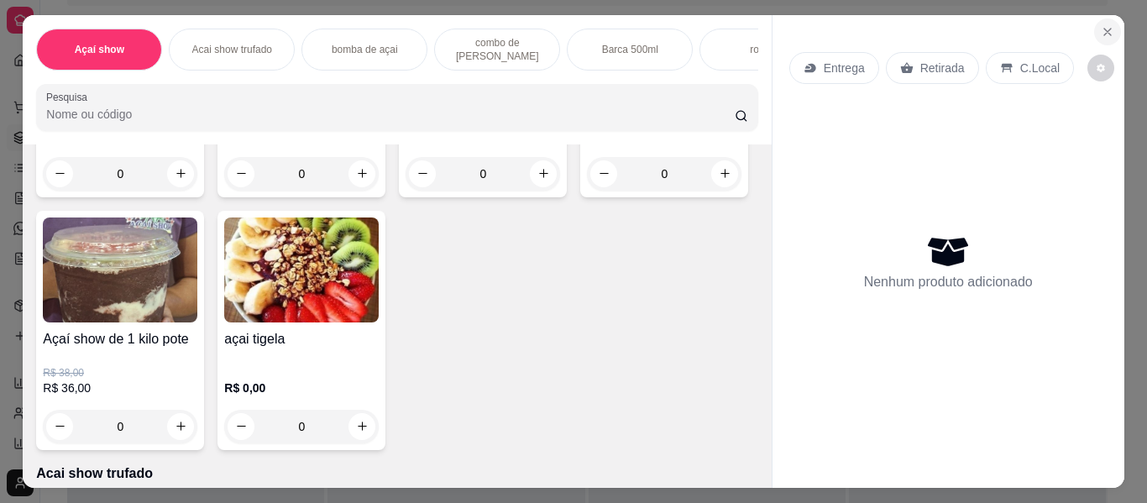
click at [1106, 18] on button "Close" at bounding box center [1107, 31] width 27 height 27
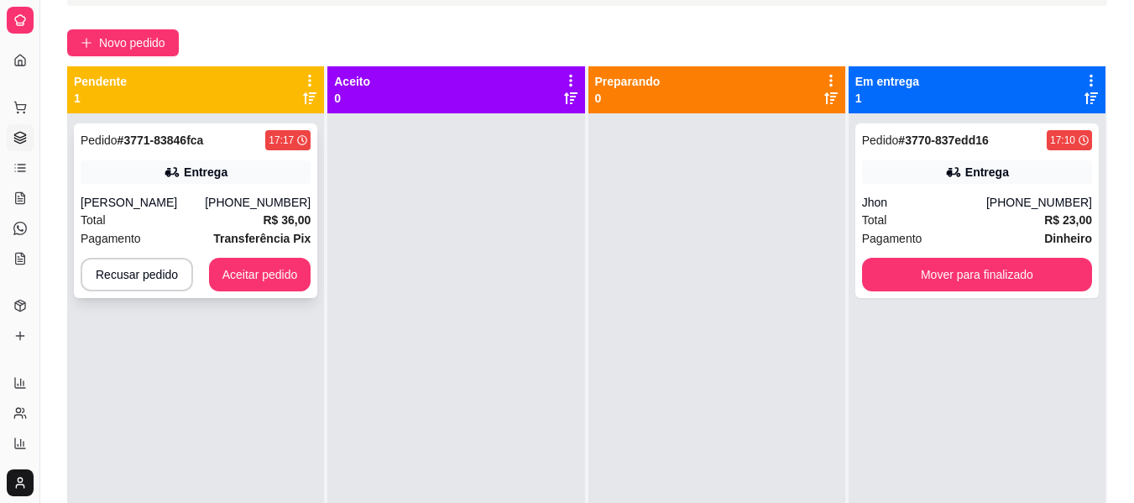
click at [190, 228] on div "Total R$ 36,00" at bounding box center [196, 220] width 230 height 18
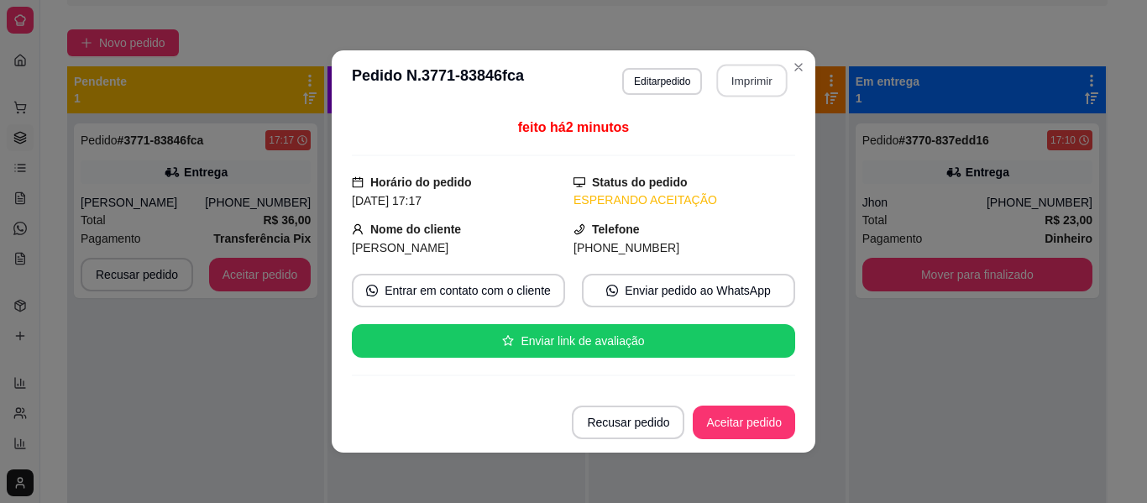
click at [741, 78] on button "Imprimir" at bounding box center [752, 81] width 71 height 33
click at [772, 424] on button "Aceitar pedido" at bounding box center [743, 422] width 99 height 33
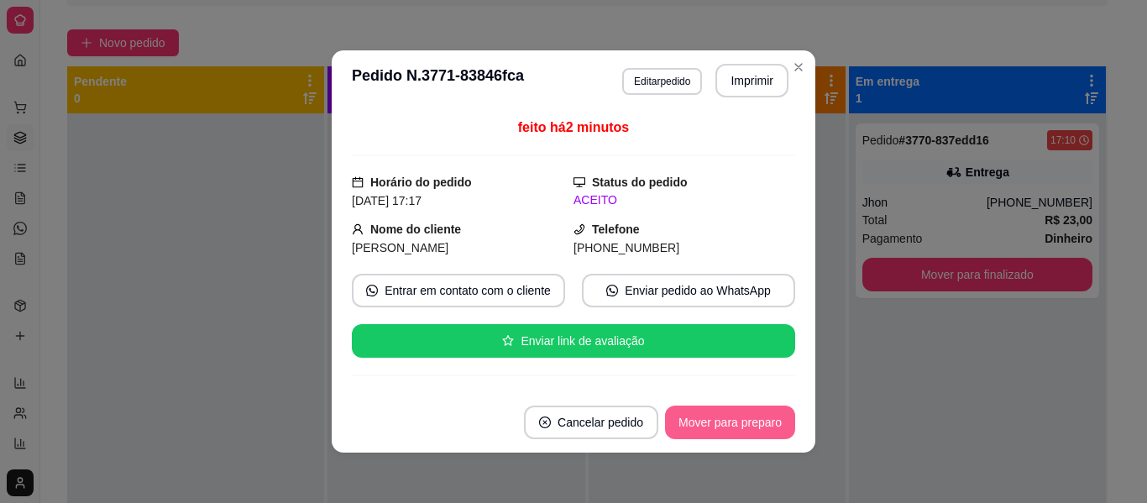
click at [772, 424] on button "Mover para preparo" at bounding box center [730, 423] width 130 height 34
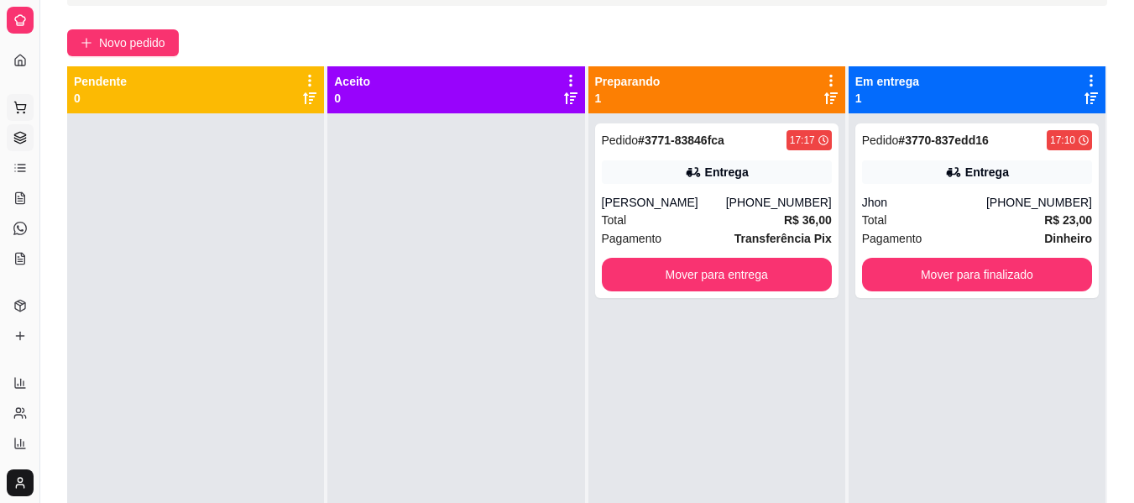
click at [20, 103] on icon at bounding box center [19, 107] width 13 height 13
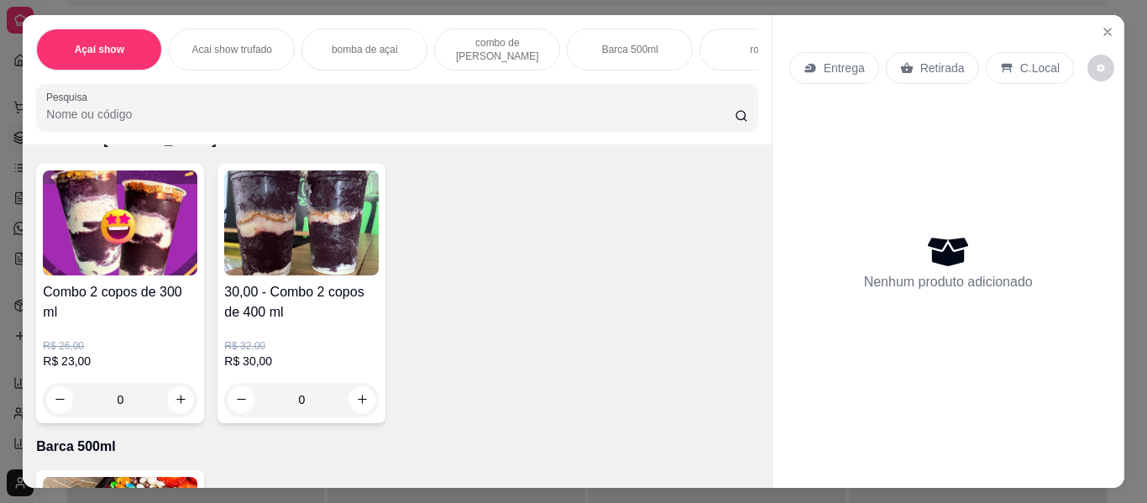
scroll to position [1209, 0]
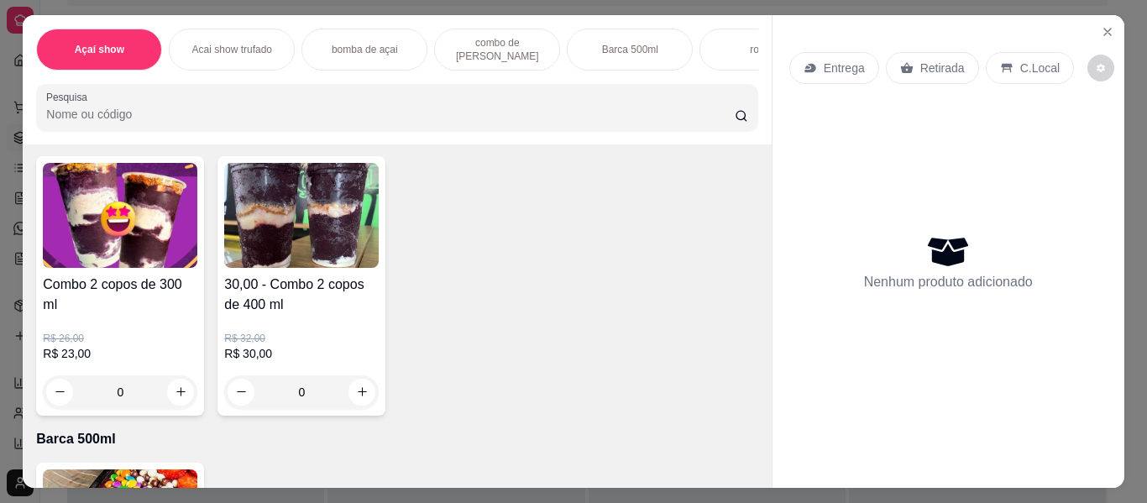
click at [746, 476] on div "Item avulso Açaí show 111 - açaí show 330ML copo R$ 13,00 0 Açaí show de 440 ml…" at bounding box center [397, 315] width 748 height 343
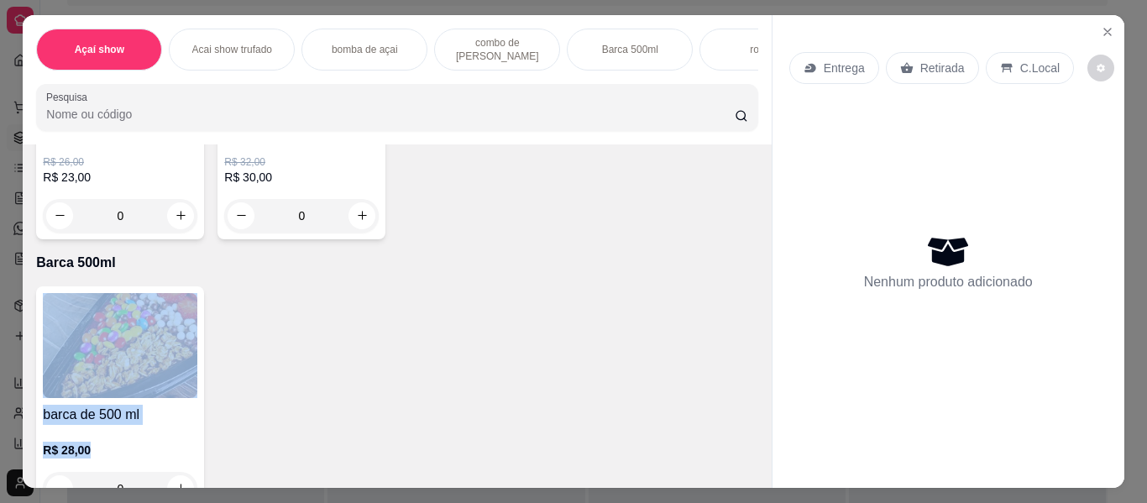
drag, startPoint x: 746, startPoint y: 476, endPoint x: 757, endPoint y: 476, distance: 10.9
click at [757, 476] on div "Item avulso Açaí show 111 - açaí show 330ML copo R$ 13,00 0 Açaí show de 440 ml…" at bounding box center [397, 315] width 748 height 343
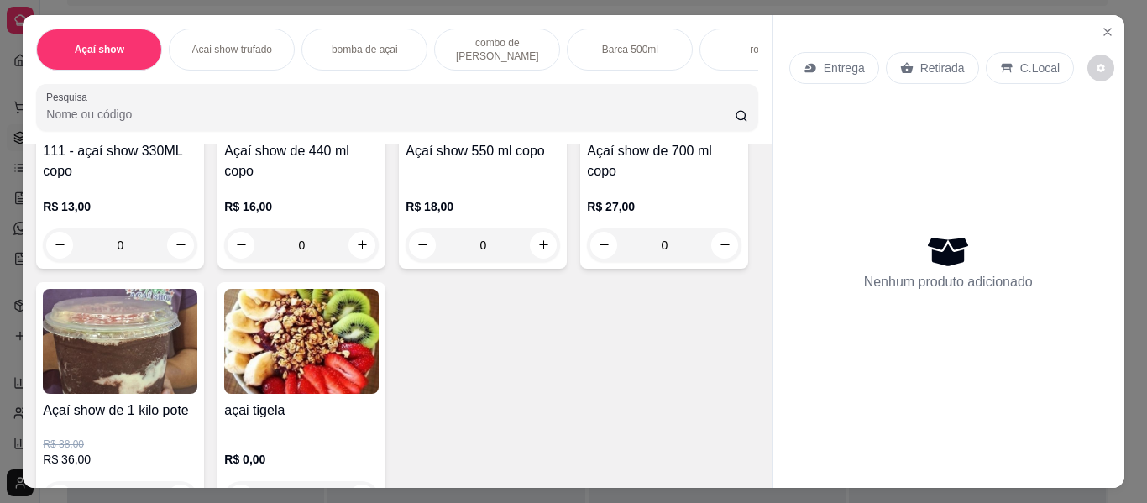
scroll to position [262, 0]
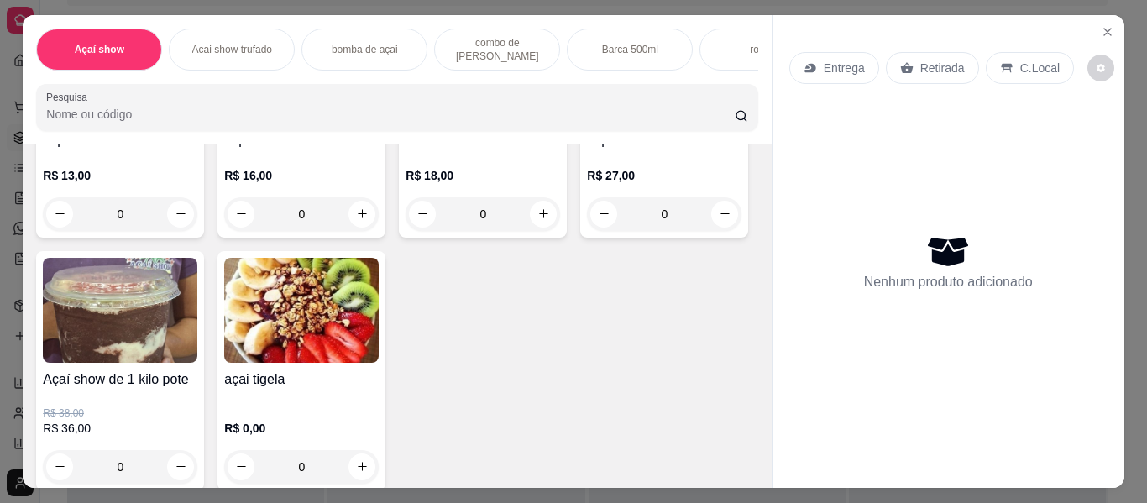
click at [197, 352] on img at bounding box center [120, 310] width 154 height 105
click at [197, 363] on img at bounding box center [120, 310] width 154 height 105
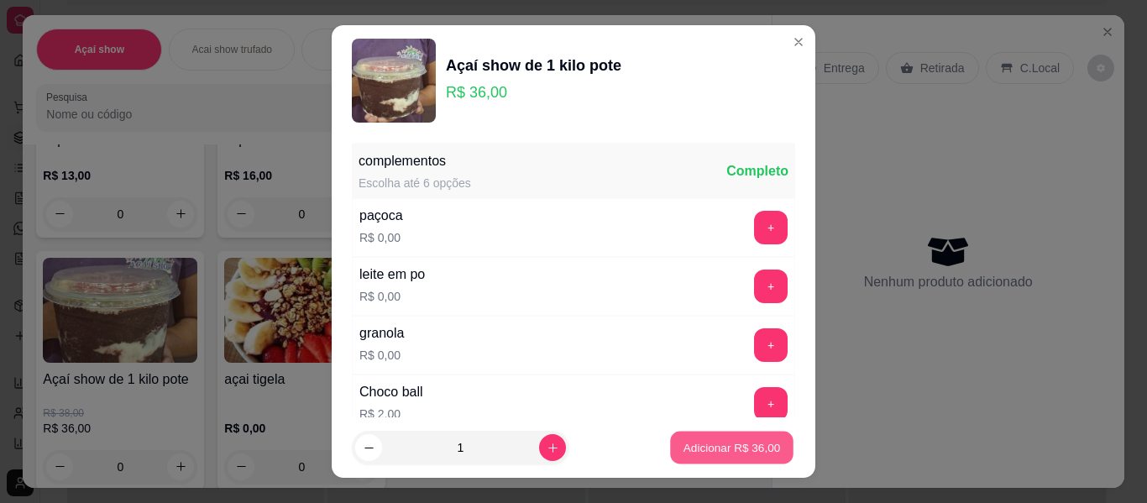
click at [712, 456] on button "Adicionar R$ 36,00" at bounding box center [731, 448] width 123 height 33
type input "1"
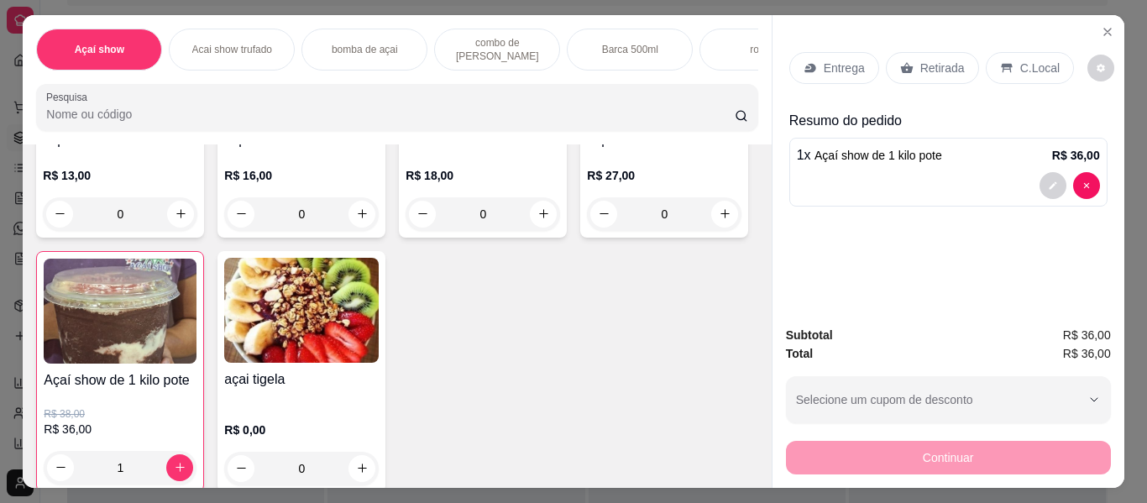
click at [825, 60] on p "Entrega" at bounding box center [844, 68] width 41 height 17
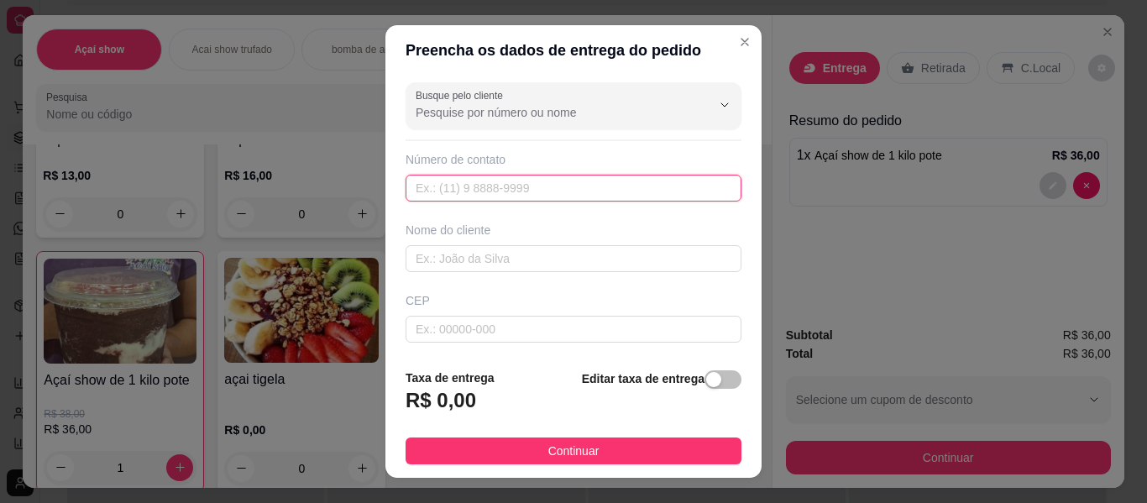
click at [632, 183] on input "text" at bounding box center [574, 188] width 336 height 27
type input "[PHONE_NUMBER]"
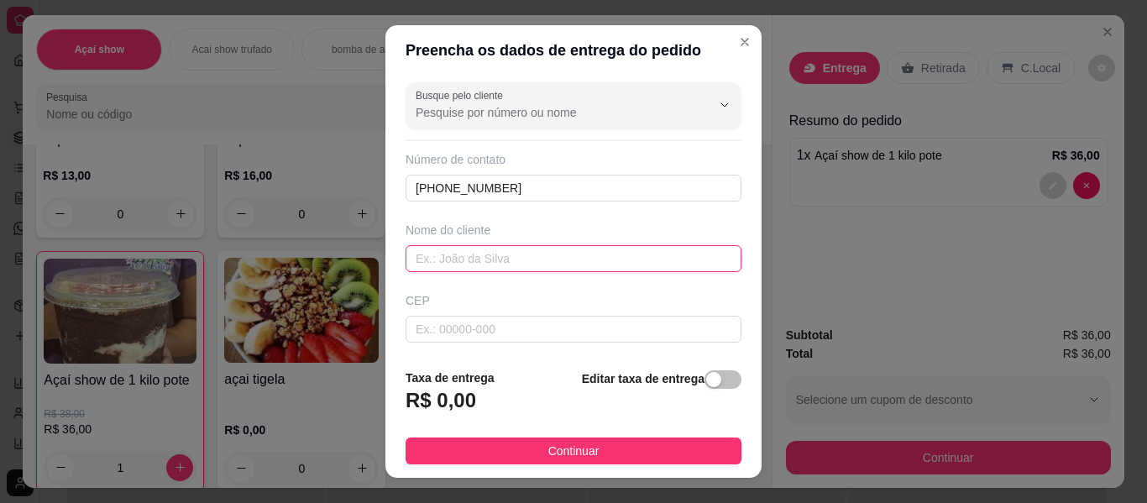
click at [606, 262] on input "text" at bounding box center [574, 258] width 336 height 27
type input "[PERSON_NAME]"
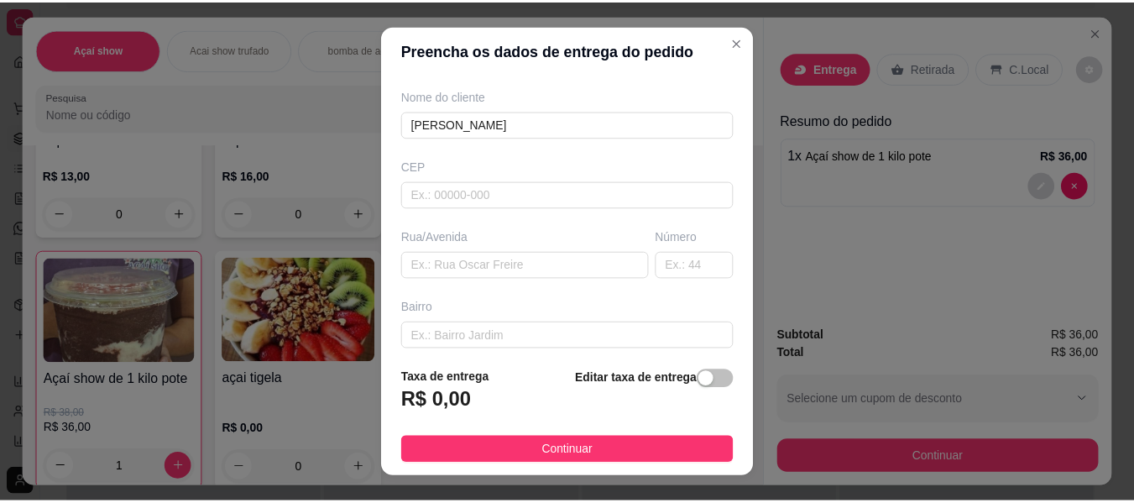
scroll to position [168, 0]
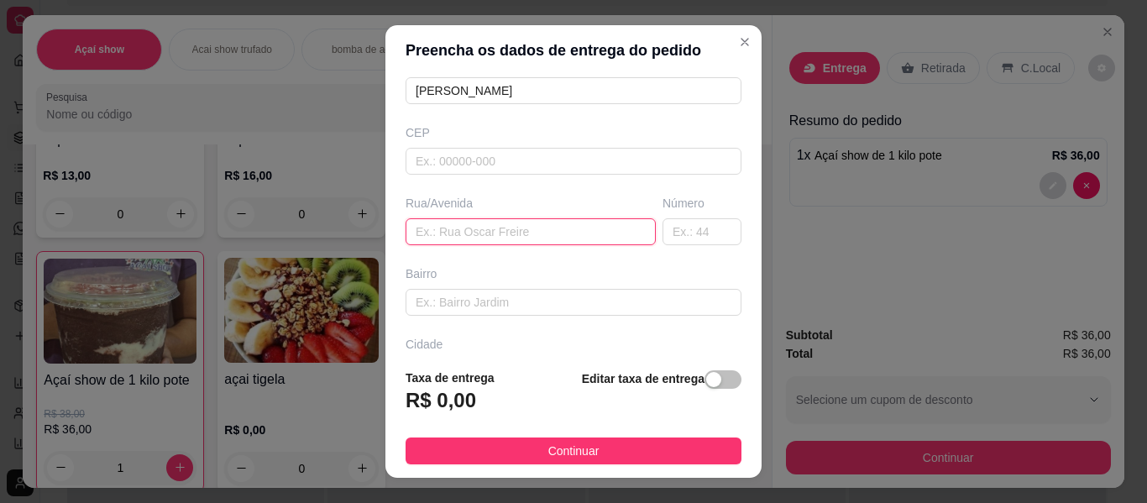
click at [586, 227] on input "text" at bounding box center [531, 231] width 250 height 27
type input "sitio aguia branca"
click at [708, 380] on span "button" at bounding box center [722, 379] width 37 height 18
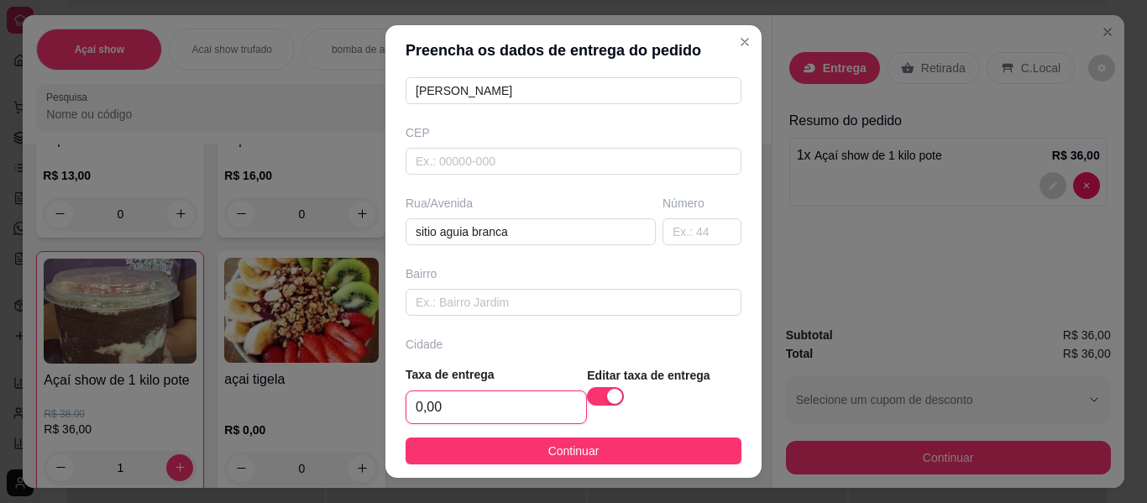
click at [463, 399] on input "0,00" at bounding box center [496, 407] width 180 height 32
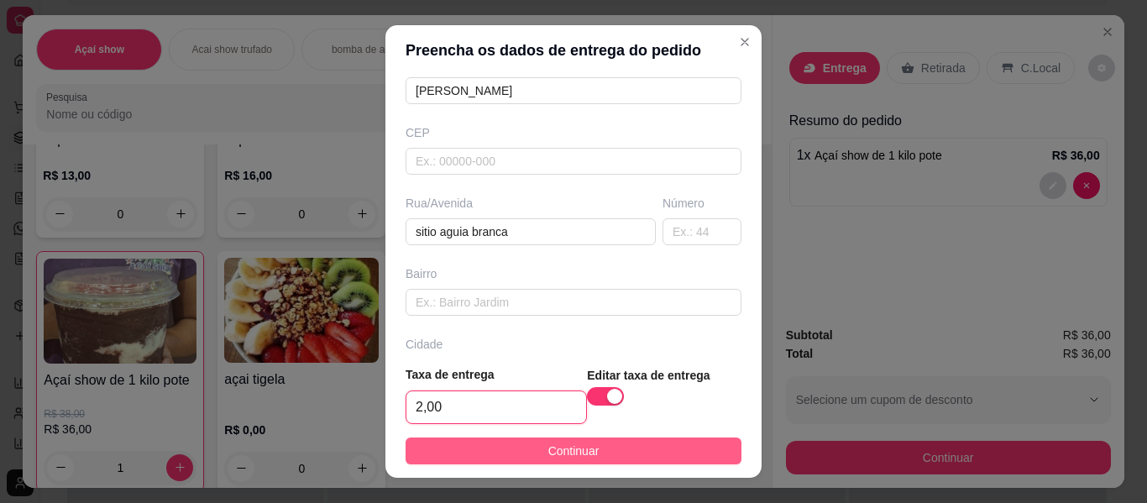
type input "2,00"
click at [576, 453] on span "Continuar" at bounding box center [573, 451] width 51 height 18
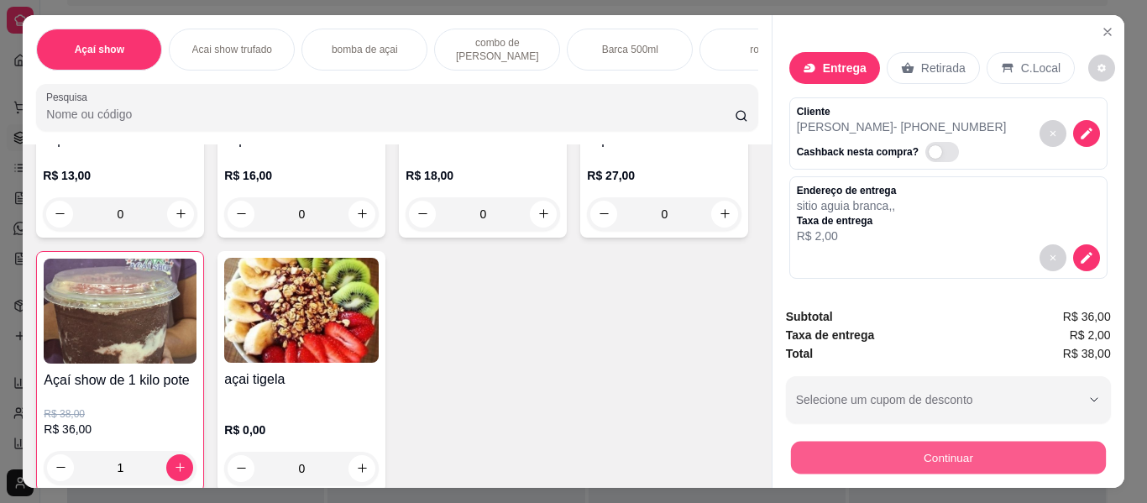
click at [986, 442] on button "Continuar" at bounding box center [947, 458] width 315 height 33
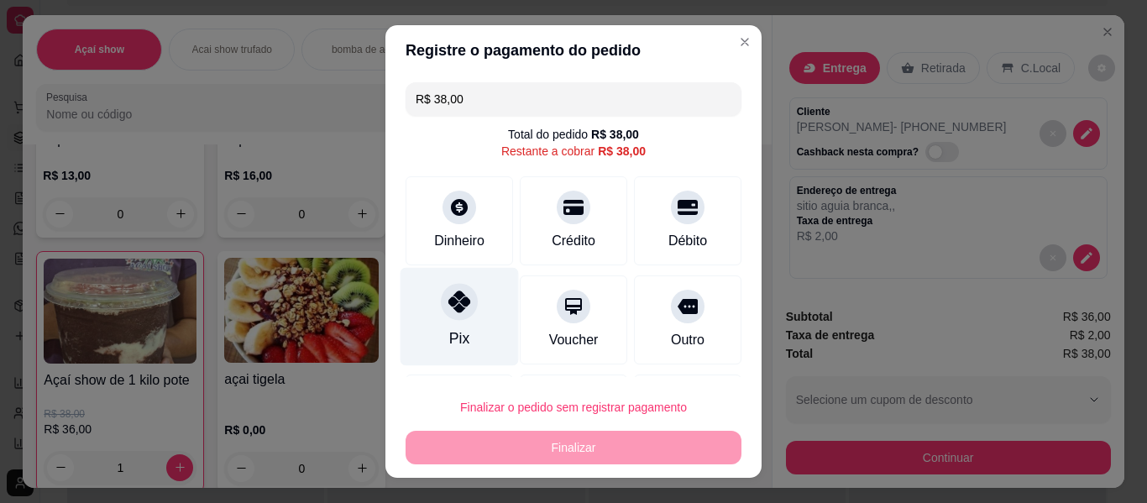
click at [479, 341] on div "Pix" at bounding box center [460, 317] width 118 height 98
type input "R$ 0,00"
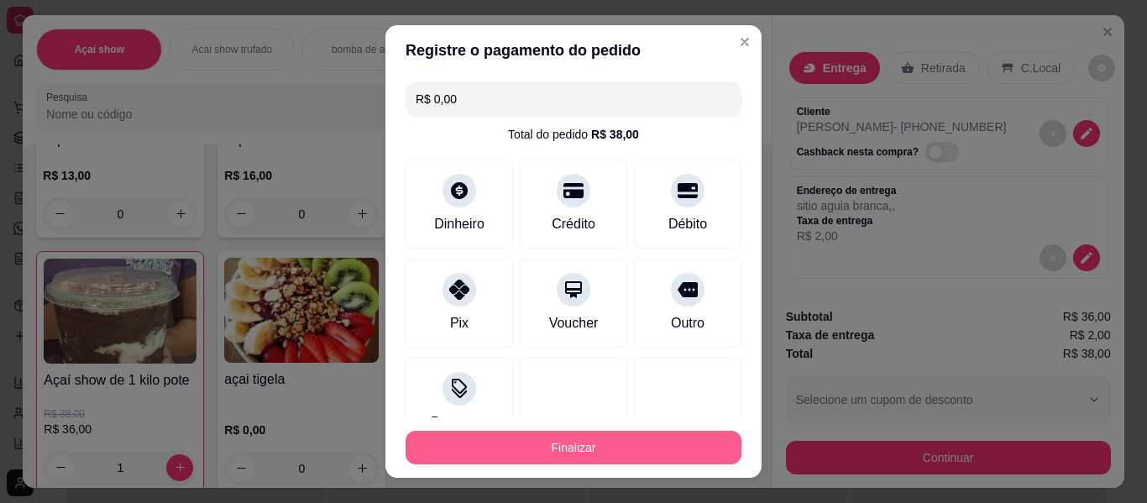
click at [601, 433] on button "Finalizar" at bounding box center [574, 448] width 336 height 34
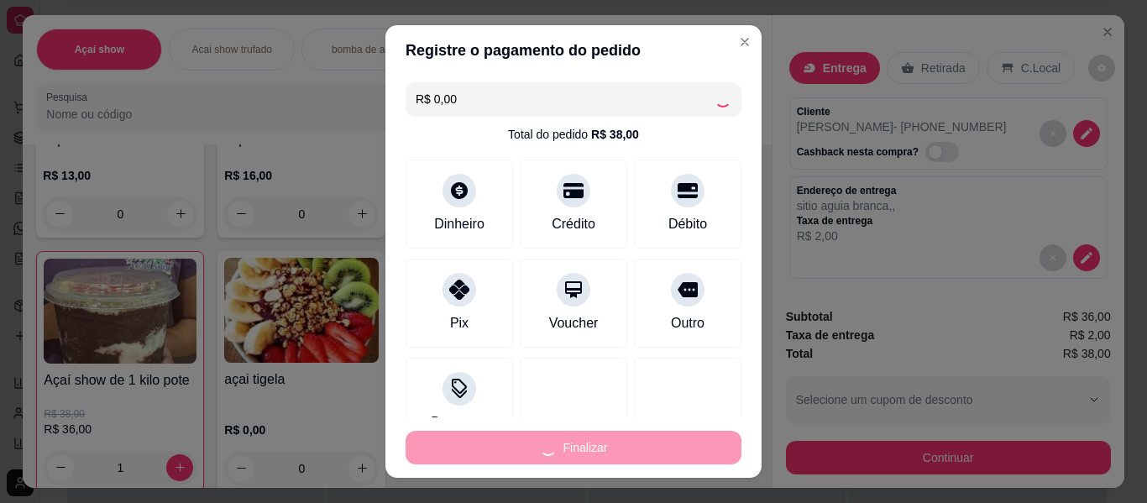
type input "0"
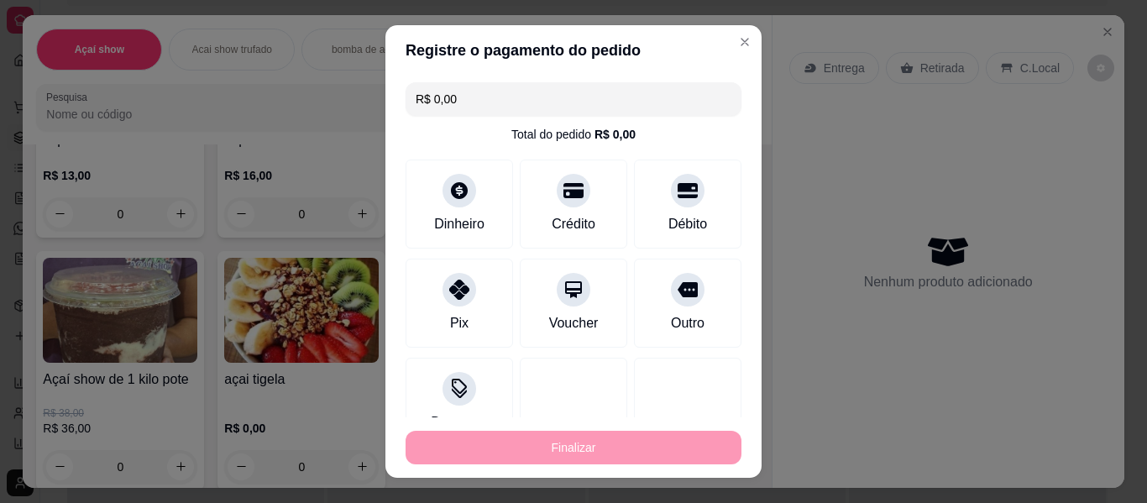
type input "-R$ 38,00"
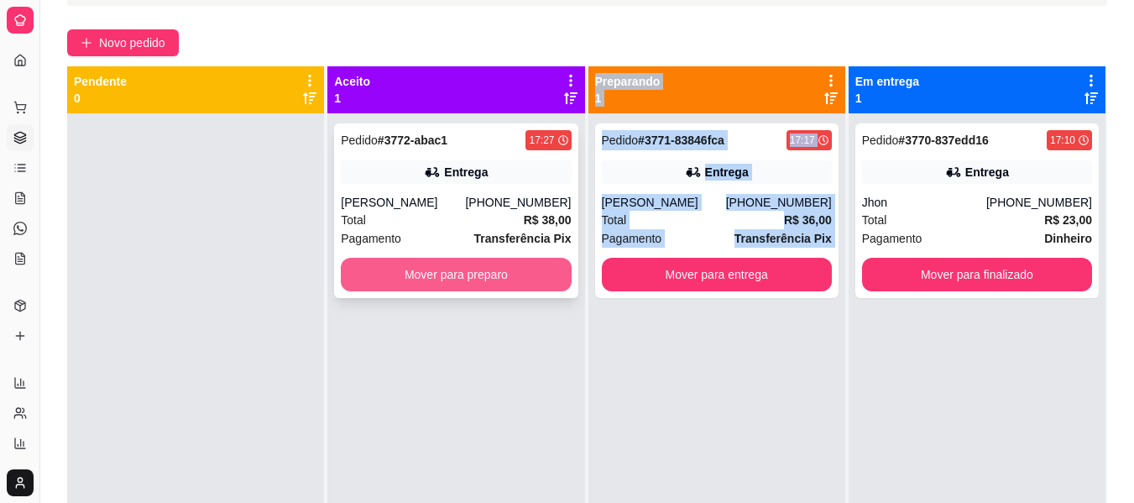
drag, startPoint x: 601, startPoint y: 433, endPoint x: 451, endPoint y: 277, distance: 216.8
click at [451, 277] on button "Mover para preparo" at bounding box center [455, 275] width 223 height 33
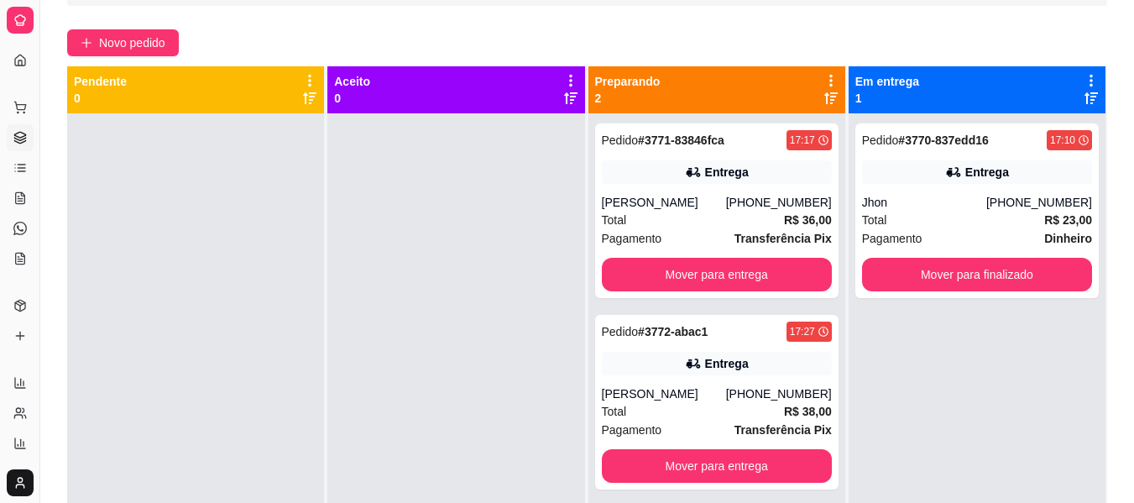
click at [447, 301] on div at bounding box center [455, 364] width 257 height 503
click at [18, 176] on link "Lista de Pedidos" at bounding box center [20, 167] width 27 height 27
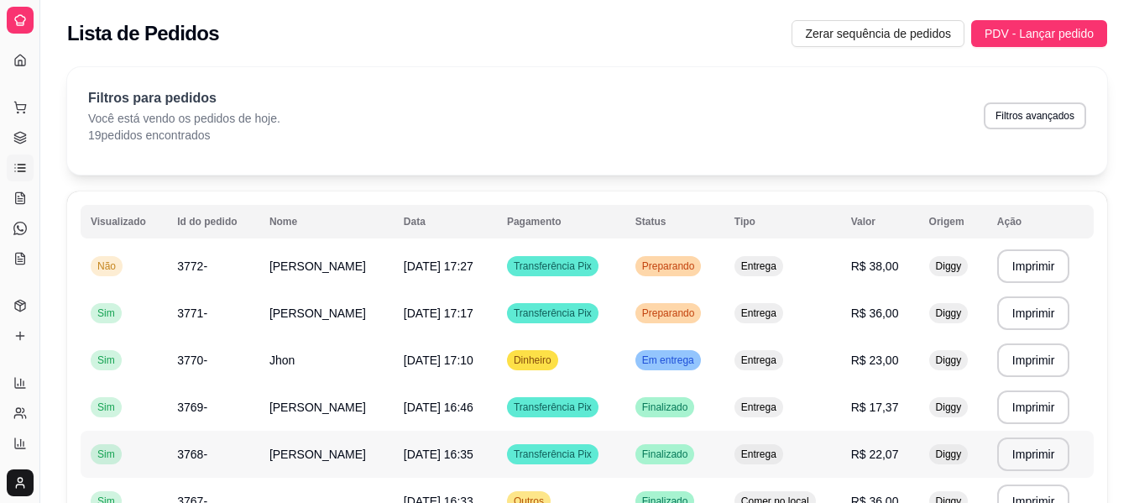
click at [676, 462] on div "Finalizado" at bounding box center [666, 454] width 60 height 20
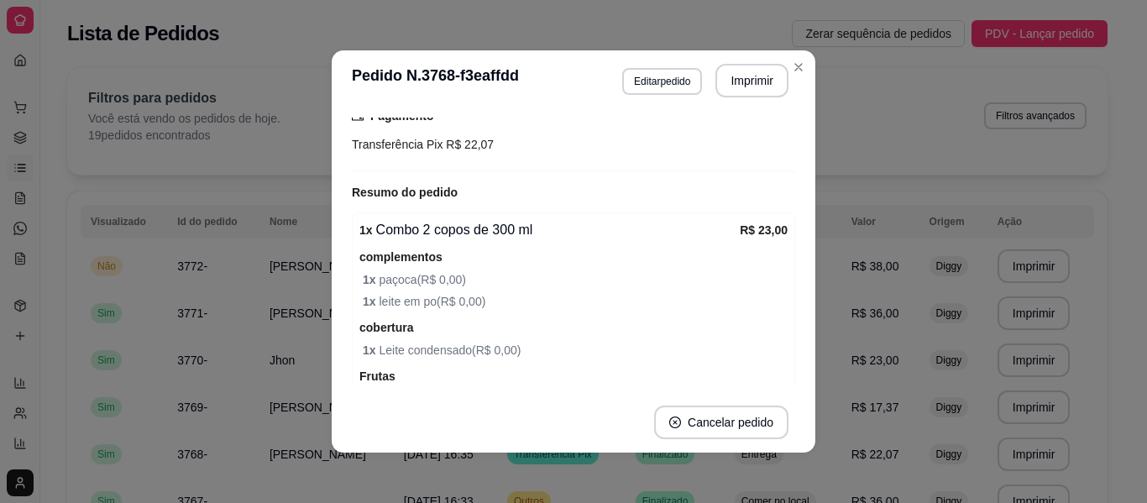
scroll to position [416, 0]
click at [736, 75] on button "Imprimir" at bounding box center [752, 81] width 71 height 33
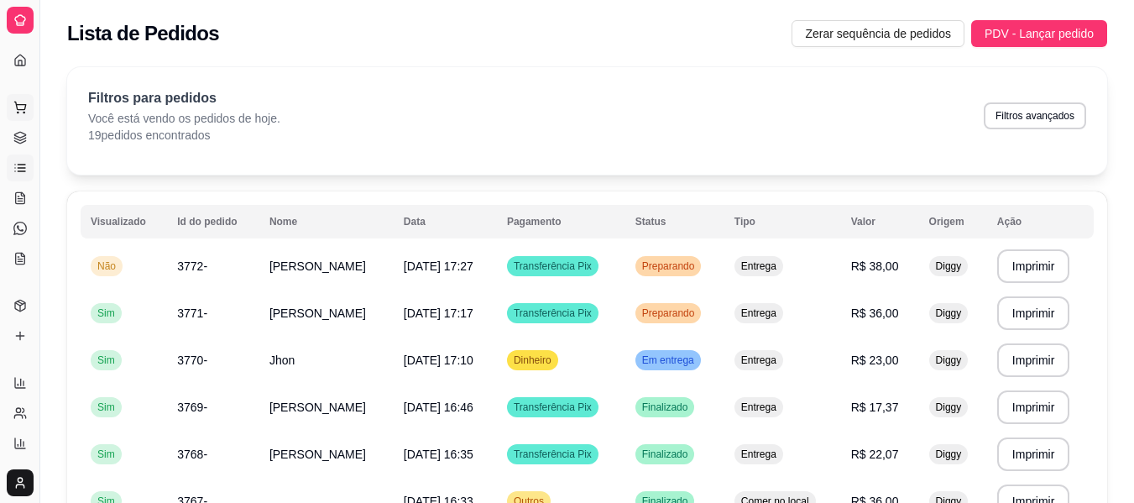
click at [27, 107] on button "Pedidos balcão (PDV)" at bounding box center [20, 107] width 27 height 27
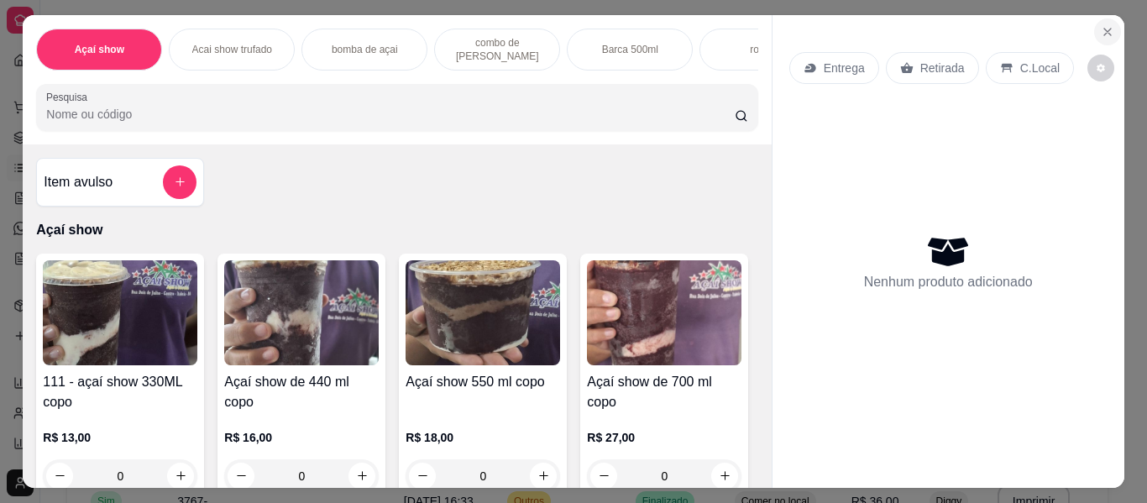
click at [1108, 25] on icon "Close" at bounding box center [1107, 31] width 13 height 13
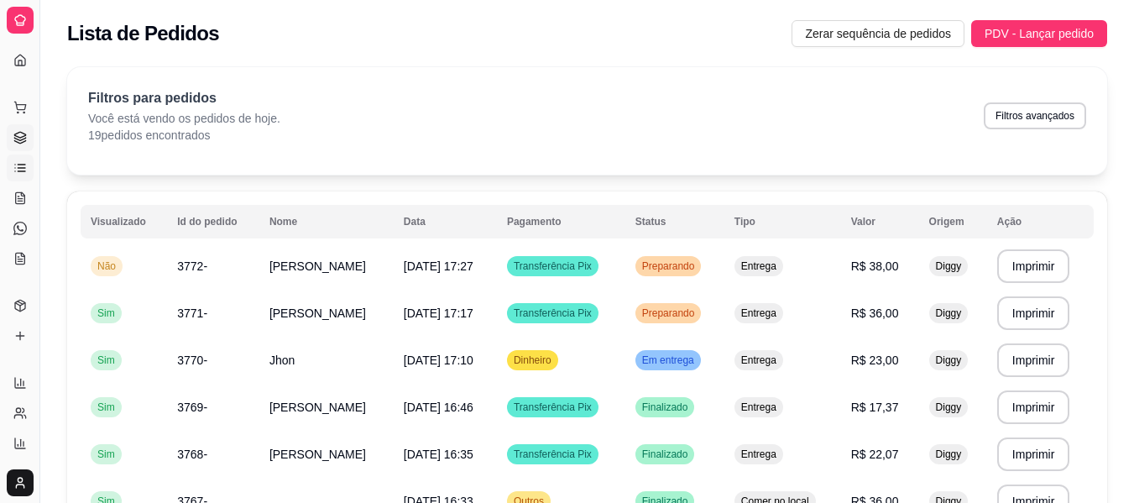
click at [22, 144] on icon at bounding box center [19, 137] width 13 height 13
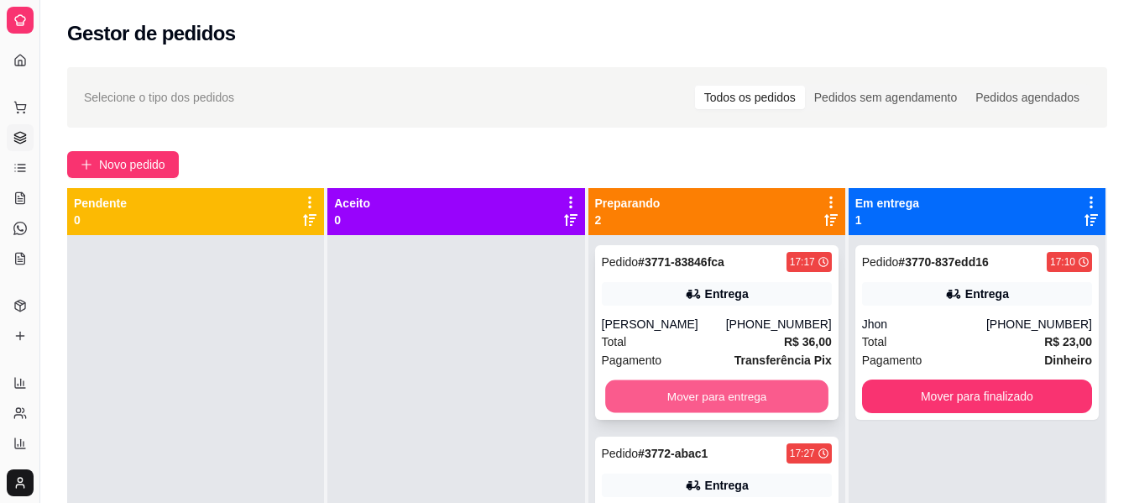
click at [783, 398] on button "Mover para entrega" at bounding box center [716, 396] width 223 height 33
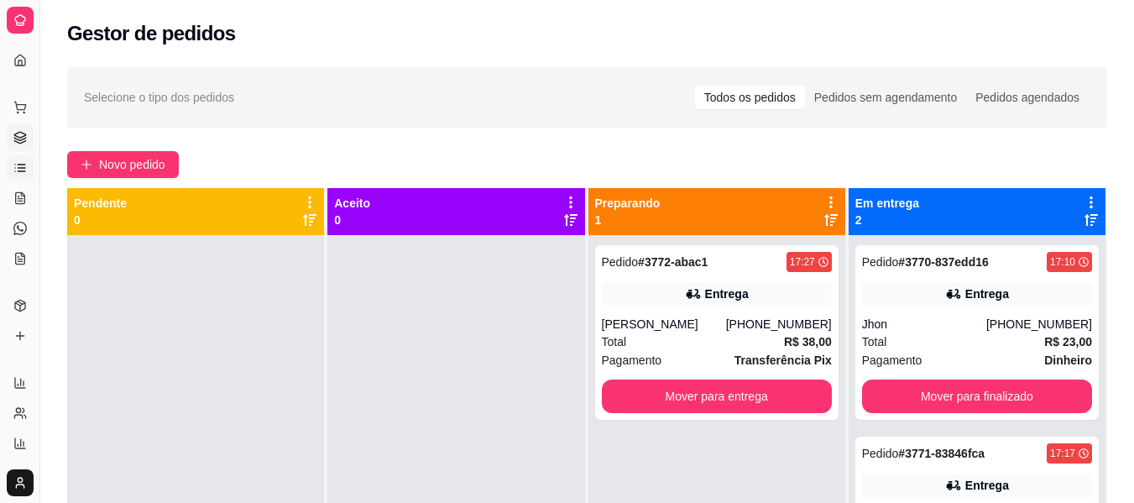
click at [26, 167] on icon at bounding box center [19, 167] width 13 height 13
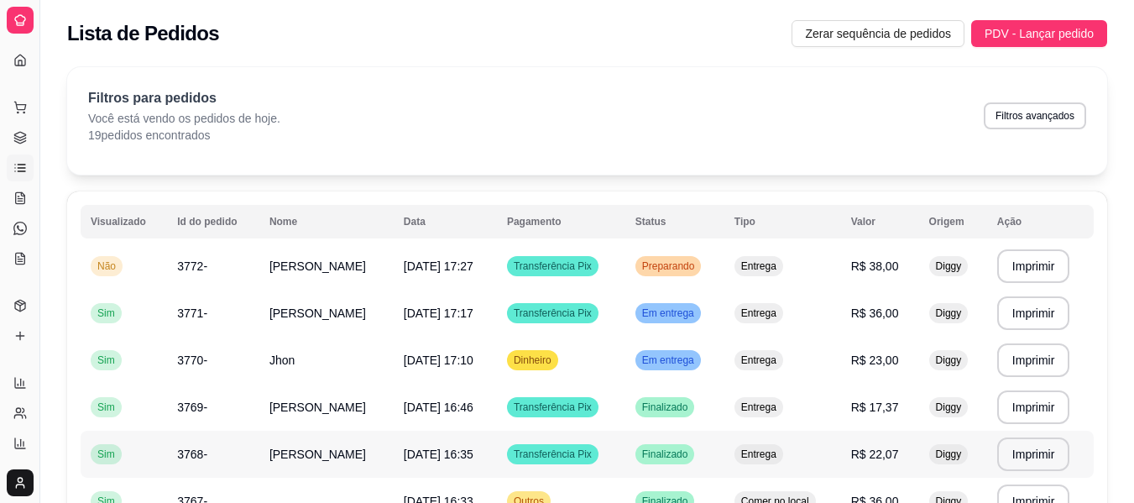
click at [594, 455] on span "Transferência Pix" at bounding box center [553, 454] width 85 height 13
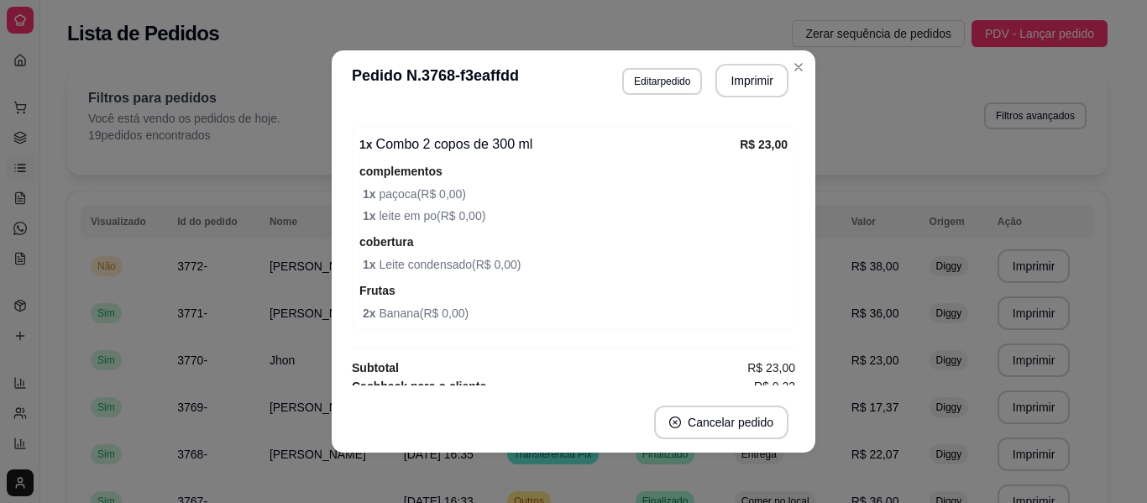
scroll to position [551, 0]
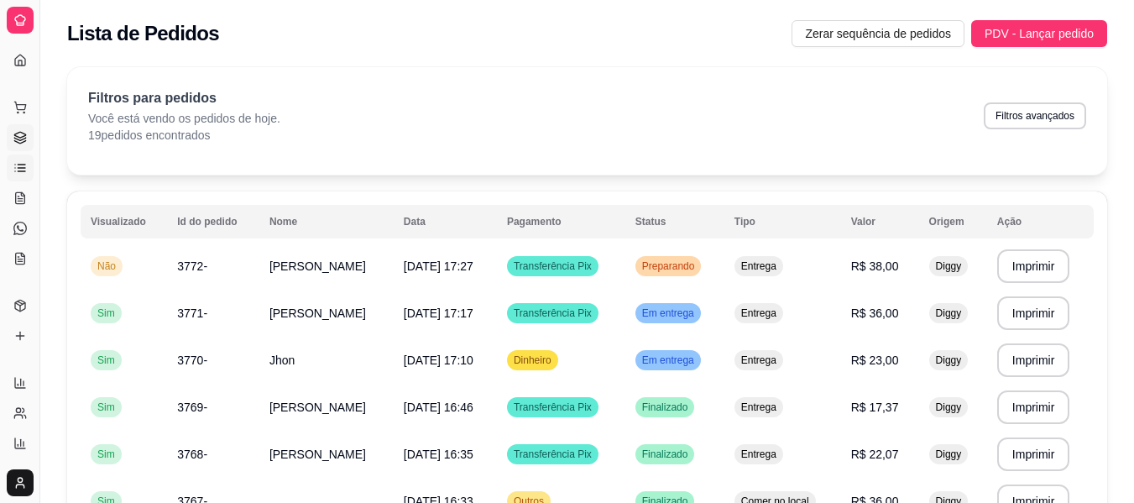
click at [28, 138] on link "Gestor de Pedidos" at bounding box center [20, 137] width 27 height 27
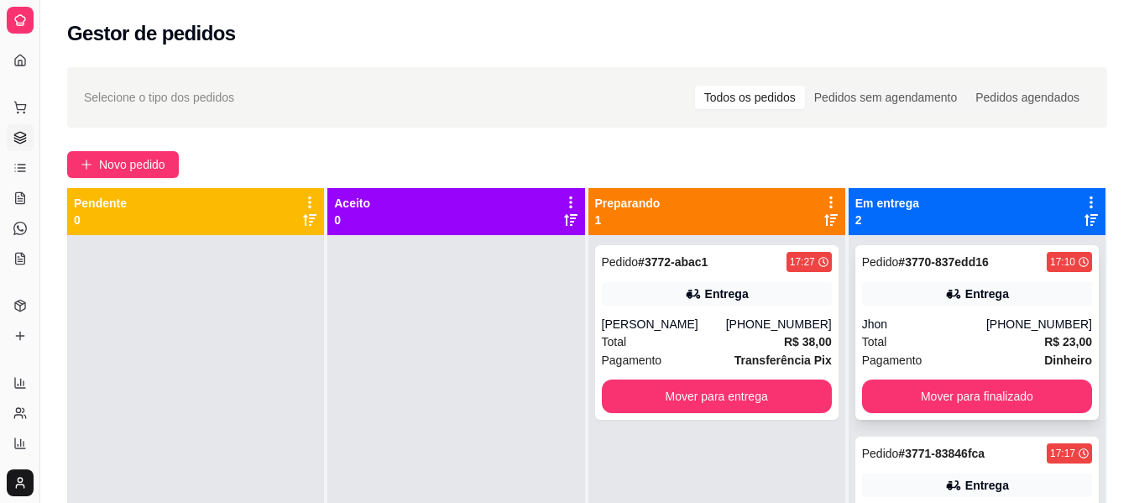
click at [1018, 354] on div "Pagamento Dinheiro" at bounding box center [977, 360] width 230 height 18
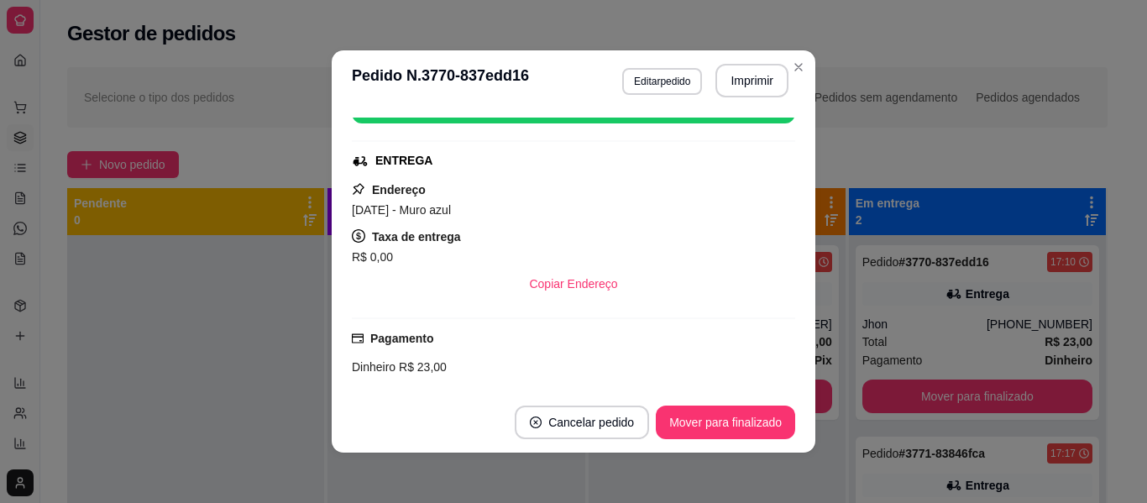
scroll to position [469, 0]
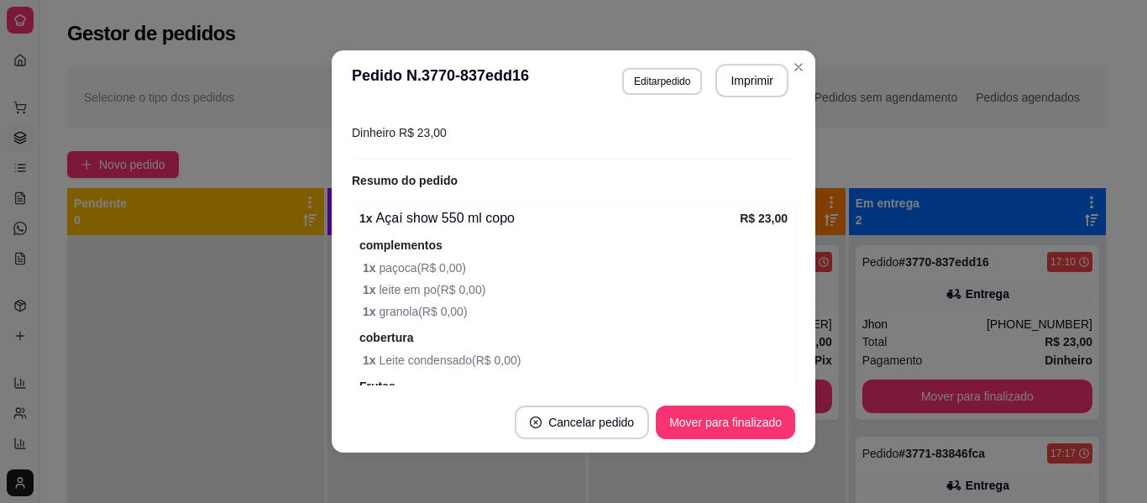
click at [788, 369] on div "feito há 23 minutos Horário do pedido [DATE] 17:10 Status do pedido SAIU PARA E…" at bounding box center [573, 252] width 443 height 268
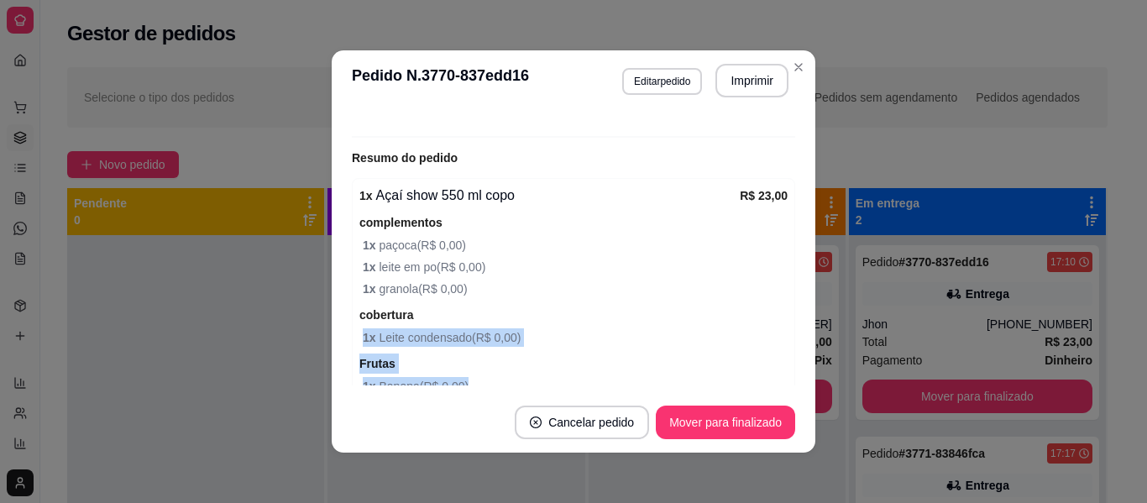
scroll to position [529, 0]
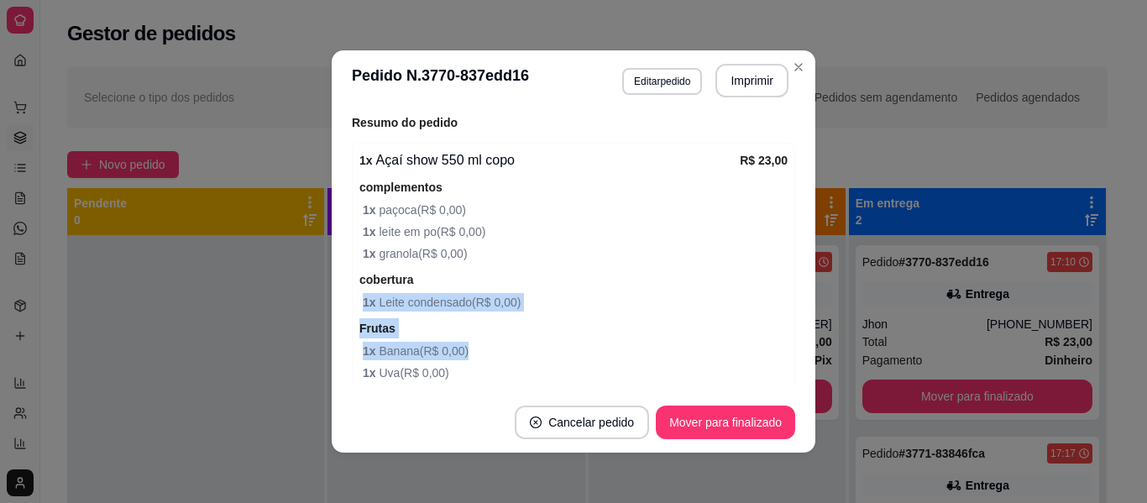
drag, startPoint x: 788, startPoint y: 369, endPoint x: 773, endPoint y: 371, distance: 15.3
click at [773, 371] on div "feito há 23 minutos Horário do pedido [DATE] 17:10 Status do pedido SAIU PARA E…" at bounding box center [573, 252] width 443 height 268
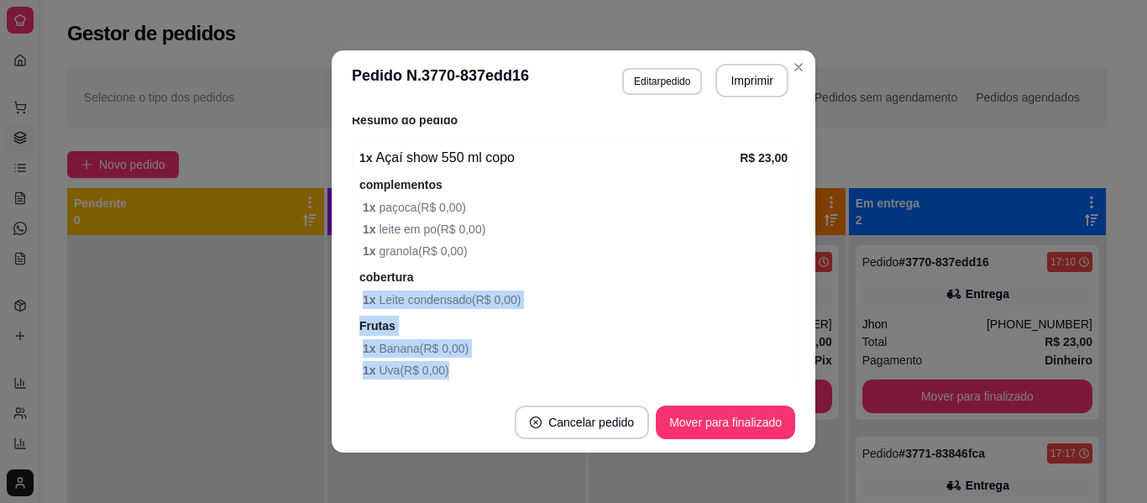
click at [773, 371] on div "1 x Açaí show 550 ml copo R$ 23,00 complementos 1 x paçoca ( R$ 0,00 ) 1 x leit…" at bounding box center [573, 288] width 443 height 296
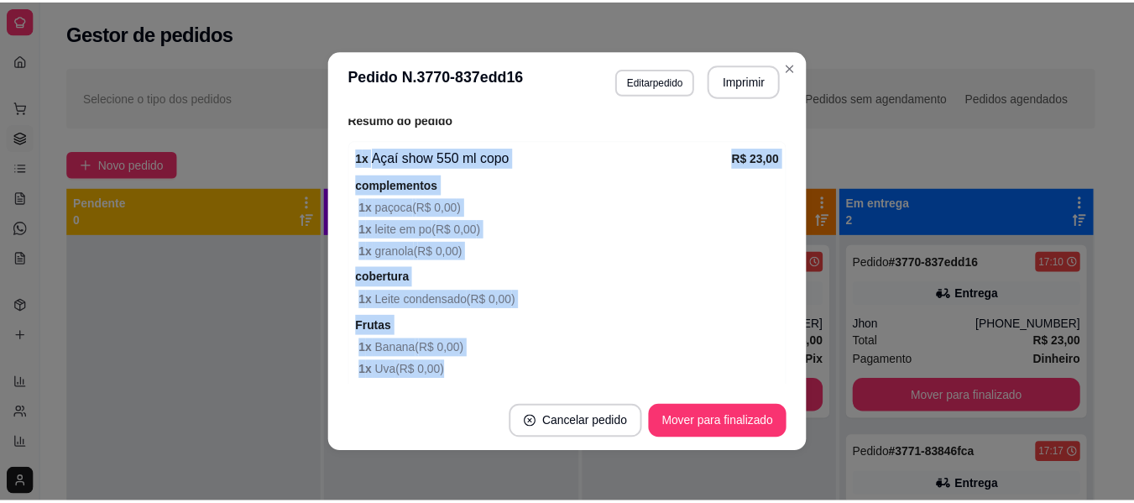
scroll to position [0, 0]
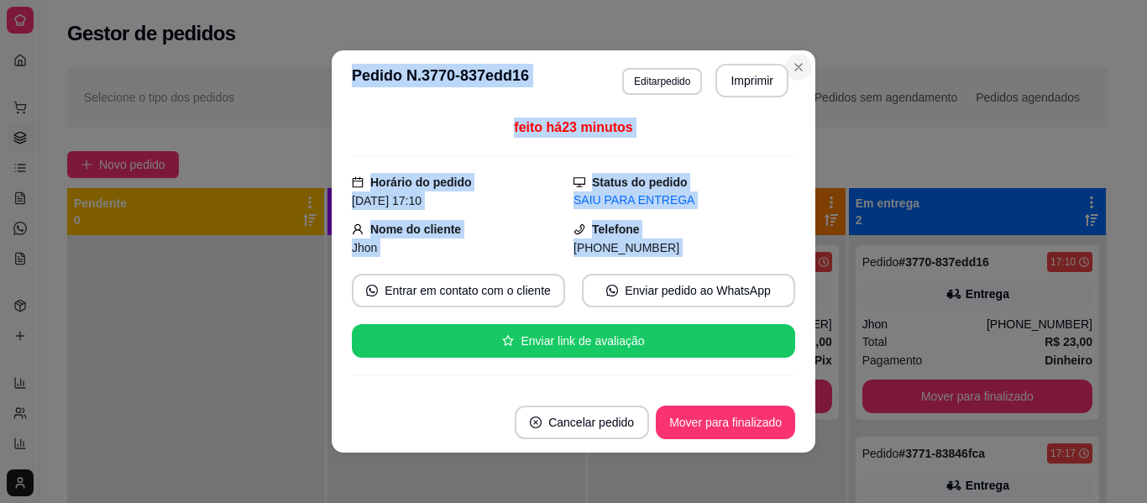
drag, startPoint x: 773, startPoint y: 371, endPoint x: 803, endPoint y: 62, distance: 310.4
click at [803, 62] on section "**********" at bounding box center [574, 251] width 484 height 402
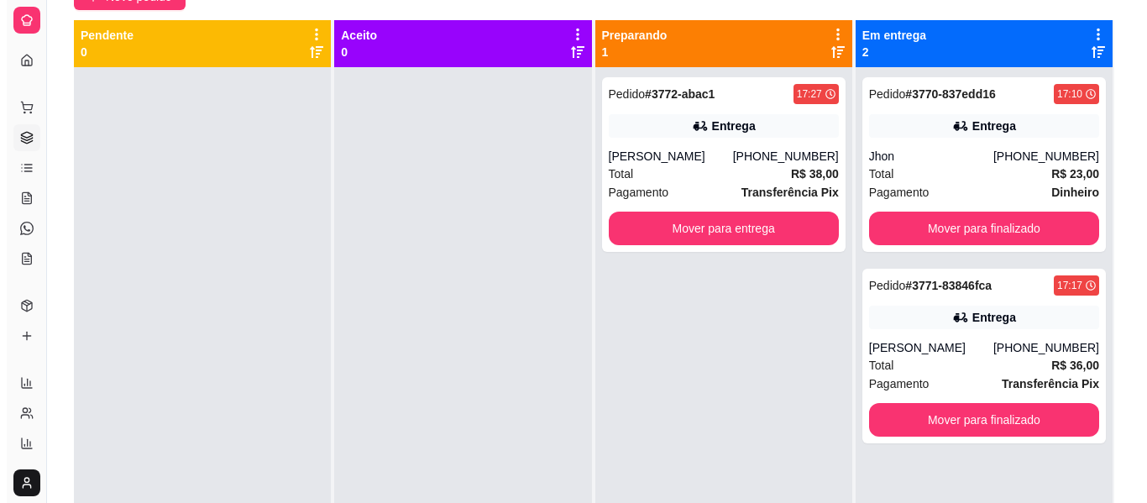
scroll to position [202, 0]
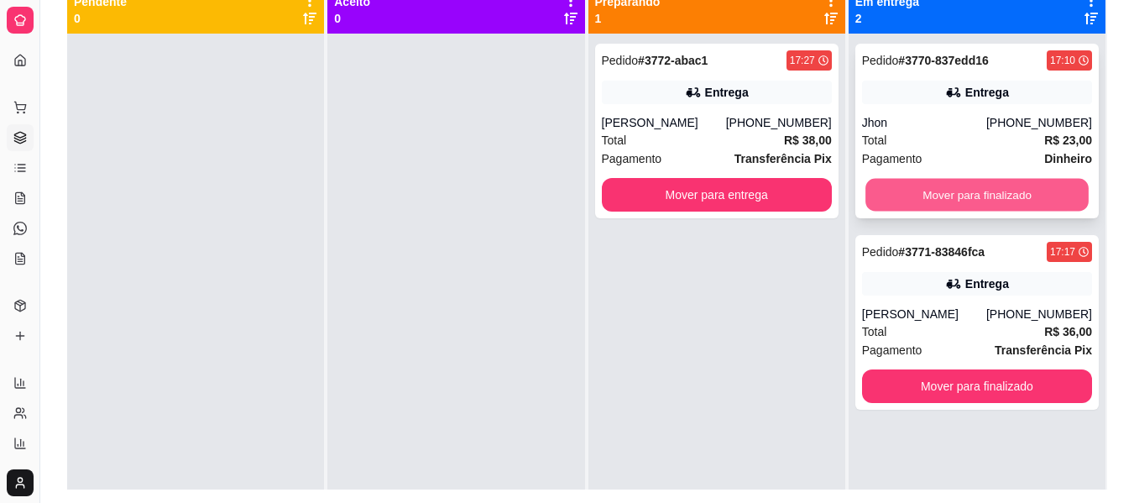
click at [943, 185] on button "Mover para finalizado" at bounding box center [977, 195] width 223 height 33
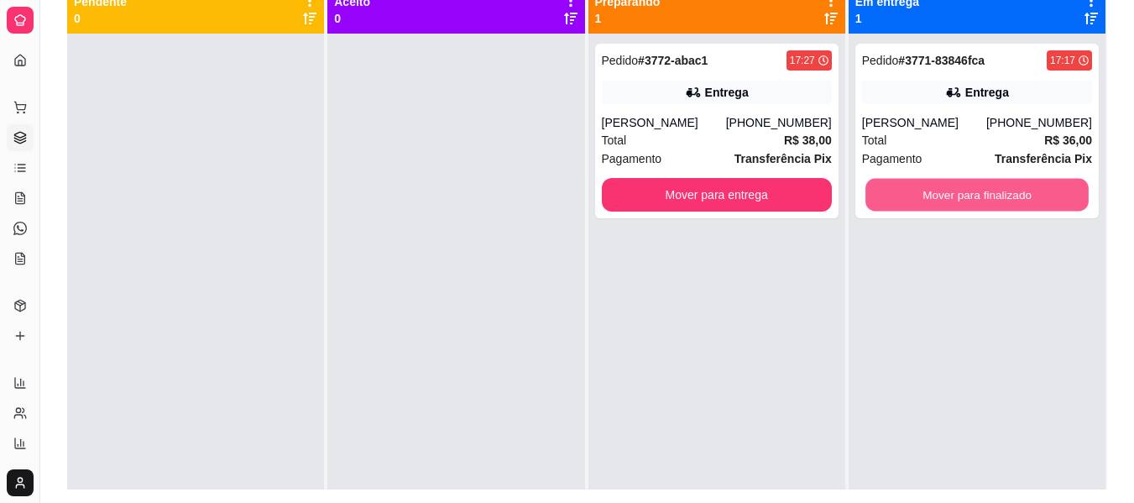
click at [943, 185] on button "Mover para finalizado" at bounding box center [977, 195] width 223 height 33
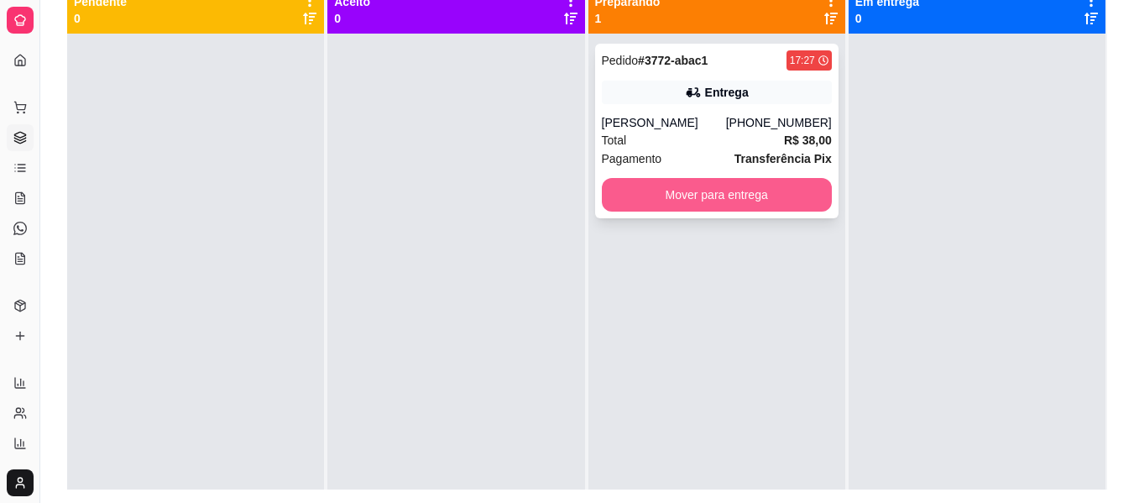
click at [689, 187] on button "Mover para entrega" at bounding box center [717, 195] width 230 height 34
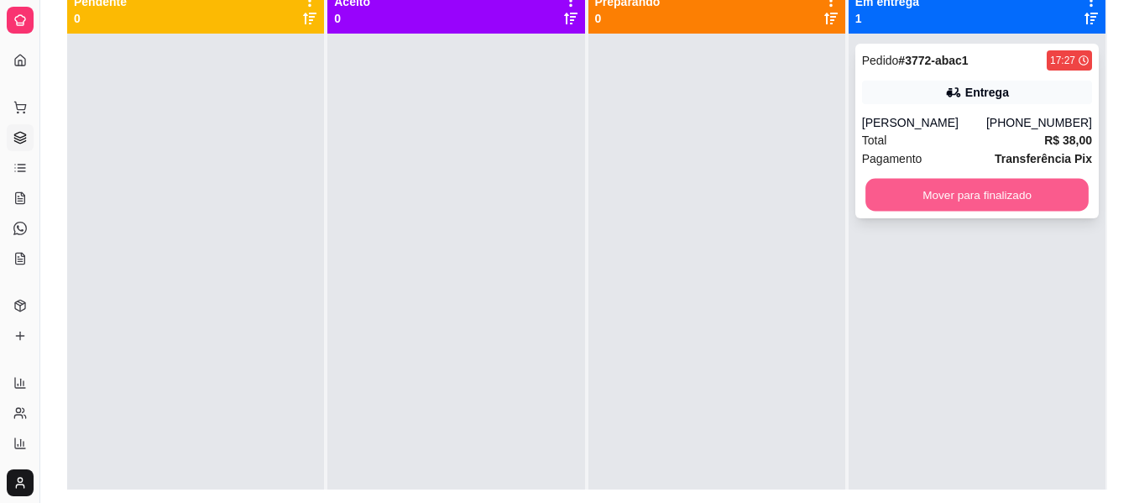
click at [923, 200] on button "Mover para finalizado" at bounding box center [977, 195] width 223 height 33
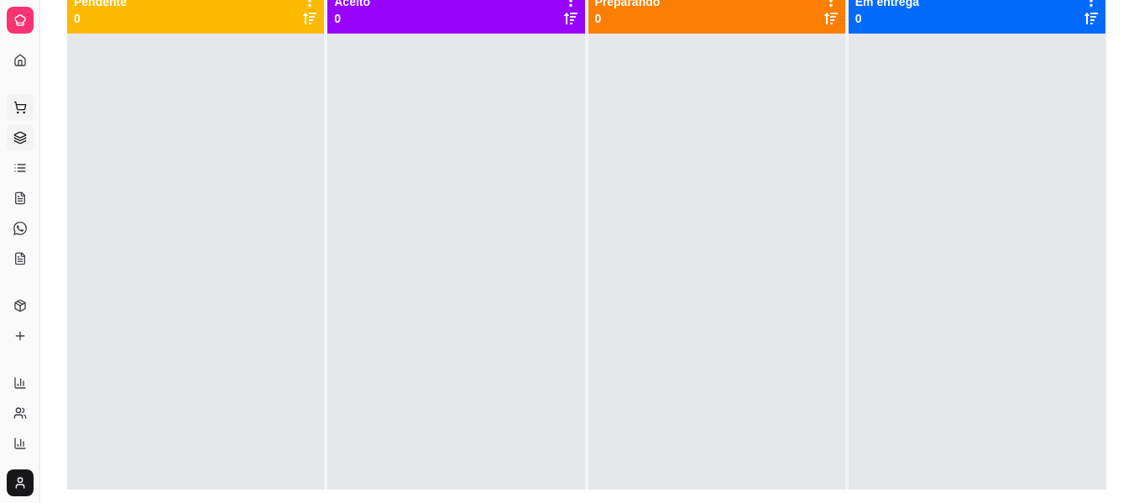
click at [13, 97] on button "Pedidos balcão (PDV)" at bounding box center [20, 107] width 27 height 27
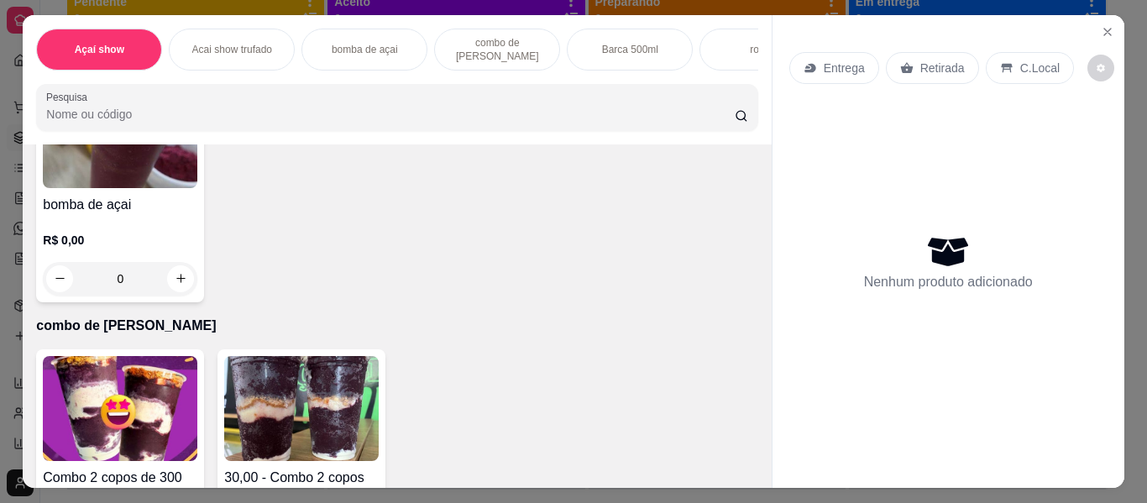
scroll to position [1075, 0]
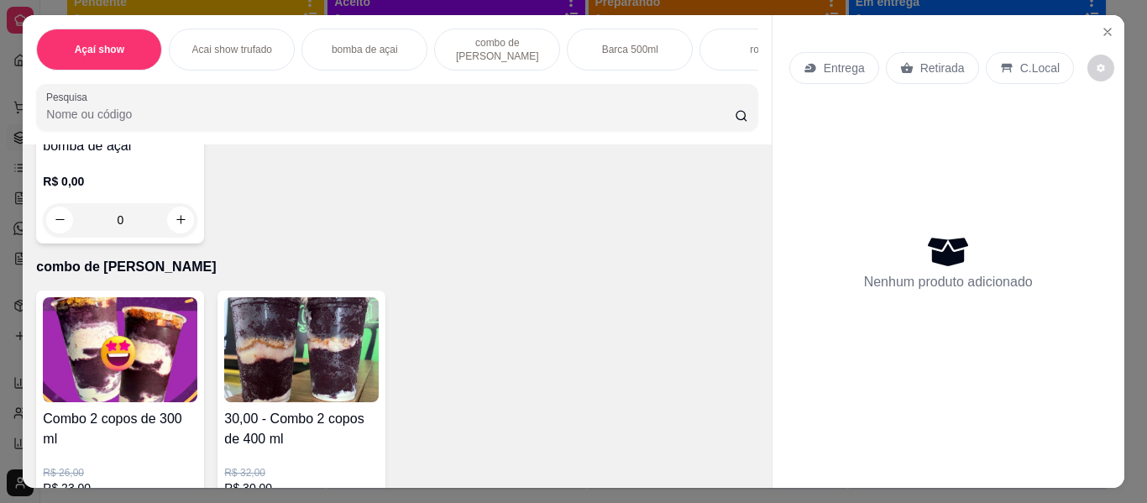
click at [76, 181] on div "R$ 0,00 0" at bounding box center [120, 196] width 154 height 81
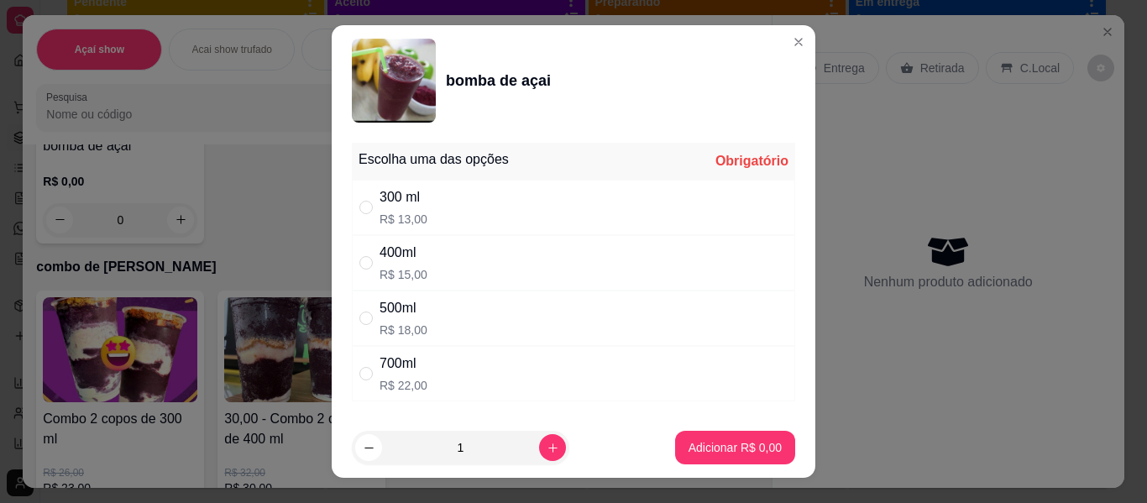
click at [396, 260] on div "400ml" at bounding box center [404, 253] width 48 height 20
radio input "true"
click at [683, 443] on p "Adicionar R$ 15,00" at bounding box center [731, 447] width 97 height 16
type input "1"
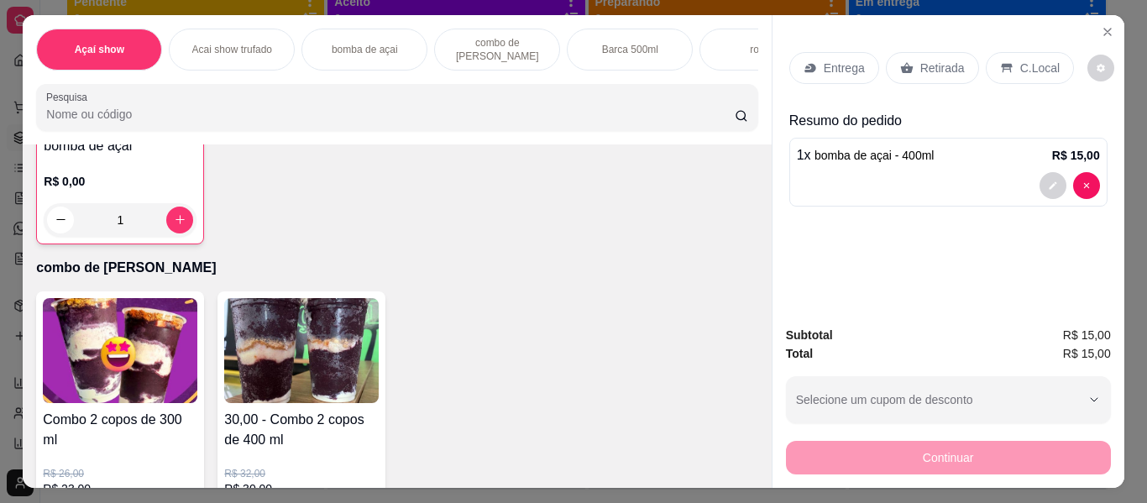
click at [1027, 52] on div "C.Local" at bounding box center [1030, 68] width 88 height 32
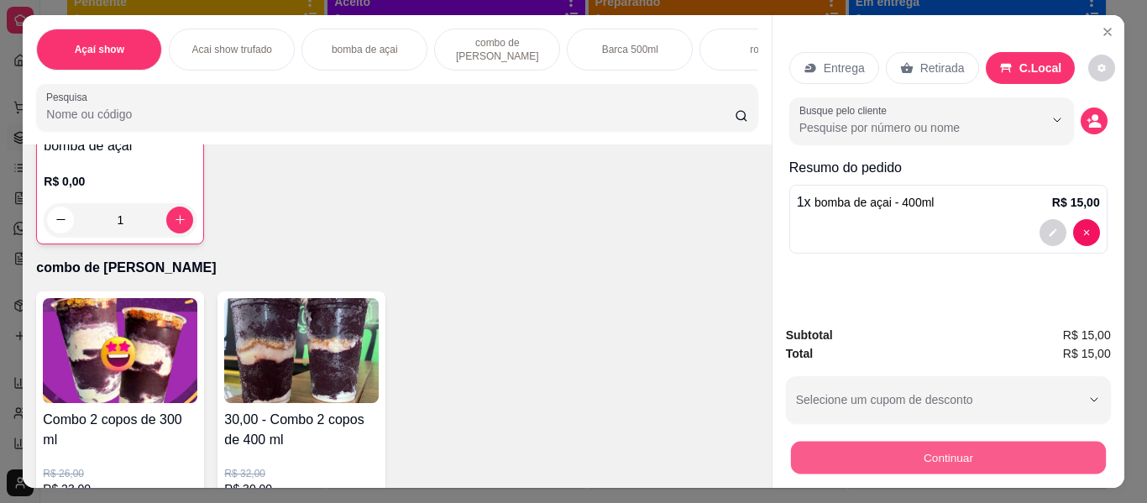
click at [969, 458] on button "Continuar" at bounding box center [947, 458] width 315 height 33
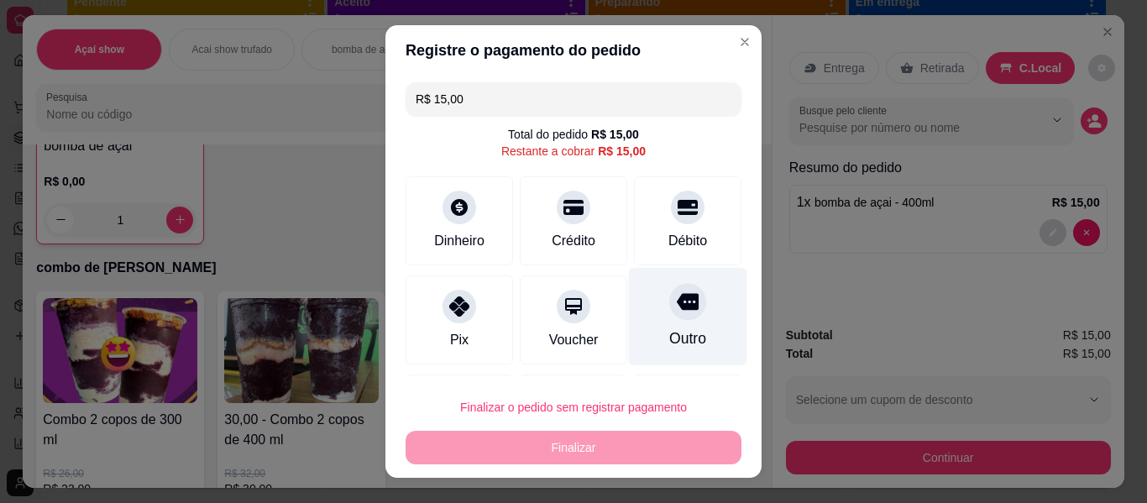
click at [686, 318] on div "Outro" at bounding box center [688, 317] width 118 height 98
type input "R$ 0,00"
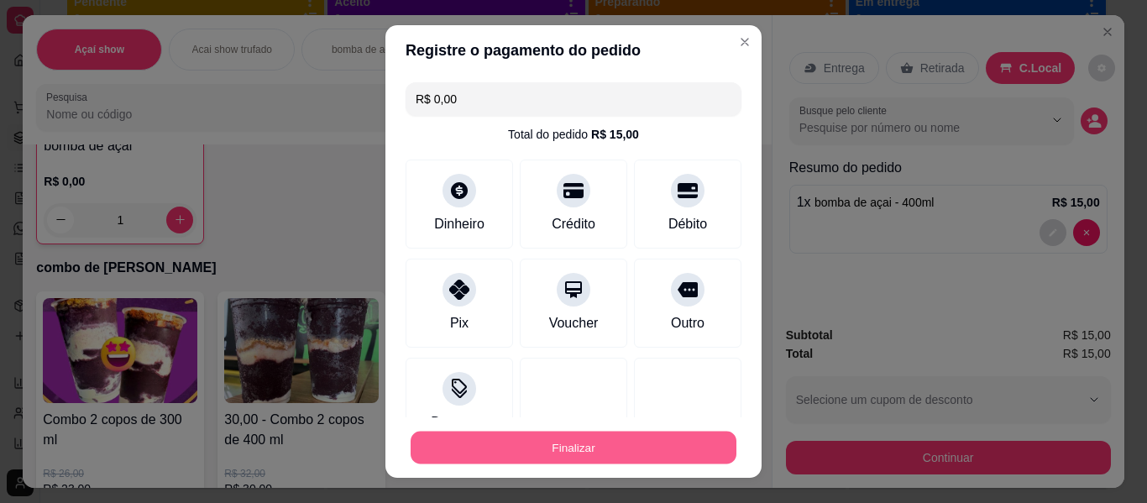
click at [610, 449] on button "Finalizar" at bounding box center [574, 448] width 326 height 33
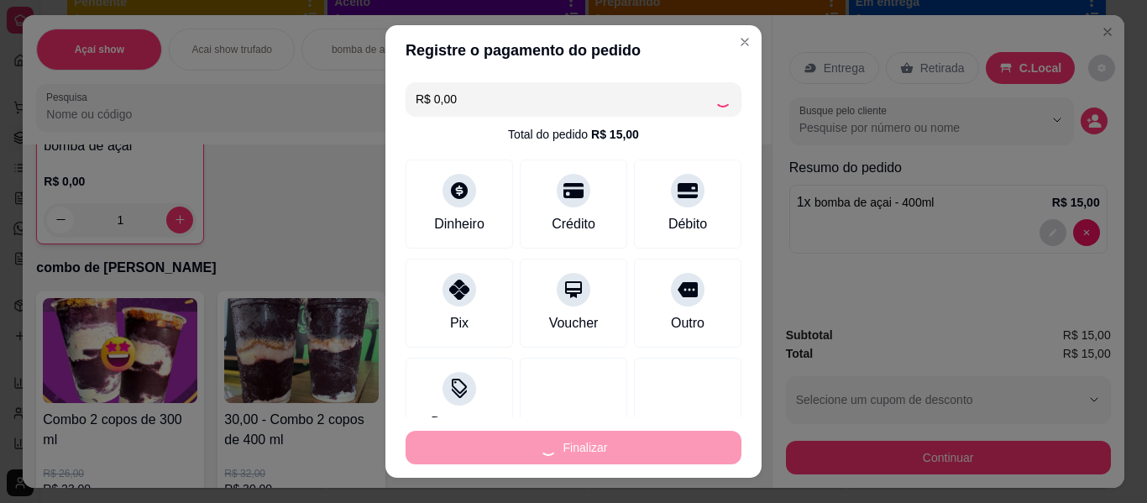
type input "0"
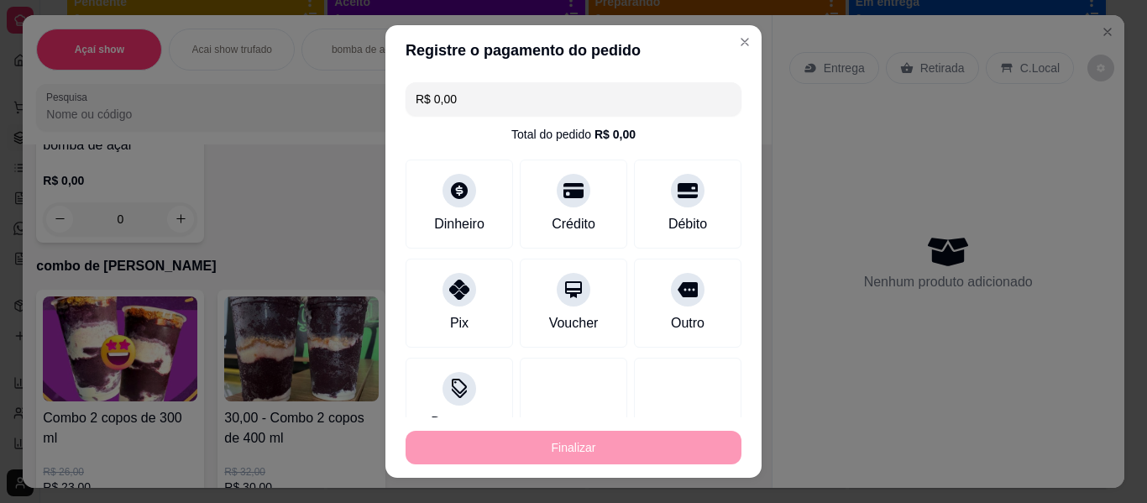
type input "-R$ 15,00"
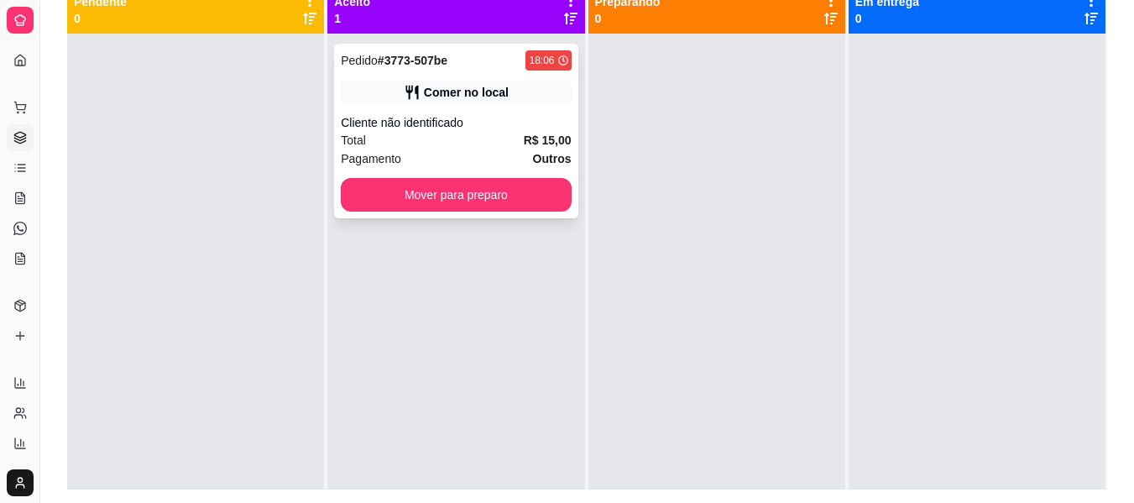
click at [483, 170] on div "Pedido # 3773-507be 18:06 Comer no local Cliente não identificado Total R$ 15,0…" at bounding box center [456, 131] width 244 height 175
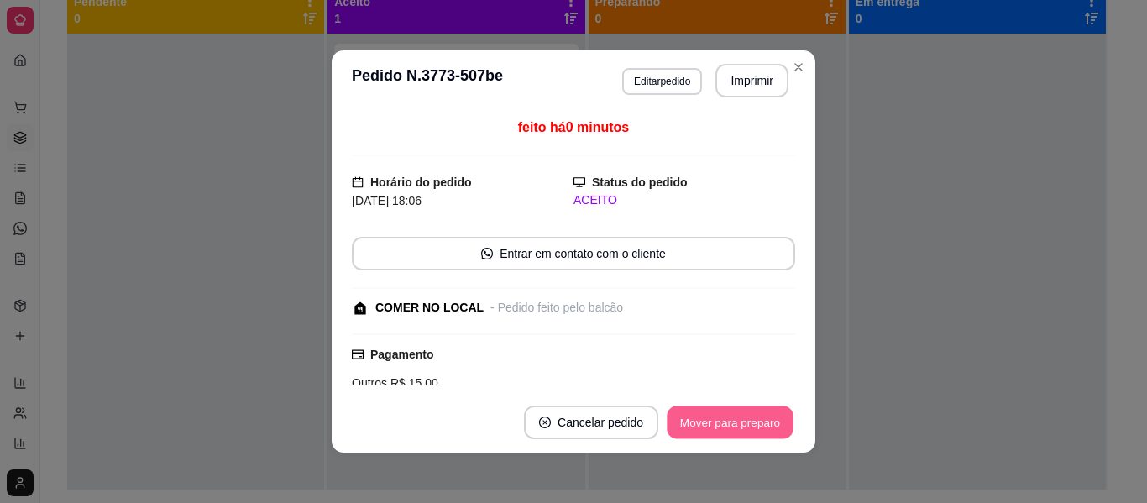
click at [694, 423] on button "Mover para preparo" at bounding box center [730, 422] width 126 height 33
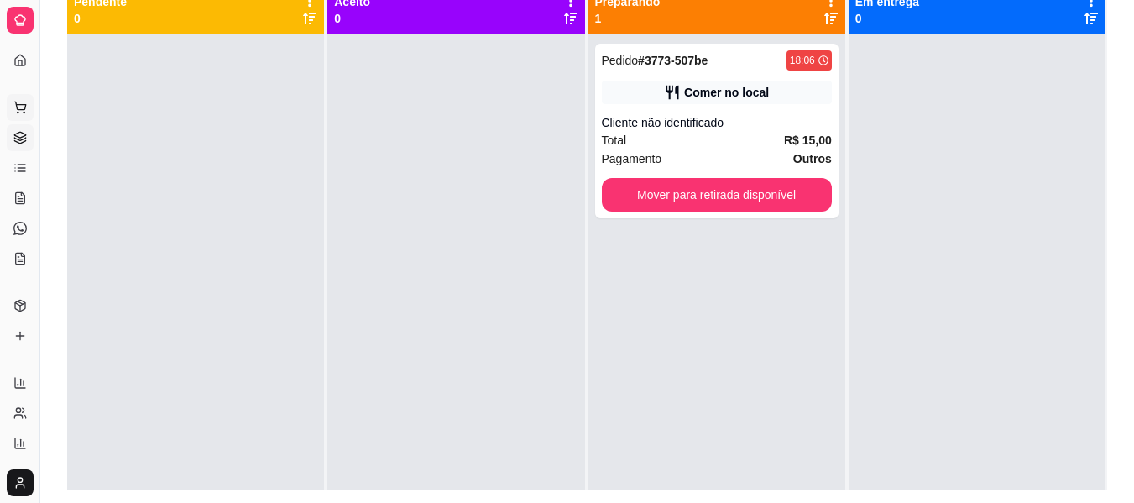
click at [24, 100] on button "Pedidos balcão (PDV)" at bounding box center [20, 107] width 27 height 27
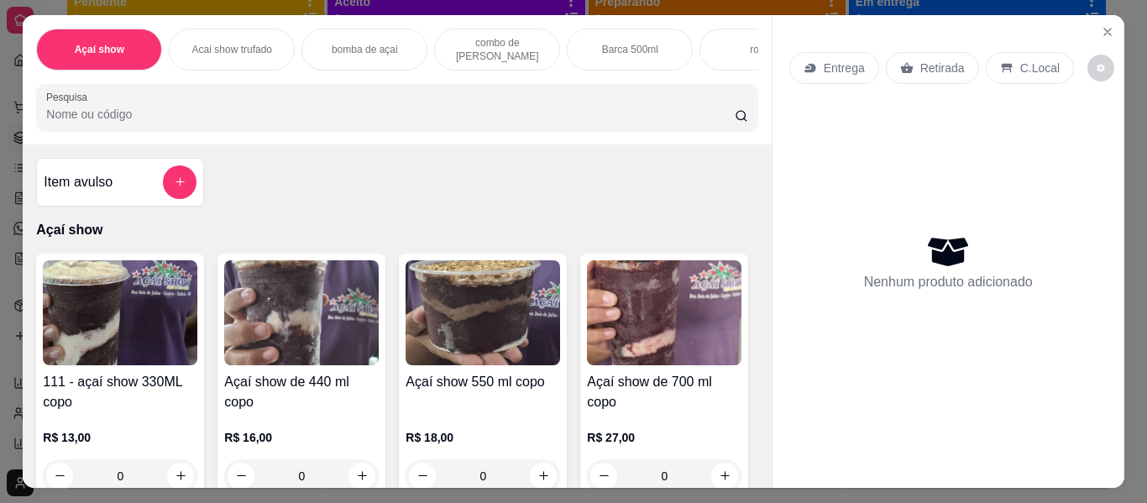
click at [87, 333] on img at bounding box center [120, 312] width 154 height 105
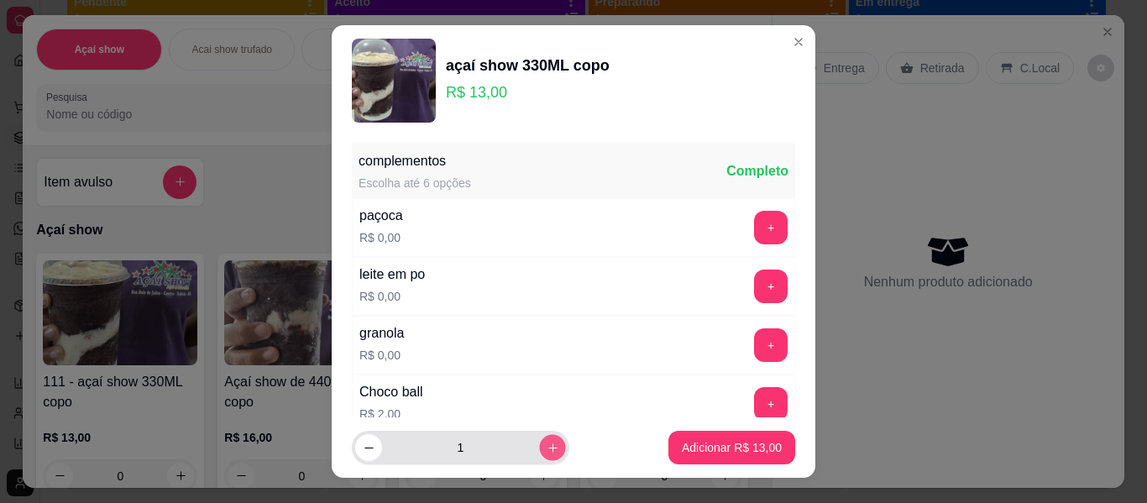
click at [547, 453] on icon "increase-product-quantity" at bounding box center [553, 448] width 13 height 13
type input "2"
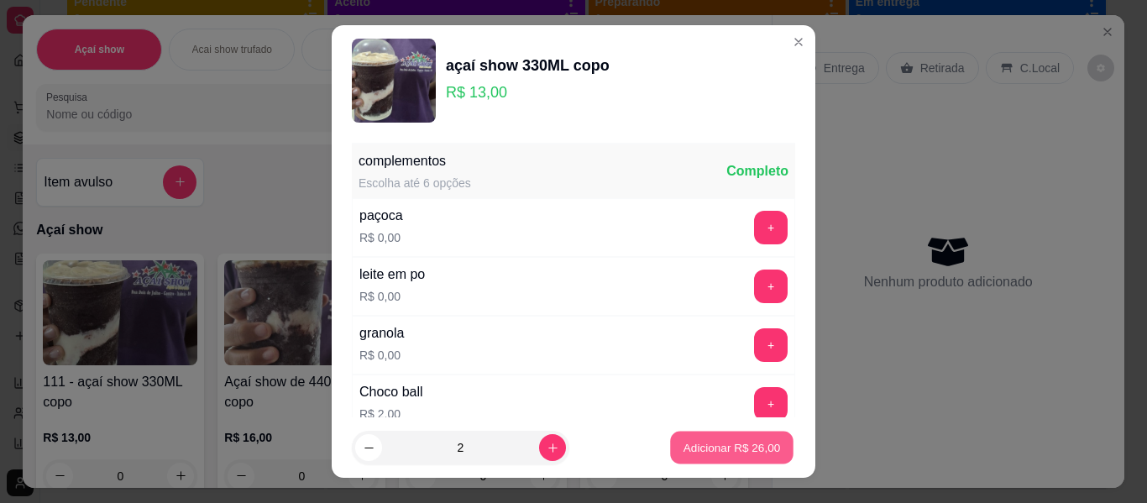
click at [761, 443] on p "Adicionar R$ 26,00" at bounding box center [731, 447] width 97 height 16
type input "2"
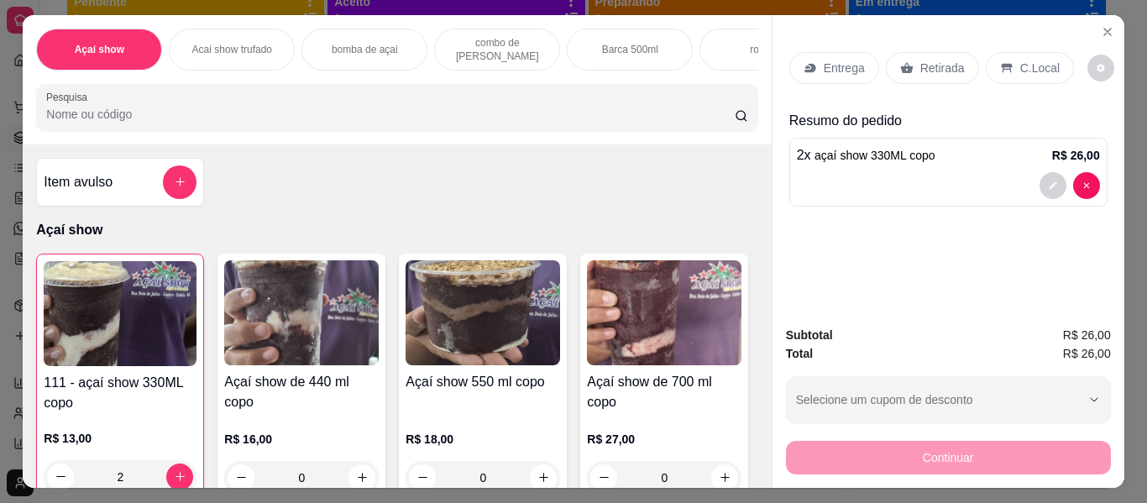
click at [1005, 57] on div "C.Local" at bounding box center [1030, 68] width 88 height 32
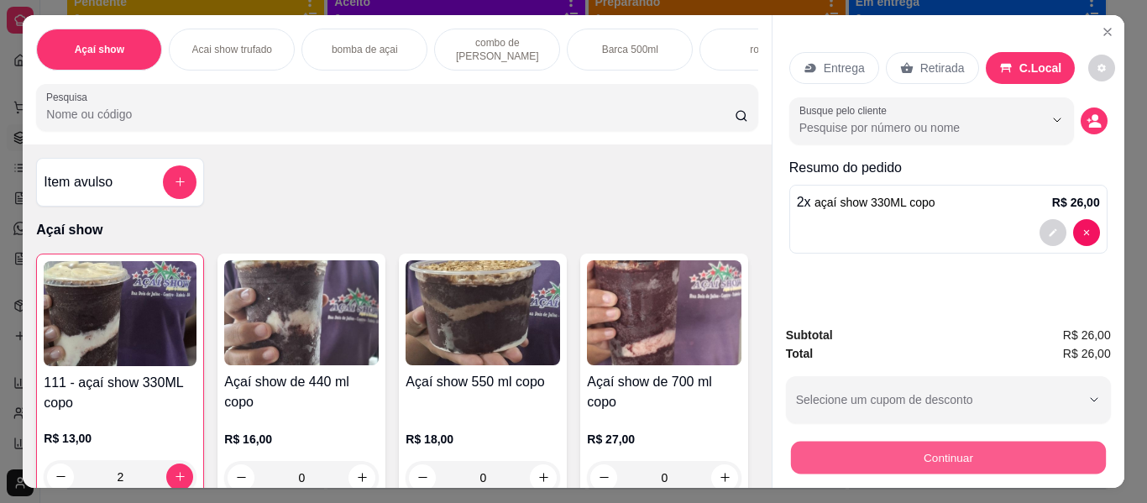
click at [957, 460] on button "Continuar" at bounding box center [947, 458] width 315 height 33
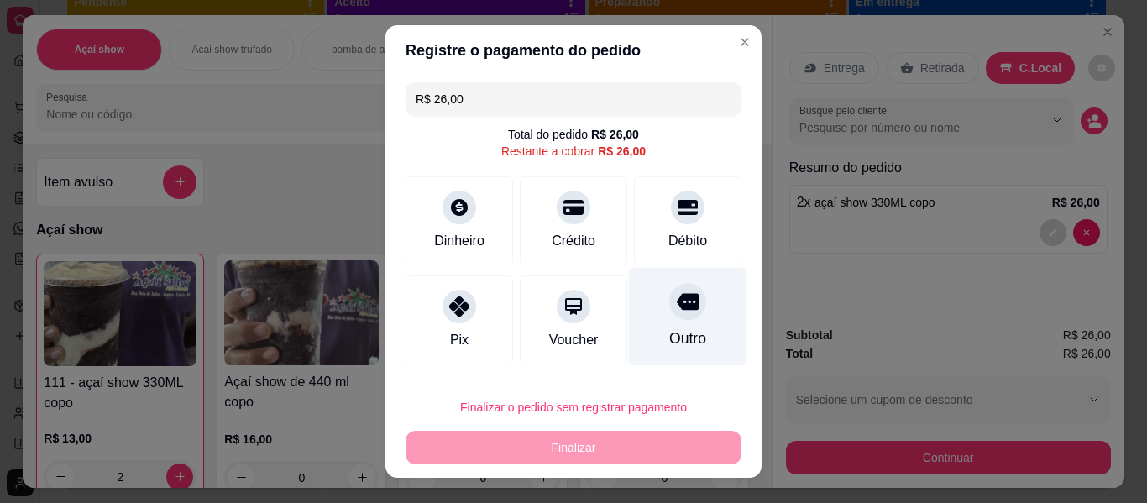
click at [669, 331] on div "Outro" at bounding box center [687, 338] width 37 height 22
type input "R$ 0,00"
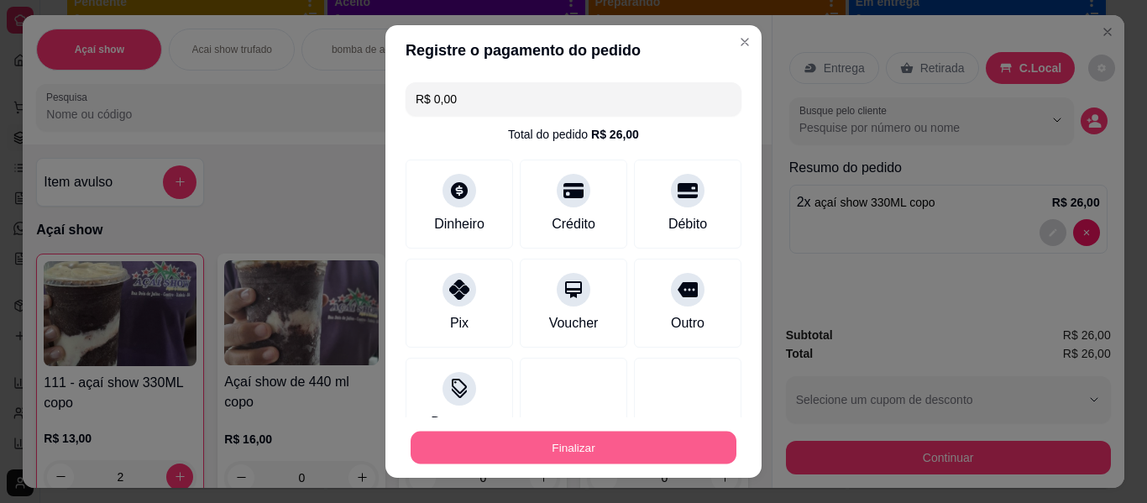
click at [575, 461] on button "Finalizar" at bounding box center [574, 448] width 326 height 33
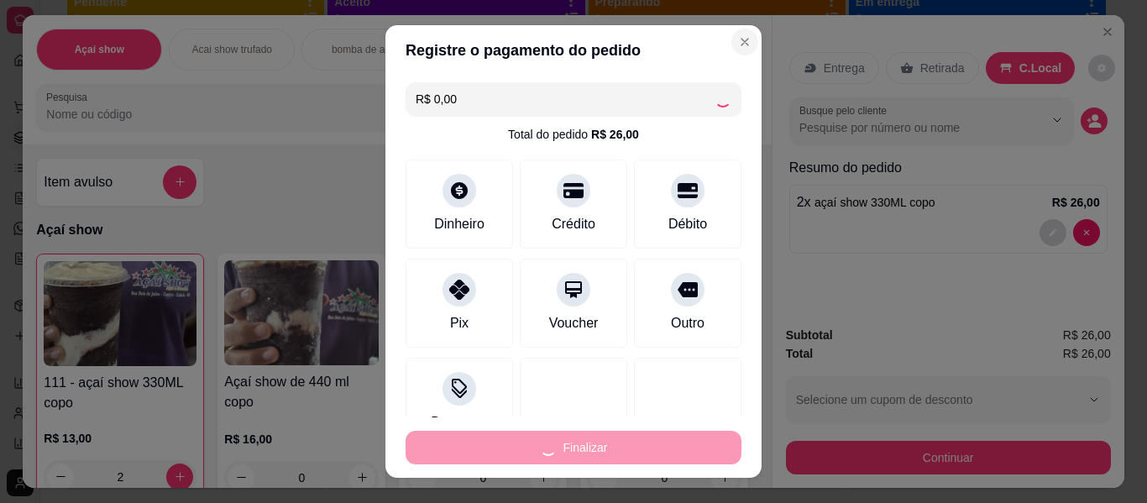
type input "0"
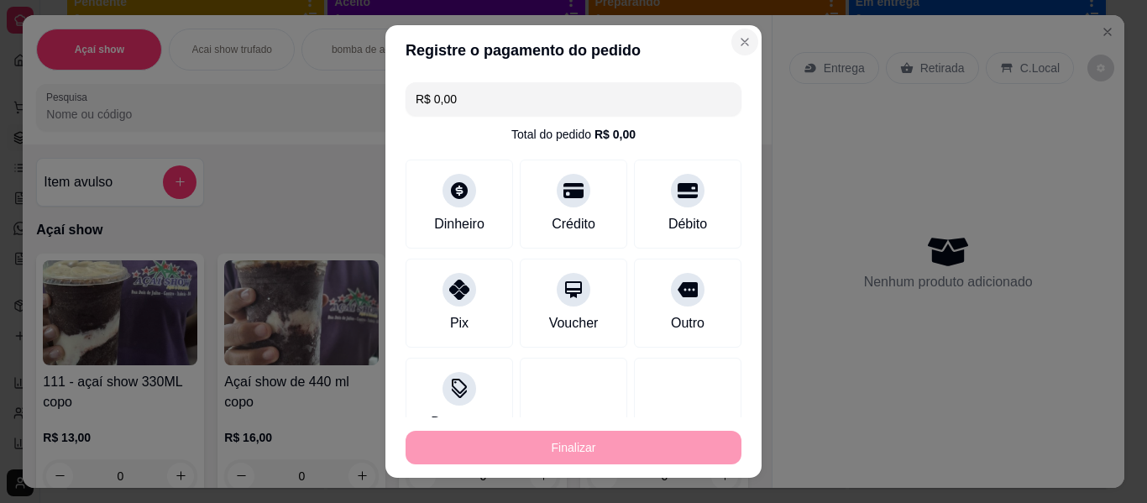
type input "-R$ 26,00"
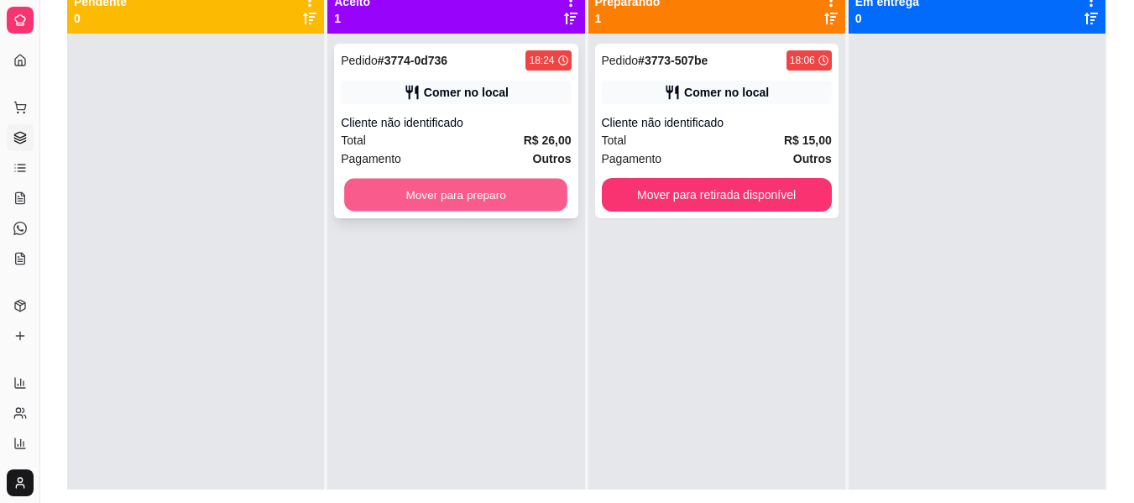
click at [495, 185] on button "Mover para preparo" at bounding box center [455, 195] width 223 height 33
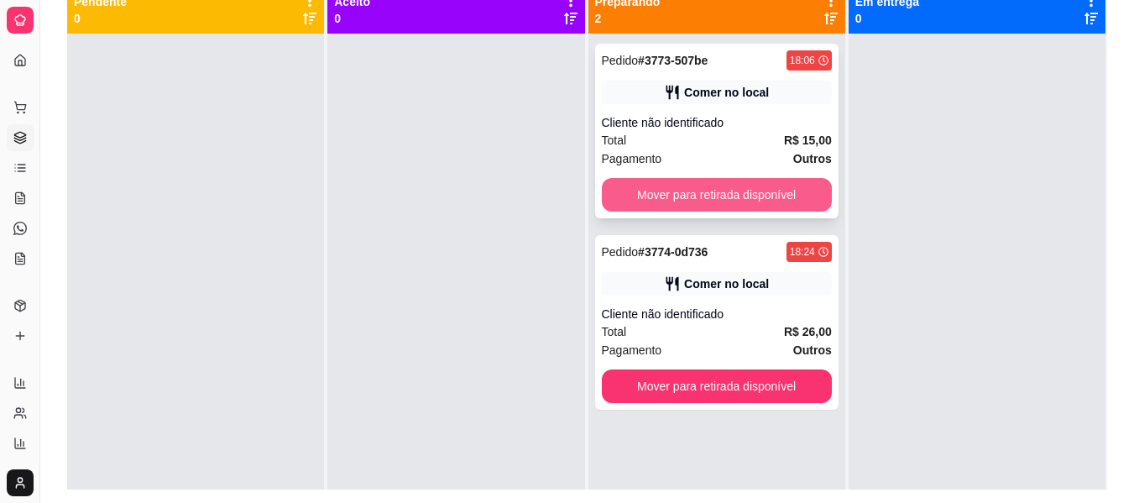
click at [626, 201] on button "Mover para retirada disponível" at bounding box center [717, 195] width 230 height 34
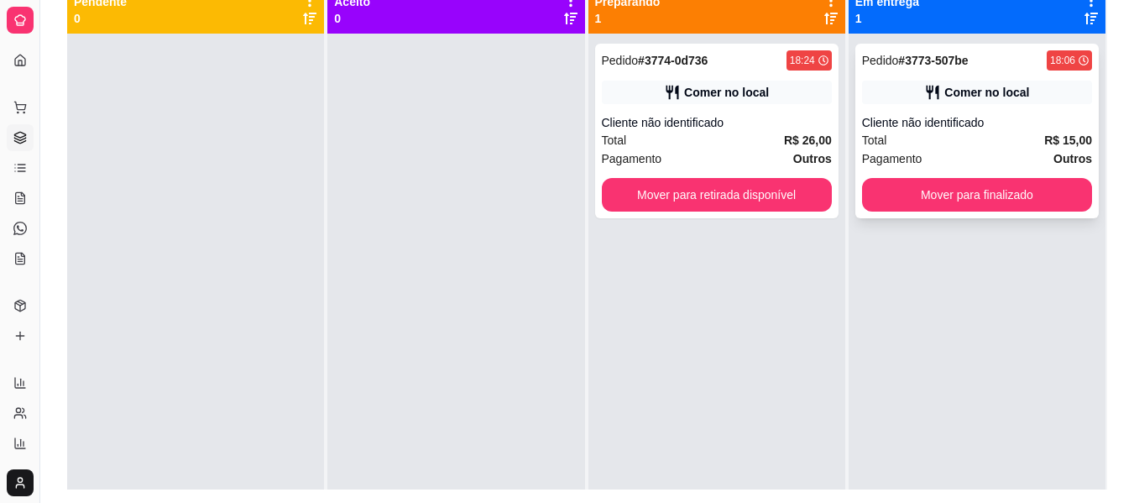
click at [898, 176] on div "Pedido # 3773-507be 18:06 Comer no local Cliente não identificado Total R$ 15,0…" at bounding box center [978, 131] width 244 height 175
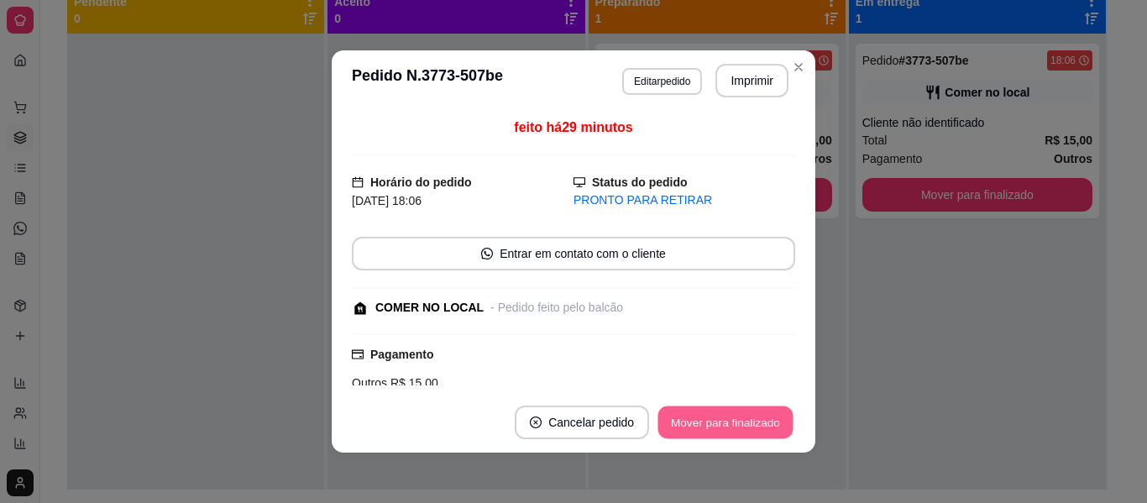
click at [774, 427] on button "Mover para finalizado" at bounding box center [725, 422] width 135 height 33
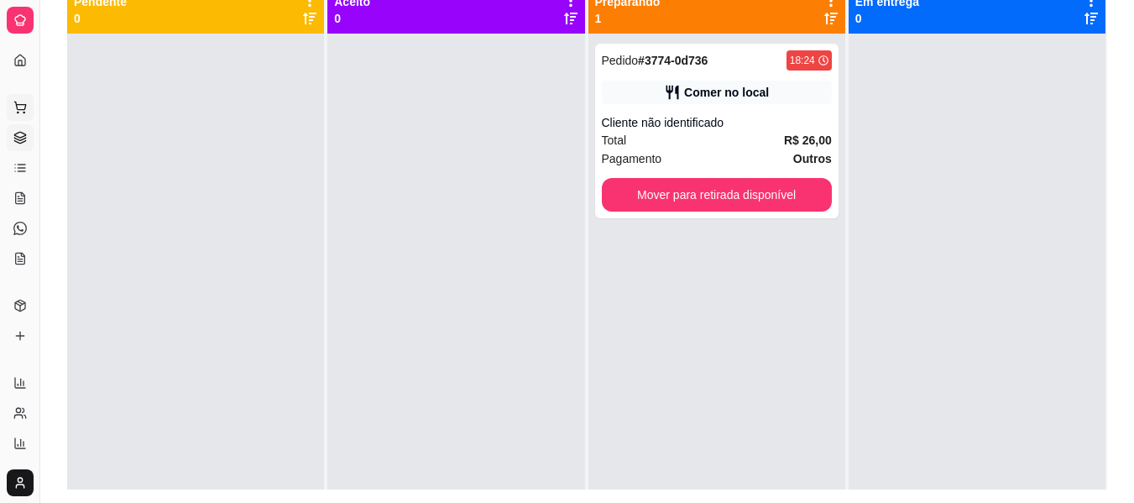
click at [22, 102] on icon at bounding box center [19, 107] width 13 height 13
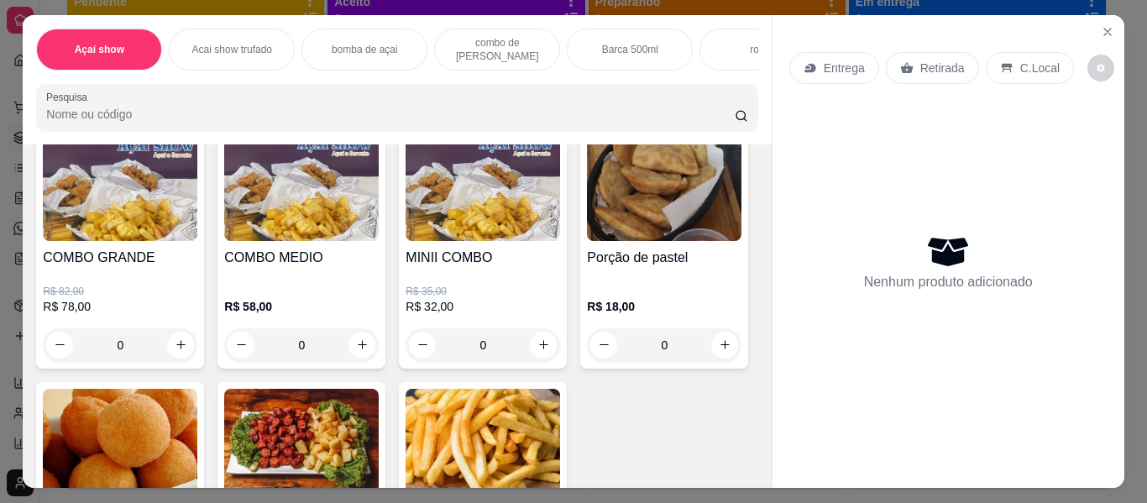
scroll to position [2150, 0]
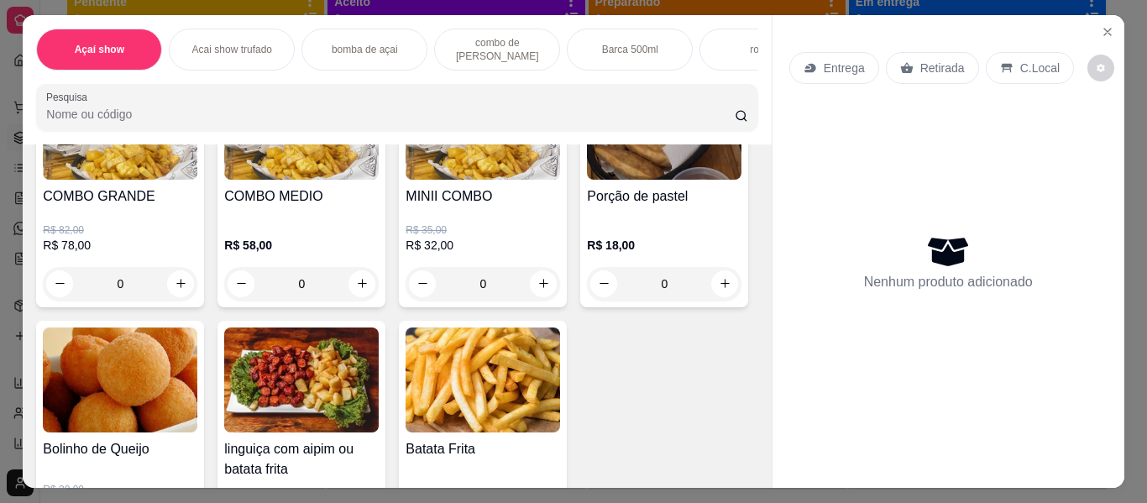
click at [359, 293] on div "0" at bounding box center [301, 284] width 154 height 34
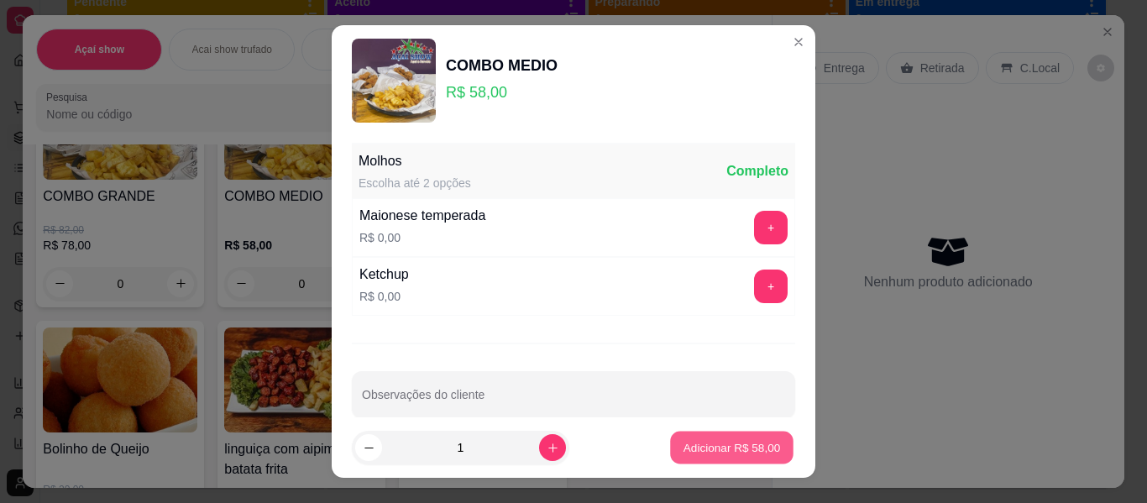
click at [688, 439] on p "Adicionar R$ 58,00" at bounding box center [731, 447] width 97 height 16
type input "1"
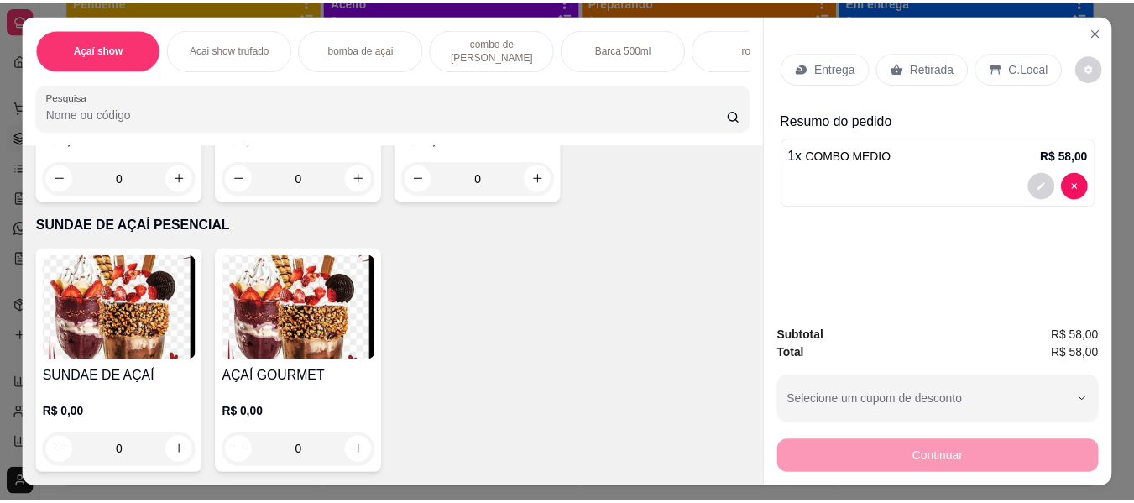
scroll to position [3191, 0]
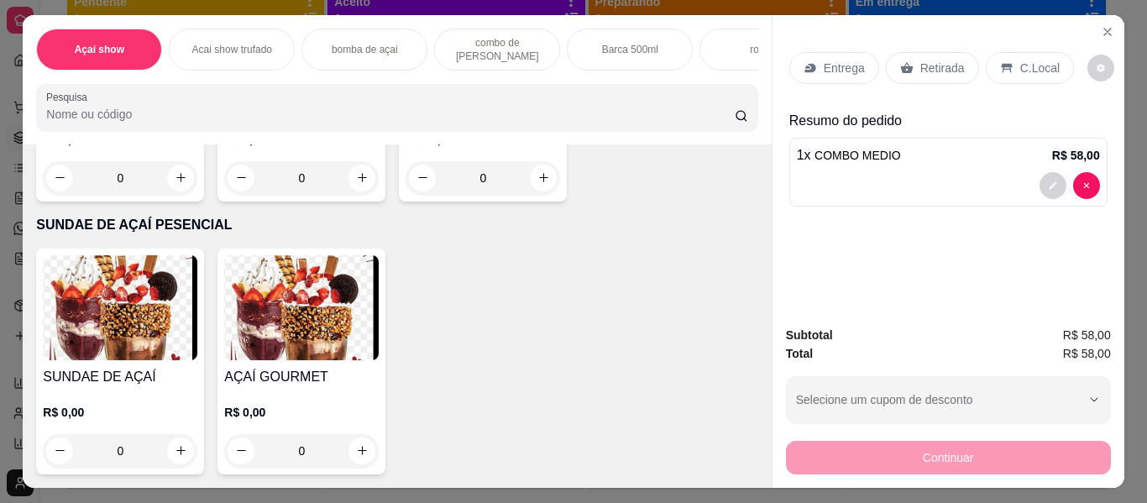
click at [488, 148] on p "R$ 10,00" at bounding box center [483, 139] width 154 height 17
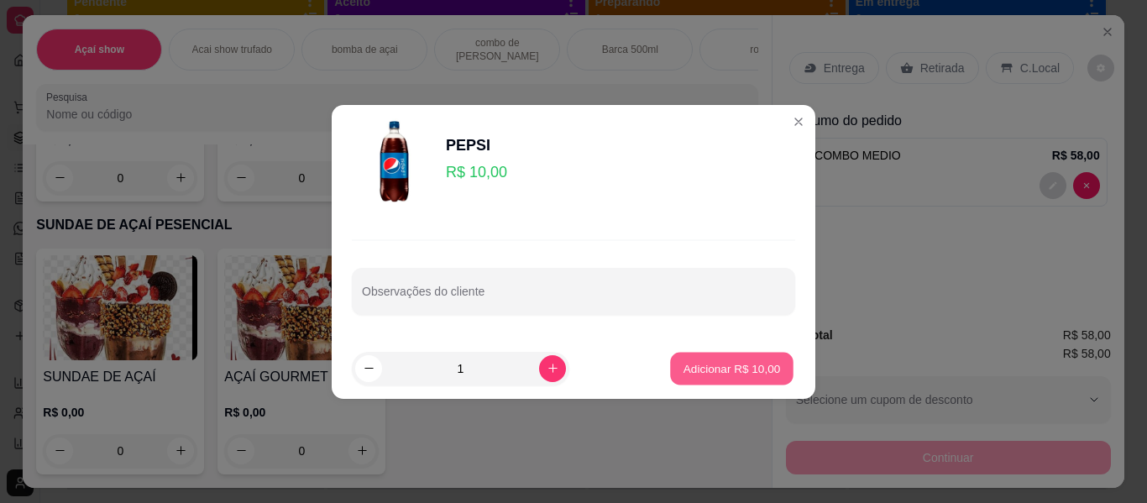
click at [683, 364] on p "Adicionar R$ 10,00" at bounding box center [731, 368] width 97 height 16
type input "1"
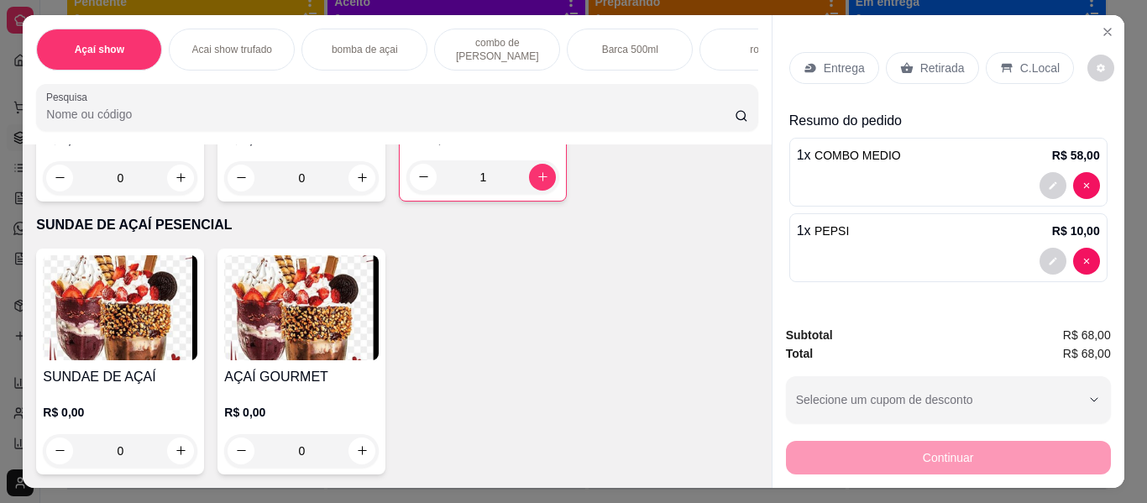
click at [1028, 60] on p "C.Local" at bounding box center [1039, 68] width 39 height 17
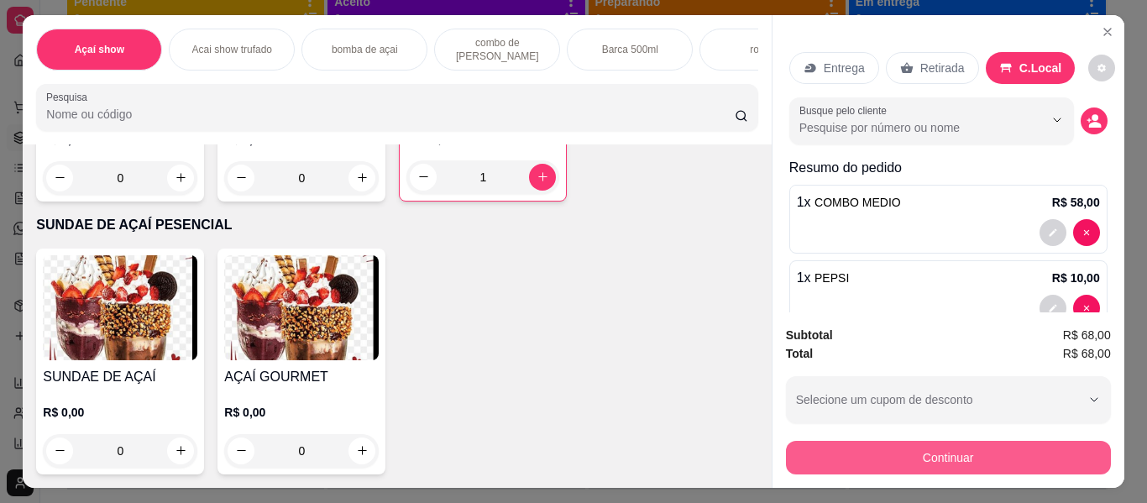
click at [1017, 450] on button "Continuar" at bounding box center [948, 458] width 325 height 34
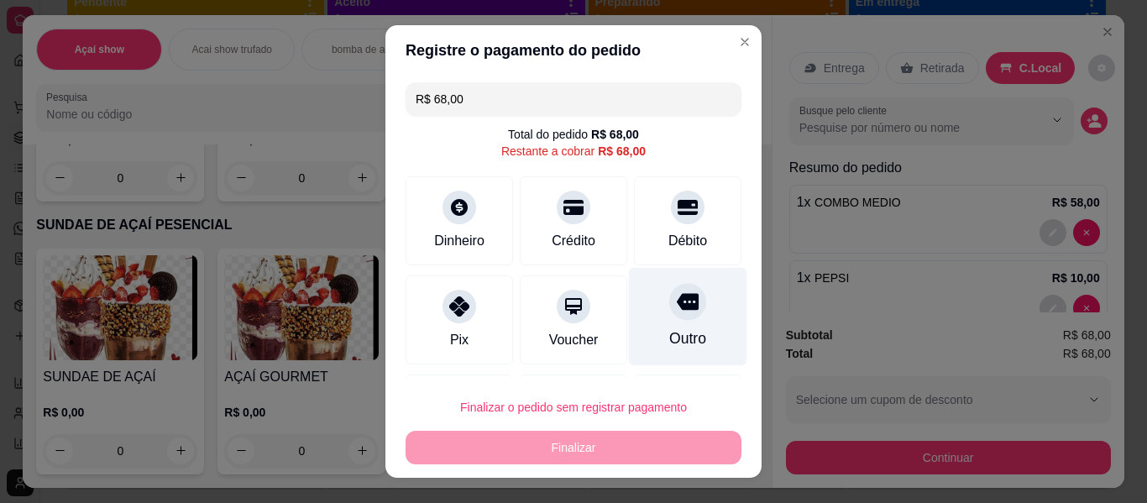
click at [673, 301] on div at bounding box center [687, 301] width 37 height 37
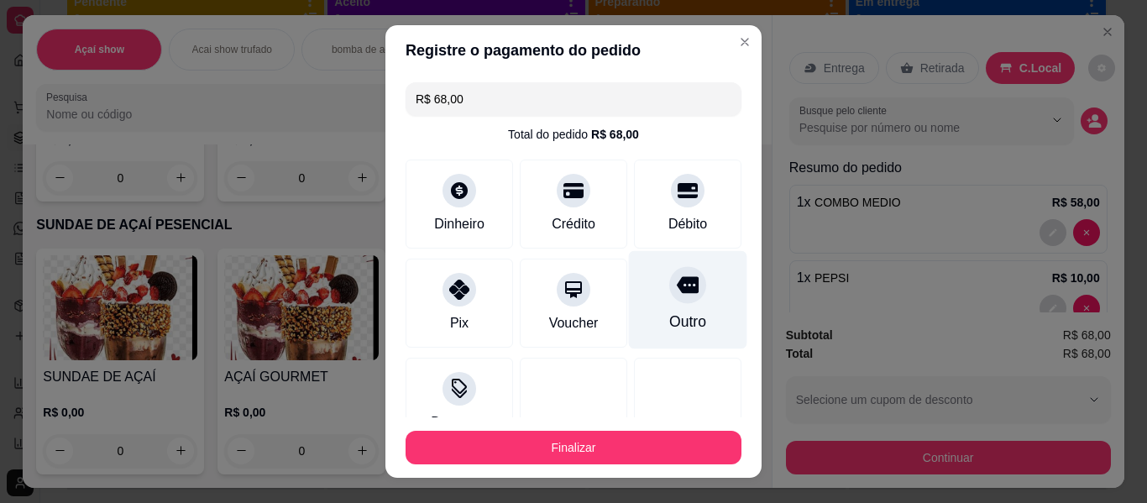
type input "R$ 0,00"
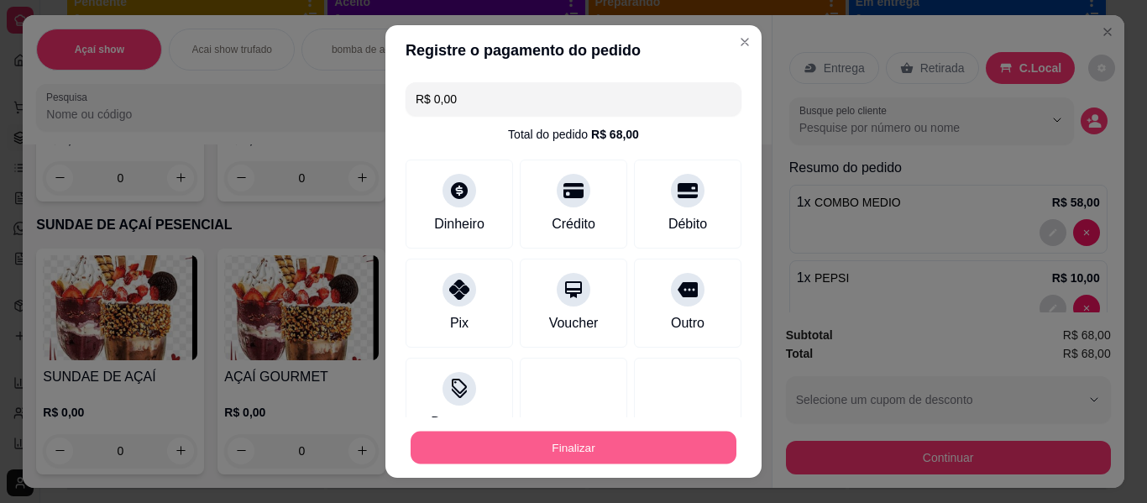
click at [626, 442] on button "Finalizar" at bounding box center [574, 448] width 326 height 33
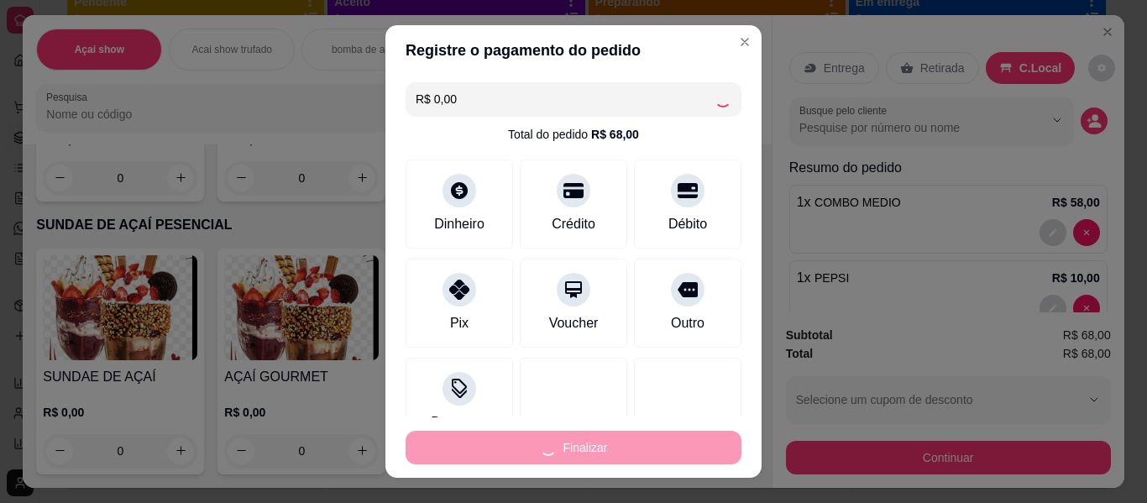
type input "0"
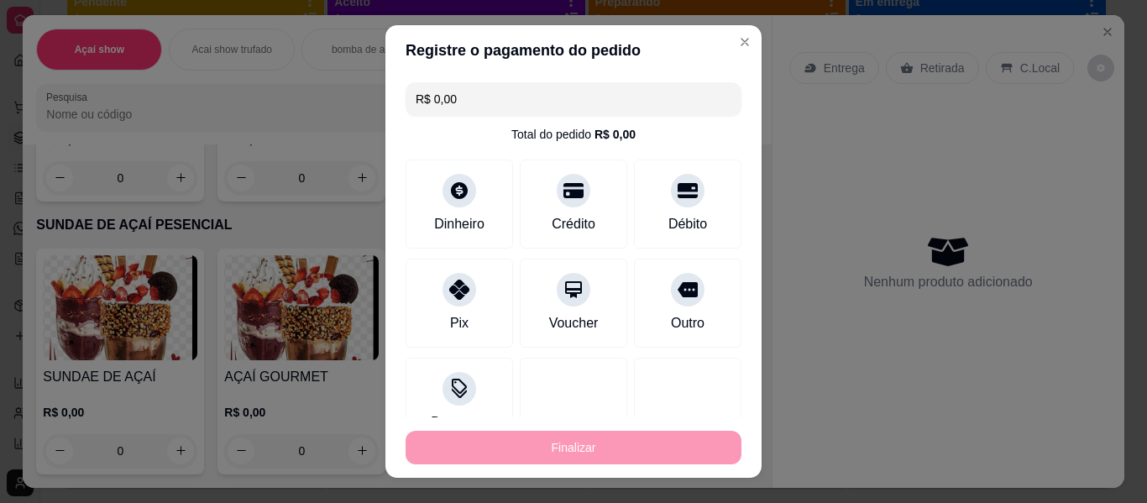
type input "-R$ 68,00"
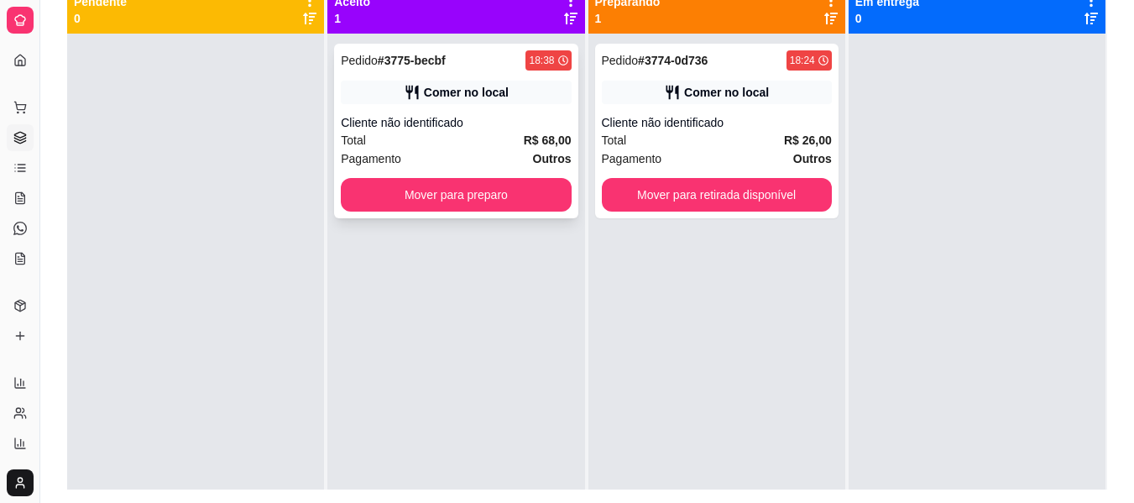
click at [511, 173] on div "Pedido # 3775-becbf 18:38 Comer no local Cliente não identificado Total R$ 68,0…" at bounding box center [456, 131] width 244 height 175
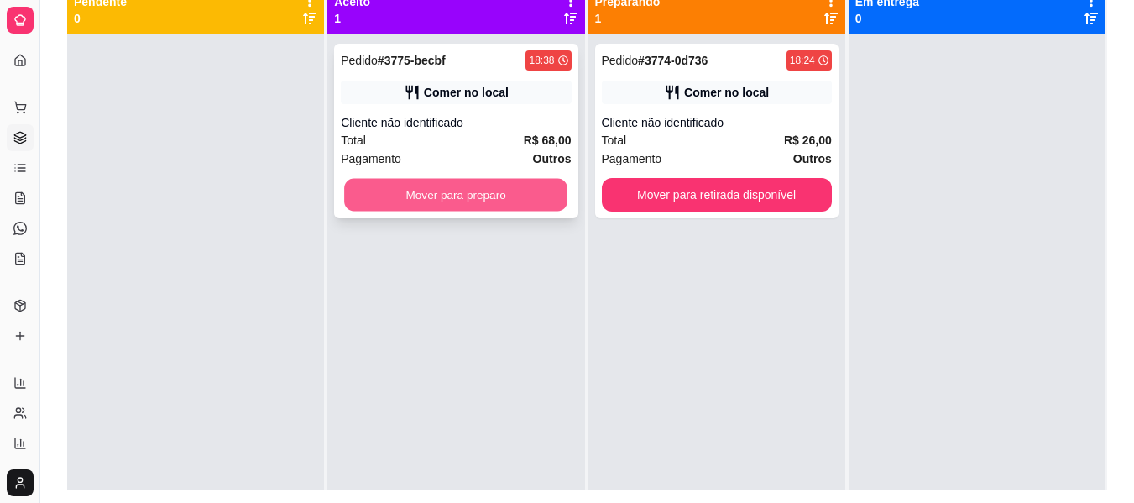
click at [530, 195] on button "Mover para preparo" at bounding box center [455, 195] width 223 height 33
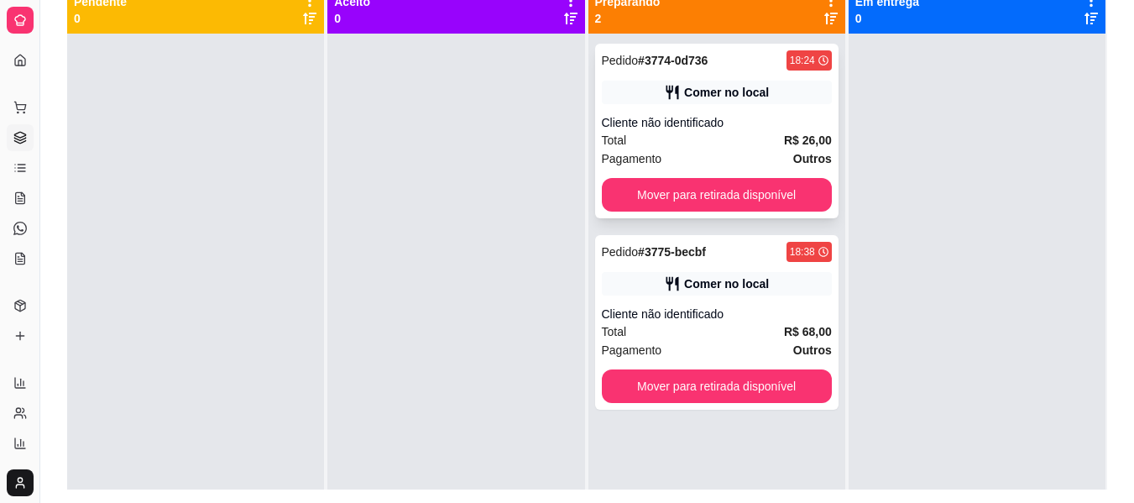
click at [683, 133] on div "Total R$ 26,00" at bounding box center [717, 140] width 230 height 18
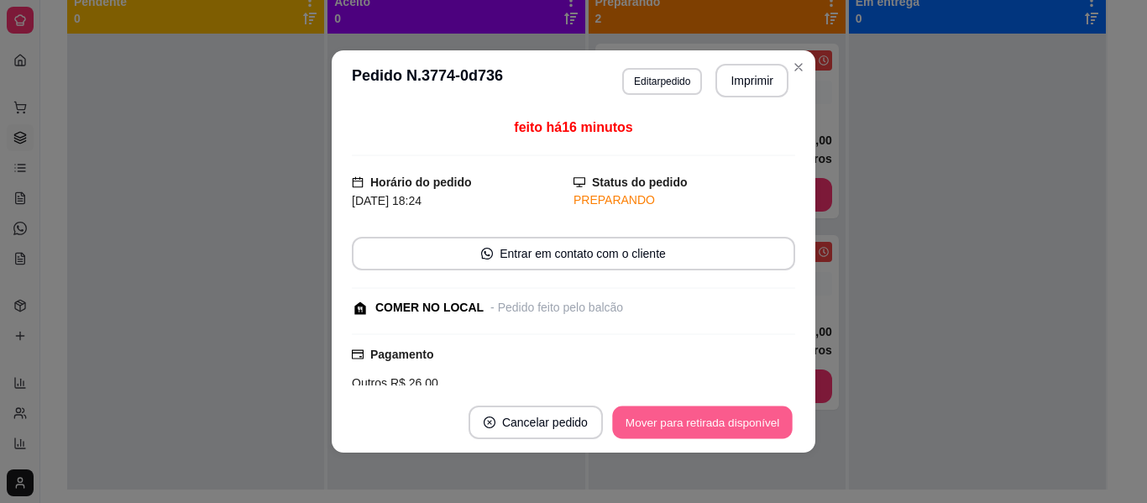
click at [759, 430] on button "Mover para retirada disponível" at bounding box center [702, 422] width 180 height 33
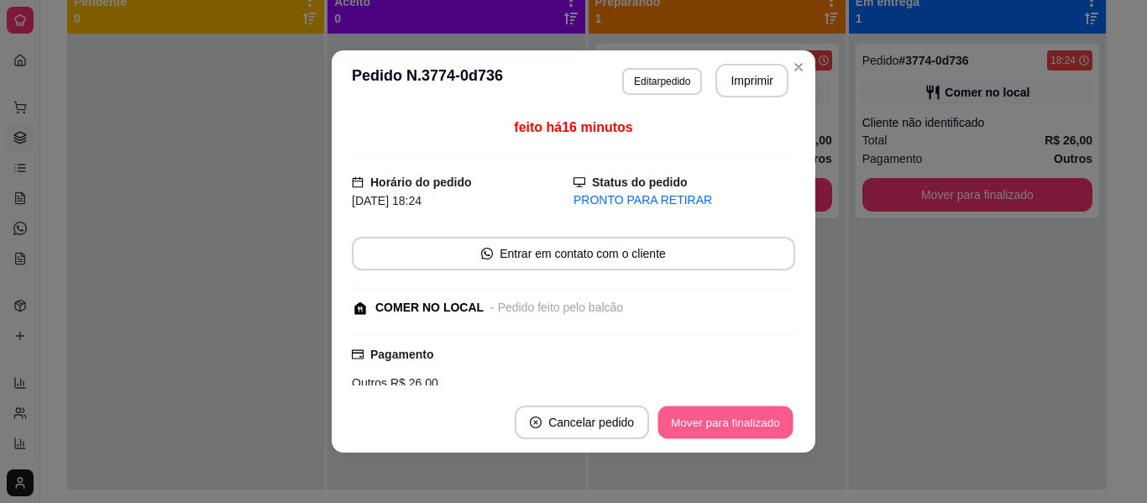
click at [759, 430] on button "Mover para finalizado" at bounding box center [725, 422] width 135 height 33
